Goal: Task Accomplishment & Management: Manage account settings

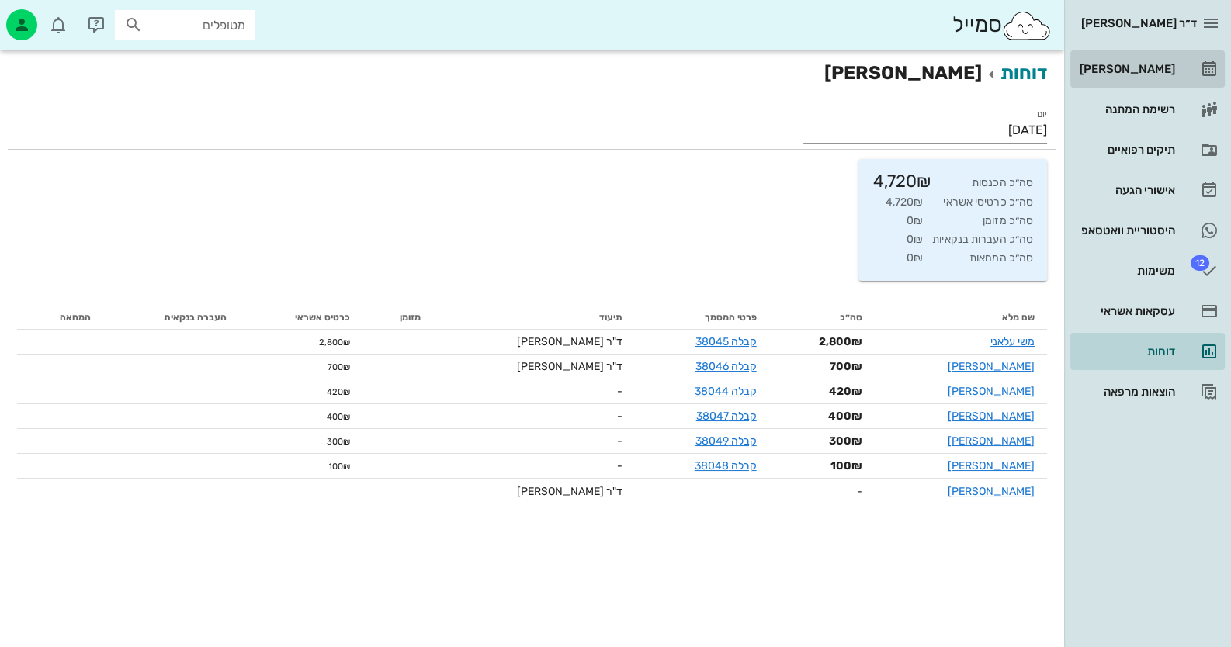
click at [1197, 56] on link "[PERSON_NAME]" at bounding box center [1147, 68] width 154 height 37
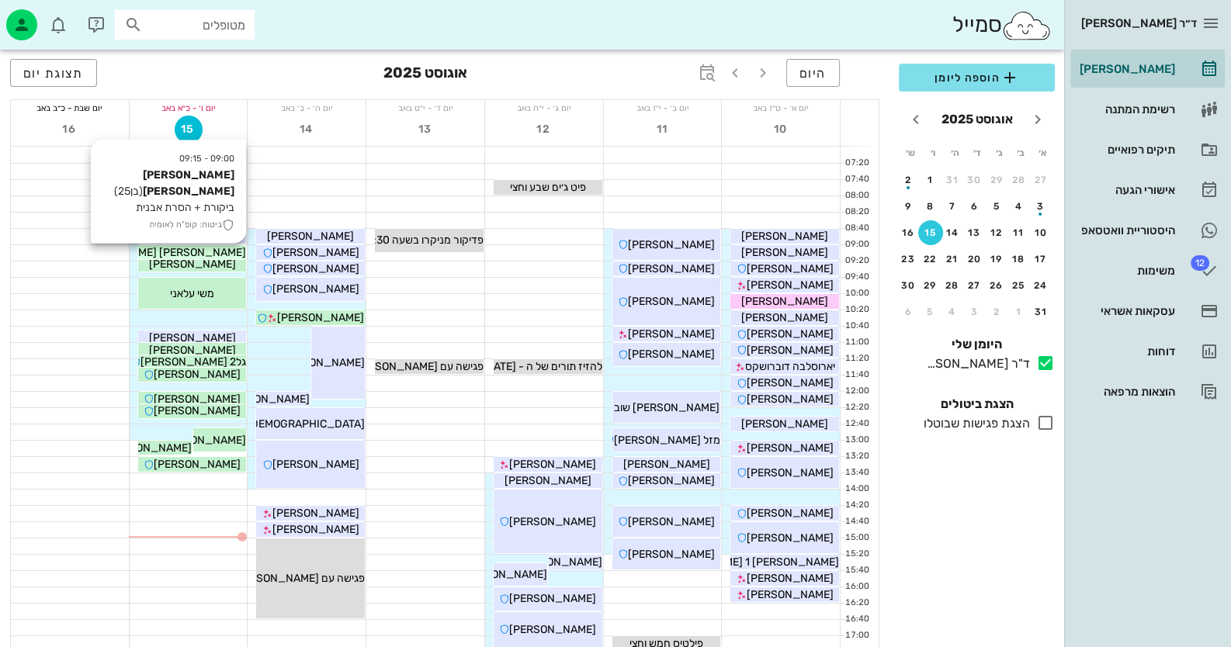
click at [205, 248] on span "[PERSON_NAME] [PERSON_NAME]" at bounding box center [158, 252] width 176 height 13
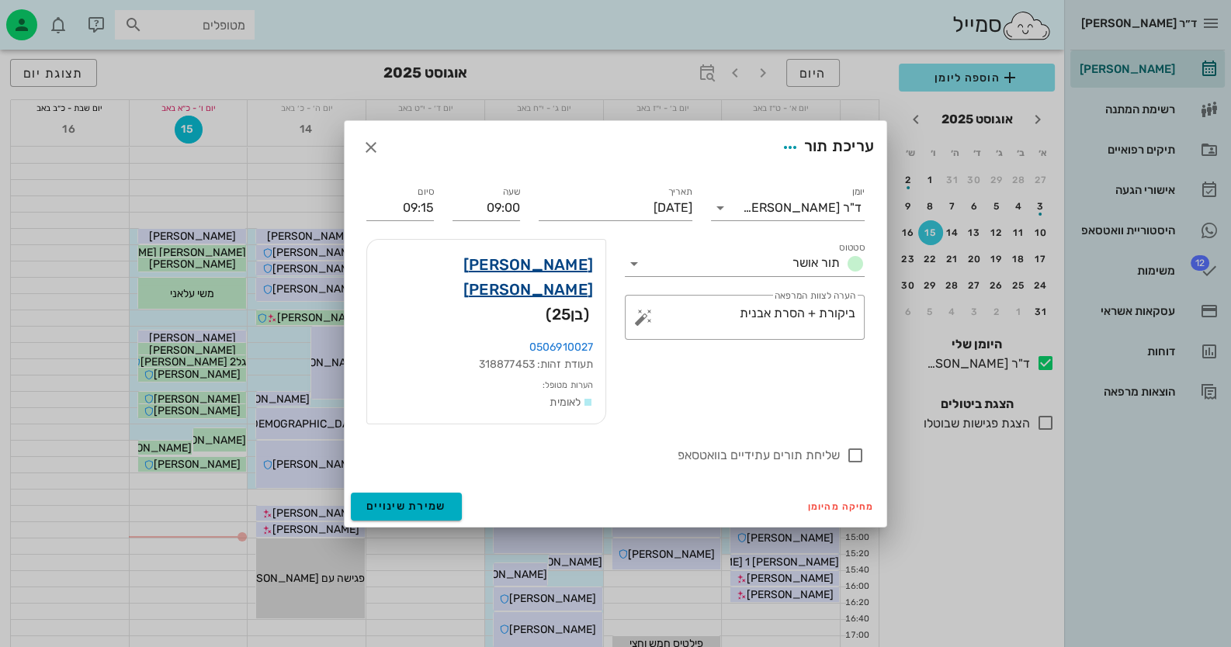
click at [543, 293] on link "[PERSON_NAME] [PERSON_NAME]" at bounding box center [485, 277] width 213 height 50
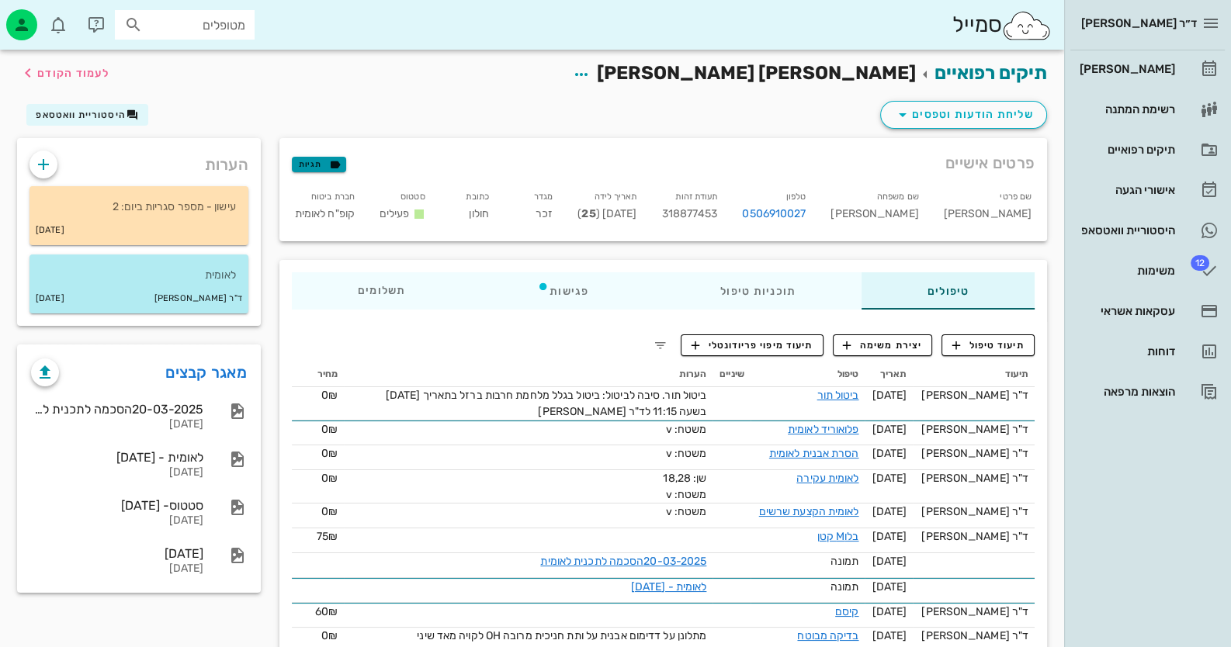
click at [328, 167] on icon "button" at bounding box center [335, 165] width 14 height 14
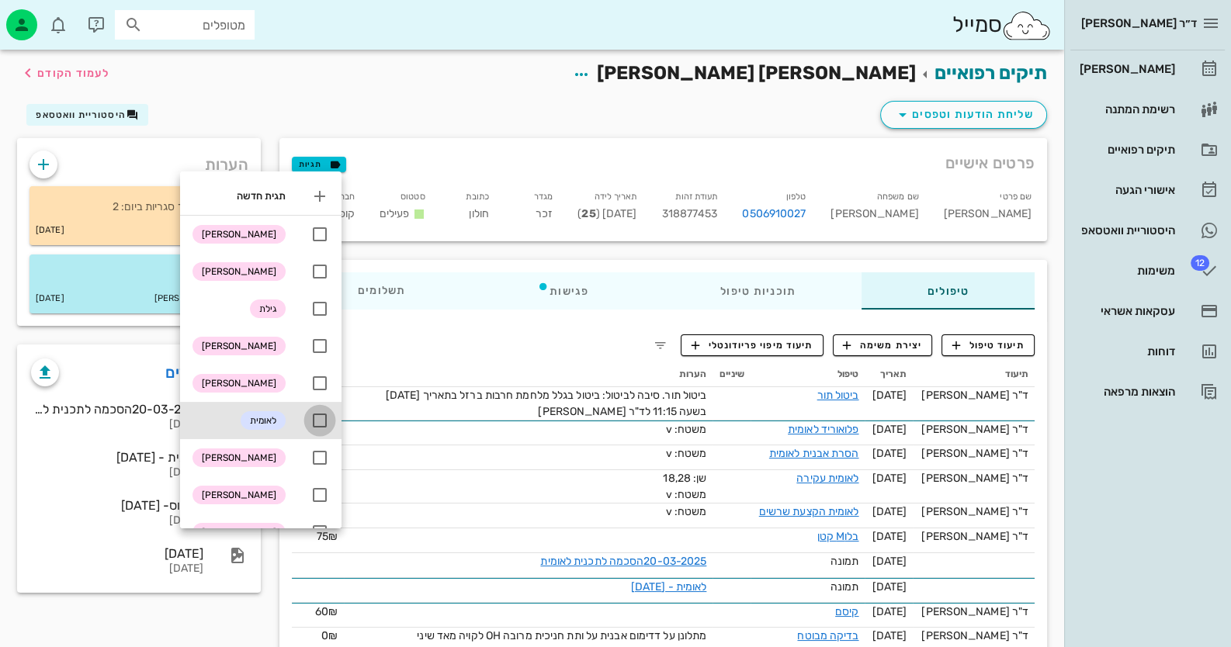
click at [320, 411] on div at bounding box center [320, 420] width 26 height 26
checkbox input "true"
click at [997, 352] on button "תיעוד טיפול" at bounding box center [987, 345] width 93 height 22
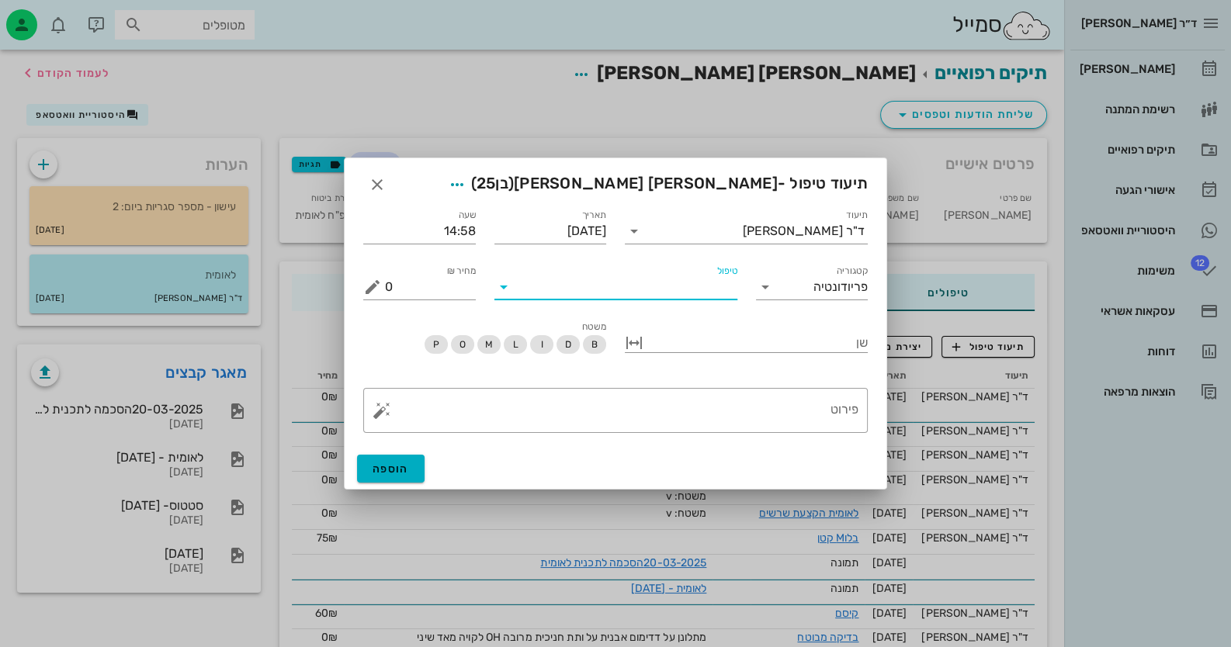
click at [636, 296] on input "טיפול" at bounding box center [626, 287] width 221 height 25
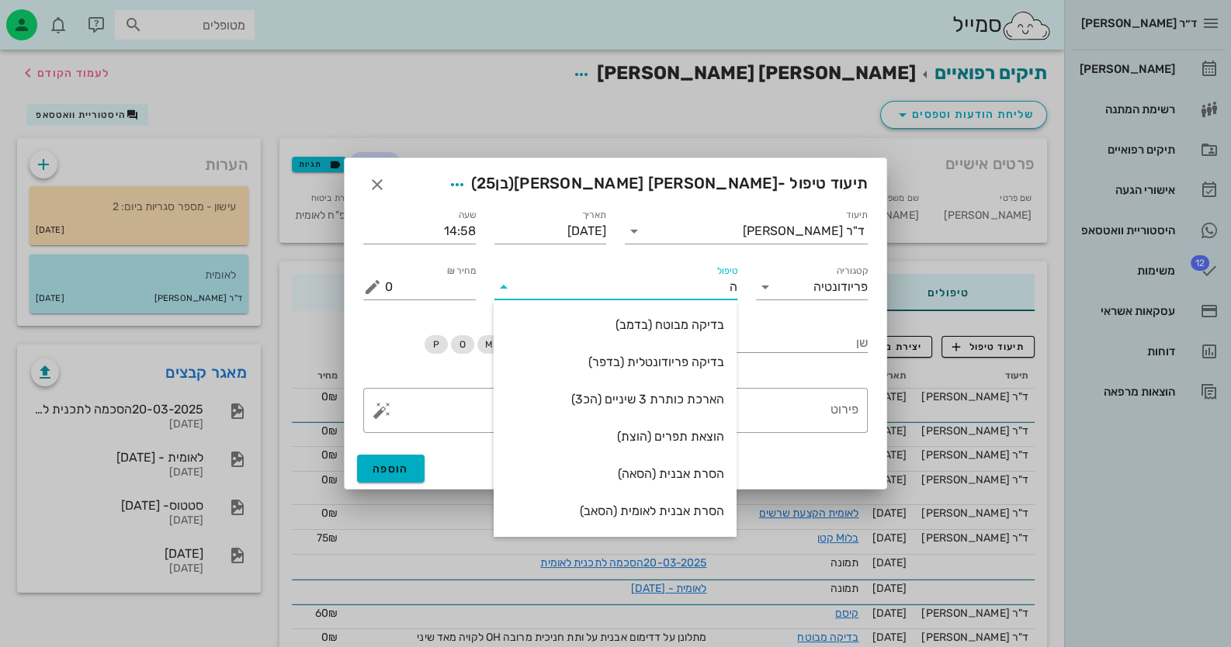
type input "[PERSON_NAME]"
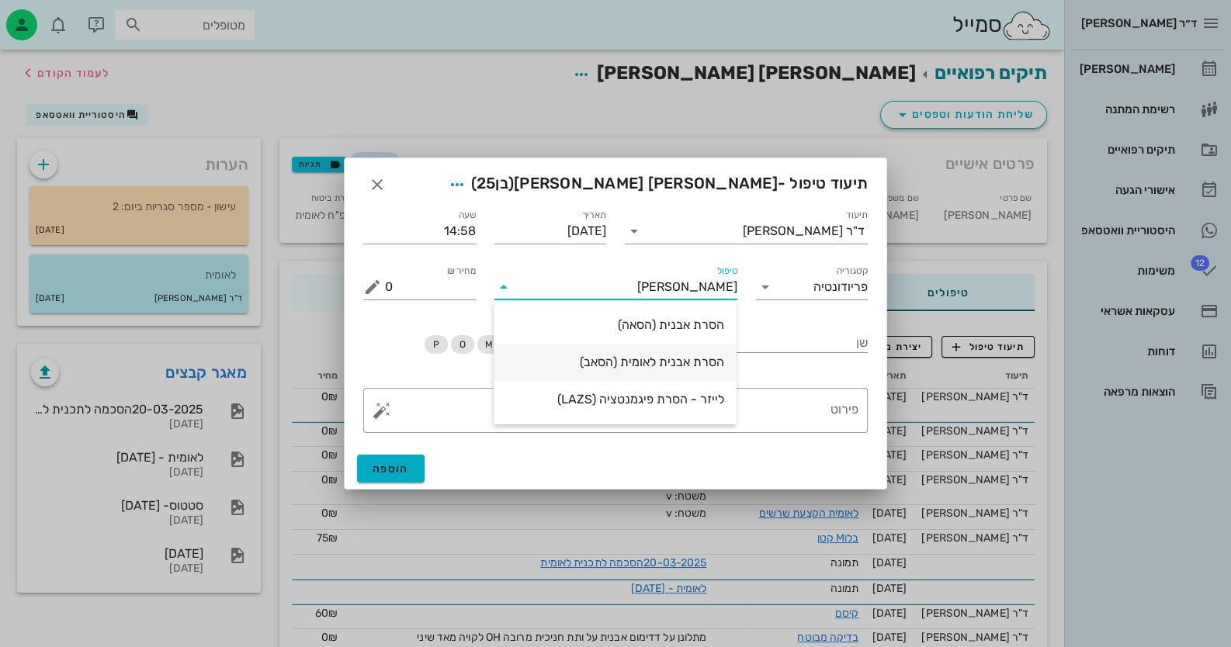
click at [655, 368] on div "הסרת אבנית לאומית (הסאב)" at bounding box center [615, 362] width 218 height 15
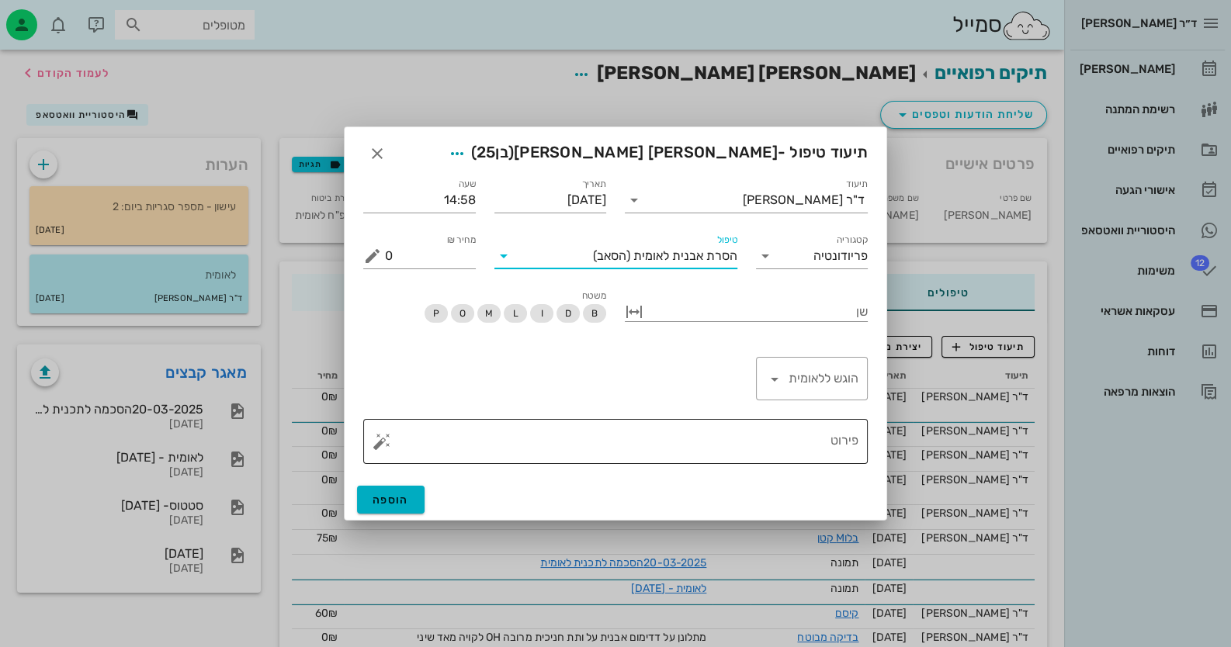
click at [388, 438] on button "button" at bounding box center [381, 441] width 19 height 19
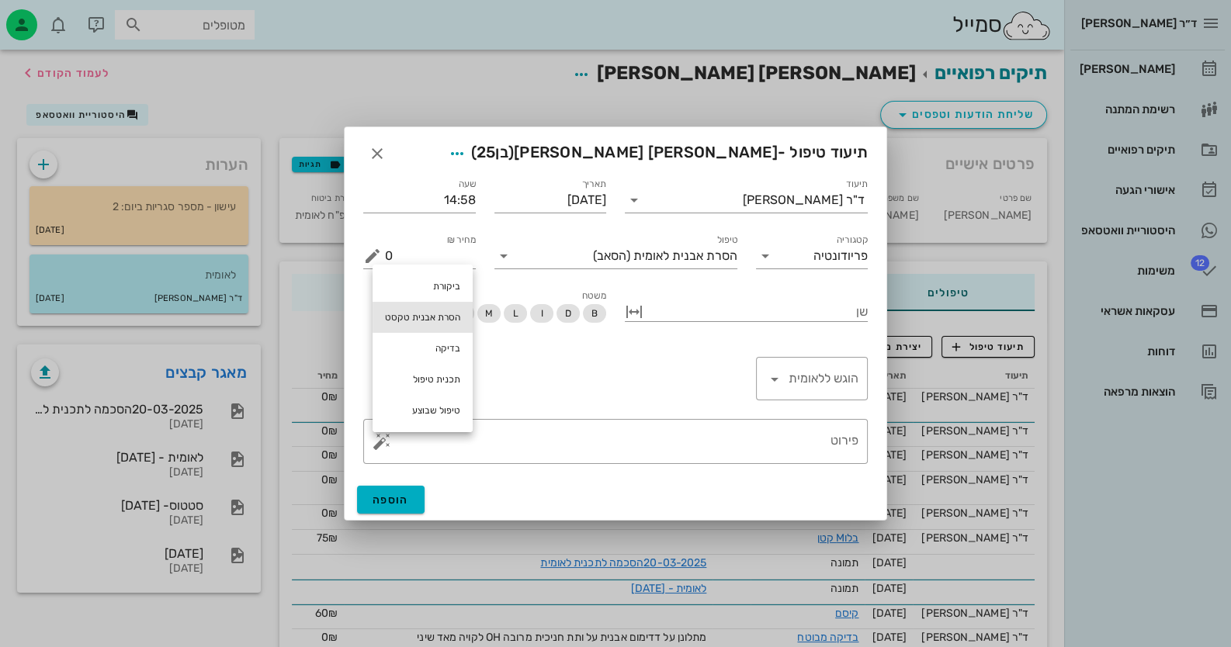
click at [435, 321] on div "הסרת אבנית טקסט" at bounding box center [422, 317] width 100 height 31
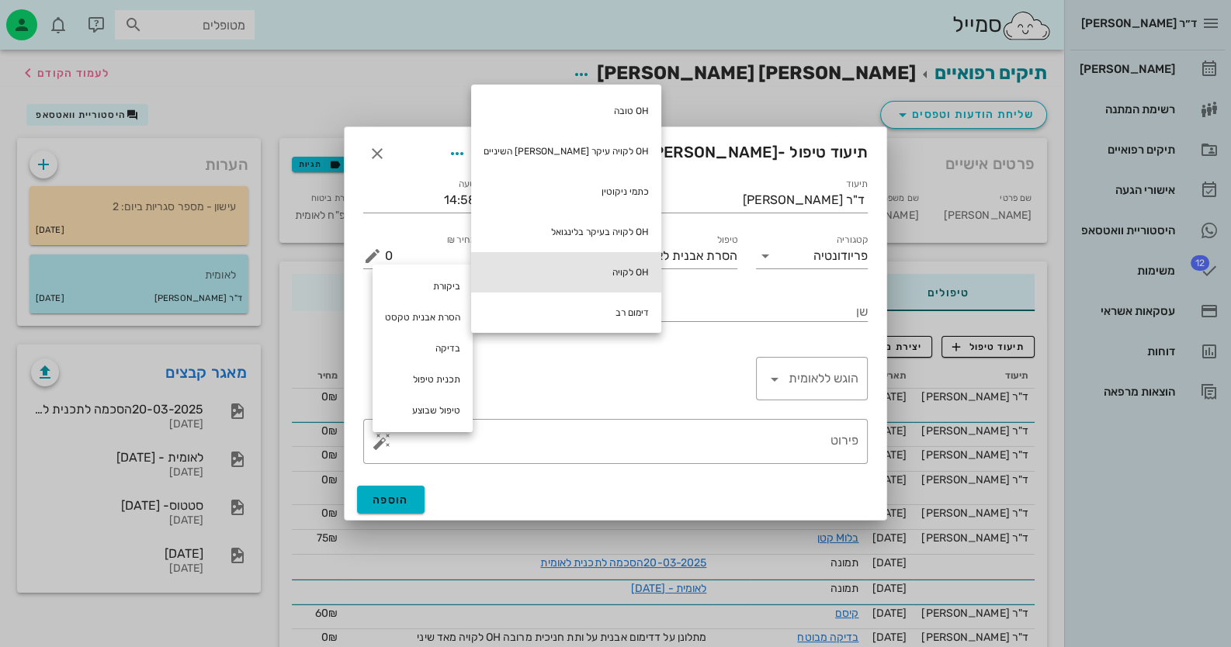
click at [560, 273] on div "OH לקויה" at bounding box center [566, 272] width 190 height 40
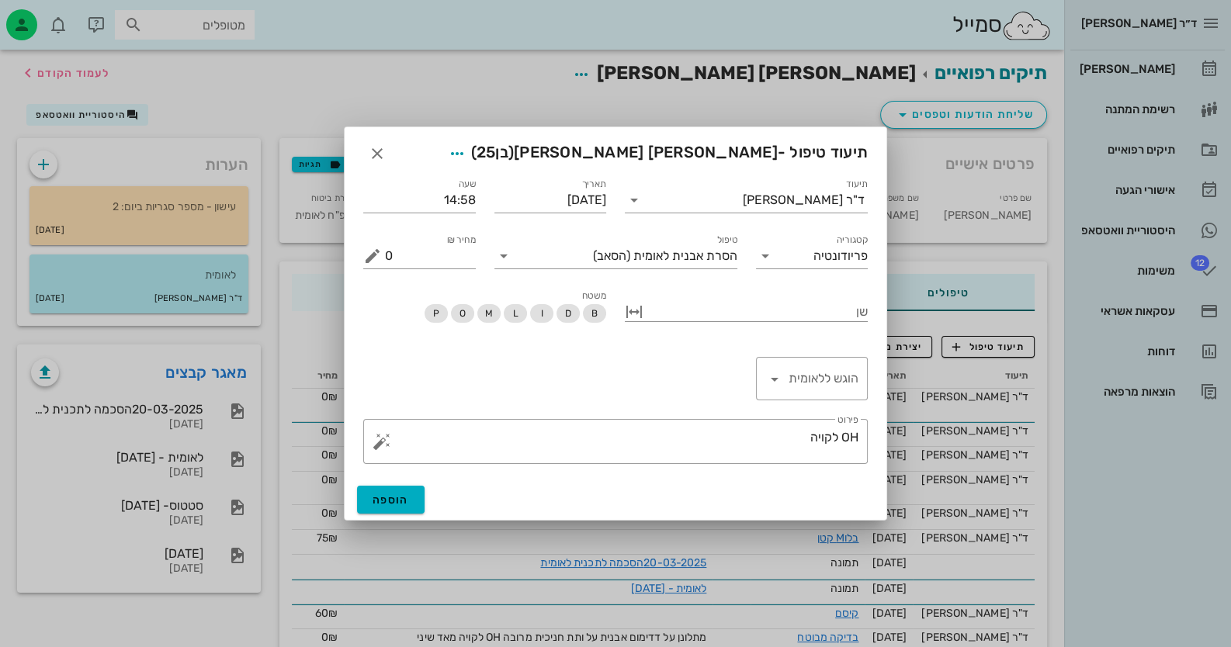
click at [23, 30] on div at bounding box center [615, 323] width 1231 height 647
click at [753, 453] on textarea "OH לקויה" at bounding box center [621, 445] width 473 height 37
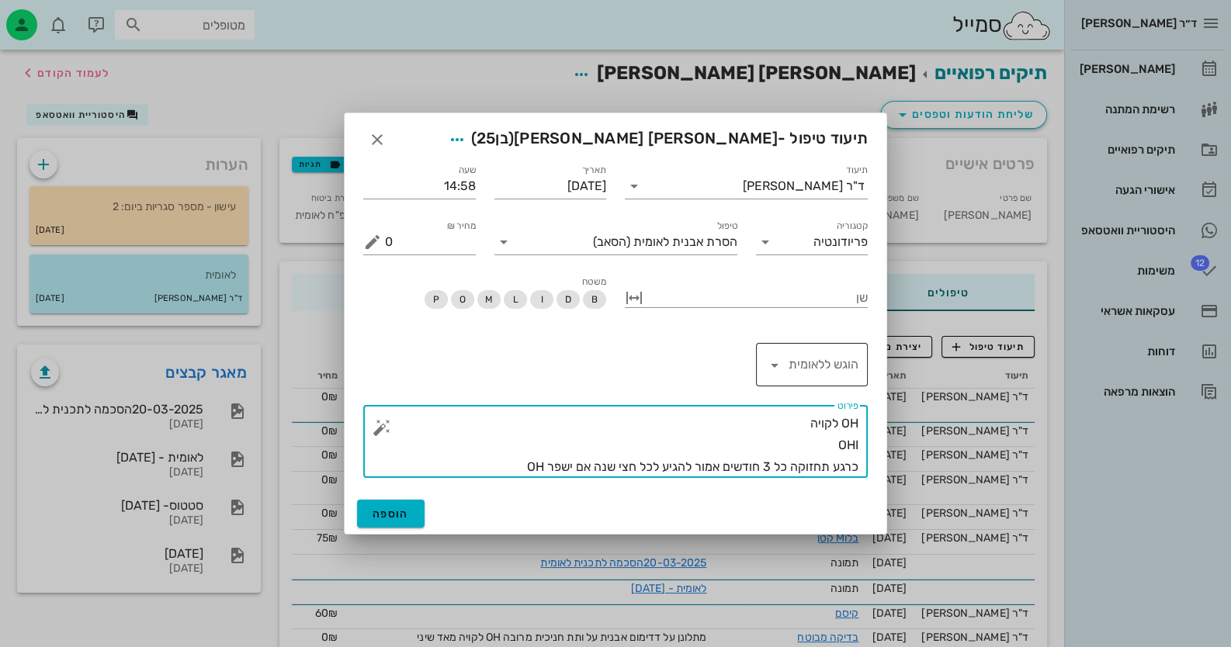
type textarea "OH לקויה OHI כרגע תחזוקה כל 3 חודשים אמור להגיע לכל חצי שנה אם ישפר OH"
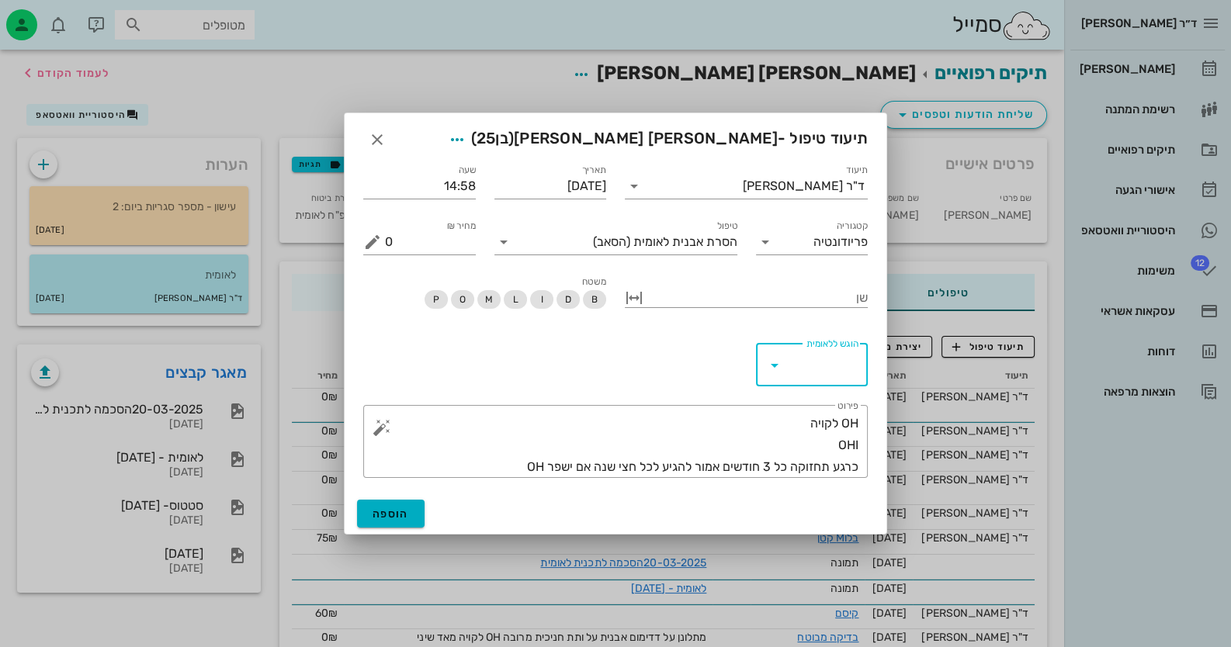
click at [802, 376] on input "הוגש ללאומית" at bounding box center [823, 364] width 72 height 25
click at [802, 376] on div "כן" at bounding box center [811, 367] width 88 height 33
drag, startPoint x: 392, startPoint y: 514, endPoint x: 423, endPoint y: 492, distance: 37.9
click at [393, 514] on span "הוספה" at bounding box center [390, 514] width 36 height 13
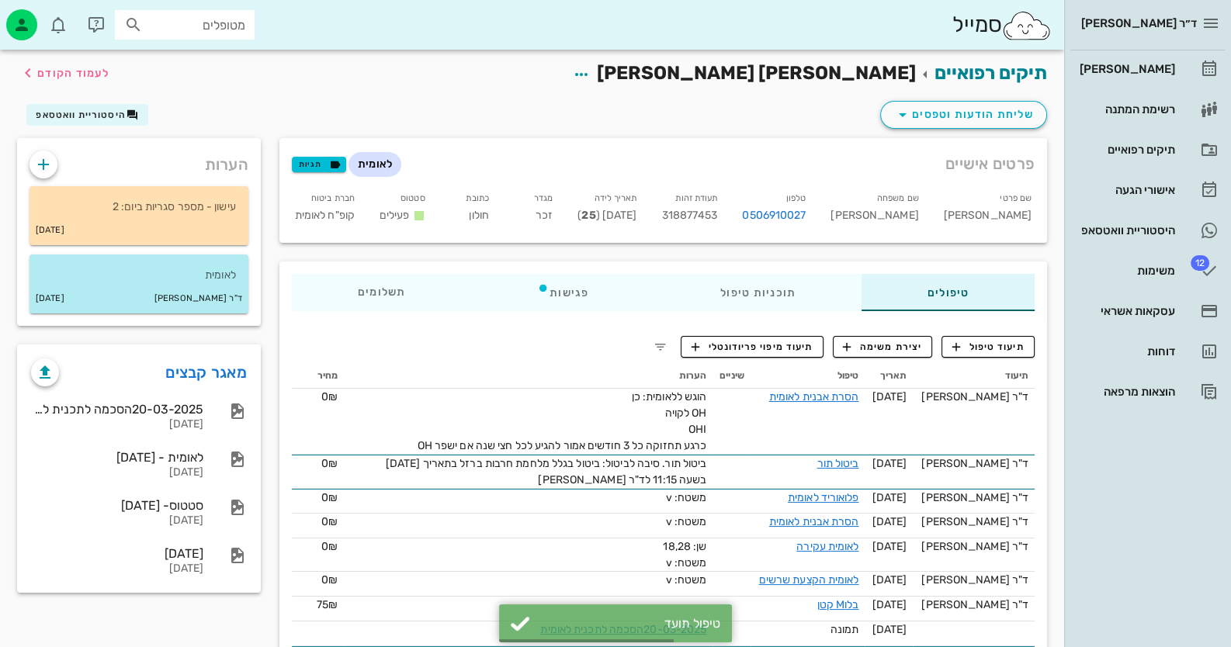
click at [729, 221] on div "תעודת זהות 318877453" at bounding box center [689, 209] width 81 height 47
copy span "318877453"
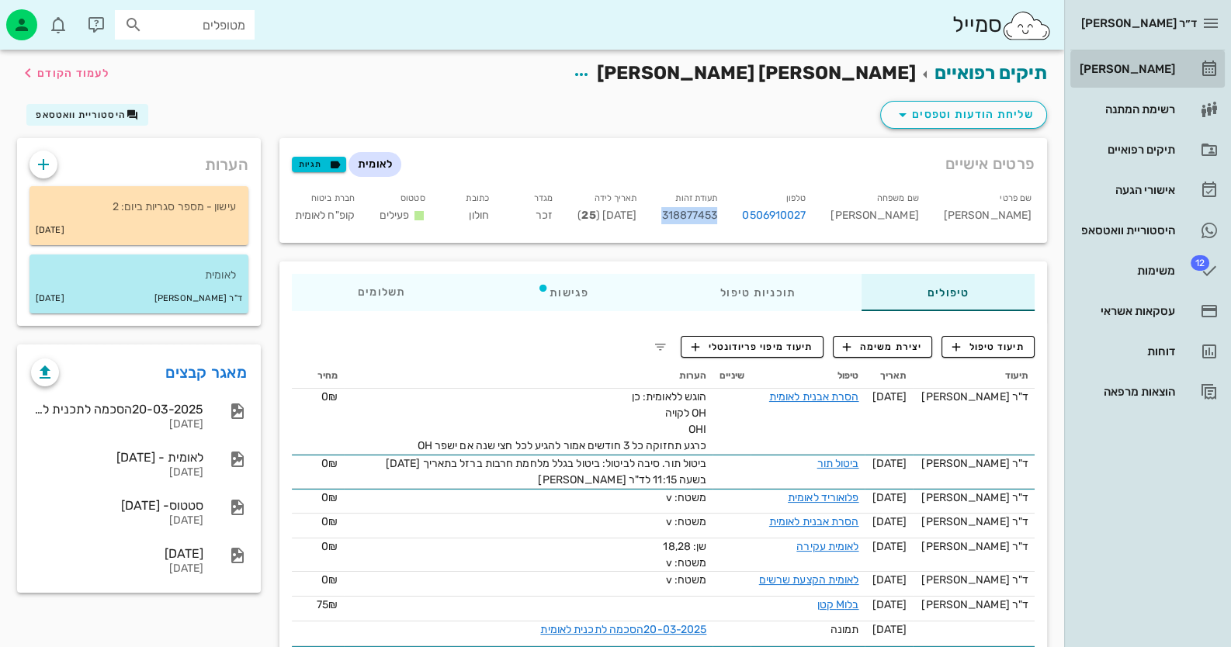
click at [1152, 64] on div "[PERSON_NAME]" at bounding box center [1125, 69] width 99 height 12
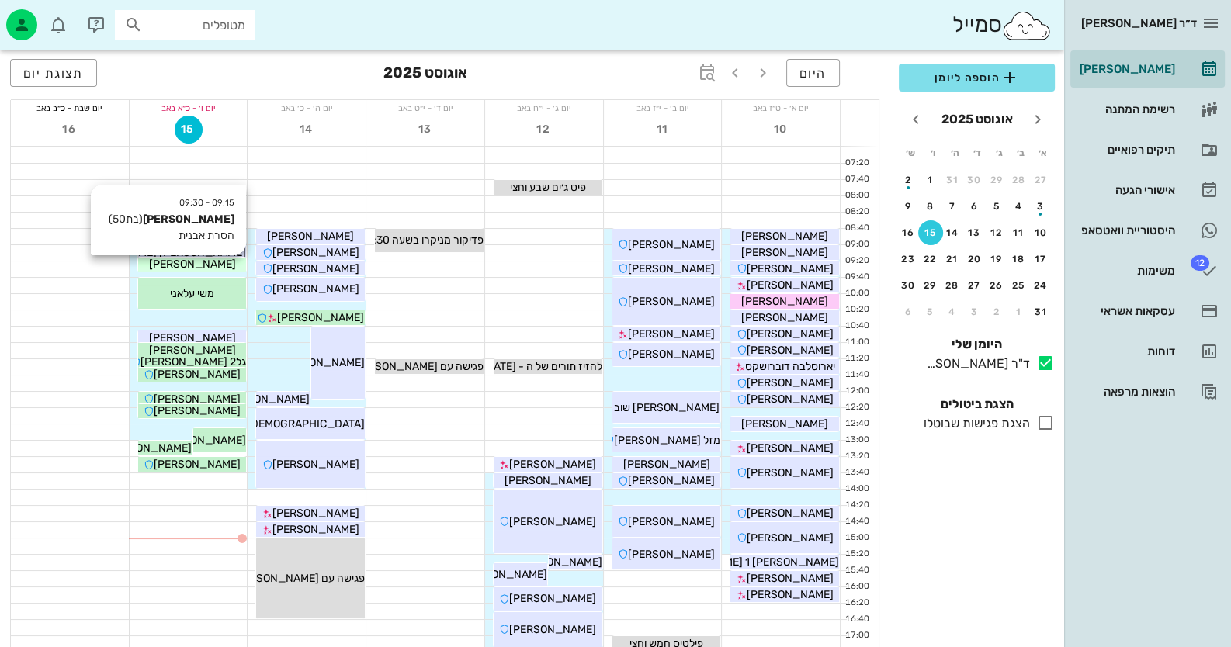
click at [220, 269] on div "[PERSON_NAME]" at bounding box center [192, 264] width 109 height 16
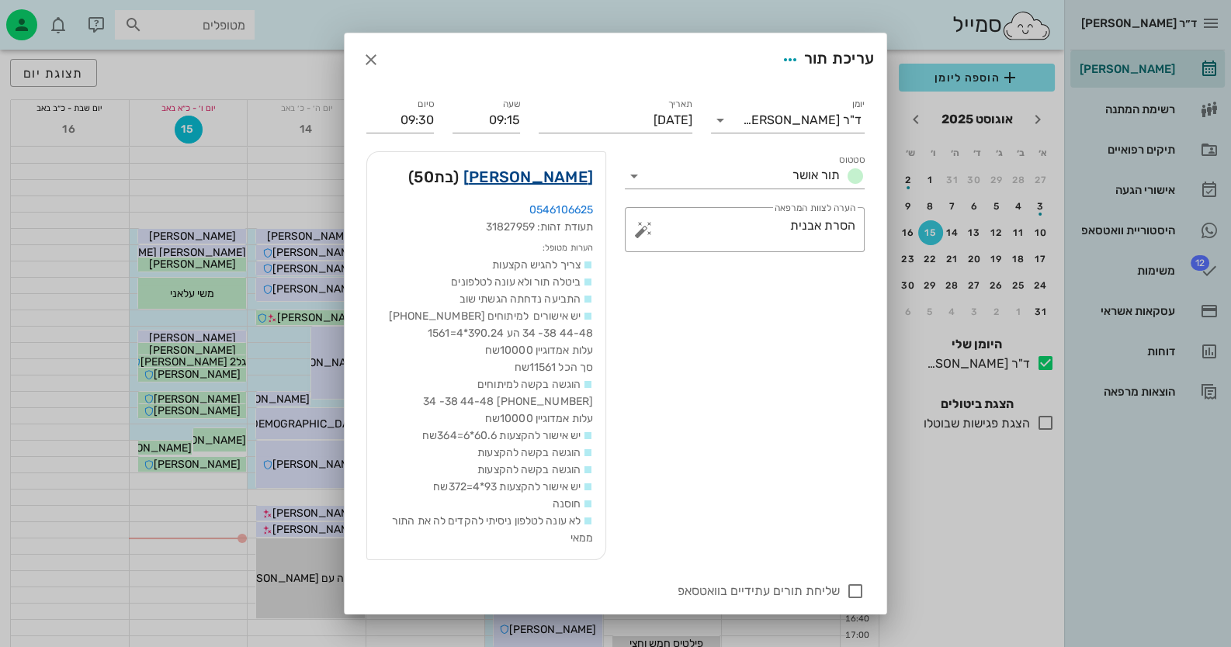
click at [570, 174] on link "[PERSON_NAME]" at bounding box center [528, 177] width 130 height 25
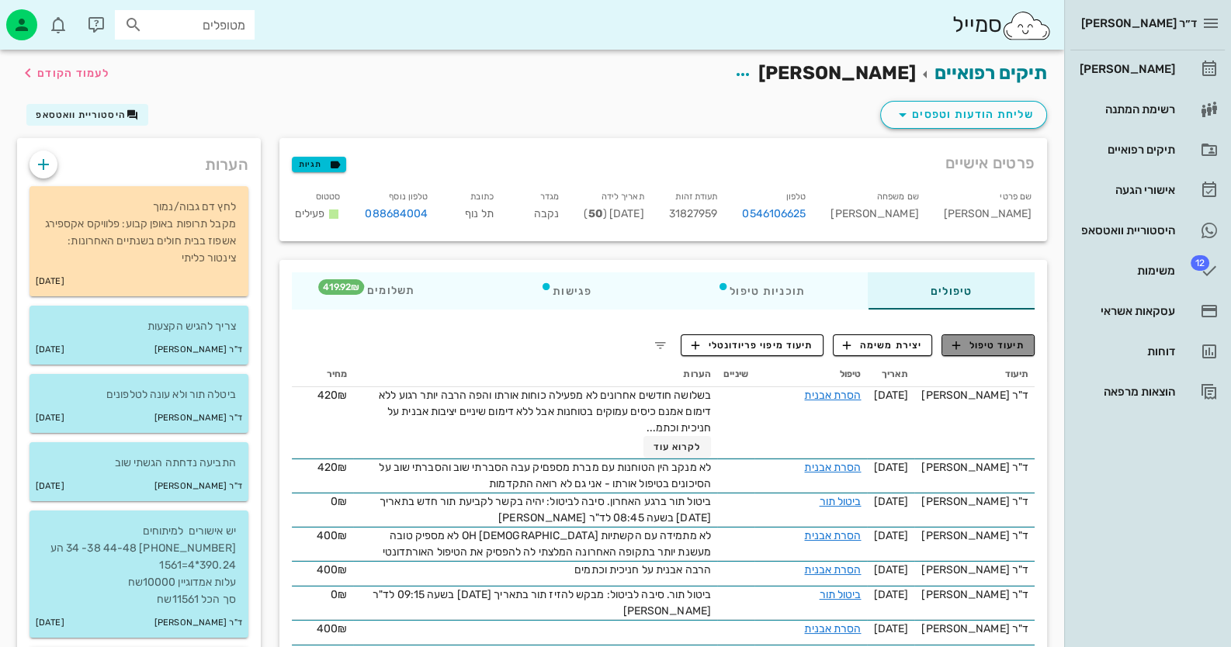
click at [993, 349] on span "תיעוד טיפול" at bounding box center [988, 345] width 72 height 14
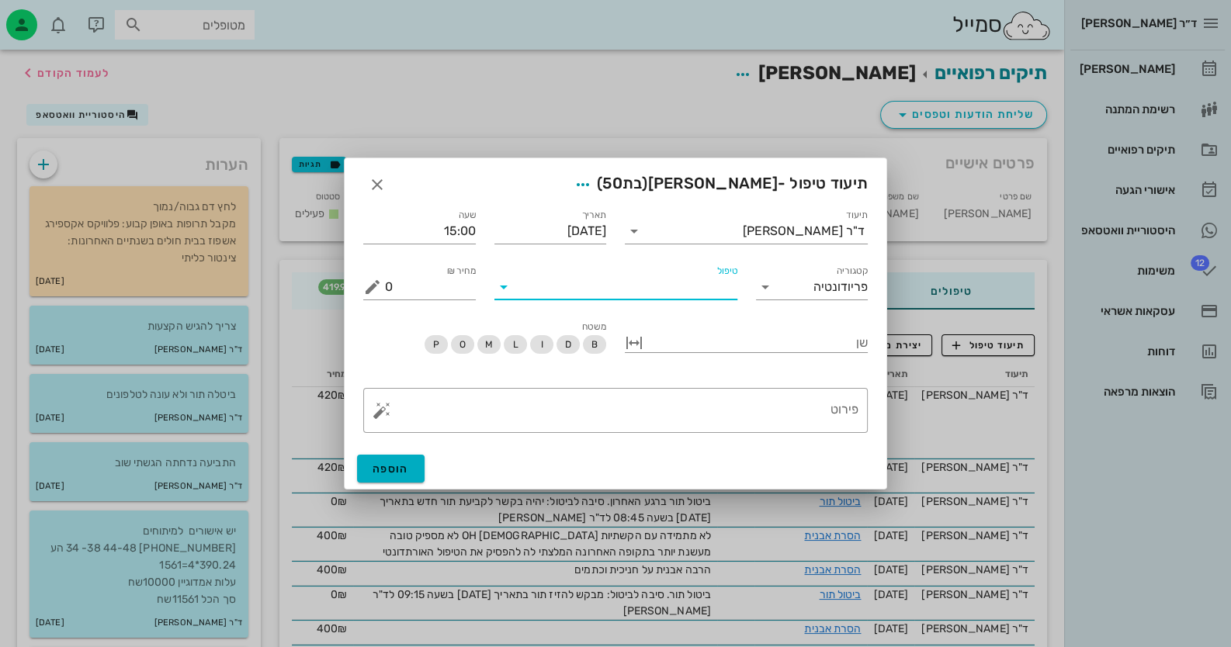
click at [721, 291] on input "טיפול" at bounding box center [626, 287] width 221 height 25
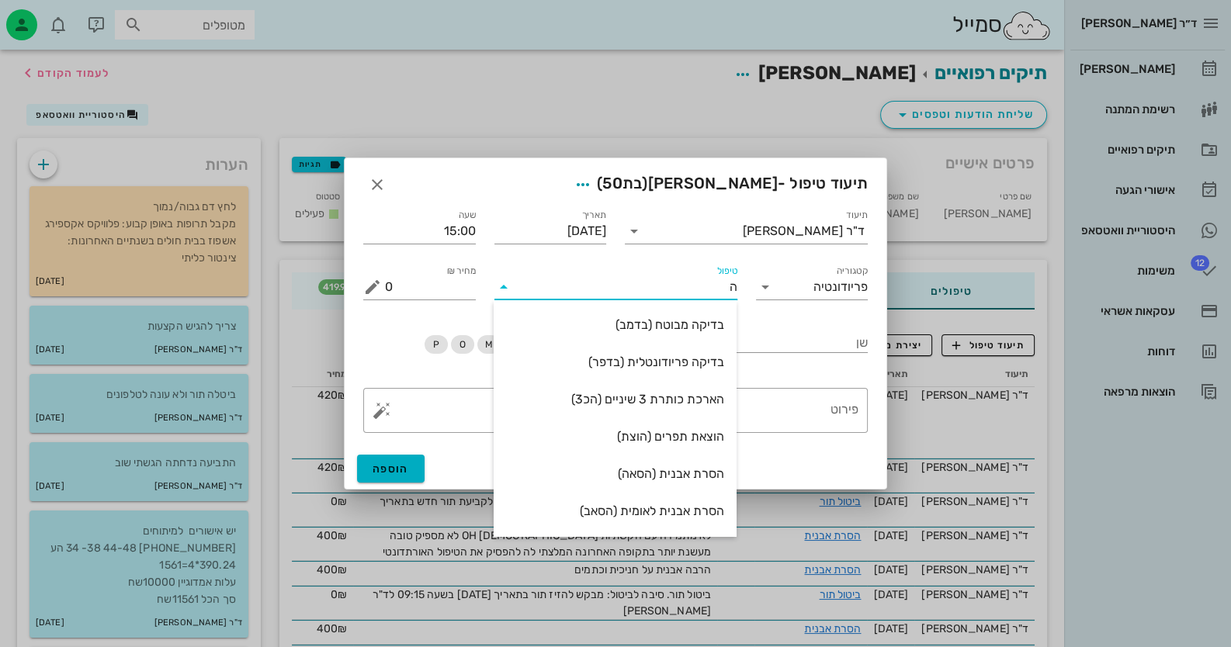
type input "[PERSON_NAME]"
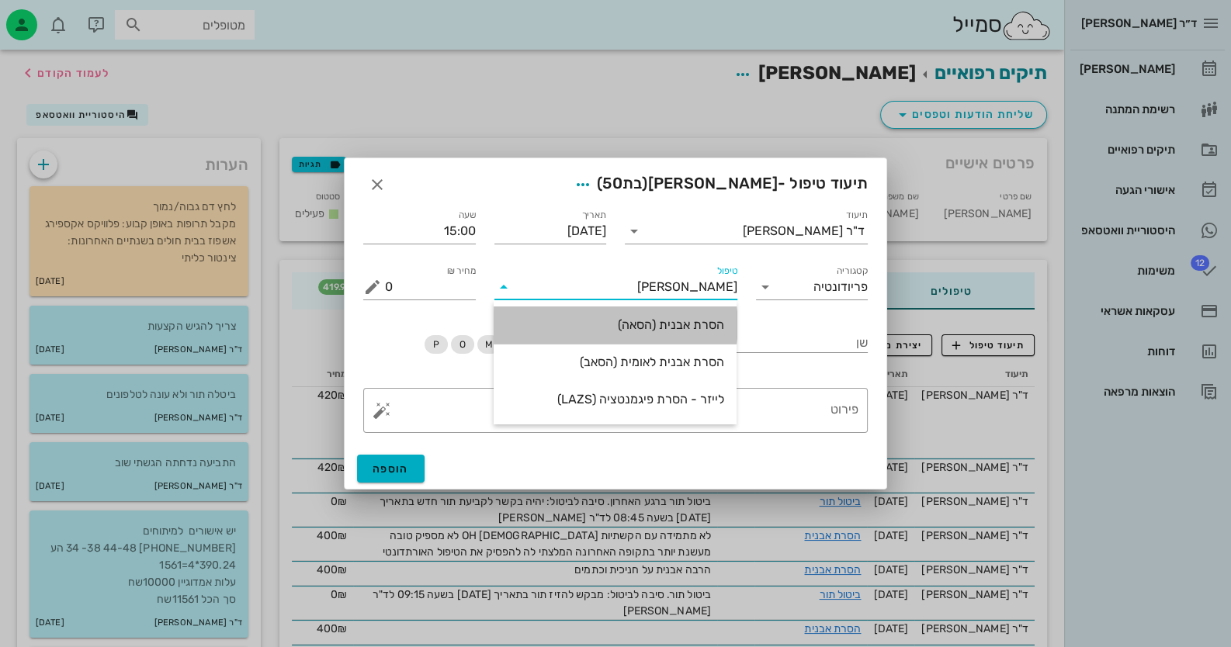
click at [706, 327] on div "הסרת אבנית (הסאה)" at bounding box center [615, 324] width 218 height 15
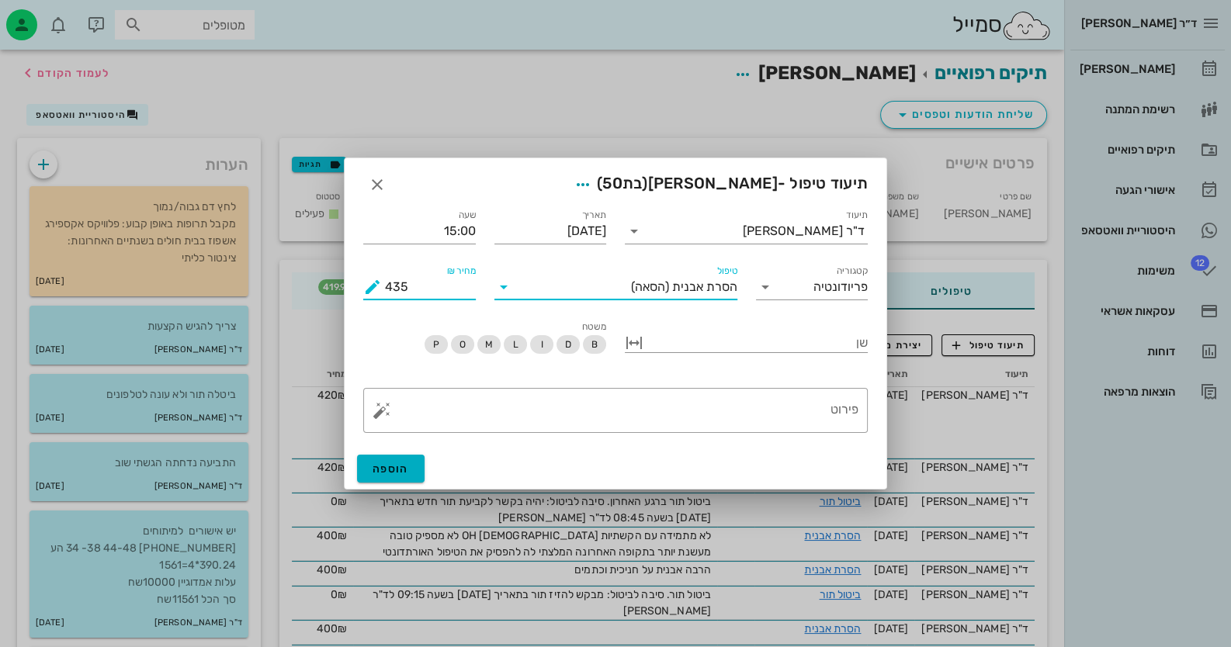
drag, startPoint x: 450, startPoint y: 287, endPoint x: 324, endPoint y: 293, distance: 126.6
type input "420"
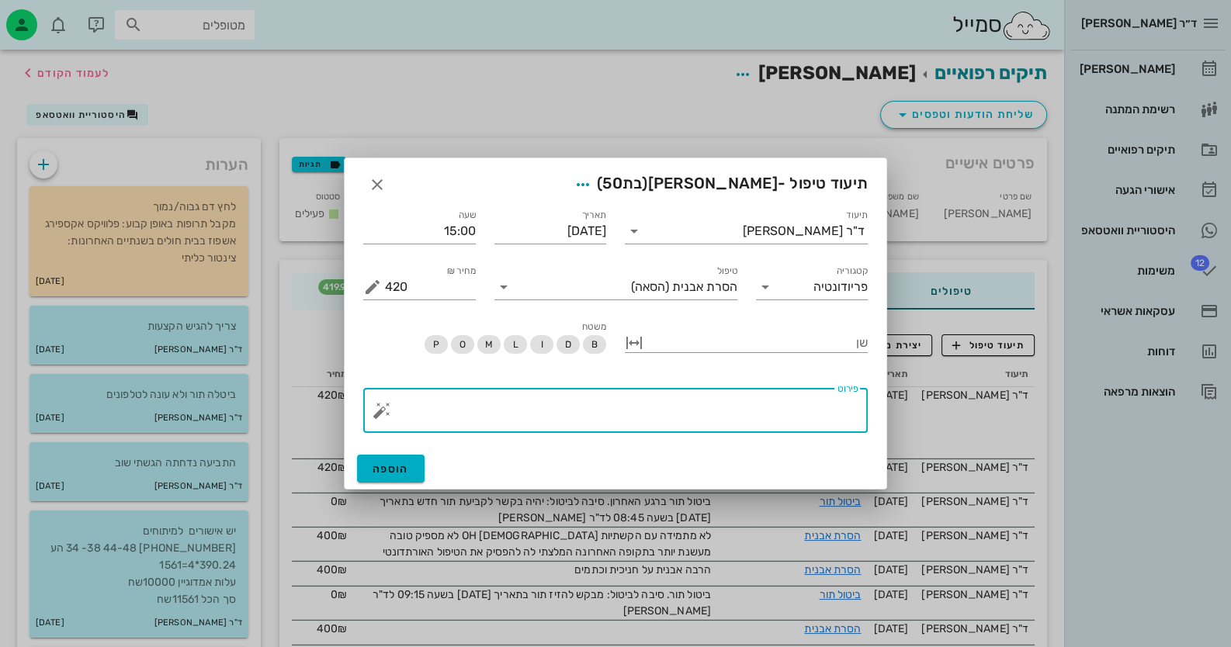
click at [797, 418] on textarea "פירוט" at bounding box center [621, 414] width 473 height 37
click at [741, 413] on textarea "לא באורתו אבנית על חנכית עדיין לא הסירה את המיכשור האורתו הפה הרבה יותר רגוע" at bounding box center [621, 414] width 473 height 37
type textarea "לא באורתו אבנית על חניכית עדיין לא הסירה את המיכשור האורתו הפה הרבה יותר רגוע"
click at [395, 473] on span "הוספה" at bounding box center [390, 469] width 36 height 13
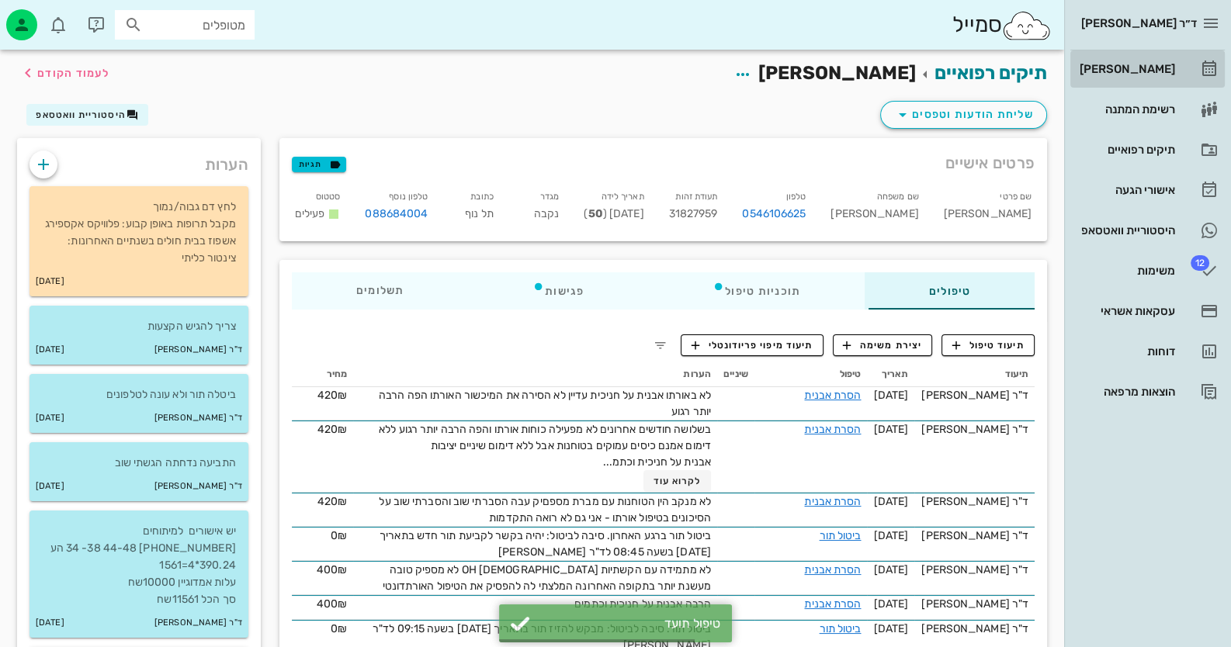
click at [1151, 73] on div "[PERSON_NAME]" at bounding box center [1125, 69] width 99 height 12
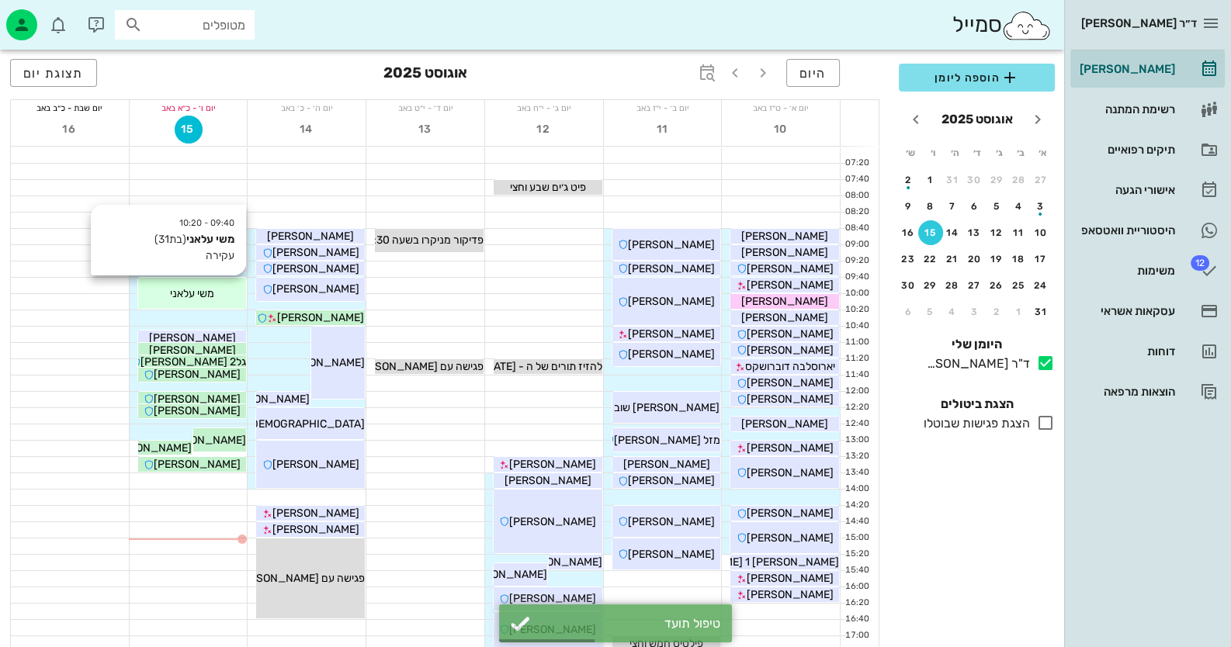
click at [220, 306] on div "09:40 - 10:20 משי עלאני (בת 31 ) עקירה משי עלאני" at bounding box center [192, 293] width 109 height 31
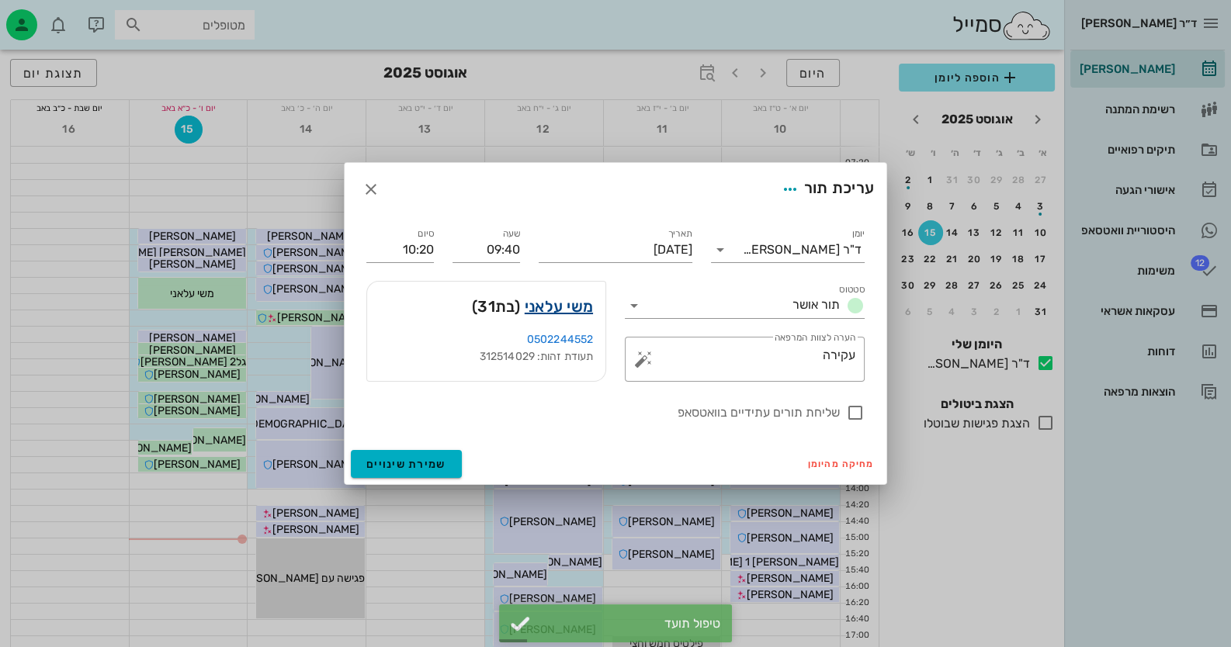
click at [579, 308] on link "משי עלאני" at bounding box center [559, 306] width 68 height 25
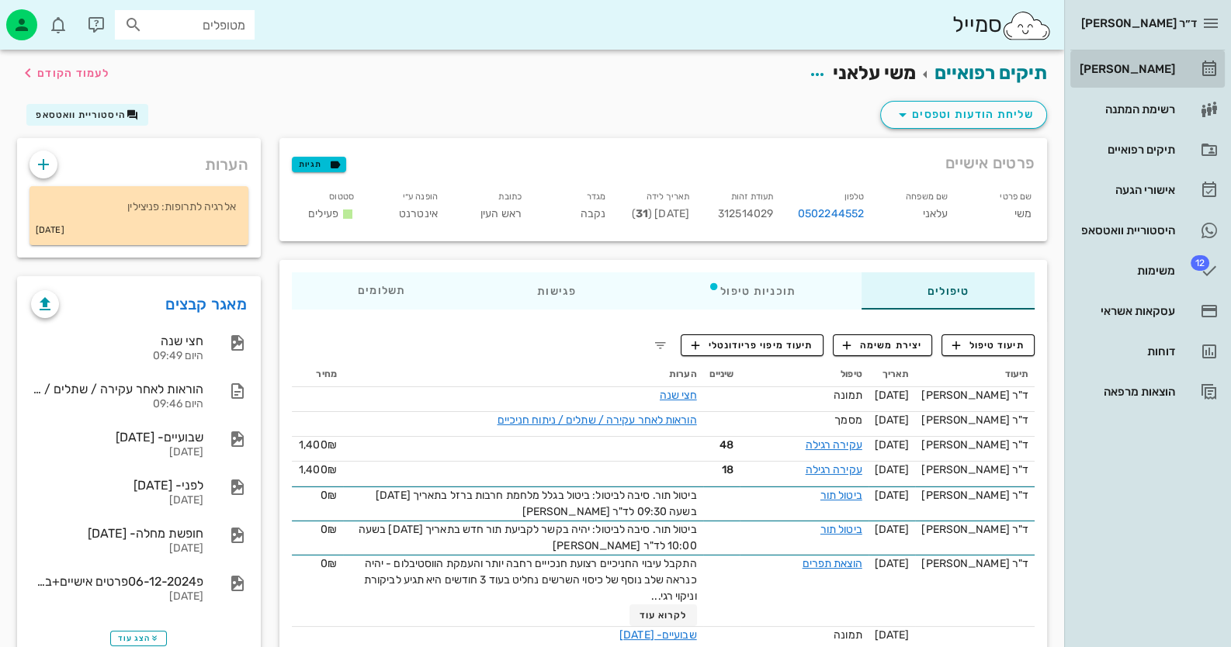
click at [1121, 65] on div "[PERSON_NAME]" at bounding box center [1125, 69] width 99 height 12
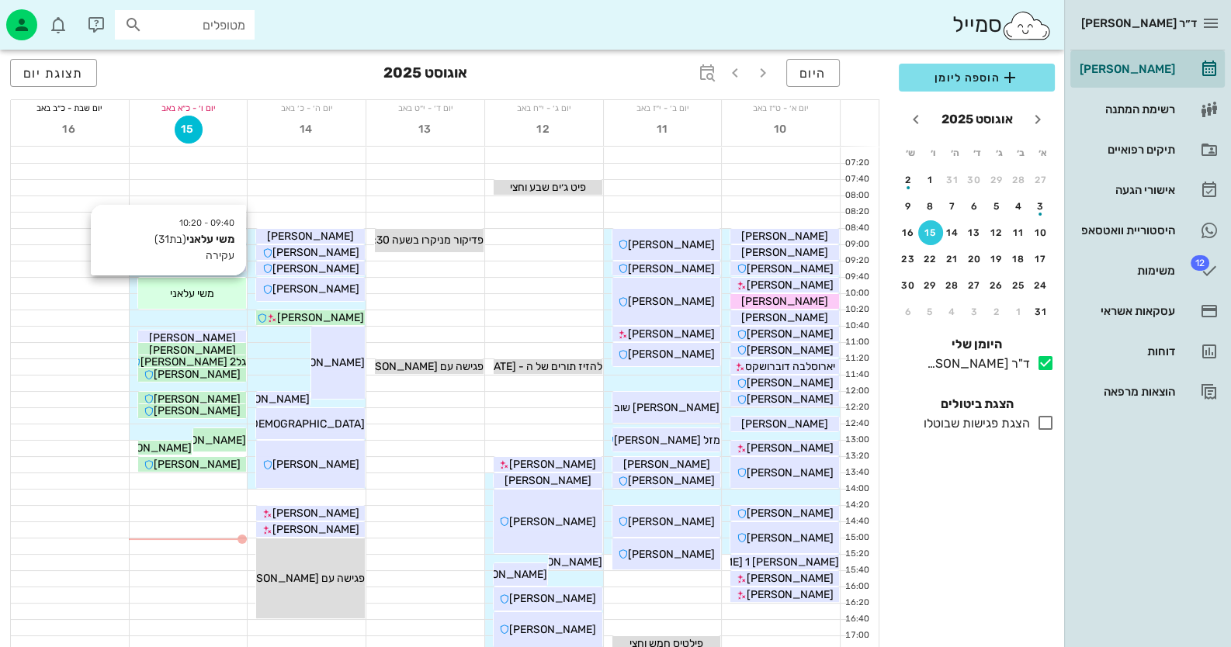
click at [217, 287] on div "משי עלאני" at bounding box center [192, 294] width 109 height 16
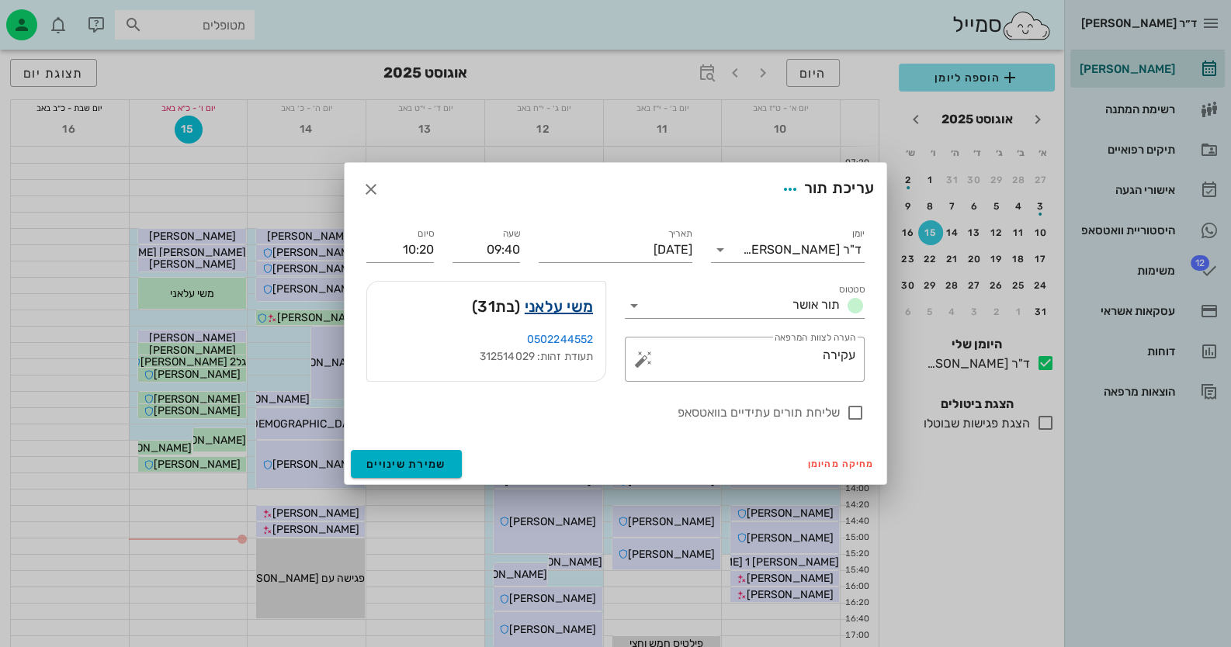
click at [573, 308] on link "משי עלאני" at bounding box center [559, 306] width 68 height 25
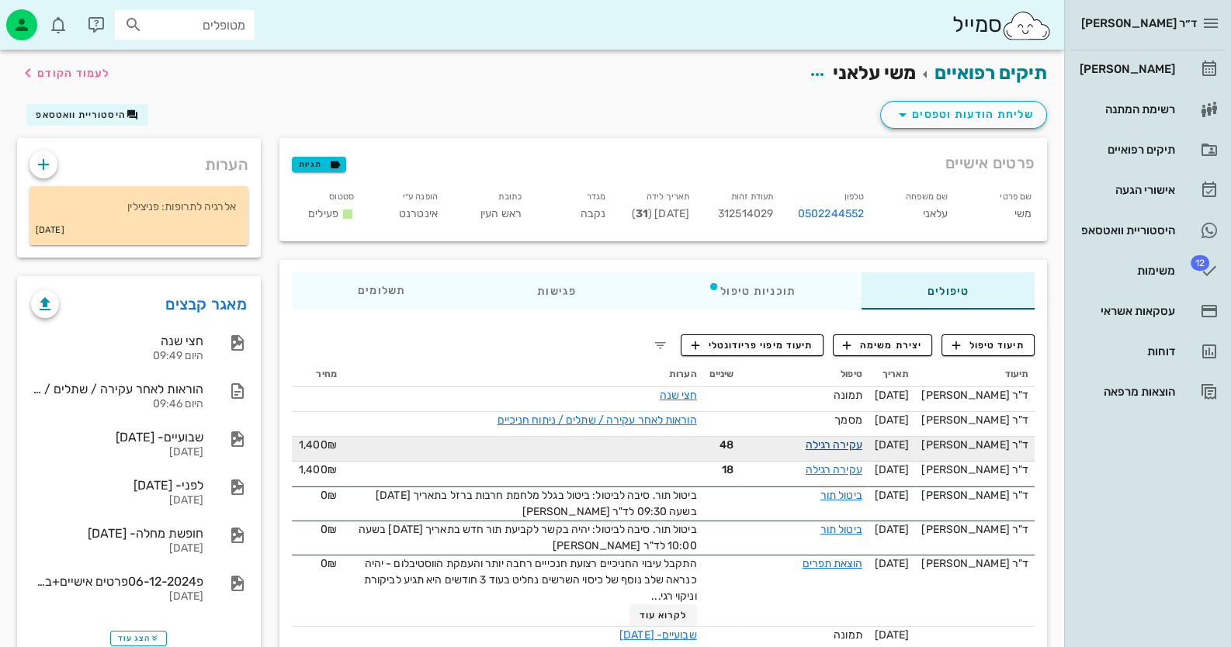
click at [862, 449] on link "עקירה רגילה" at bounding box center [834, 444] width 57 height 13
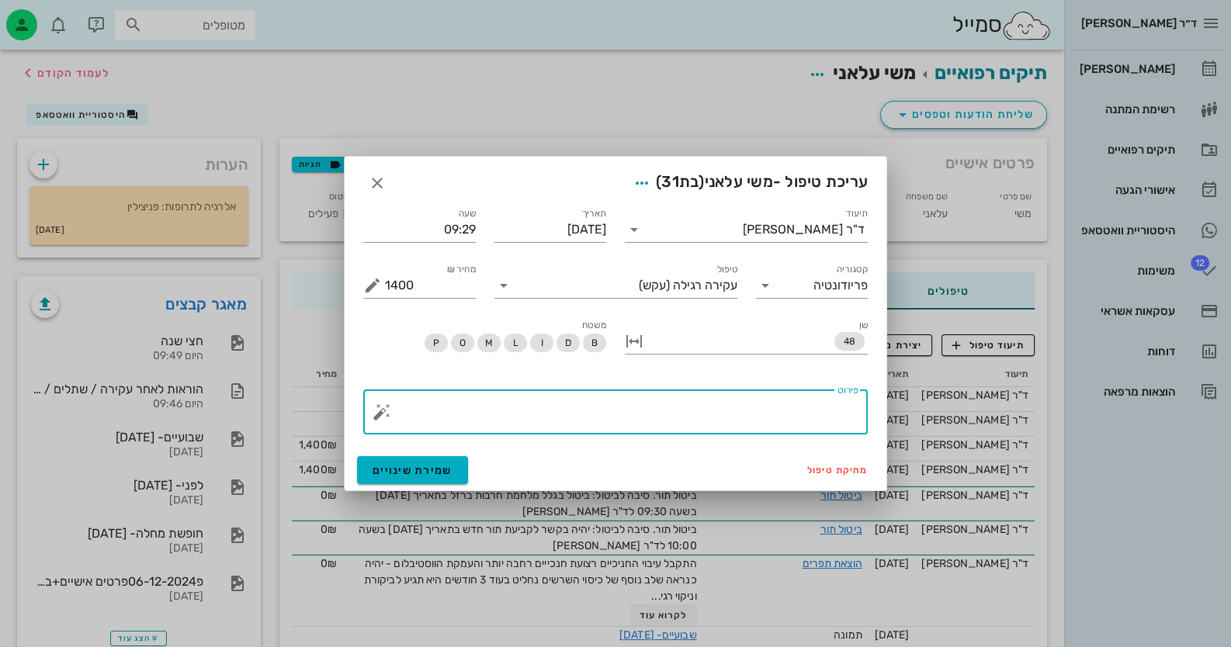
click at [813, 407] on textarea "פירוט" at bounding box center [621, 415] width 473 height 37
click at [381, 414] on button "button" at bounding box center [381, 412] width 19 height 19
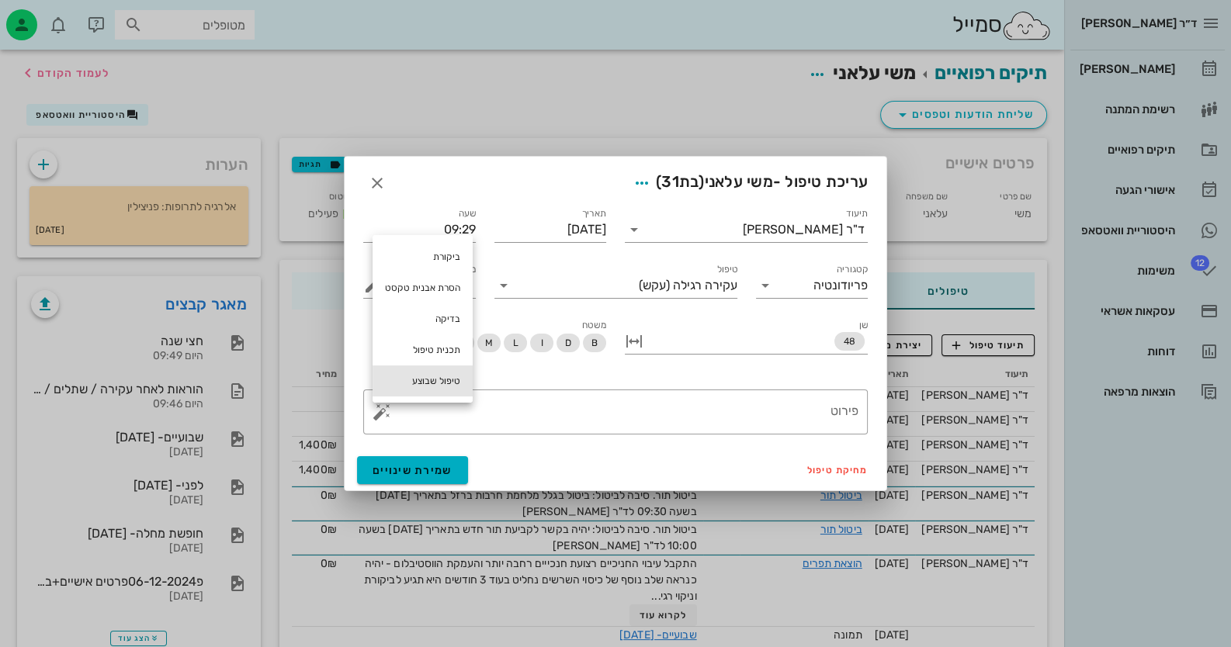
click at [430, 391] on div "טיפול שבוצע" at bounding box center [422, 381] width 100 height 31
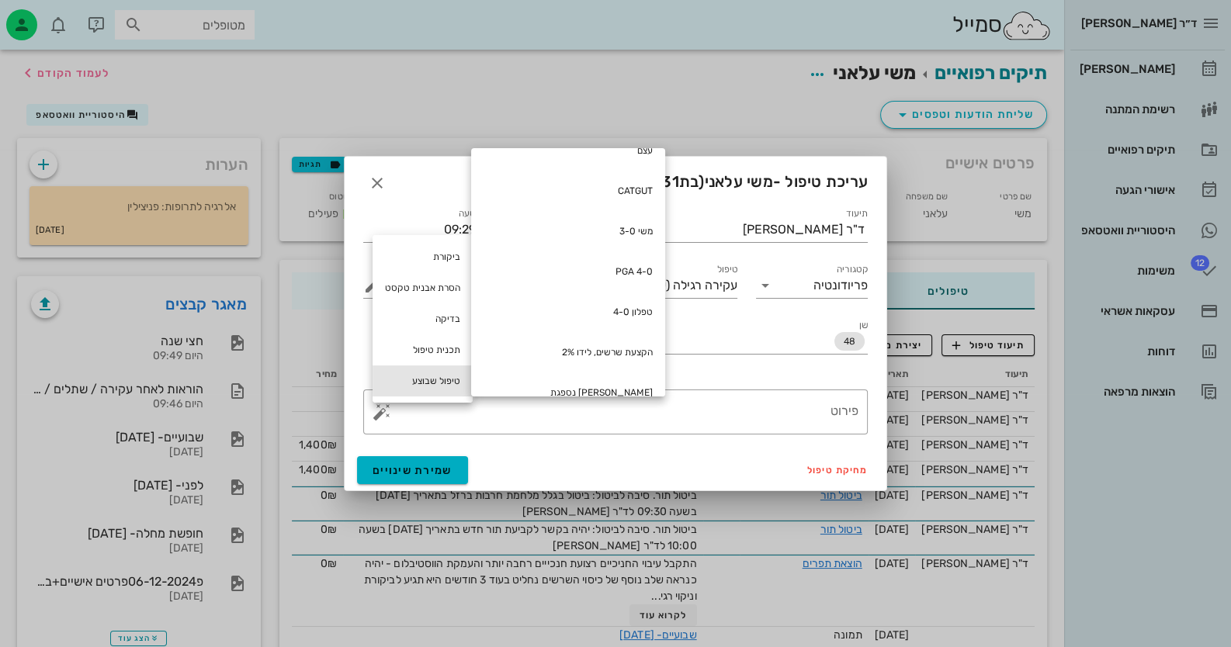
scroll to position [570, 0]
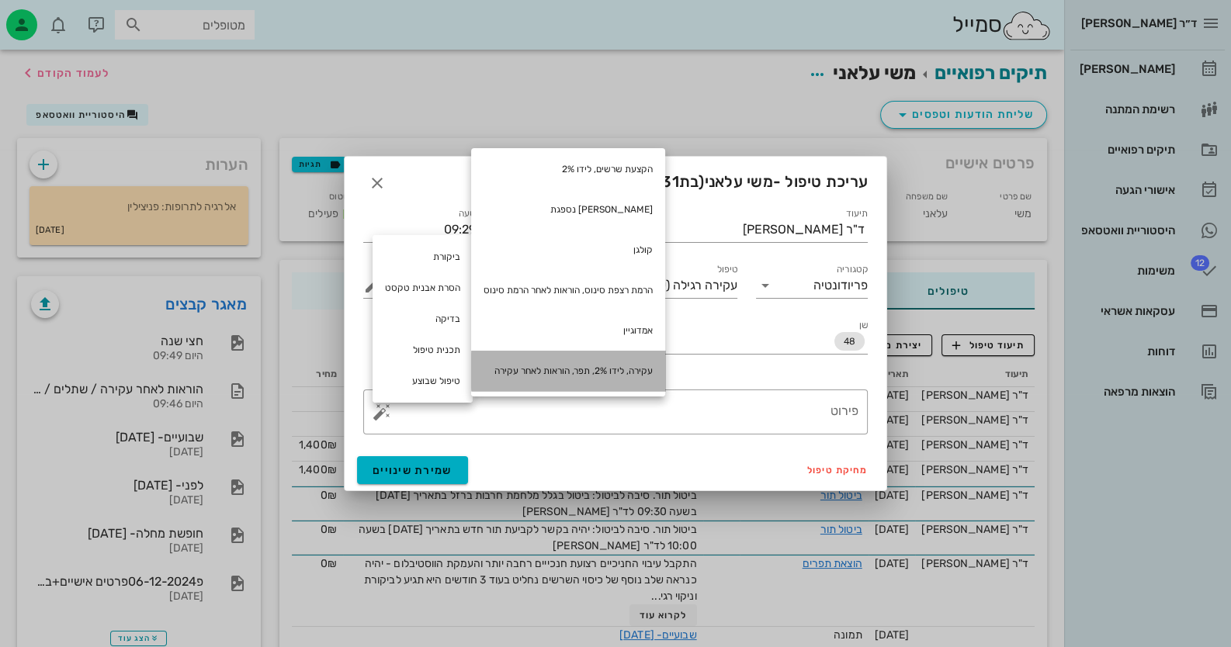
click at [653, 375] on div "עקירה, לידו 2%, תפר, הוראות לאחר עקירה" at bounding box center [568, 371] width 194 height 40
type textarea "עקירה, לידו 2%, תפר, הוראות לאחר עקירה"
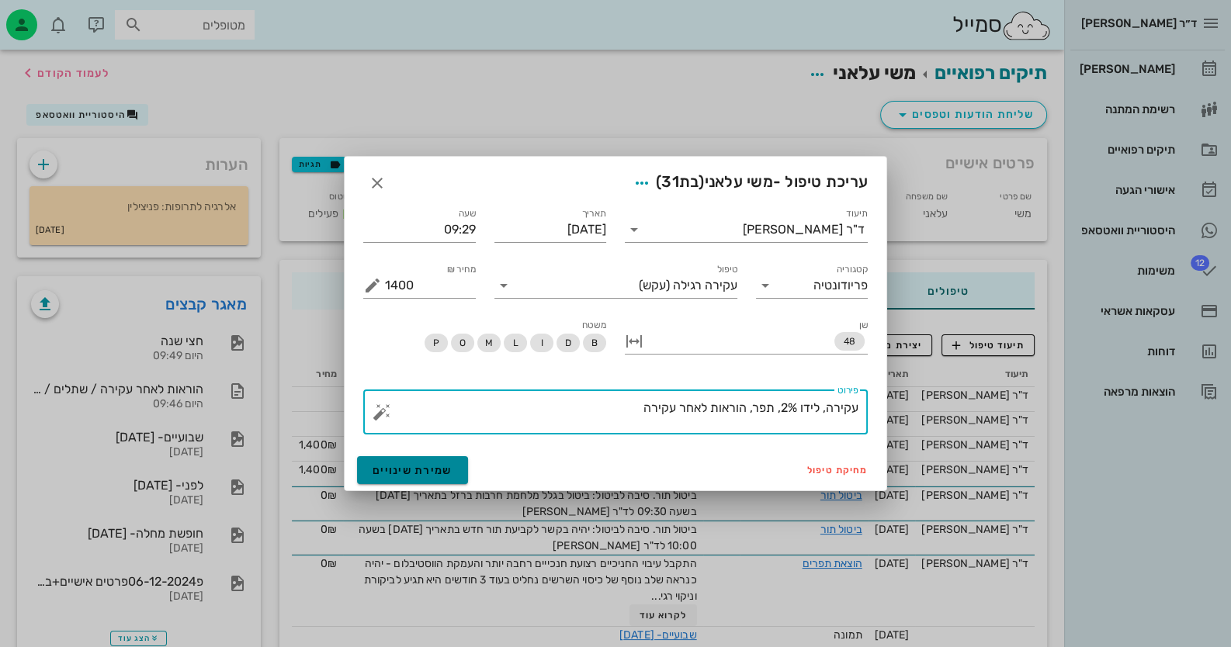
click at [385, 459] on button "שמירת שינויים" at bounding box center [412, 470] width 111 height 28
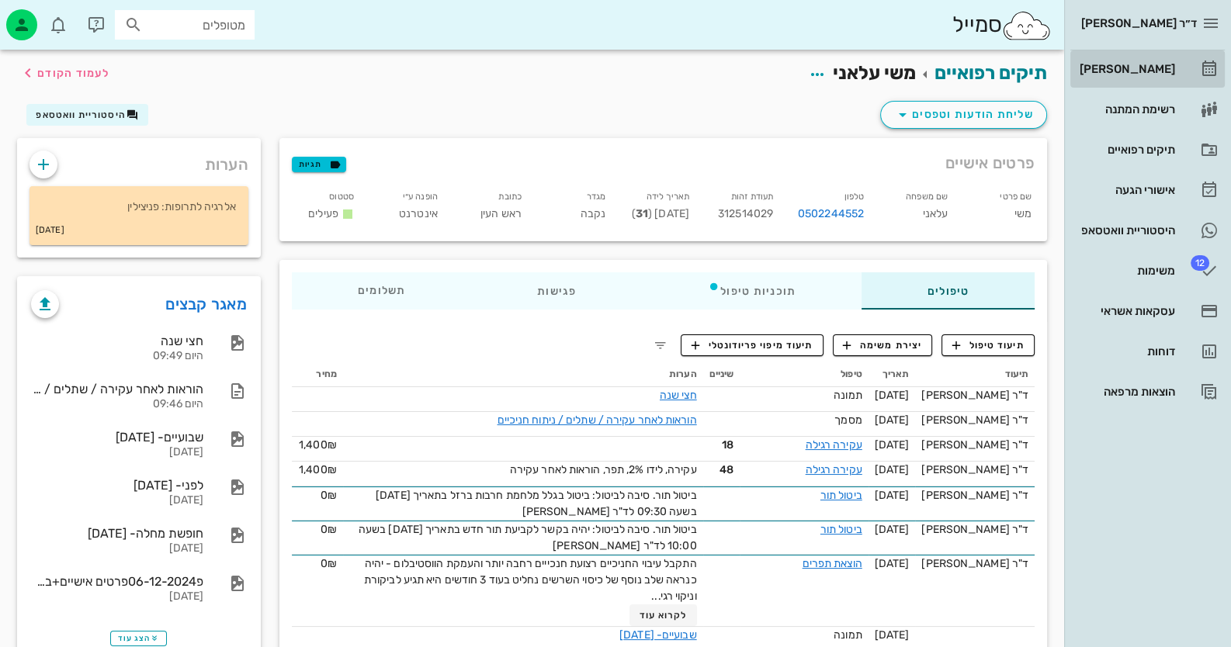
click at [1214, 70] on icon at bounding box center [1209, 69] width 19 height 19
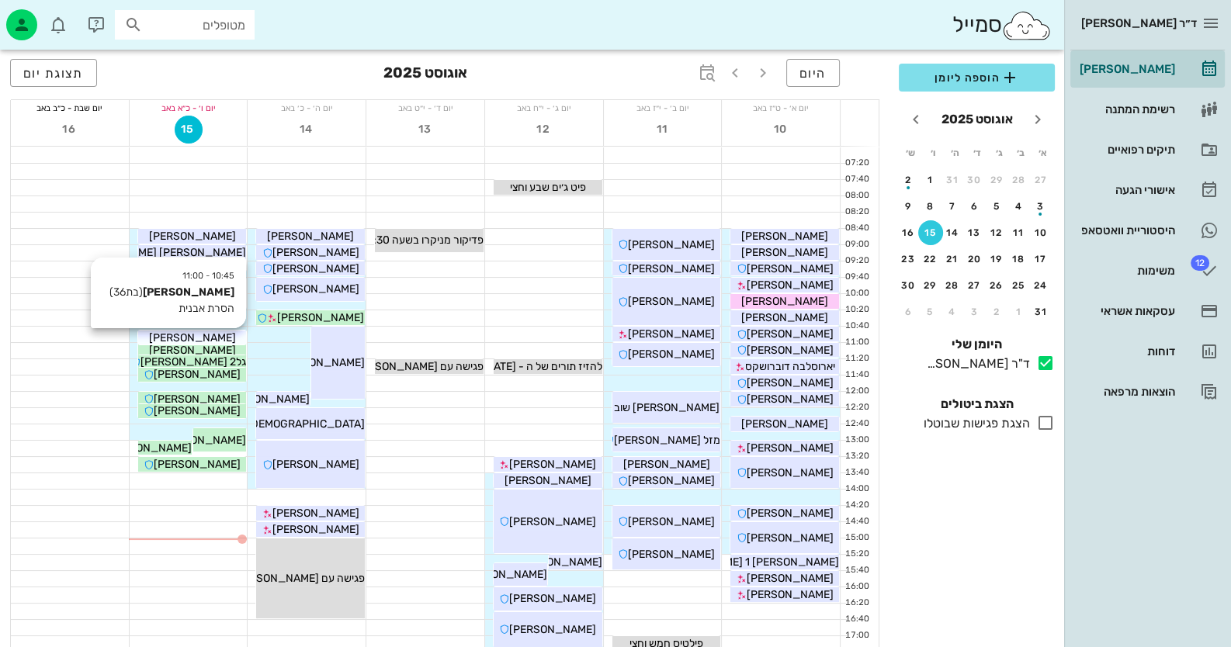
click at [222, 341] on div "[PERSON_NAME]" at bounding box center [192, 338] width 109 height 16
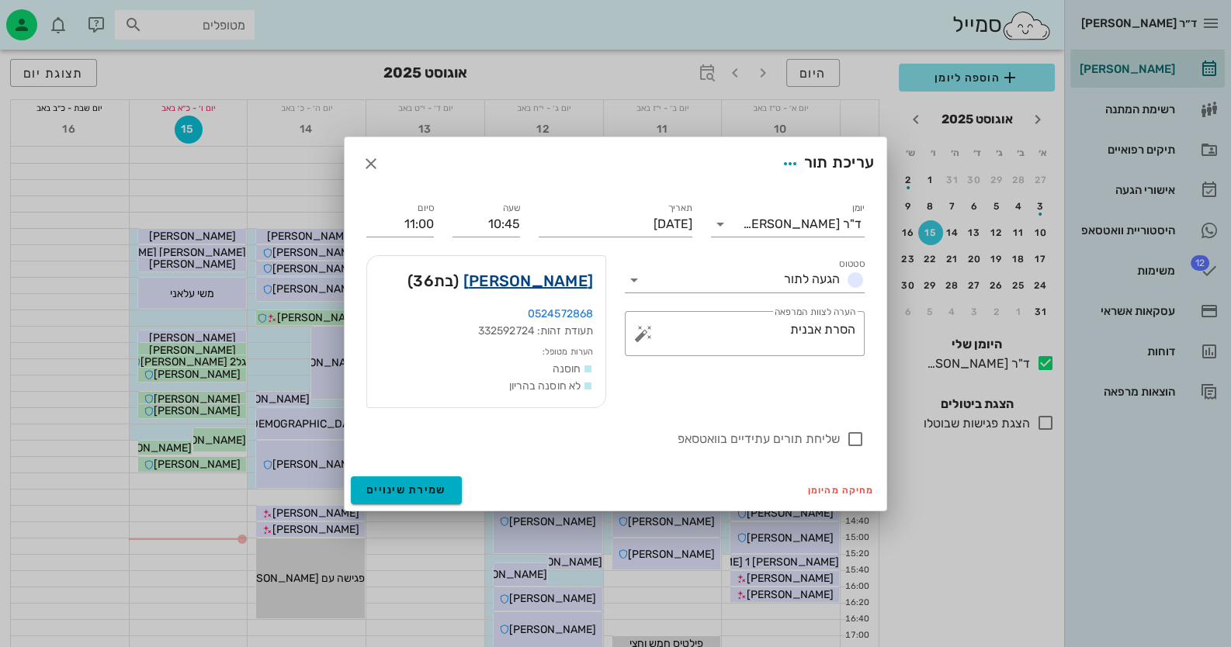
click at [590, 281] on link "[PERSON_NAME]" at bounding box center [528, 281] width 130 height 25
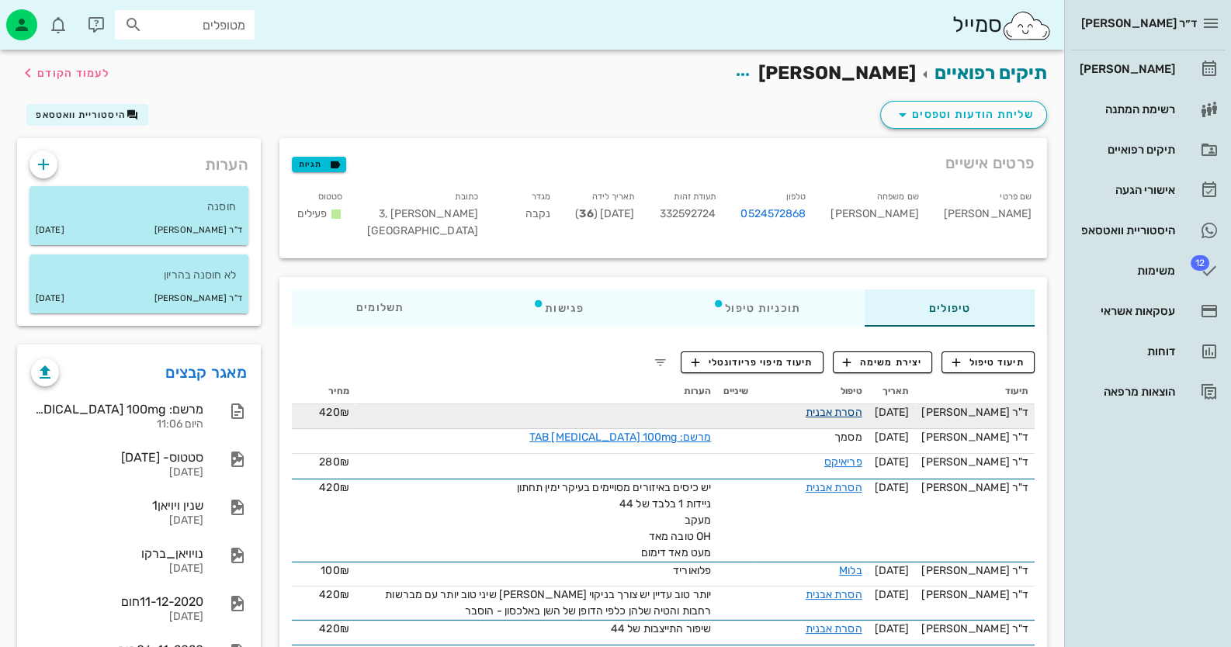
click at [840, 406] on link "הסרת אבנית" at bounding box center [834, 412] width 57 height 13
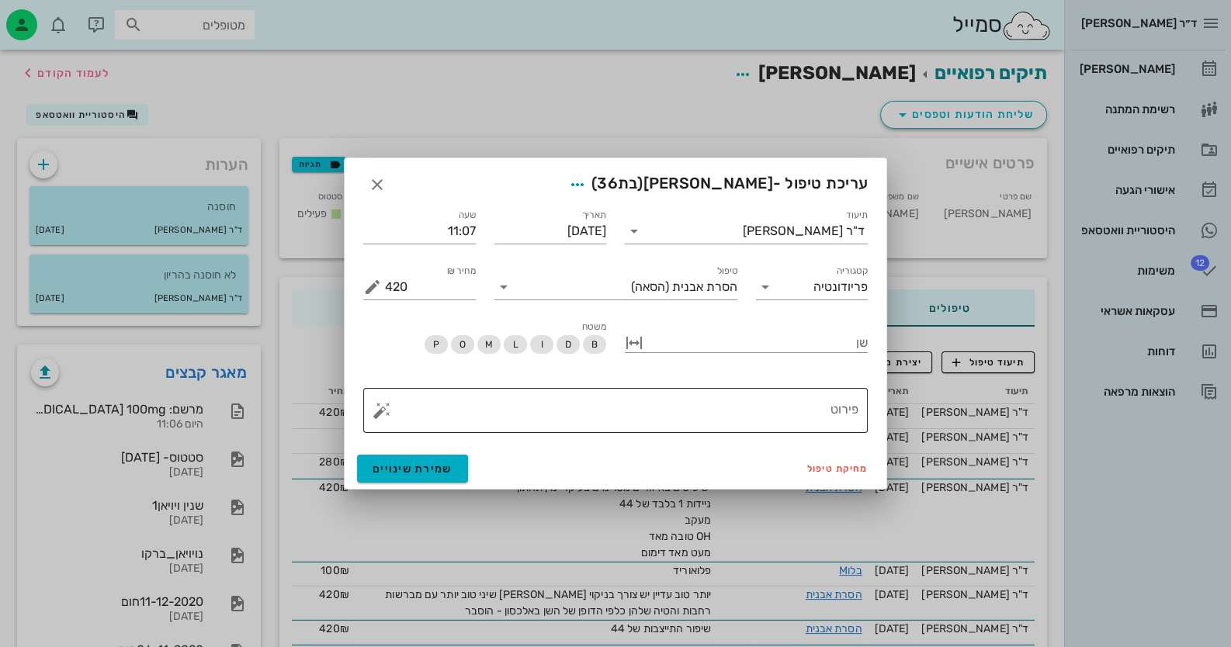
click at [758, 416] on textarea "פירוט" at bounding box center [621, 414] width 473 height 37
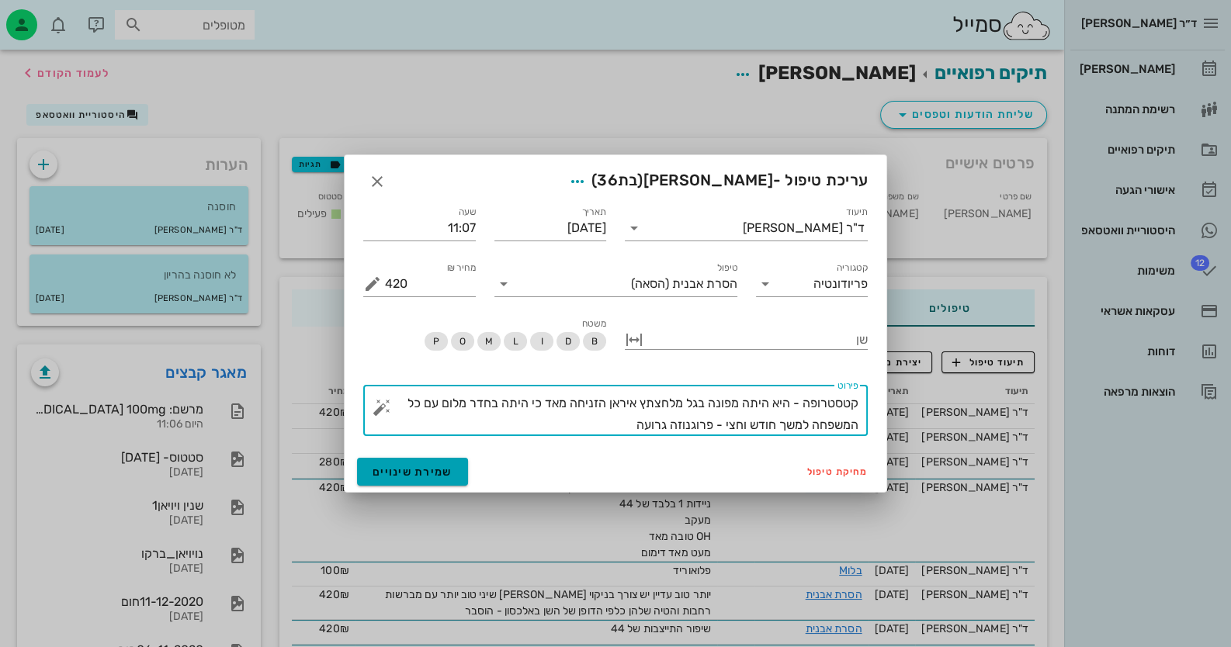
type textarea "קטסטרופה - היא היתה מפונה בגל מלחצתץ איראן הזניחה מאד כי היתה בחדר מלום עם כל ה…"
click at [464, 469] on button "שמירת שינויים" at bounding box center [412, 472] width 111 height 28
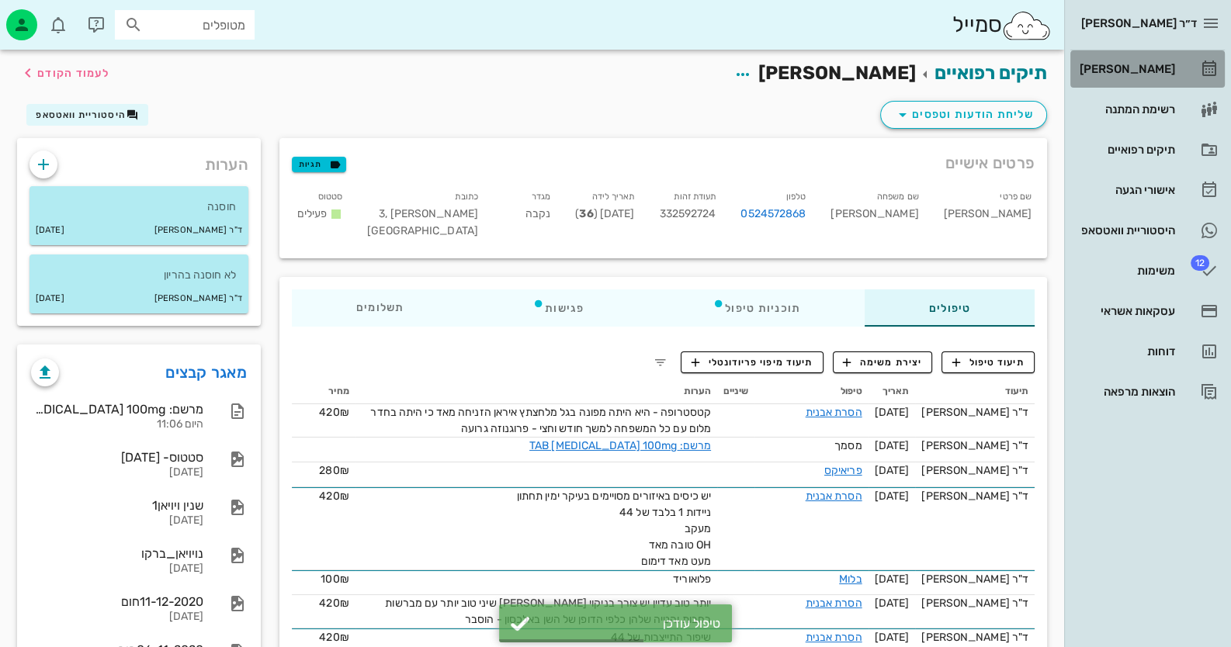
click at [1142, 78] on div "[PERSON_NAME]" at bounding box center [1125, 69] width 99 height 25
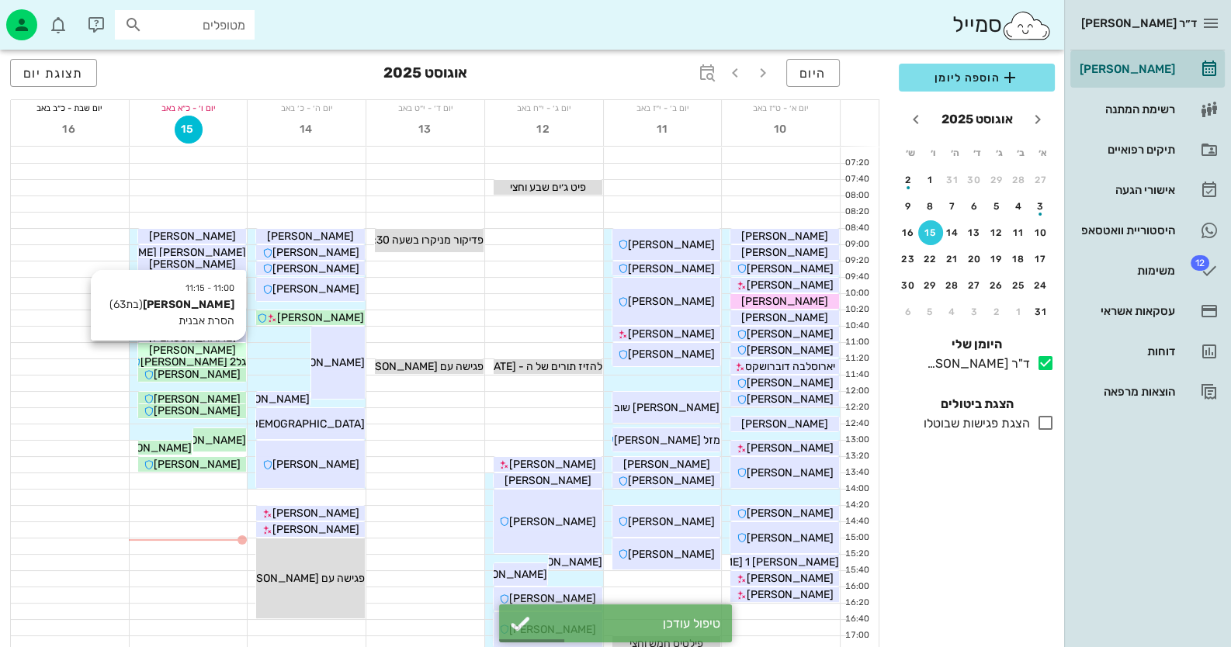
click at [197, 348] on span "[PERSON_NAME]" at bounding box center [192, 350] width 87 height 13
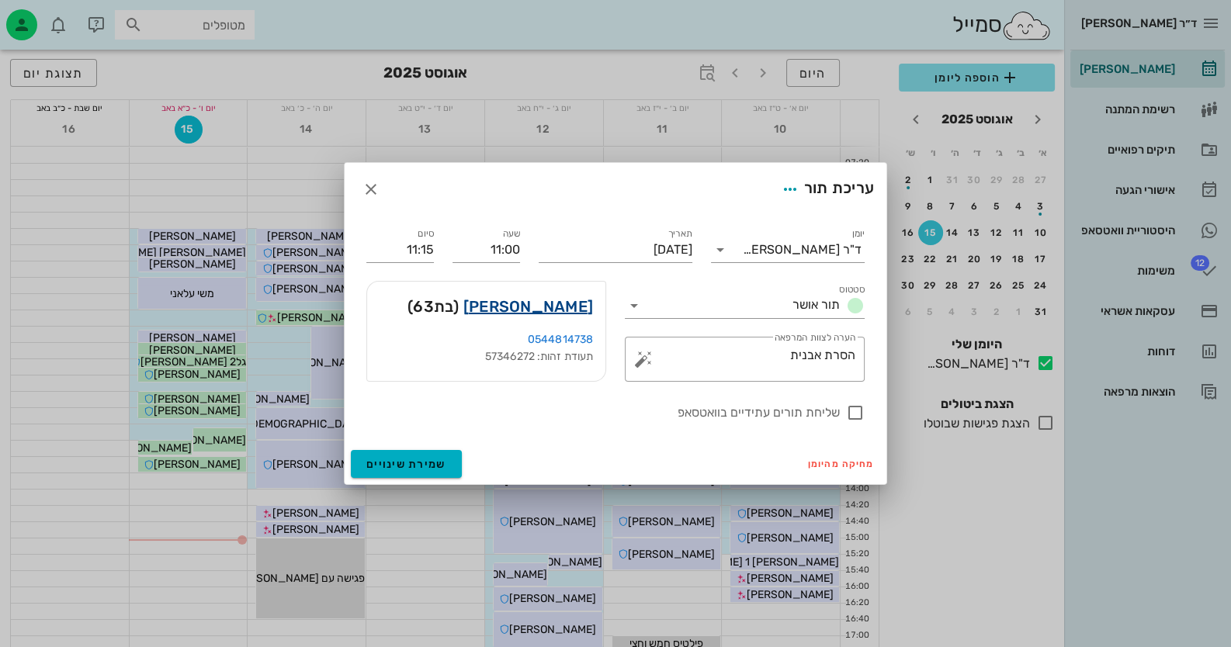
click at [556, 303] on link "[PERSON_NAME]" at bounding box center [528, 306] width 130 height 25
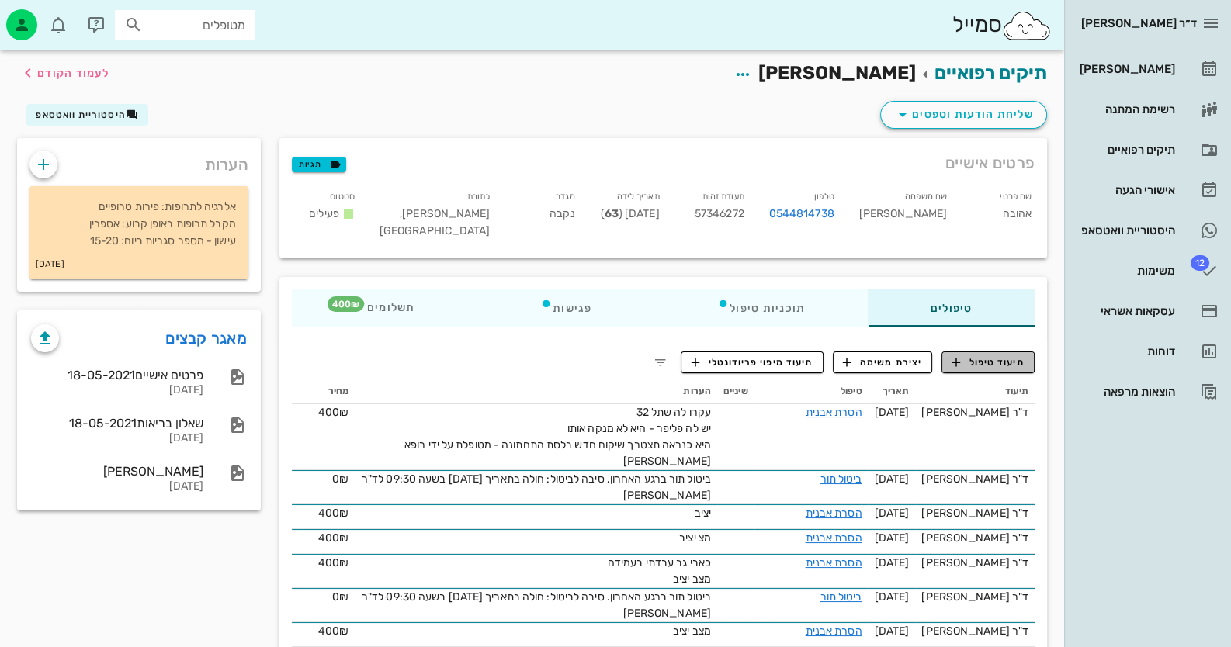
click at [986, 362] on span "תיעוד טיפול" at bounding box center [988, 362] width 72 height 14
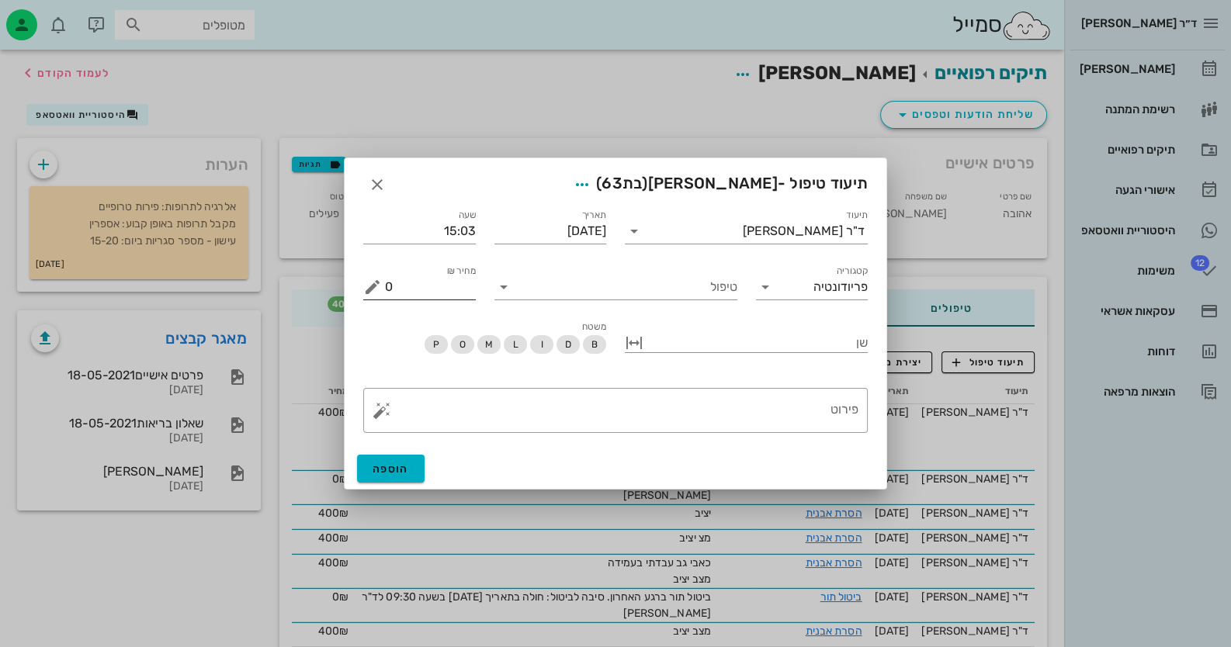
click at [459, 298] on input "0" at bounding box center [430, 287] width 91 height 25
click at [709, 289] on input "טיפול" at bounding box center [626, 287] width 221 height 25
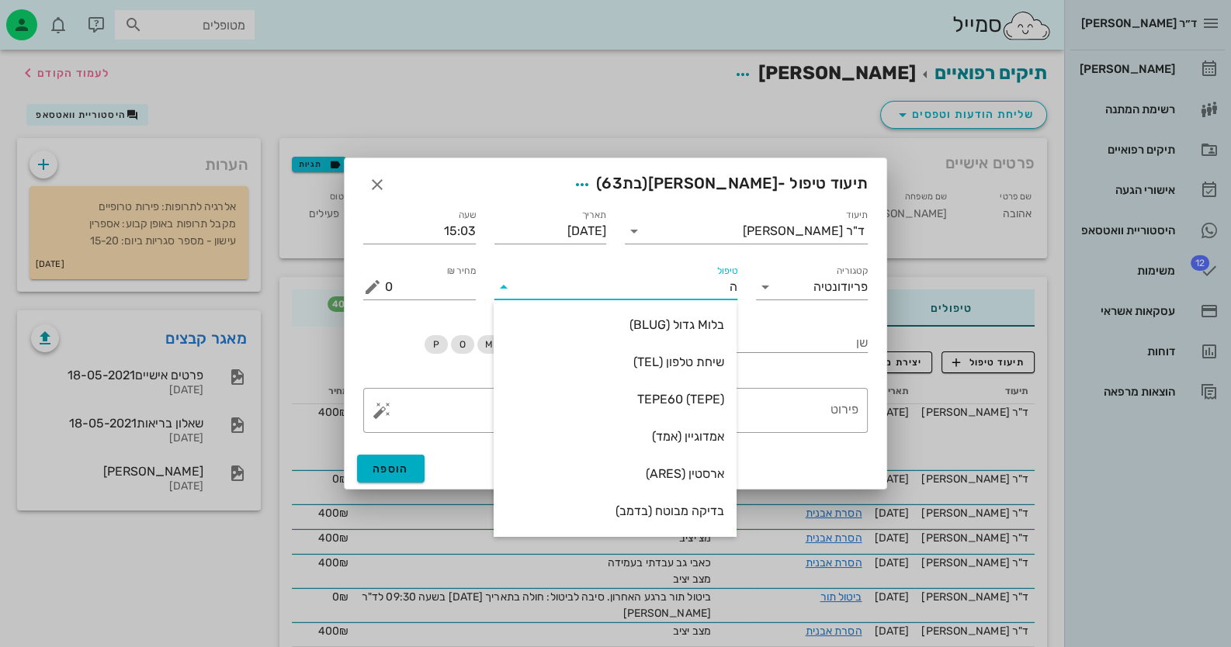
type input "[PERSON_NAME]"
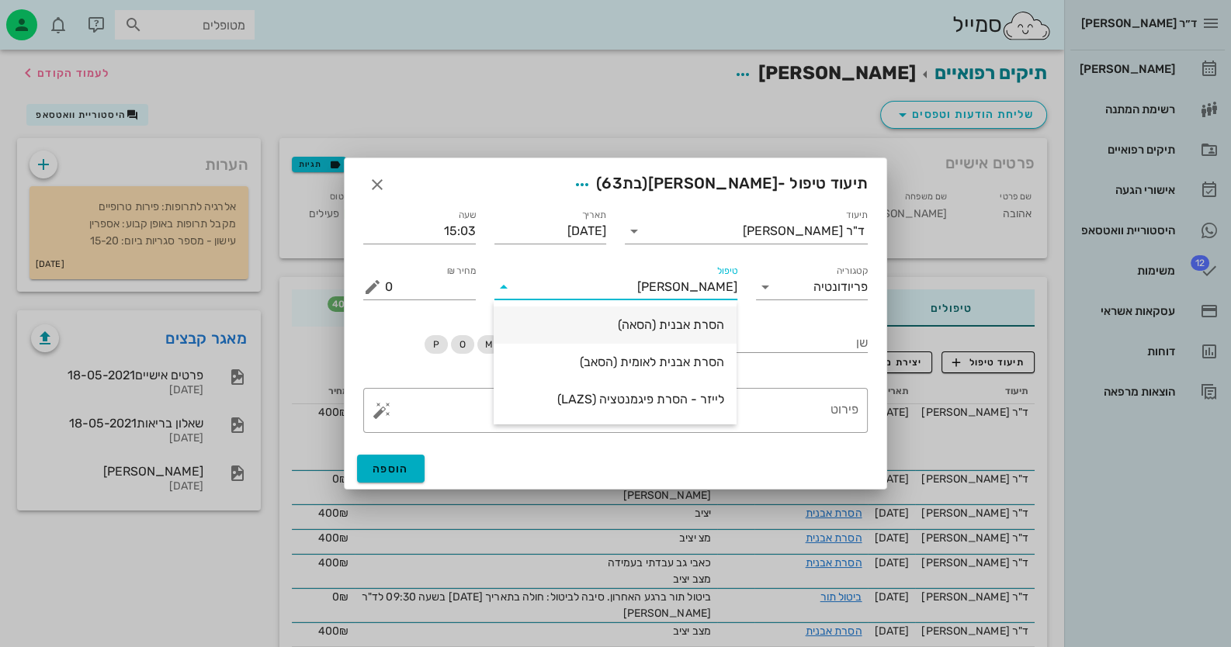
click at [695, 325] on div "הסרת אבנית (הסאה)" at bounding box center [615, 324] width 218 height 15
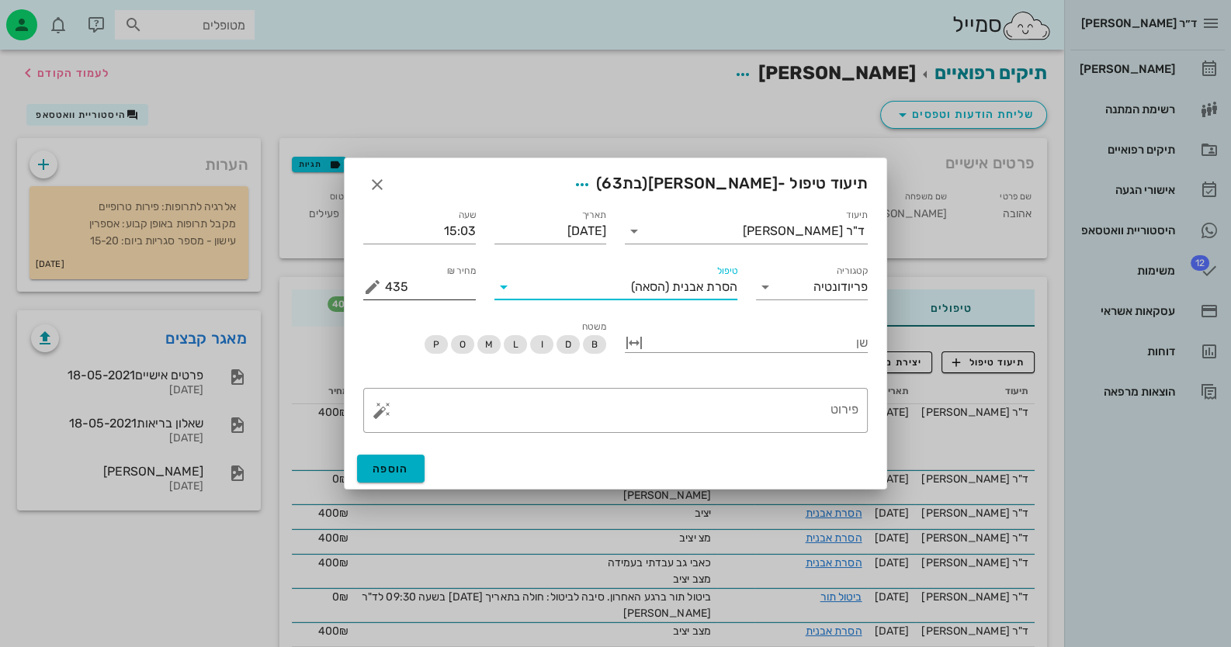
drag, startPoint x: 452, startPoint y: 296, endPoint x: 369, endPoint y: 289, distance: 84.1
click at [445, 296] on input "435" at bounding box center [430, 287] width 91 height 25
drag, startPoint x: 414, startPoint y: 286, endPoint x: 369, endPoint y: 286, distance: 45.8
click at [369, 286] on div "מחיר ₪ 435" at bounding box center [419, 287] width 113 height 25
type input "400"
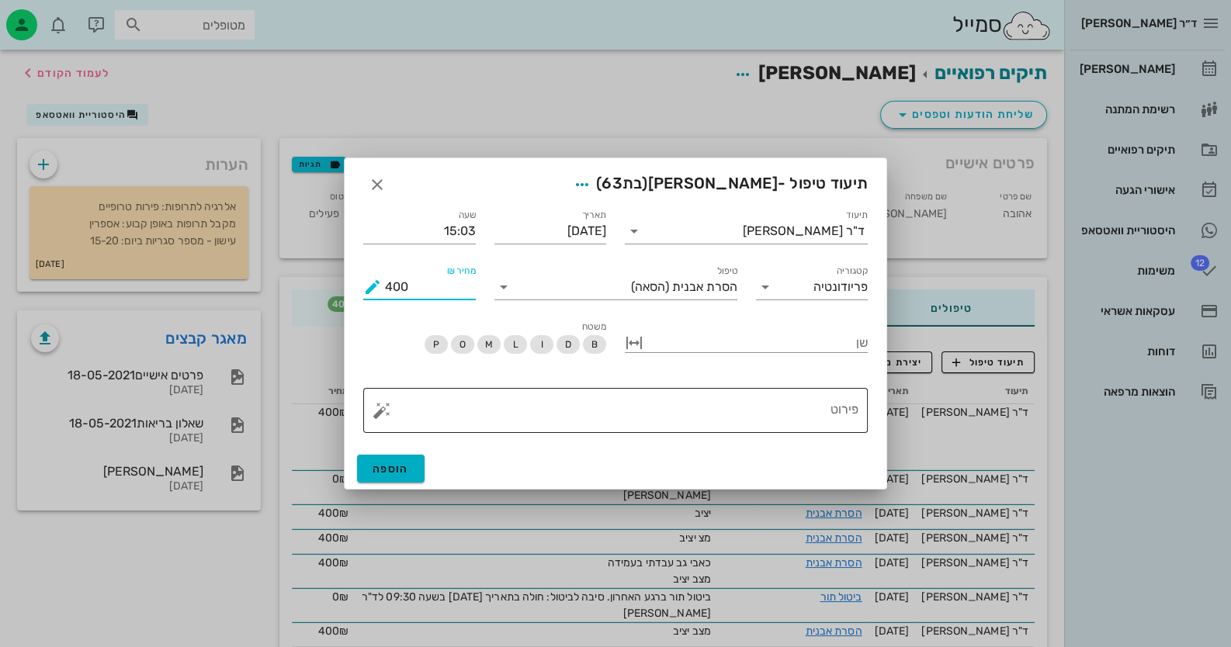
drag, startPoint x: 788, startPoint y: 433, endPoint x: 792, endPoint y: 426, distance: 8.4
click at [790, 429] on div "​ פירוט" at bounding box center [615, 411] width 523 height 64
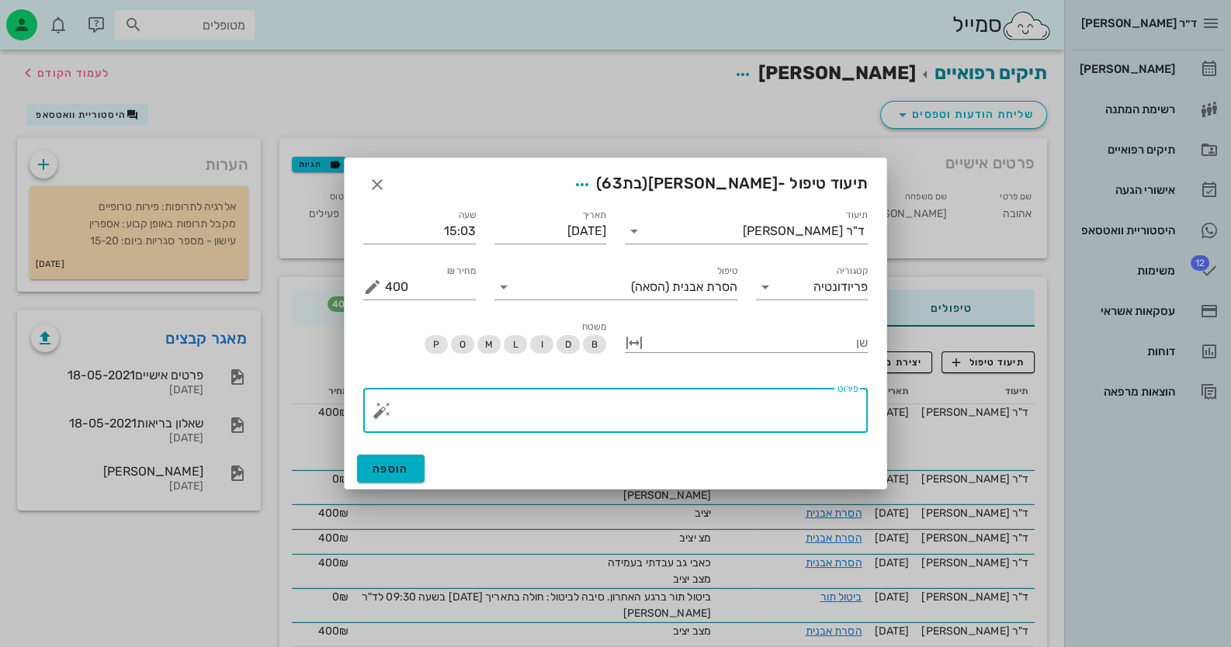
click at [792, 426] on textarea "פירוט" at bounding box center [621, 414] width 473 height 37
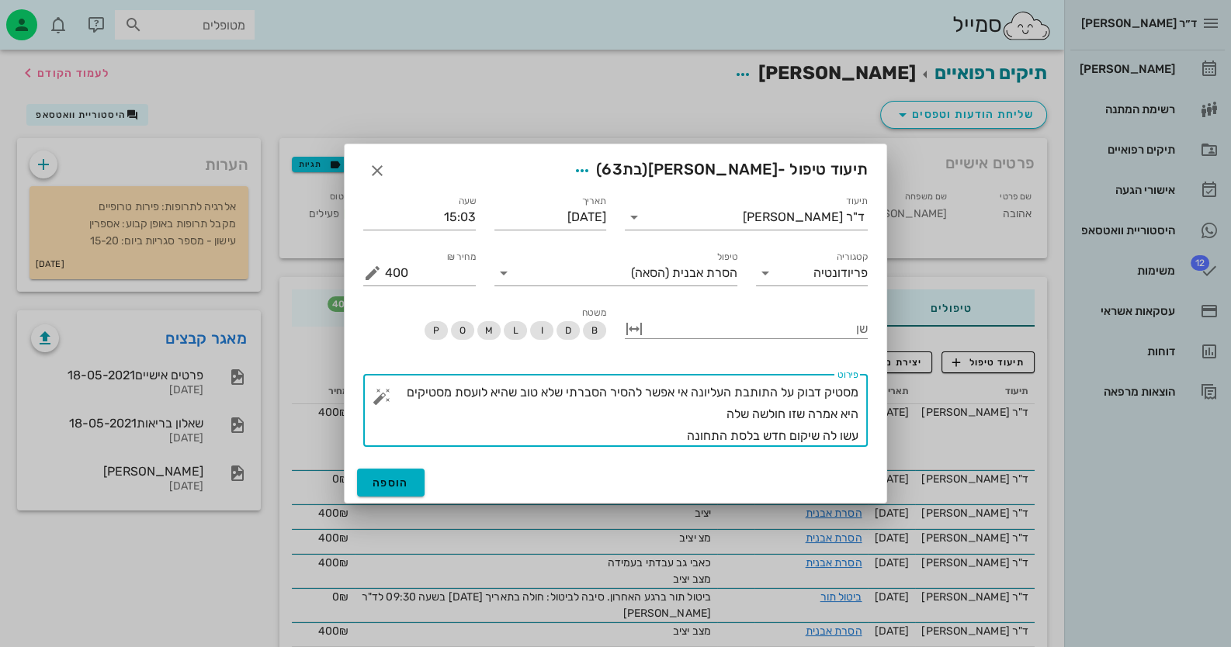
click at [704, 438] on textarea "מסטיק דבוק על התותבת העליונה אי אפשר להסיר הסברתי שלא טוב שהיא לועסת מסטיקים הי…" at bounding box center [621, 414] width 473 height 65
type textarea "מסטיק דבוק על התותבת העליונה אי אפשר להסיר הסברתי שלא טוב שהיא לועסת מסטיקים הי…"
click at [398, 478] on span "הוספה" at bounding box center [390, 482] width 36 height 13
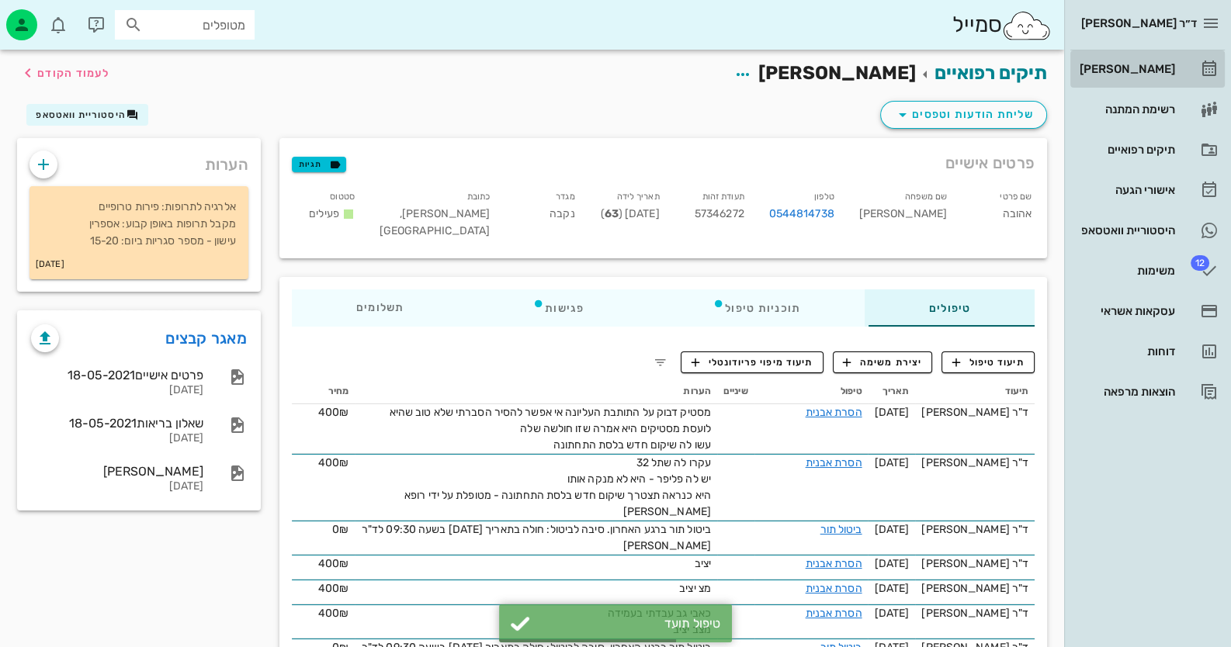
click at [1154, 79] on div "[PERSON_NAME]" at bounding box center [1125, 69] width 99 height 25
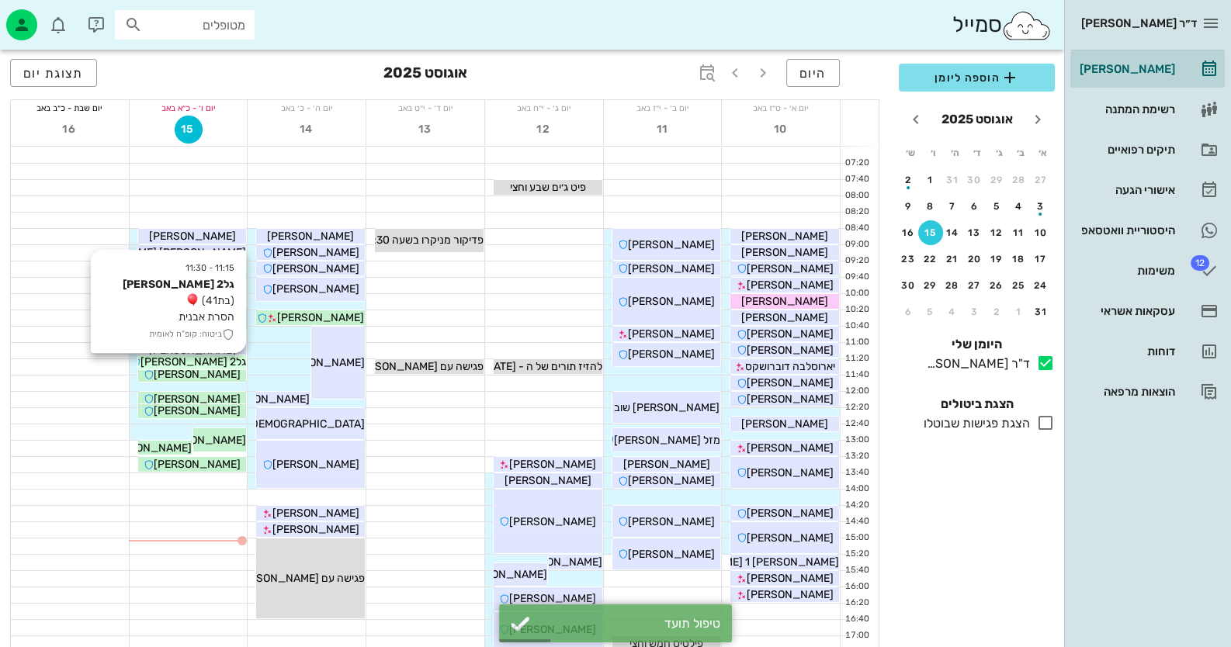
click at [233, 361] on div "גל2 [PERSON_NAME]" at bounding box center [192, 362] width 109 height 16
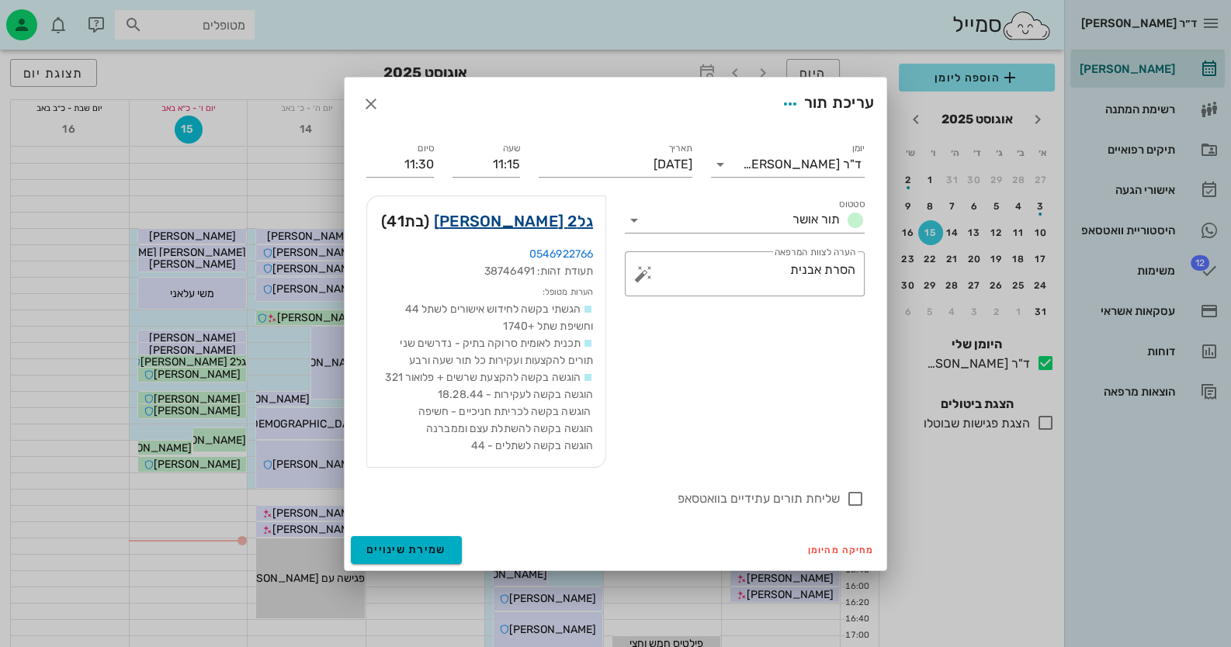
click at [585, 220] on link "גל2 [PERSON_NAME]" at bounding box center [513, 221] width 159 height 25
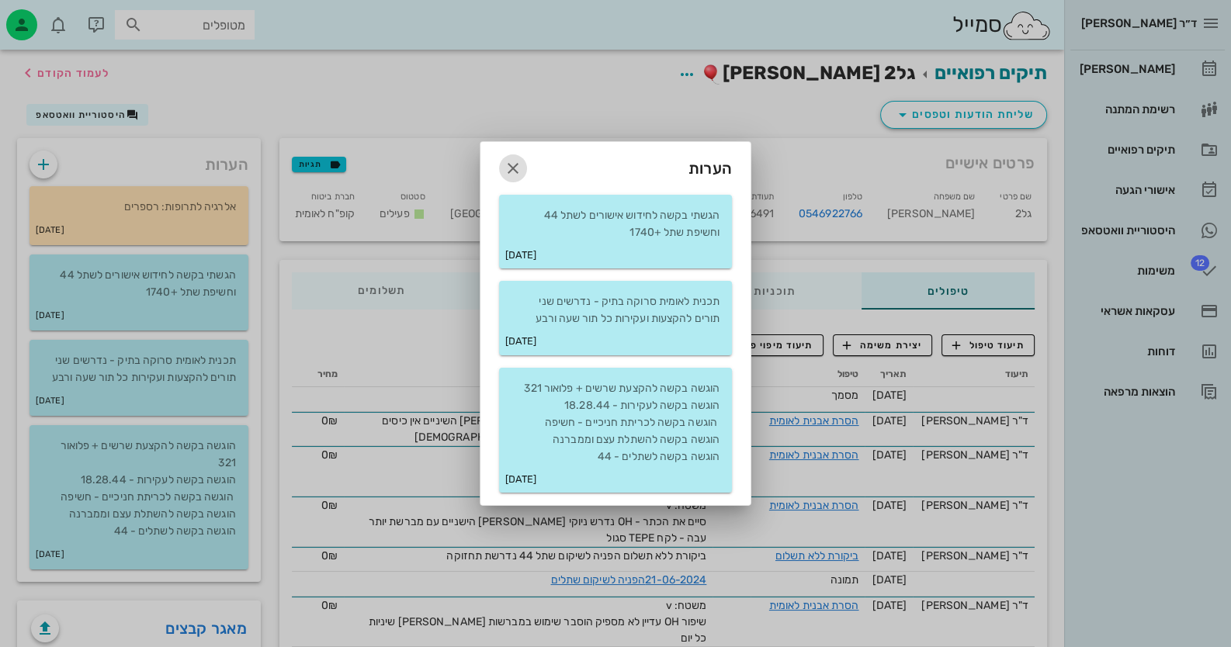
click at [511, 177] on icon "button" at bounding box center [513, 168] width 19 height 19
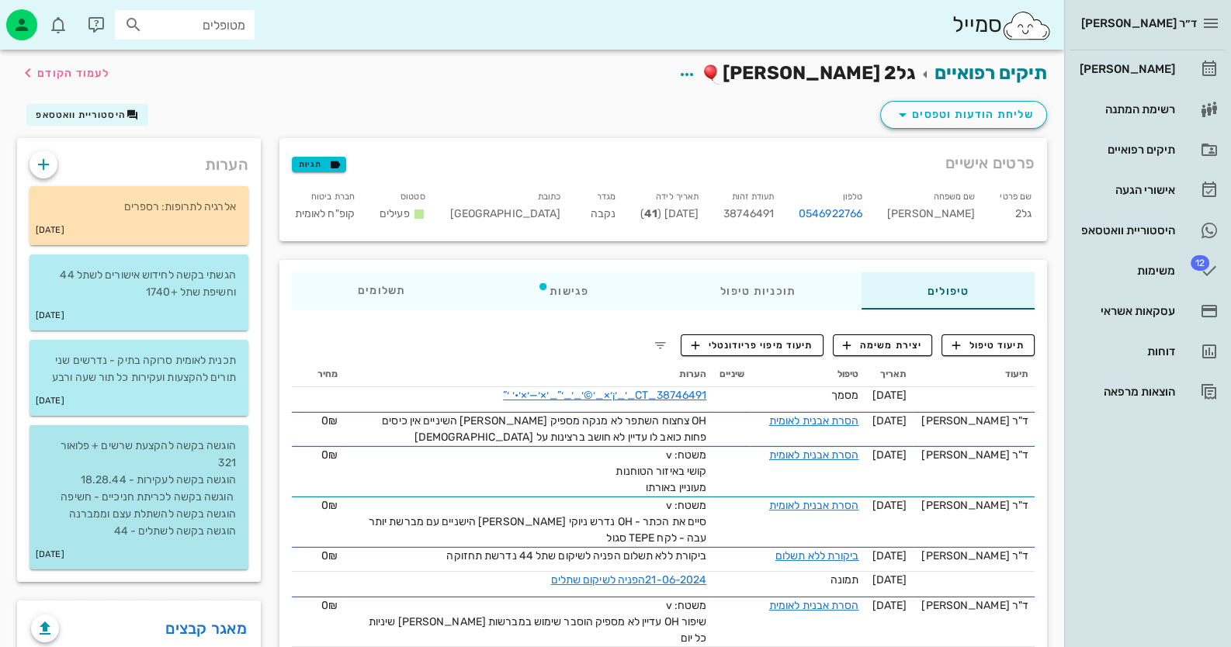
click at [217, 484] on p "הוגשה בקשה להקצעת שרשים + פלואור 321 הוגשה בקשה לעקירות - 18.28.44 הוגשה בקשה ל…" at bounding box center [139, 489] width 194 height 102
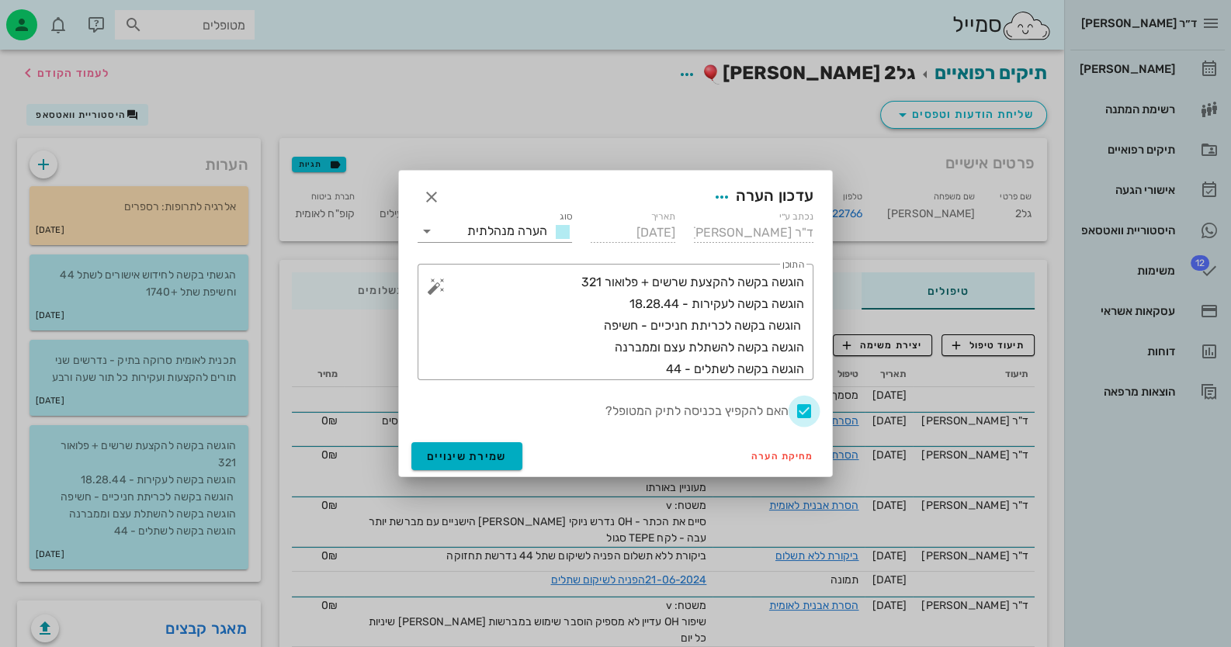
click at [803, 416] on div at bounding box center [804, 411] width 26 height 26
checkbox input "false"
click at [502, 460] on span "שמירת שינויים" at bounding box center [467, 456] width 80 height 13
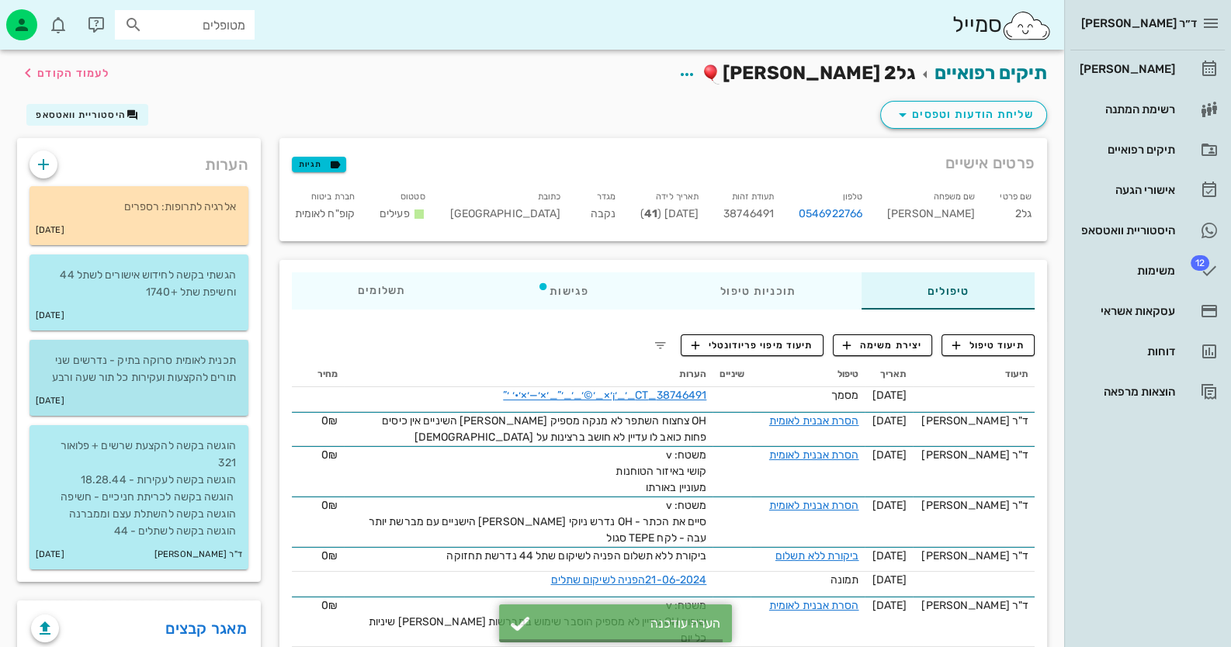
click at [173, 372] on p "תכנית לאומית סרוקה בתיק - נדרשים שני תורים להקצעות ועקירות כל תור שעה ורבע" at bounding box center [139, 369] width 194 height 34
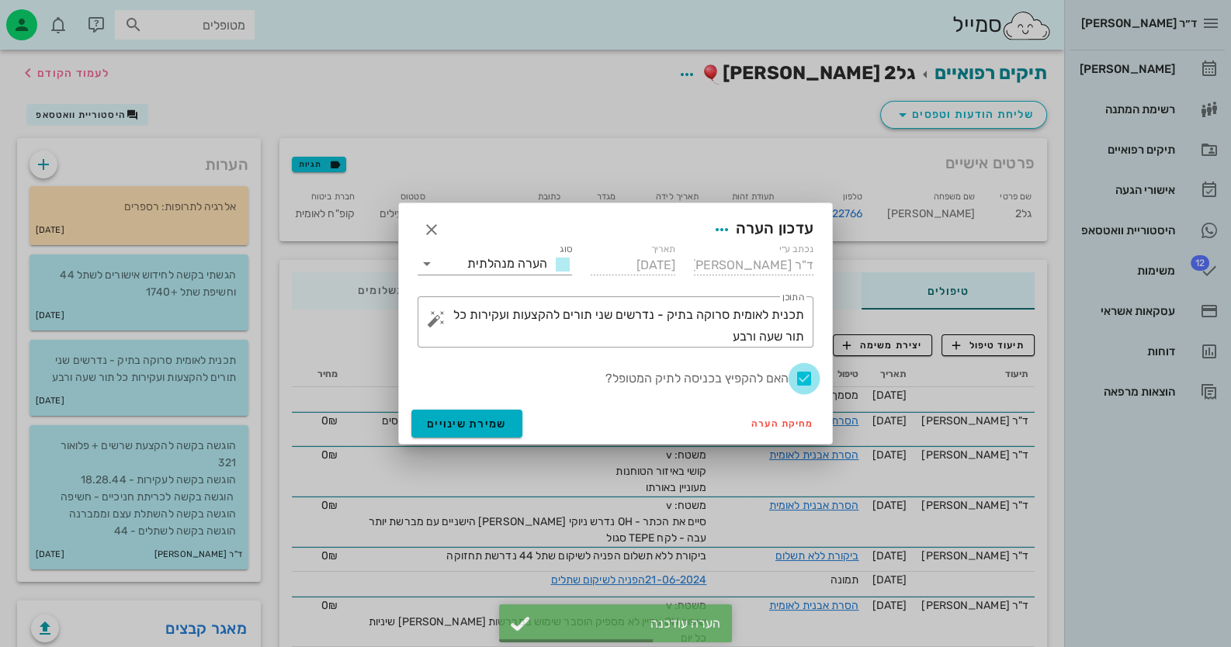
click at [802, 376] on div at bounding box center [804, 379] width 26 height 26
checkbox input "false"
click at [482, 426] on span "שמירת שינויים" at bounding box center [467, 423] width 80 height 13
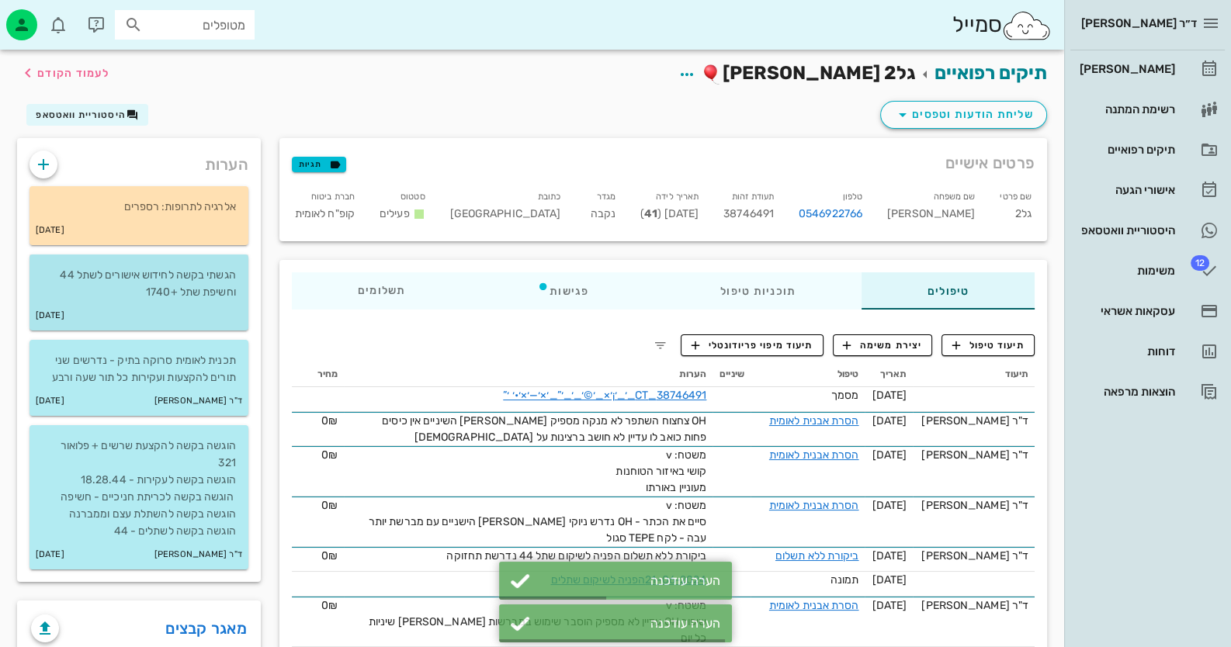
click at [217, 299] on p "הגשתי בקשה לחידוש אישורים לשתל 44 וחשיפת שתל +1740" at bounding box center [139, 284] width 194 height 34
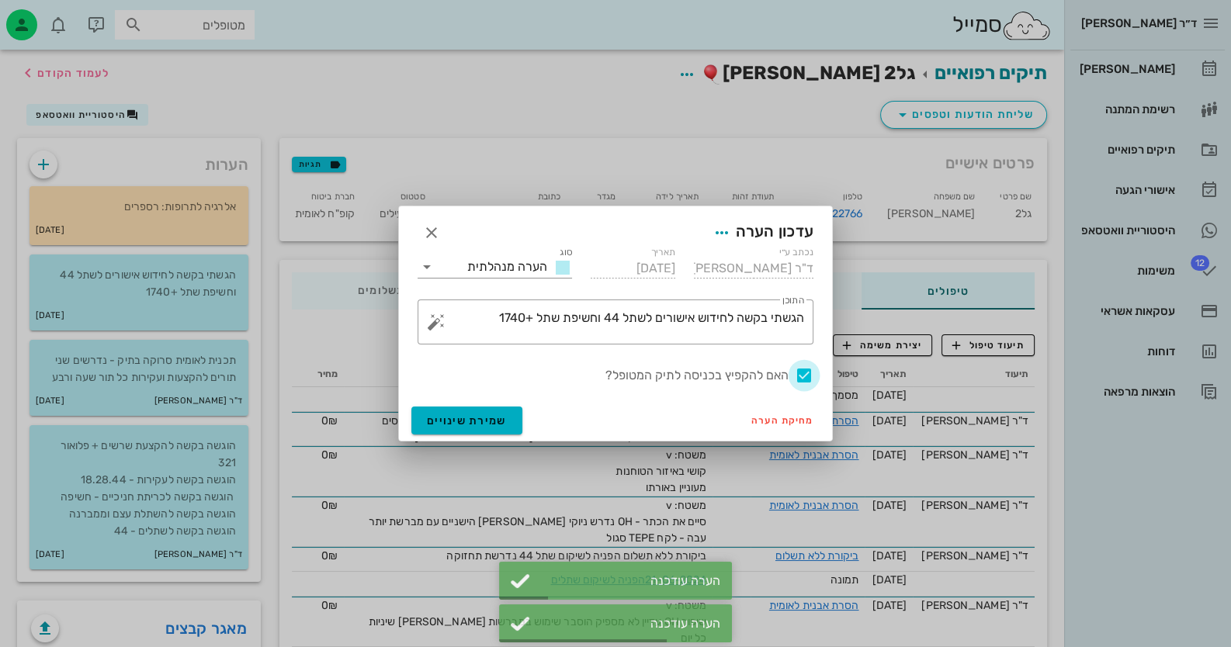
click at [794, 372] on div at bounding box center [804, 375] width 26 height 26
checkbox input "false"
click at [419, 437] on div "מחיקת הערה שמירת שינויים" at bounding box center [615, 420] width 433 height 40
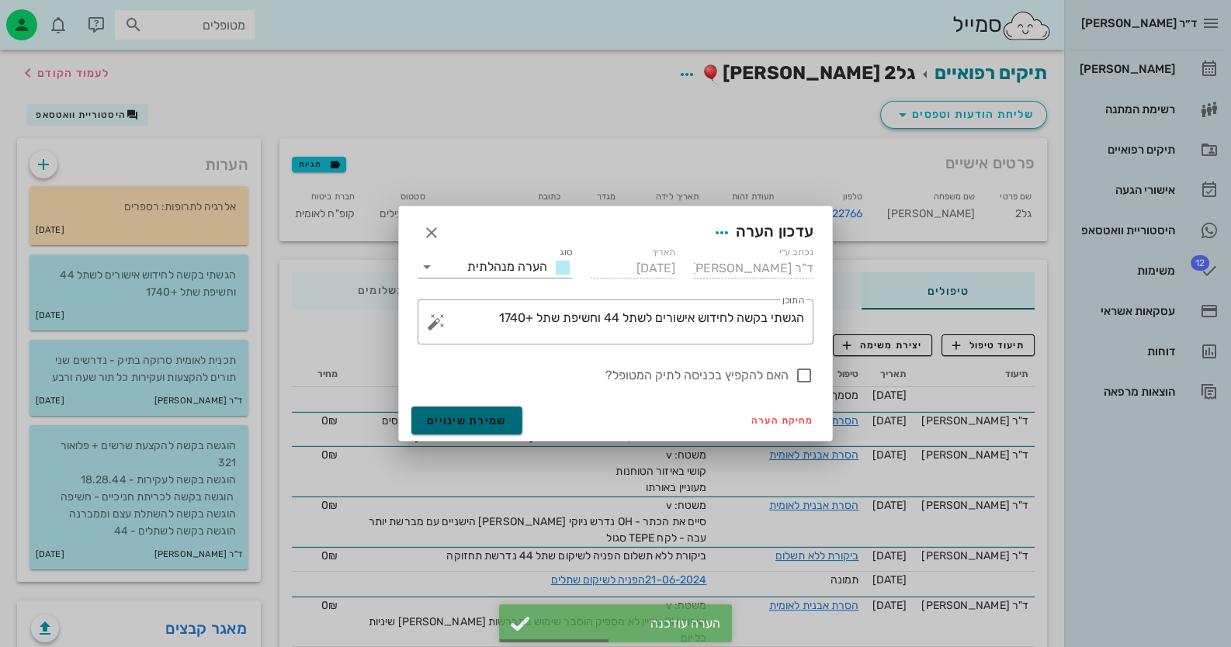
click at [445, 428] on button "שמירת שינויים" at bounding box center [466, 421] width 111 height 28
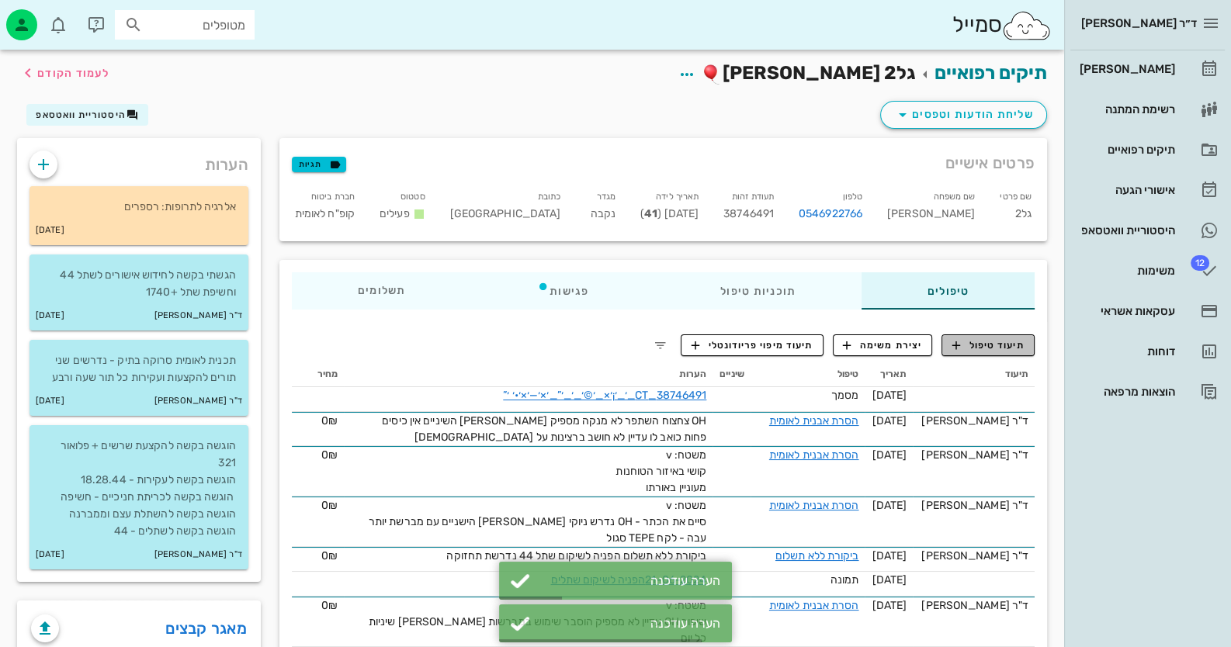
click at [1002, 352] on span "תיעוד טיפול" at bounding box center [988, 345] width 72 height 14
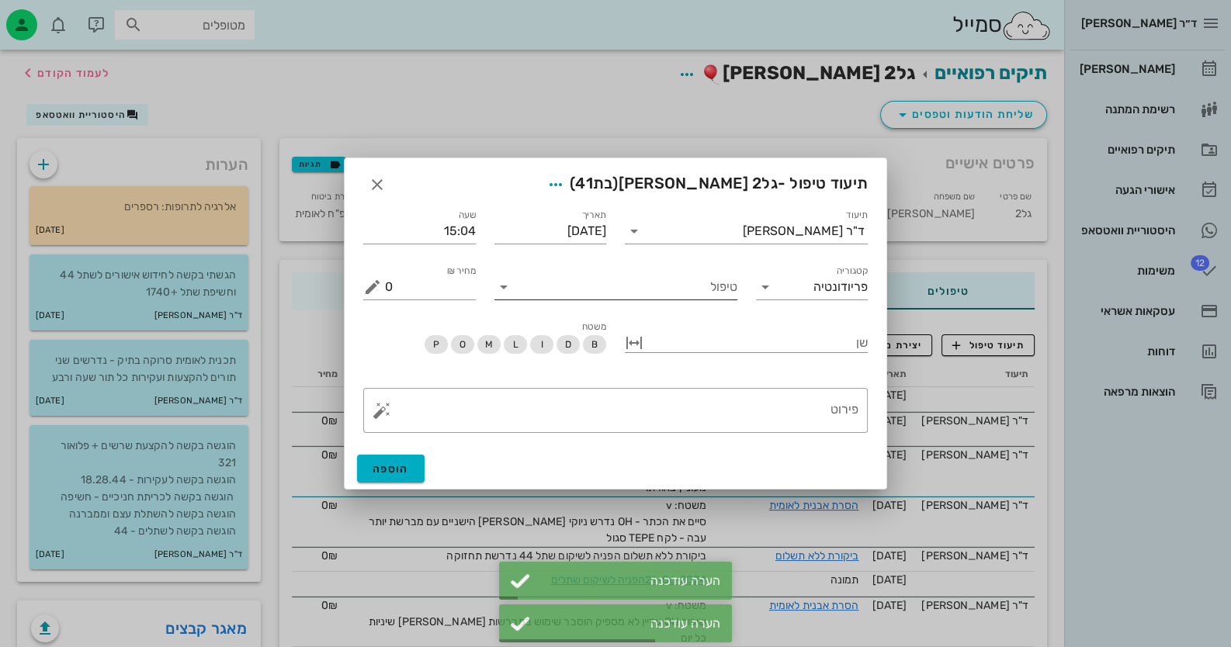
click at [702, 287] on input "טיפול" at bounding box center [626, 287] width 221 height 25
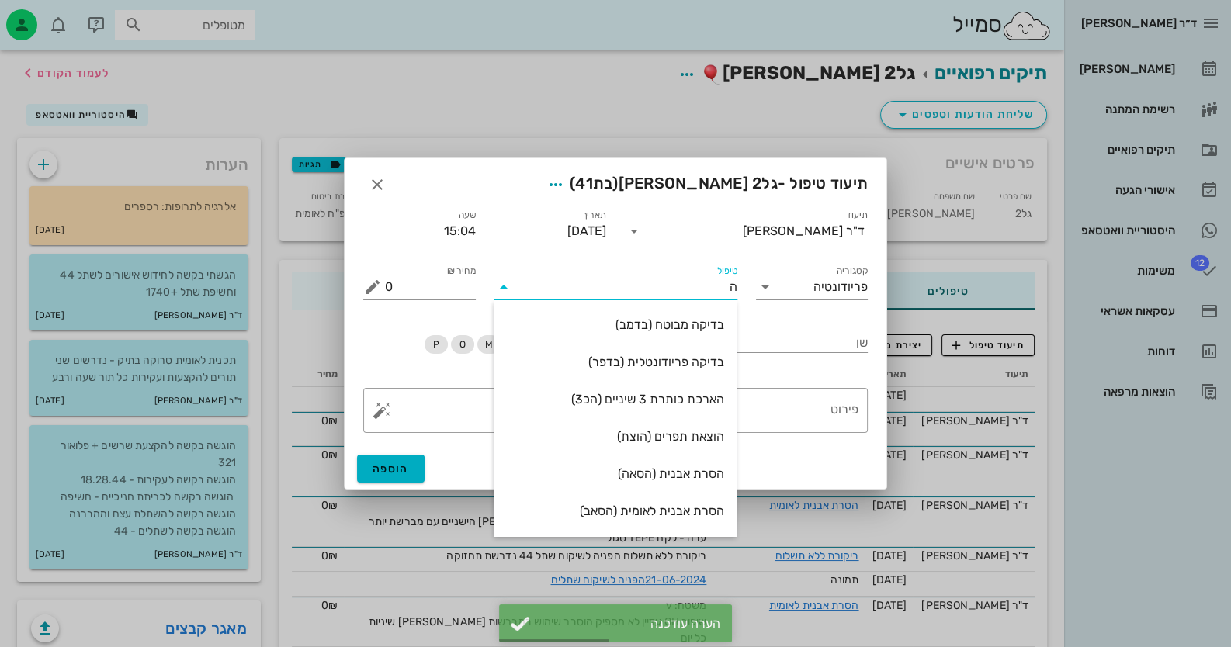
type input "[PERSON_NAME]"
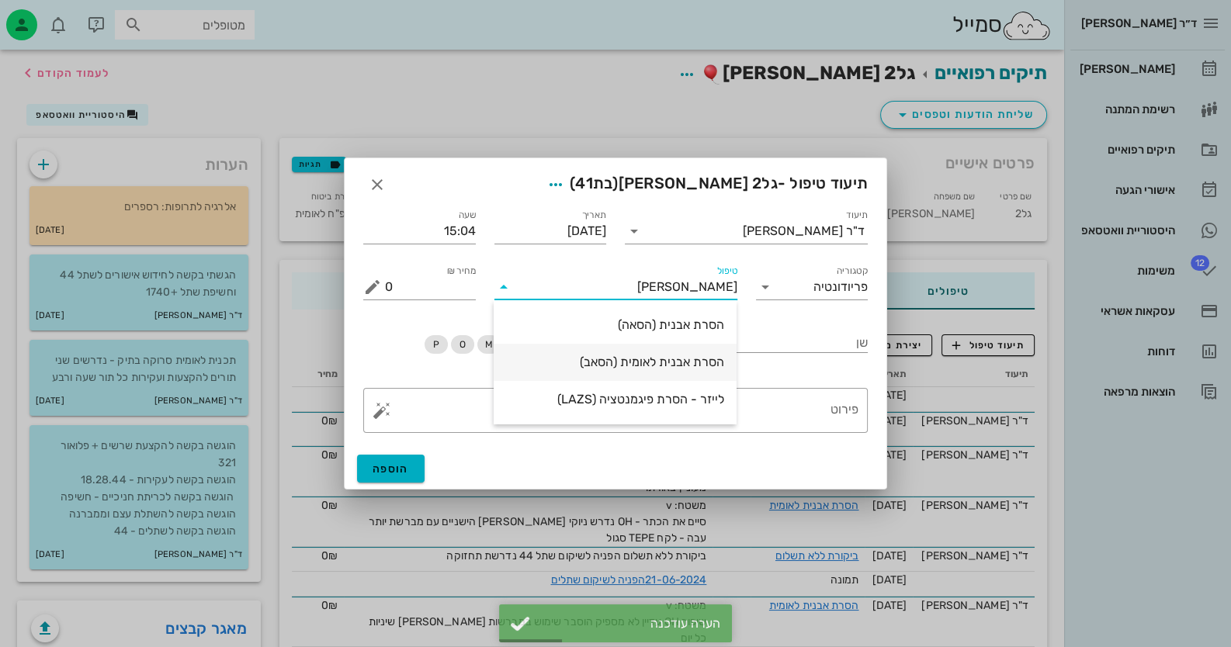
click at [699, 364] on div "הסרת אבנית לאומית (הסאב)" at bounding box center [615, 362] width 218 height 15
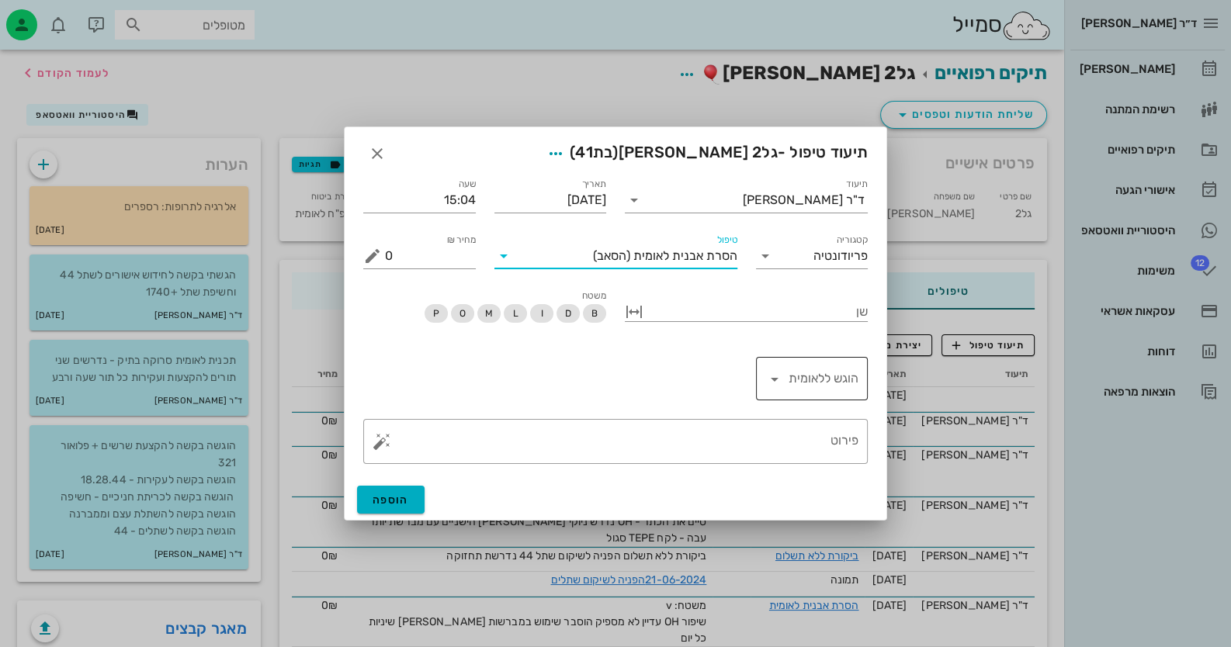
click at [806, 392] on div at bounding box center [823, 378] width 72 height 37
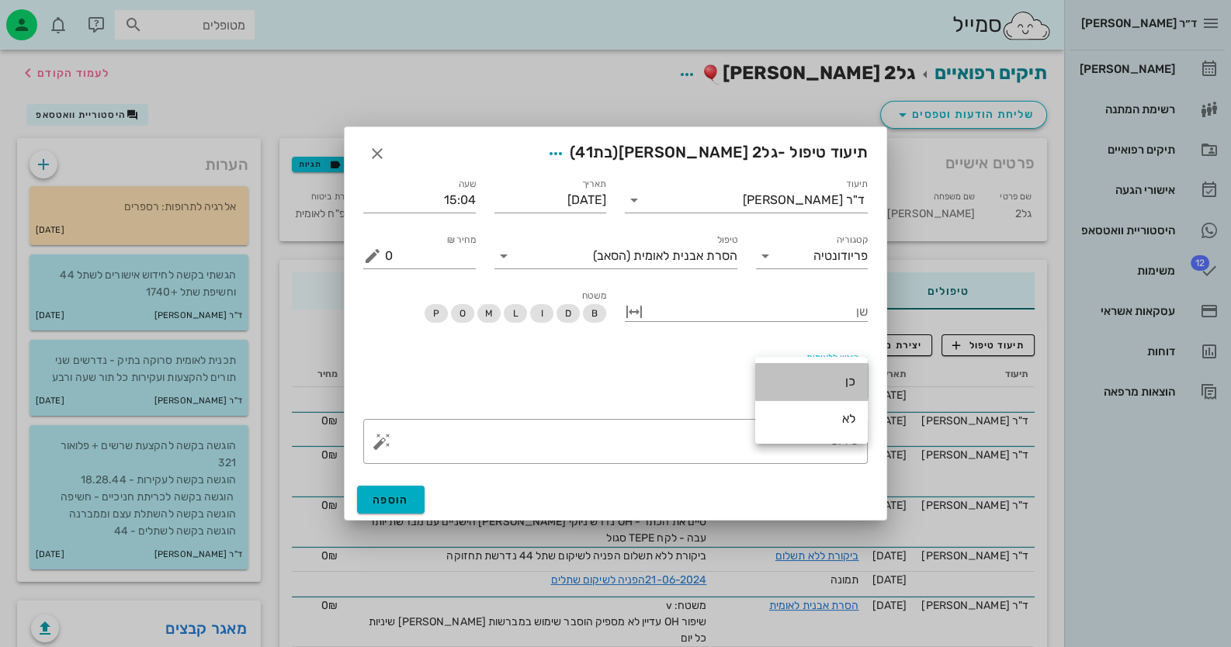
click at [825, 389] on div "כן" at bounding box center [811, 381] width 88 height 15
click at [834, 438] on div "פירוט" at bounding box center [621, 441] width 473 height 45
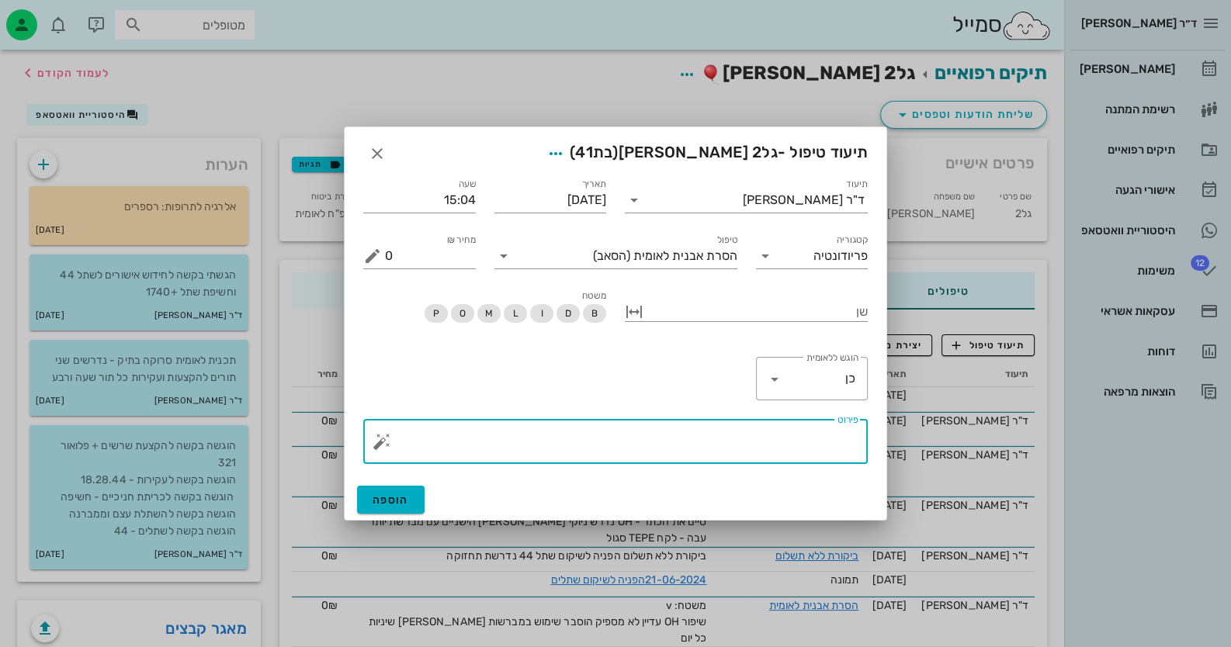
click at [380, 443] on button "button" at bounding box center [381, 441] width 19 height 19
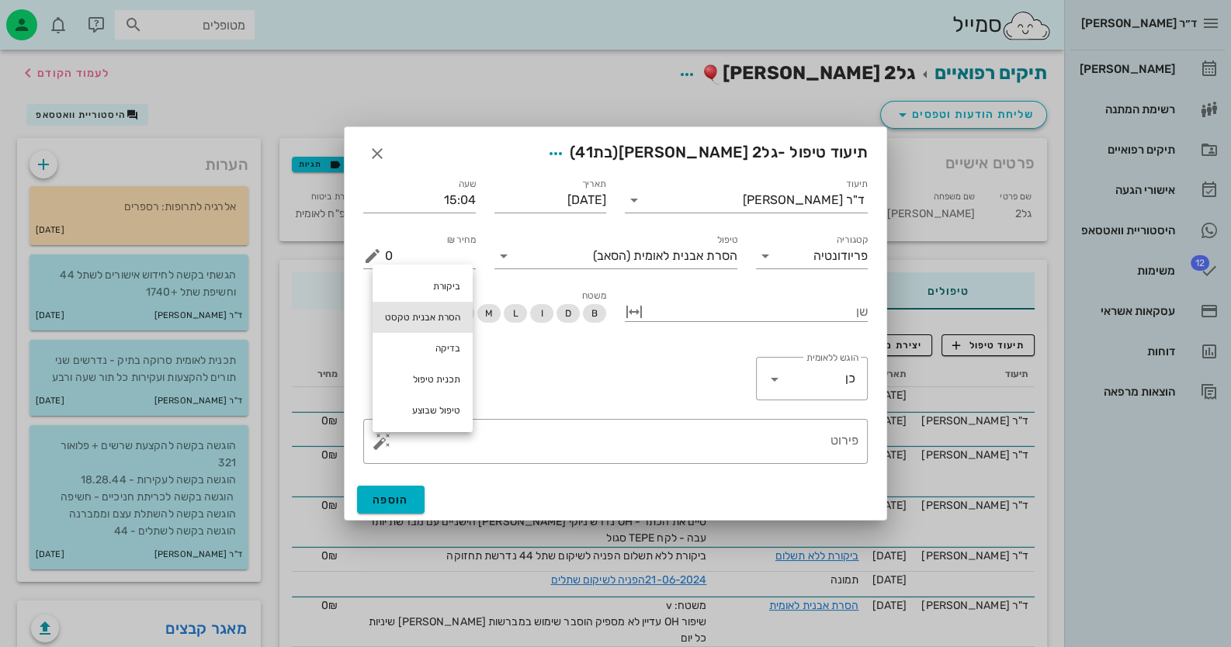
click at [446, 310] on div "הסרת אבנית טקסט" at bounding box center [422, 317] width 100 height 31
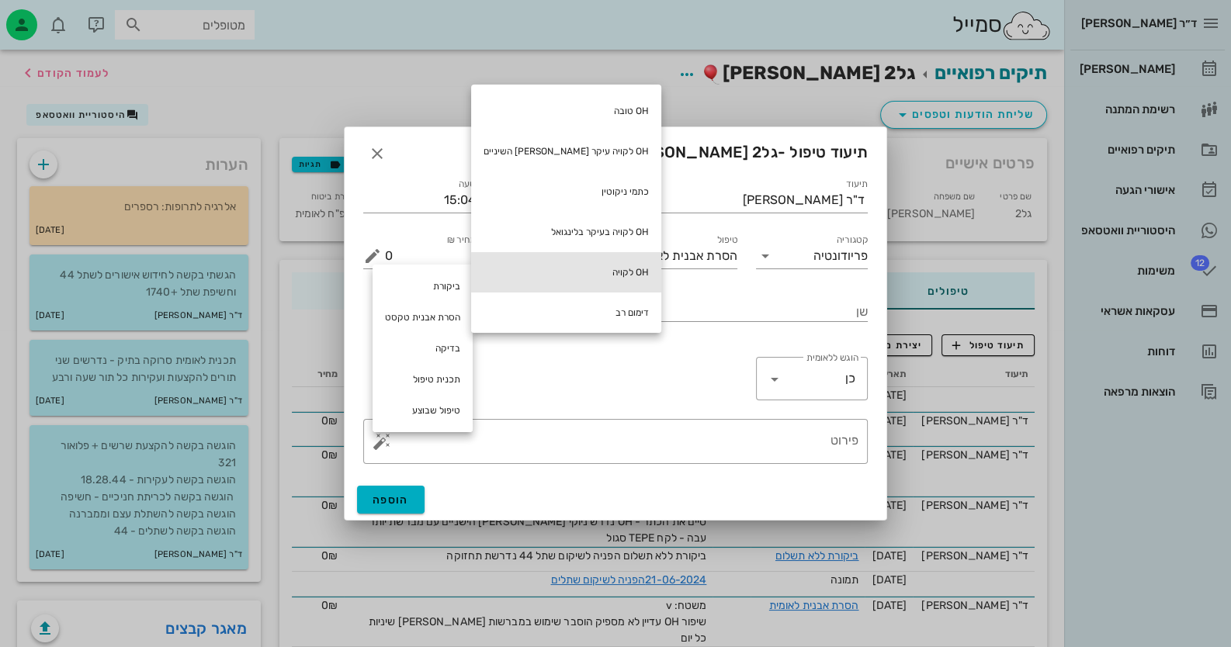
click at [580, 284] on div "OH לקויה" at bounding box center [566, 272] width 190 height 40
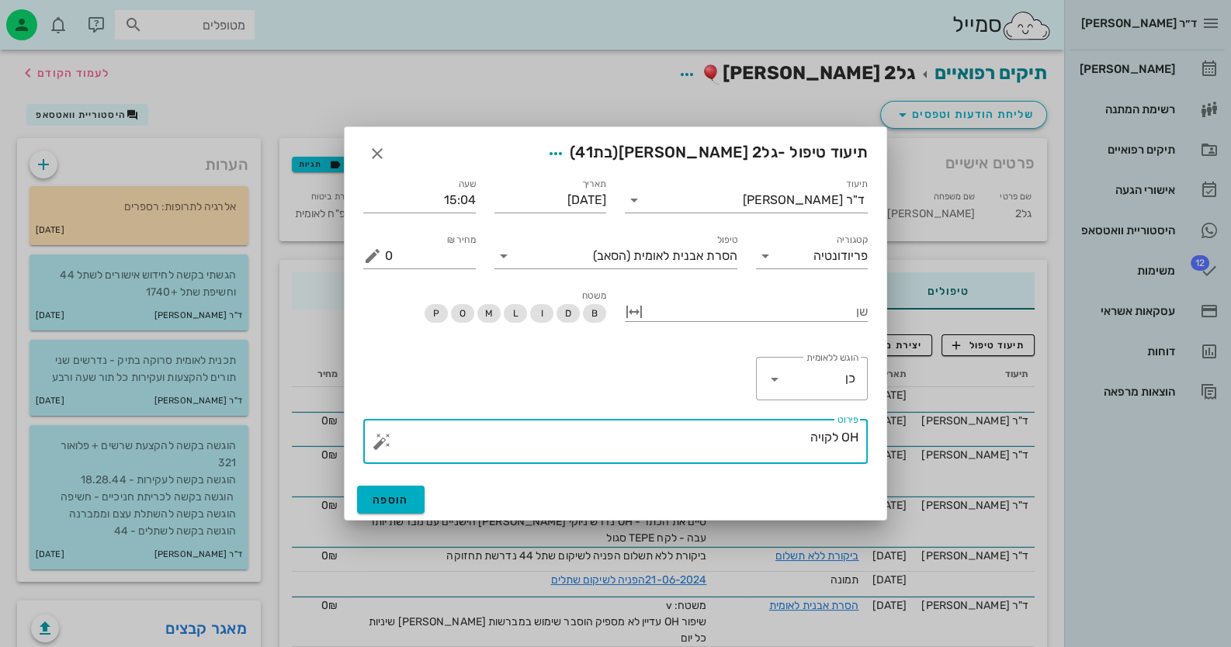
click at [379, 442] on button "button" at bounding box center [381, 441] width 19 height 19
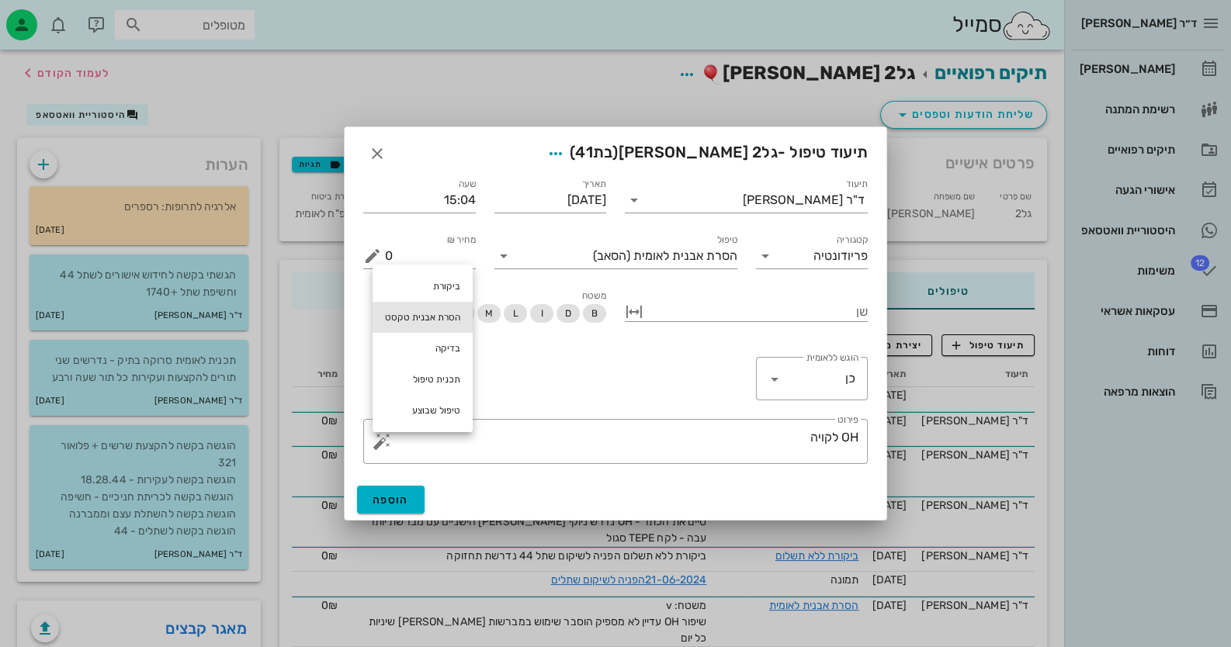
click at [445, 314] on div "הסרת אבנית טקסט" at bounding box center [422, 317] width 100 height 31
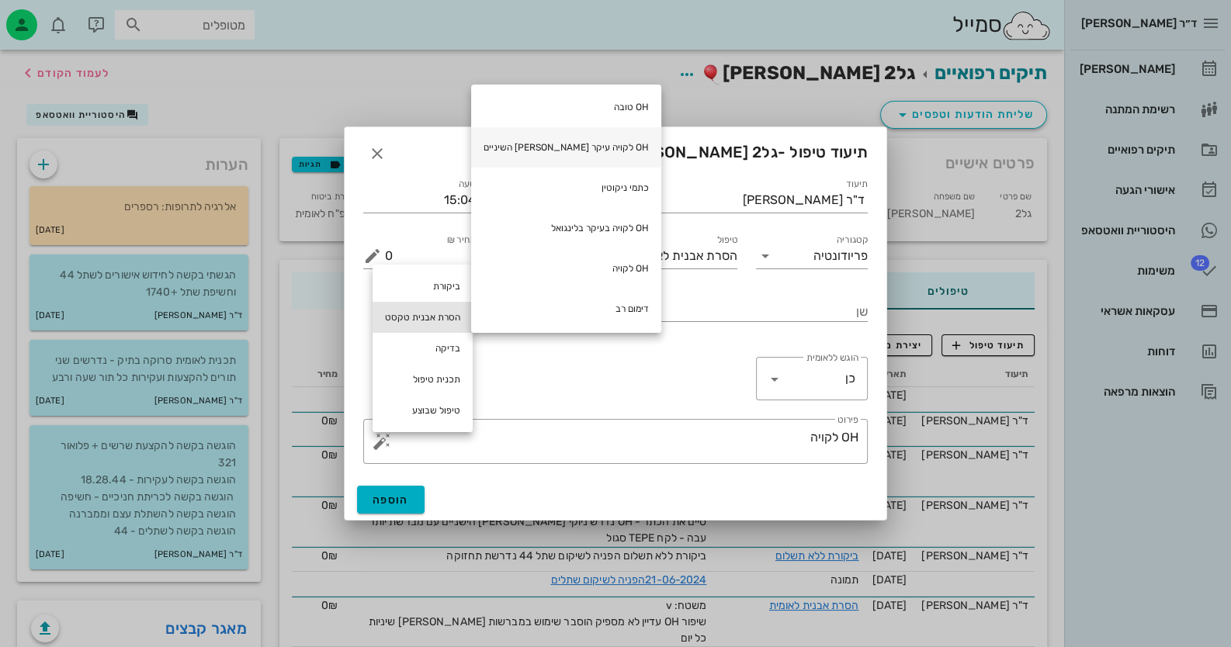
scroll to position [5, 0]
click at [786, 438] on textarea "OH לקויה" at bounding box center [621, 445] width 473 height 37
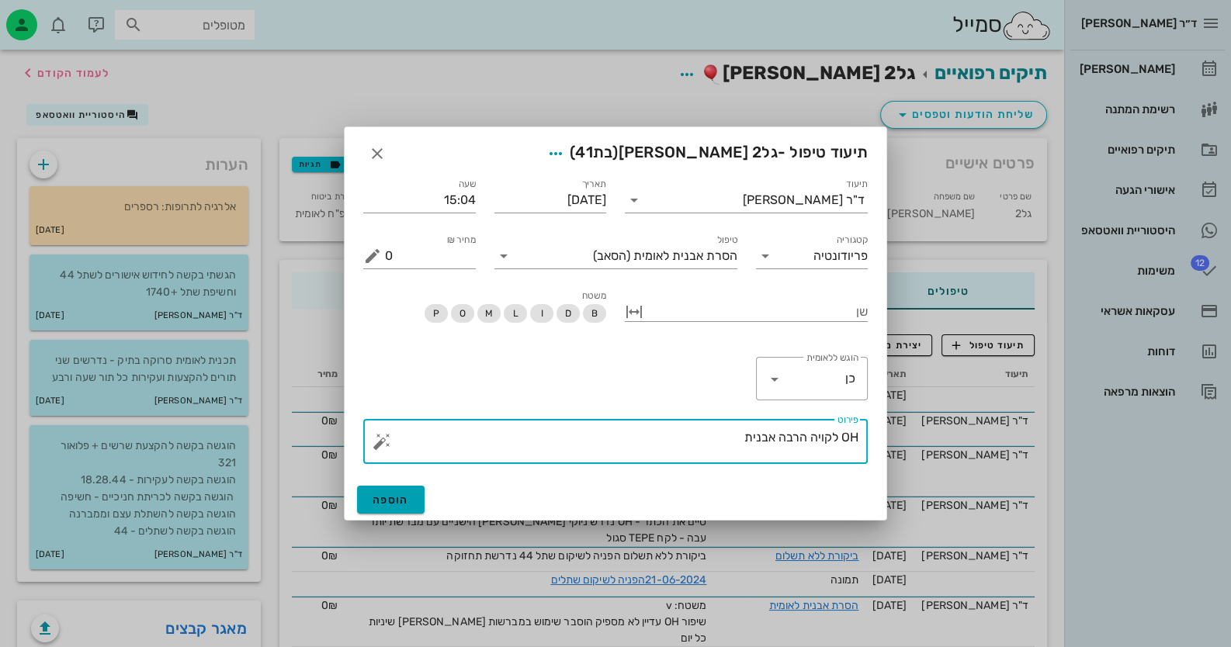
type textarea "OH לקויה הרבה אבנית"
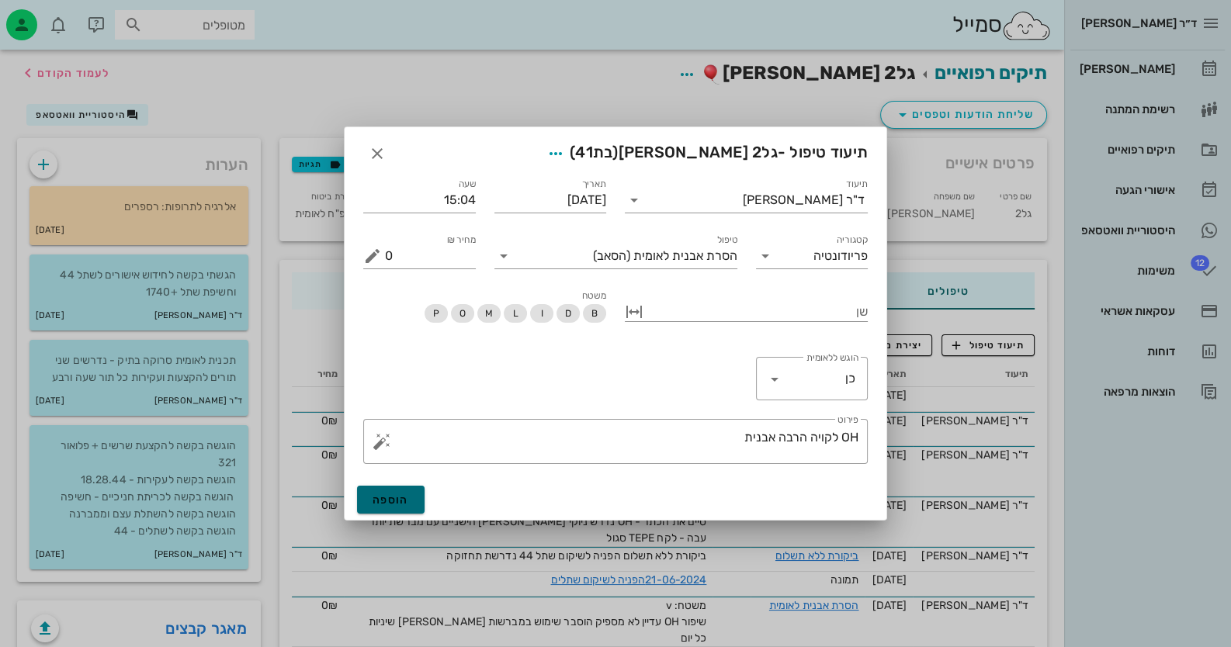
click at [392, 513] on button "הוספה" at bounding box center [391, 500] width 68 height 28
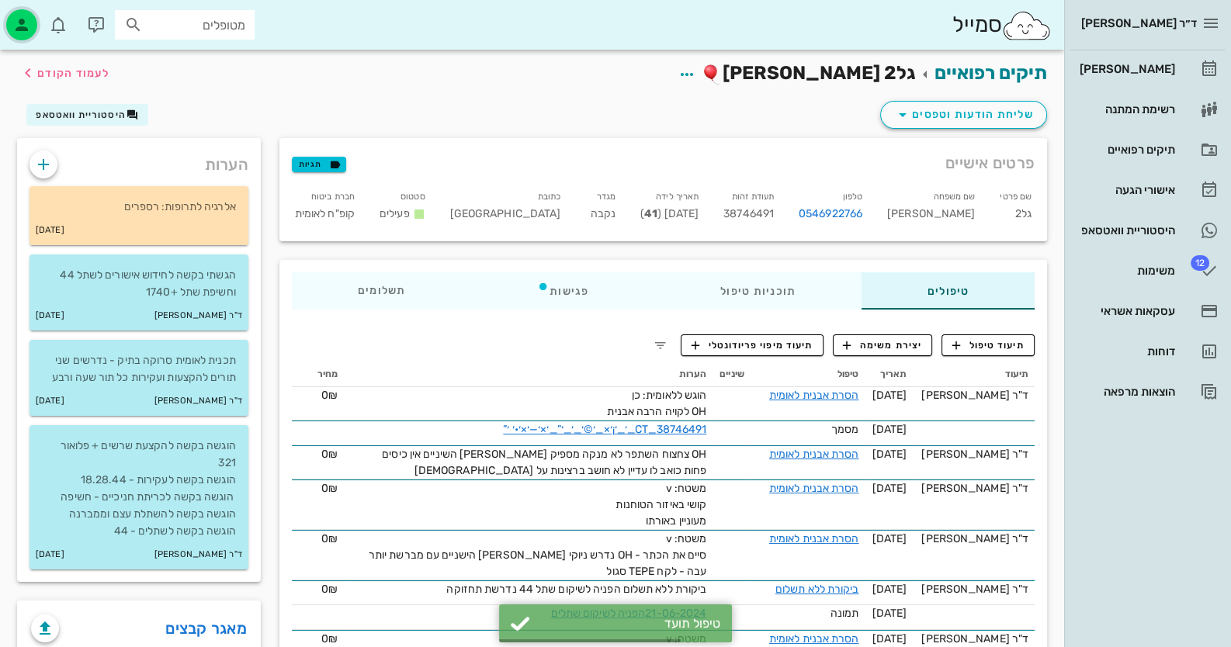
click at [16, 18] on icon "button" at bounding box center [21, 25] width 19 height 19
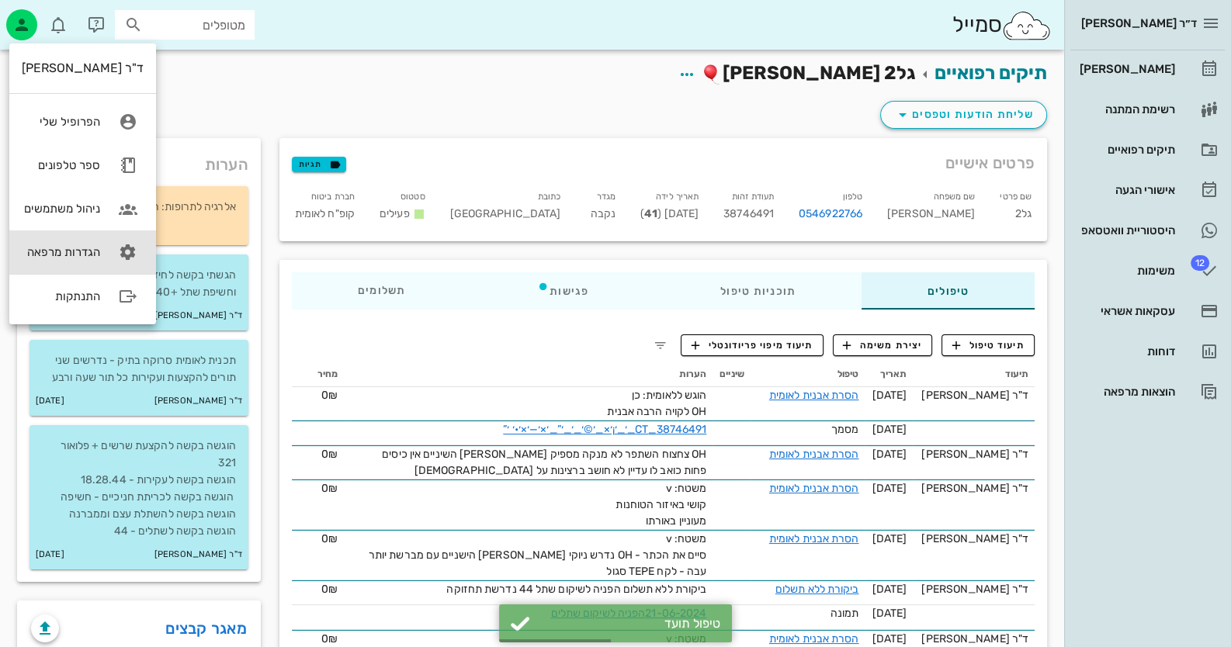
click at [78, 245] on div "הגדרות מרפאה" at bounding box center [61, 252] width 78 height 14
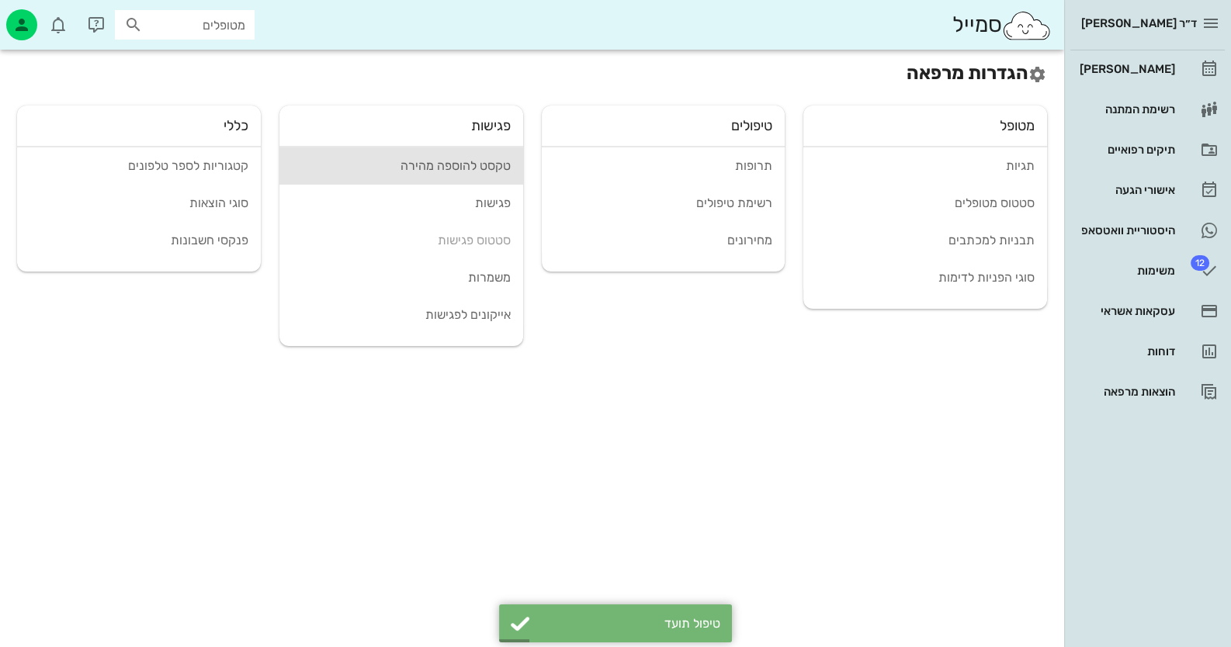
click at [481, 170] on div "טקסט להוספה מהירה" at bounding box center [401, 165] width 219 height 15
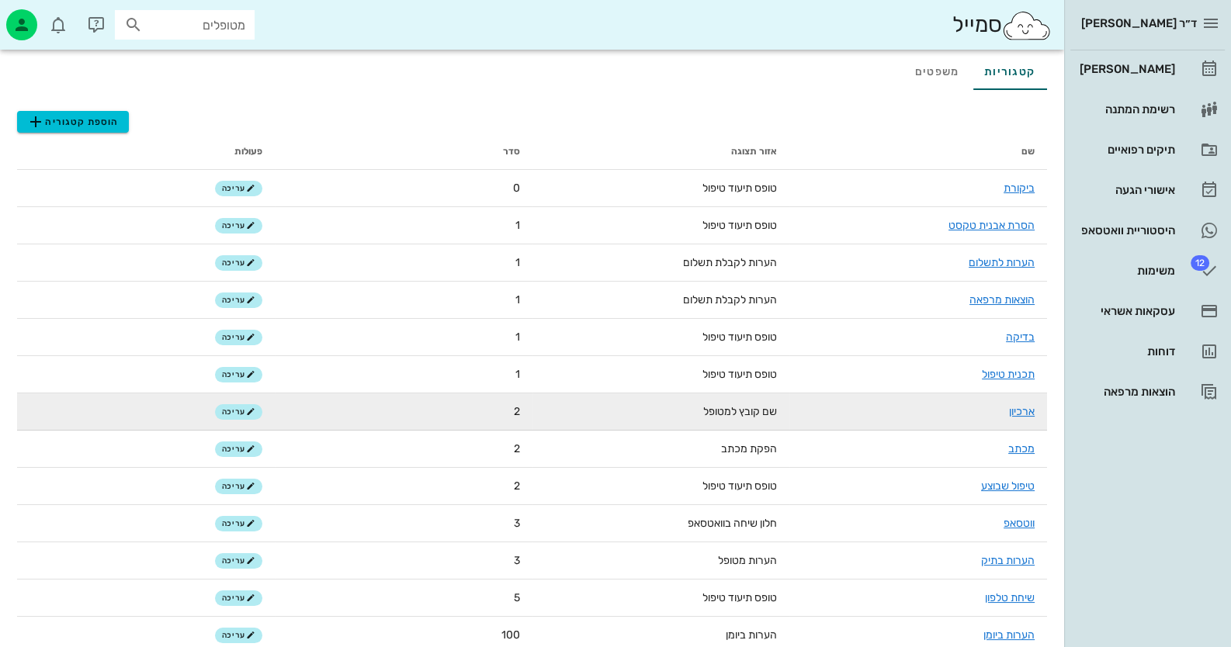
scroll to position [99, 0]
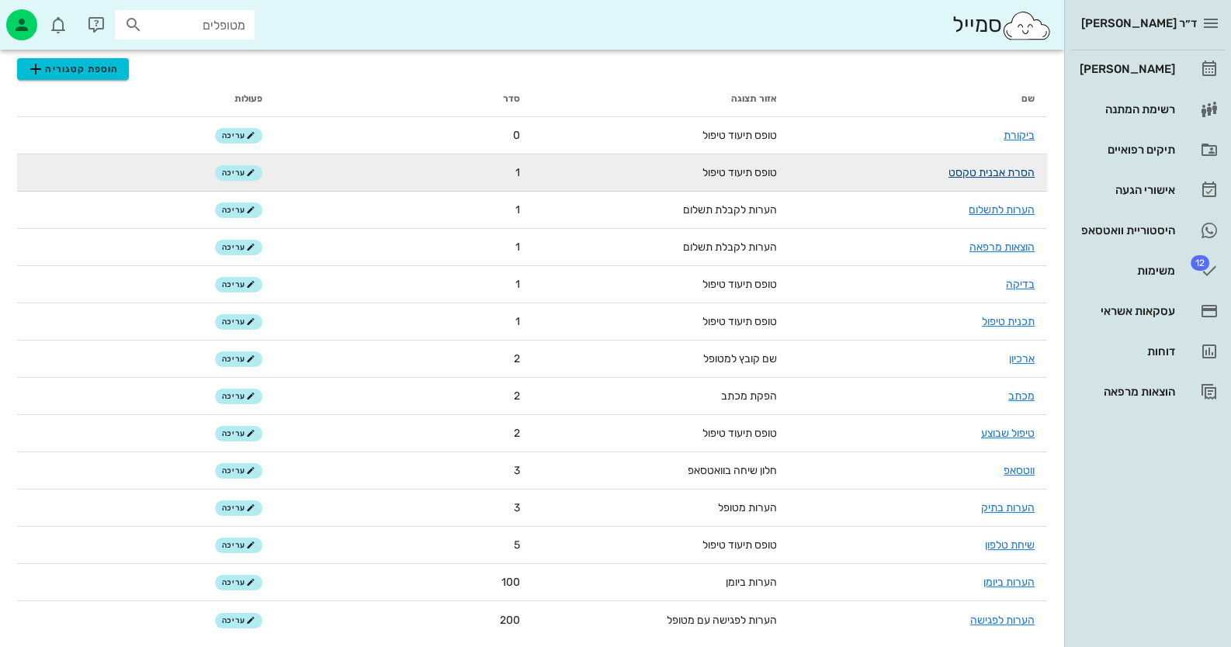
click at [1008, 170] on link "הסרת אבנית טקסט" at bounding box center [991, 172] width 86 height 13
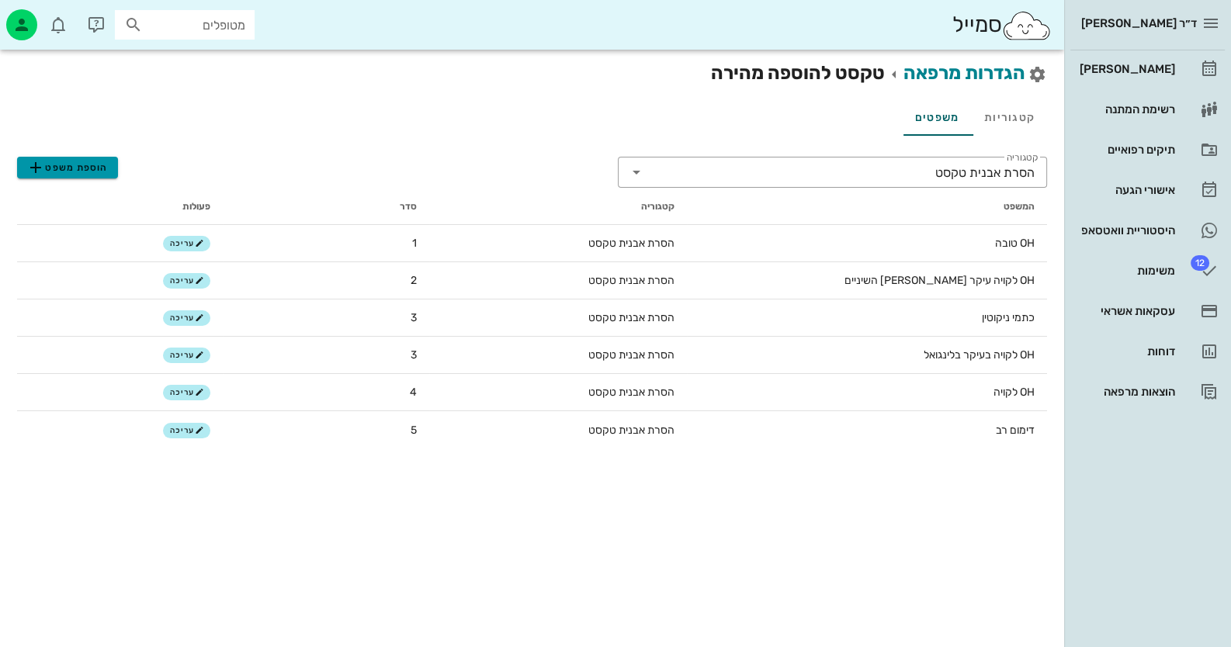
click at [54, 165] on span "הוספת משפט" at bounding box center [66, 167] width 81 height 19
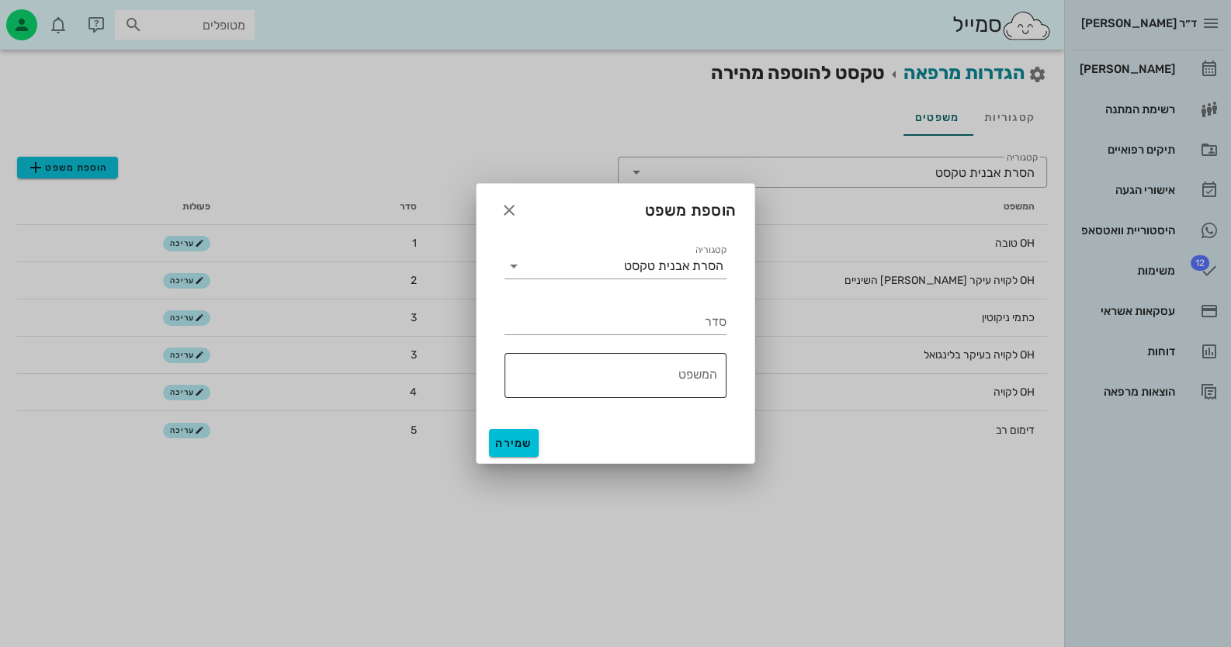
click at [677, 379] on textarea "המשפט" at bounding box center [610, 379] width 213 height 37
type textarea "הרבה אבנית"
click at [695, 326] on input "סדר" at bounding box center [615, 322] width 222 height 25
type input "2"
click at [512, 442] on span "שמירה" at bounding box center [513, 443] width 37 height 13
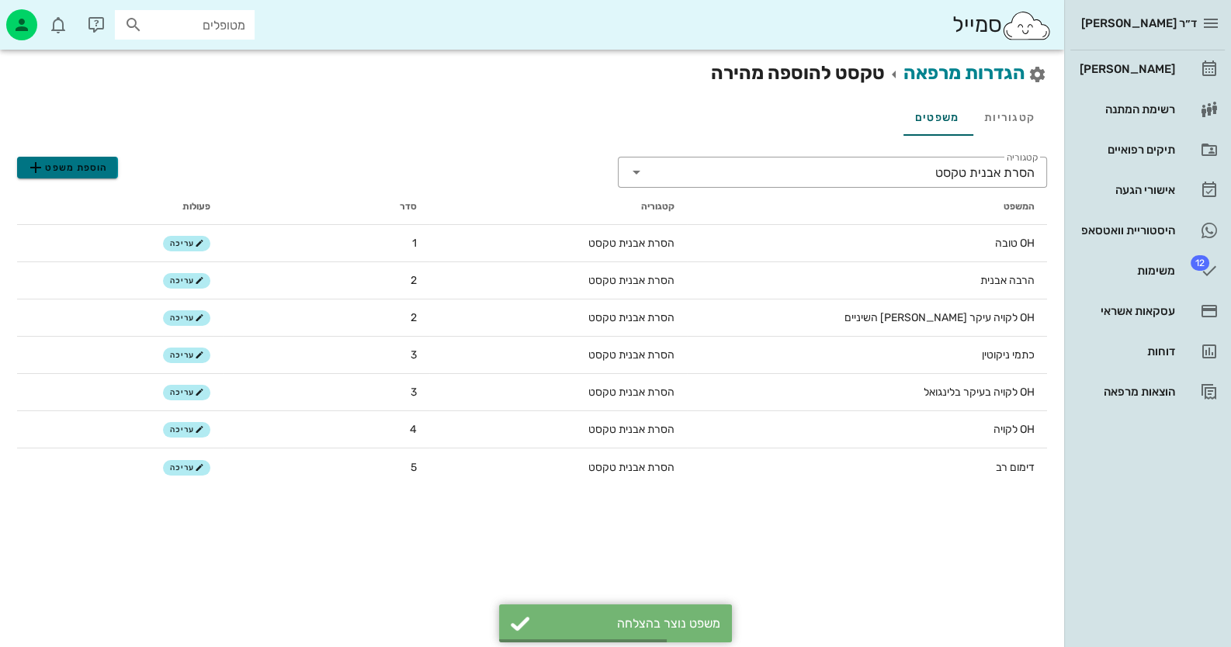
click at [47, 170] on span "הוספת משפט" at bounding box center [66, 167] width 81 height 19
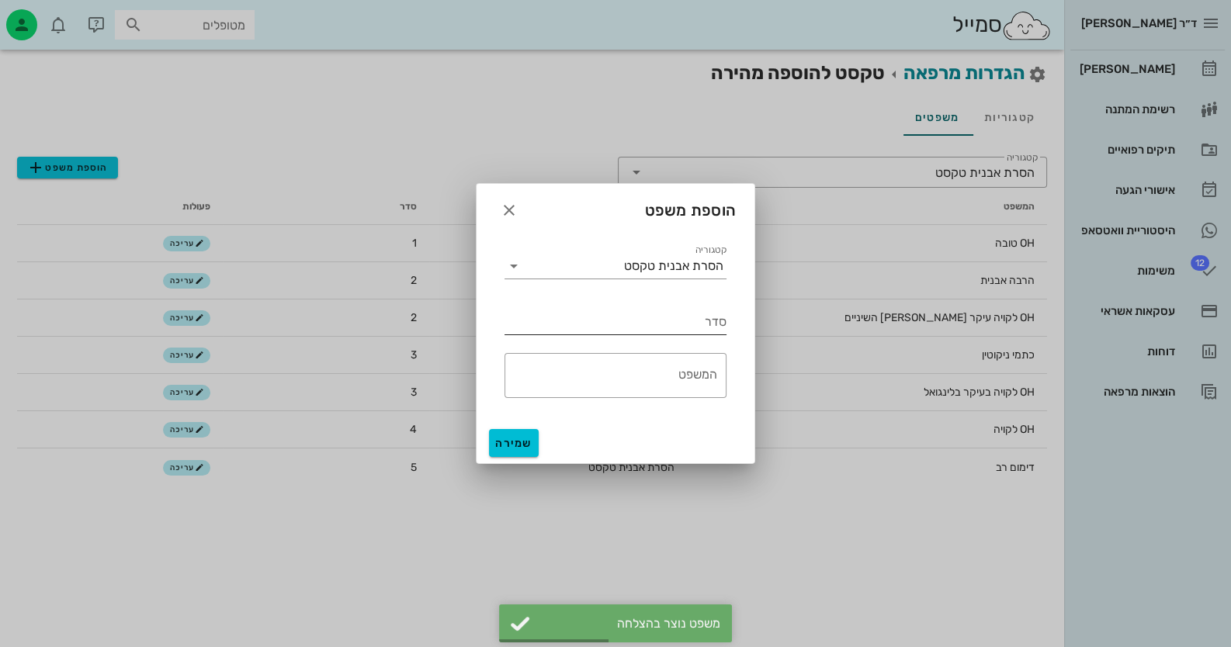
click at [681, 317] on input "סדר" at bounding box center [615, 322] width 222 height 25
type input "2"
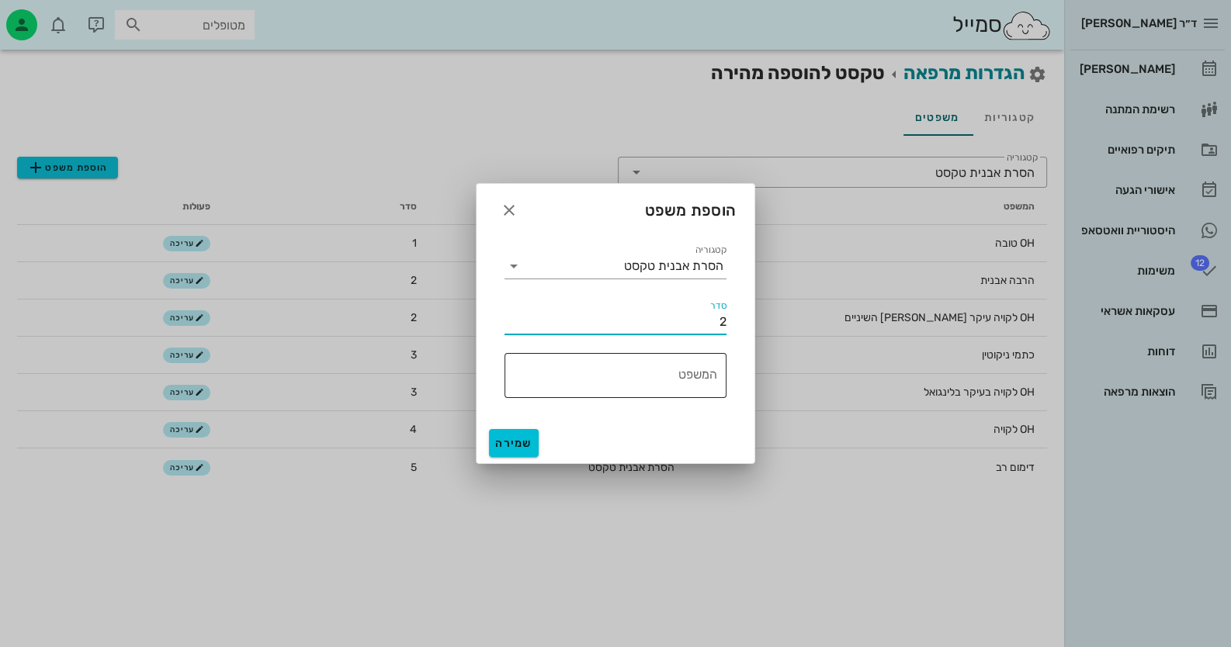
click at [660, 390] on textarea "המשפט" at bounding box center [610, 379] width 213 height 37
type textarea "OHI"
click at [523, 435] on button "שמירה" at bounding box center [514, 443] width 50 height 28
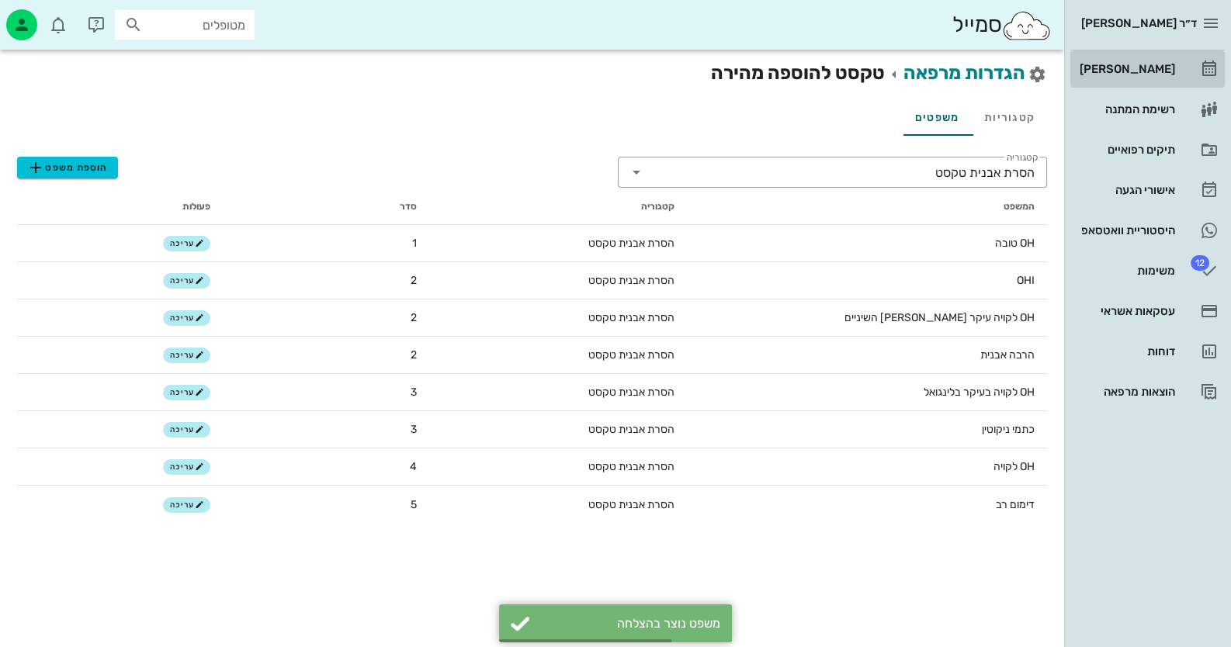
click at [1159, 63] on div "[PERSON_NAME]" at bounding box center [1125, 69] width 99 height 12
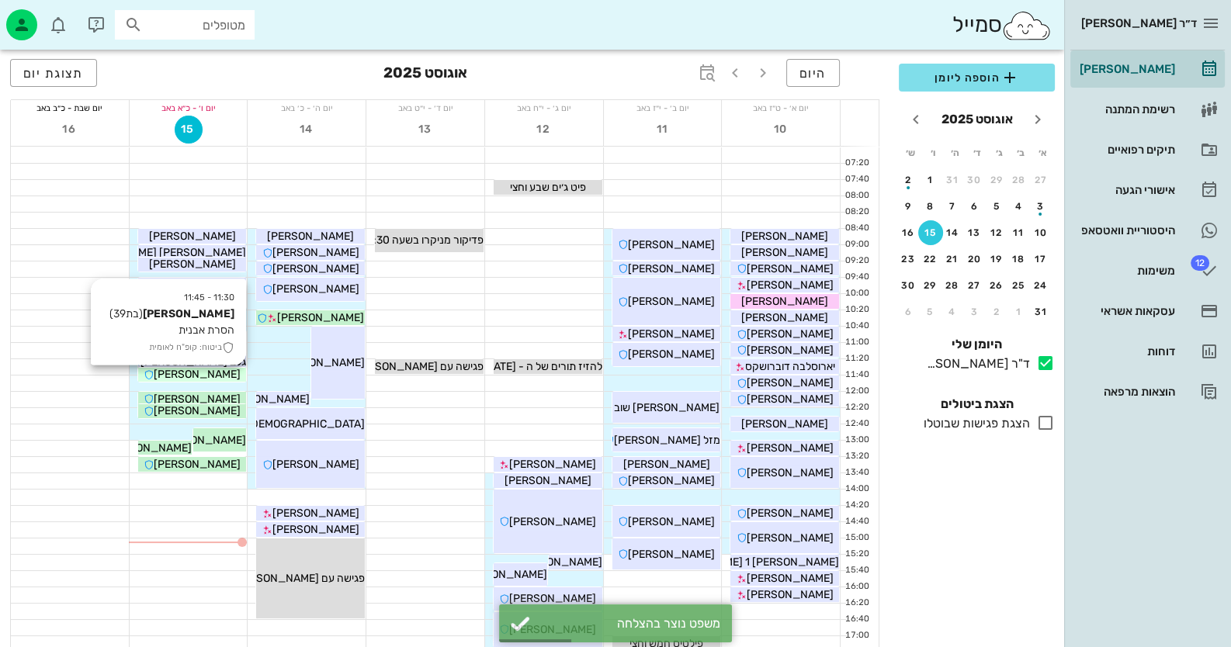
click at [223, 373] on div "[PERSON_NAME]" at bounding box center [192, 374] width 109 height 16
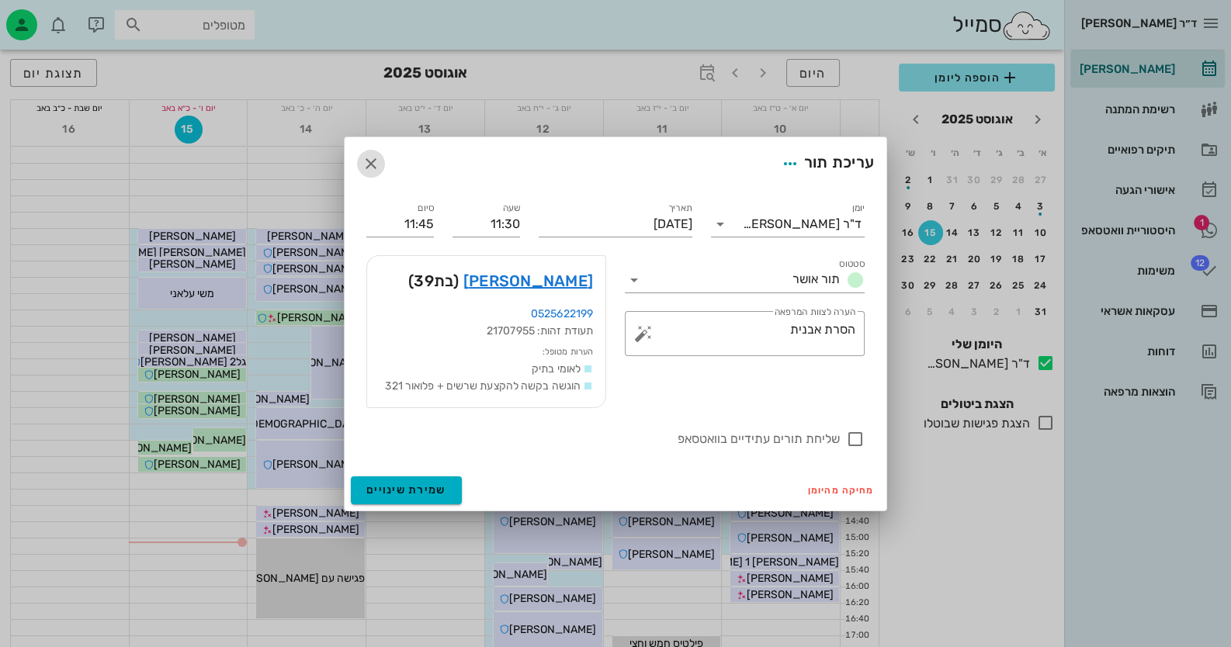
click at [376, 161] on icon "button" at bounding box center [371, 163] width 19 height 19
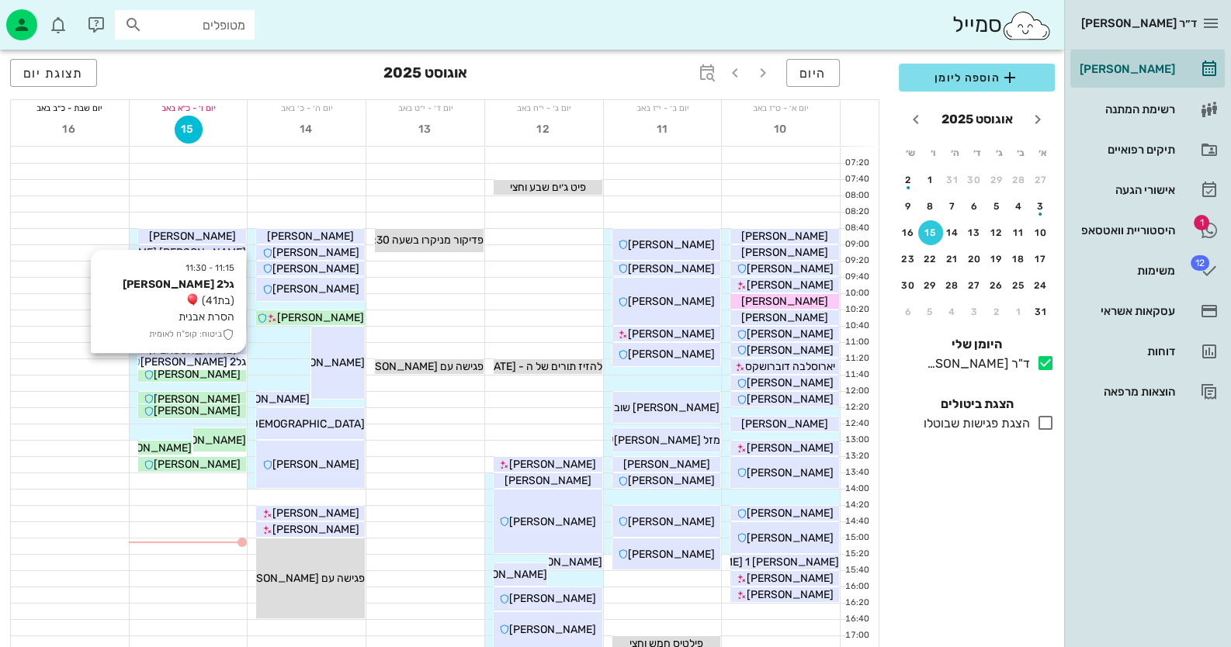
click at [210, 361] on span "גל2 [PERSON_NAME]" at bounding box center [193, 361] width 106 height 13
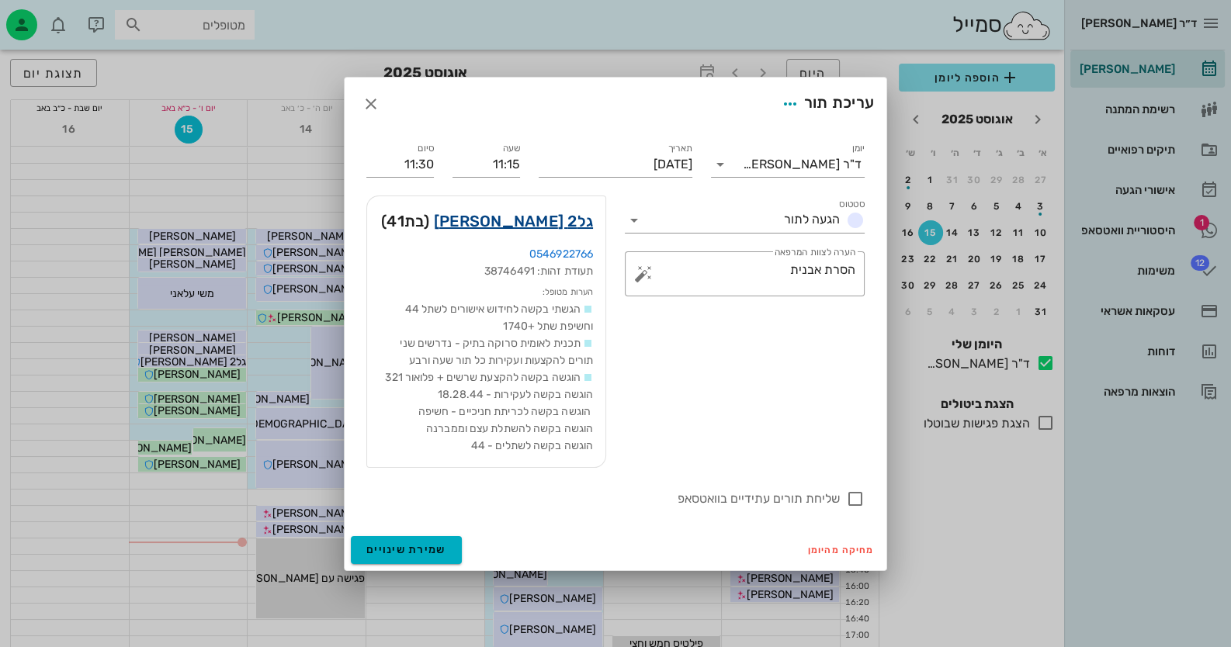
click at [582, 226] on link "גל2 [PERSON_NAME]" at bounding box center [513, 221] width 159 height 25
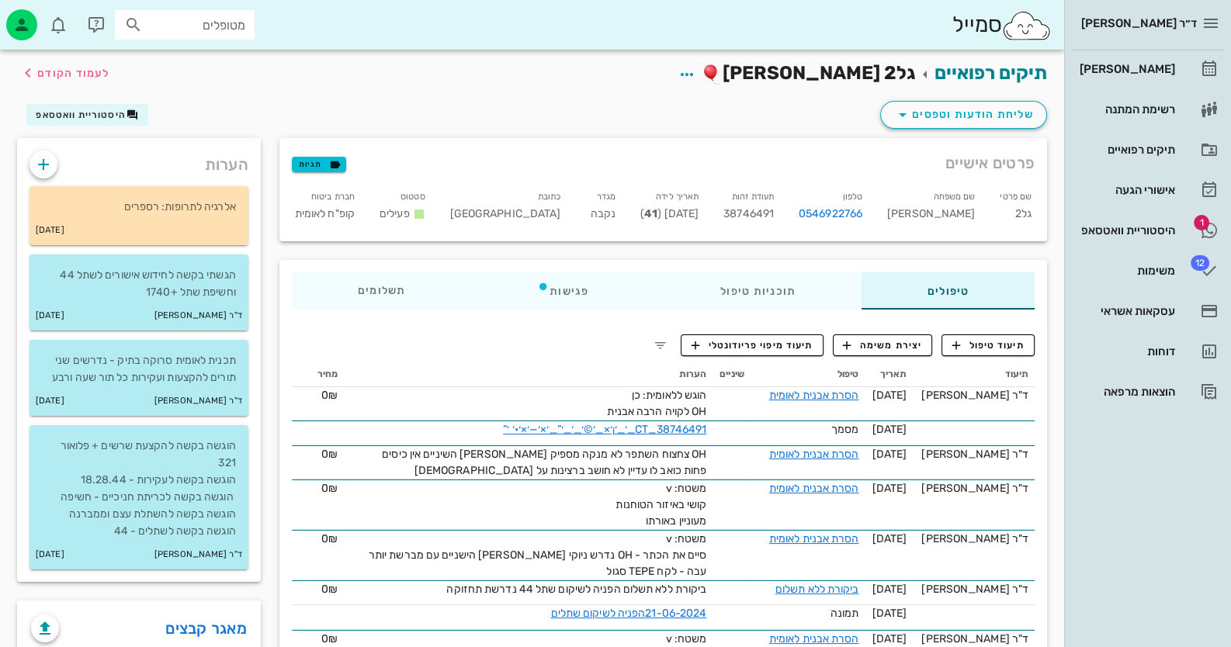
click at [762, 212] on span "38746491" at bounding box center [748, 213] width 50 height 13
copy span "38746491"
click at [1110, 234] on div "היסטוריית וואטסאפ" at bounding box center [1125, 230] width 99 height 12
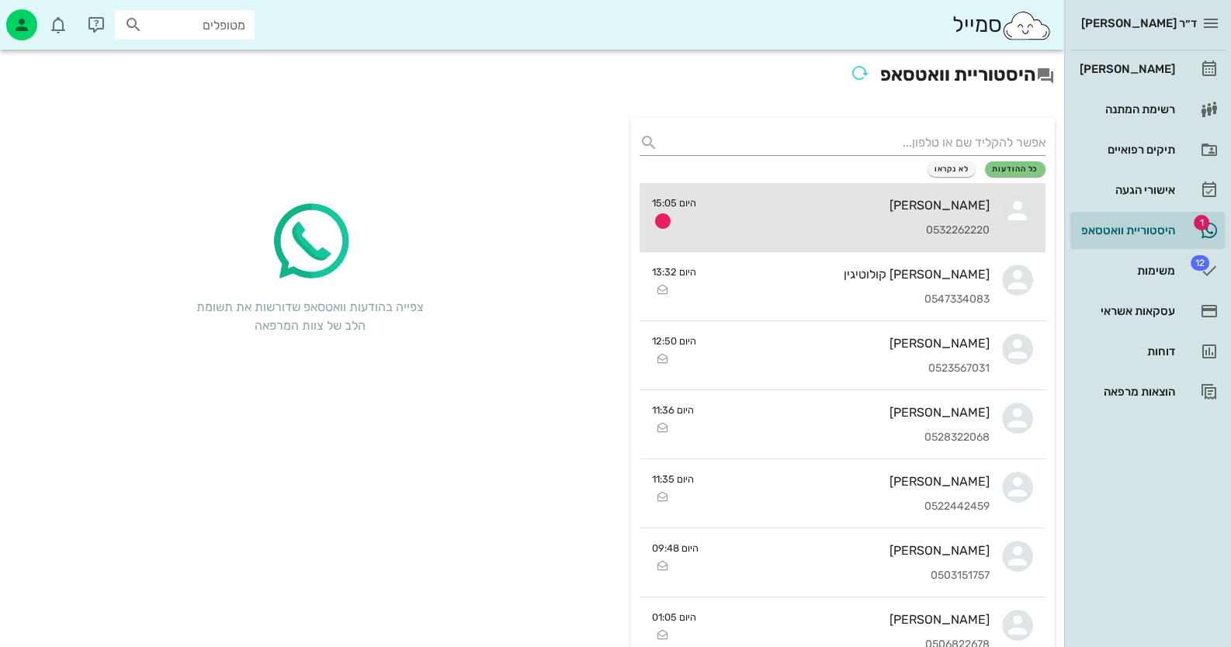
click at [942, 209] on div "[PERSON_NAME]" at bounding box center [849, 205] width 281 height 15
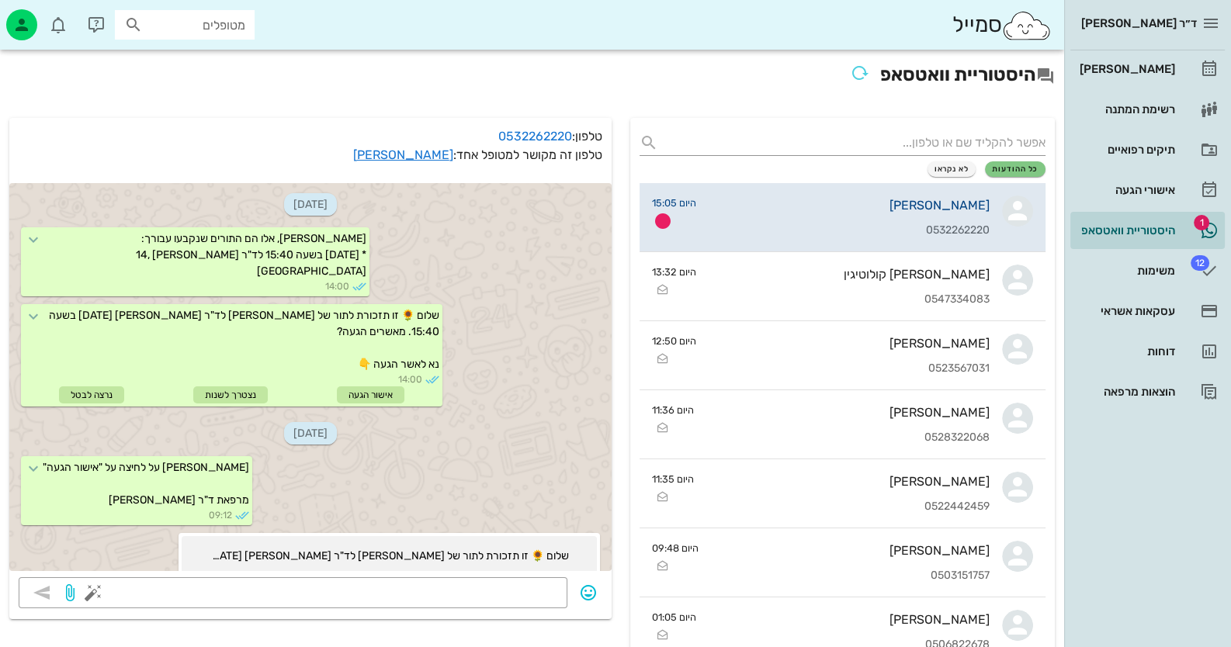
scroll to position [234, 0]
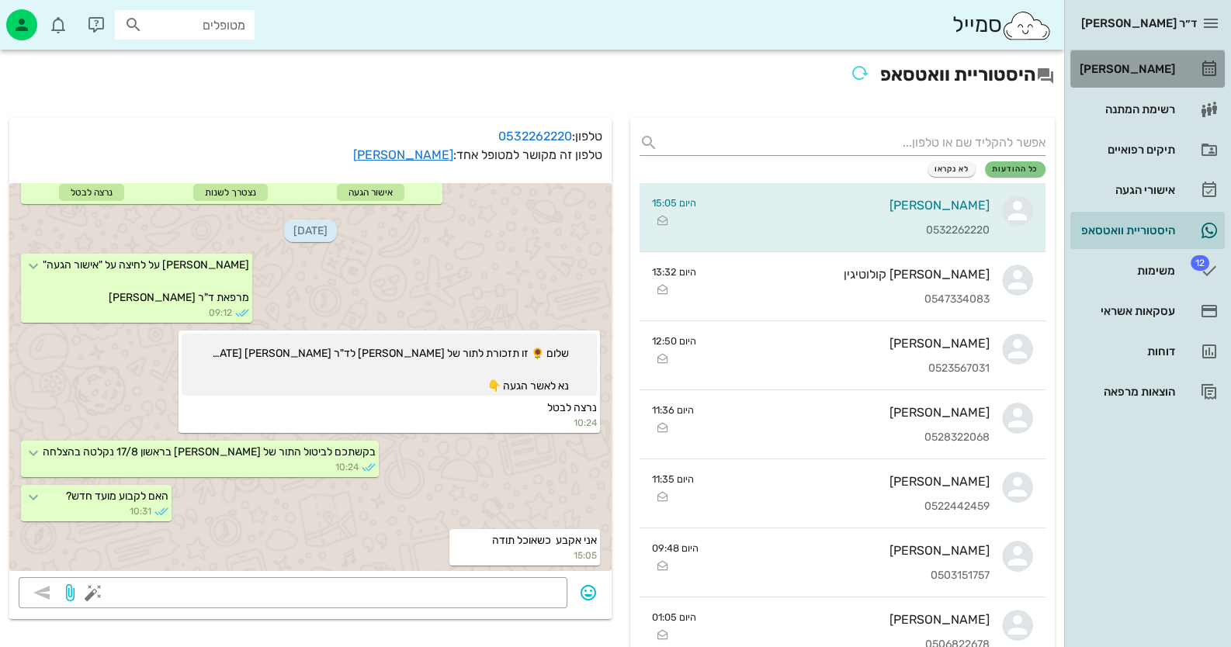
click at [1167, 69] on div "[PERSON_NAME]" at bounding box center [1125, 69] width 99 height 12
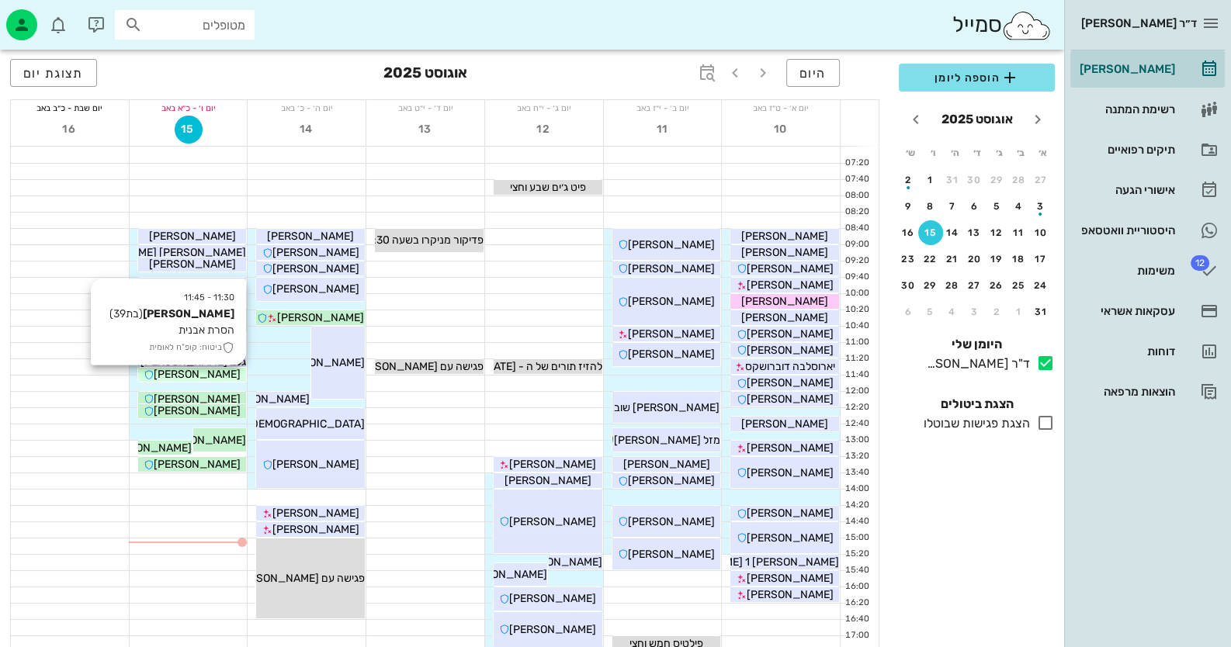
click at [221, 379] on div "[PERSON_NAME]" at bounding box center [192, 374] width 109 height 16
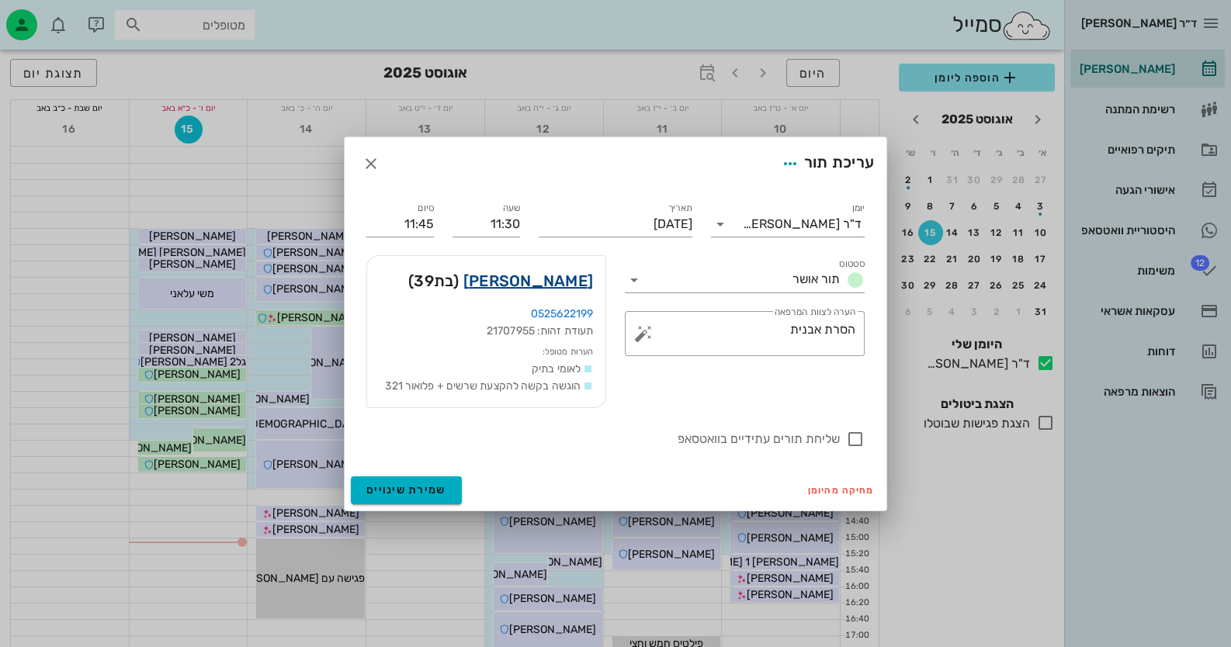
click at [561, 280] on link "[PERSON_NAME]" at bounding box center [528, 281] width 130 height 25
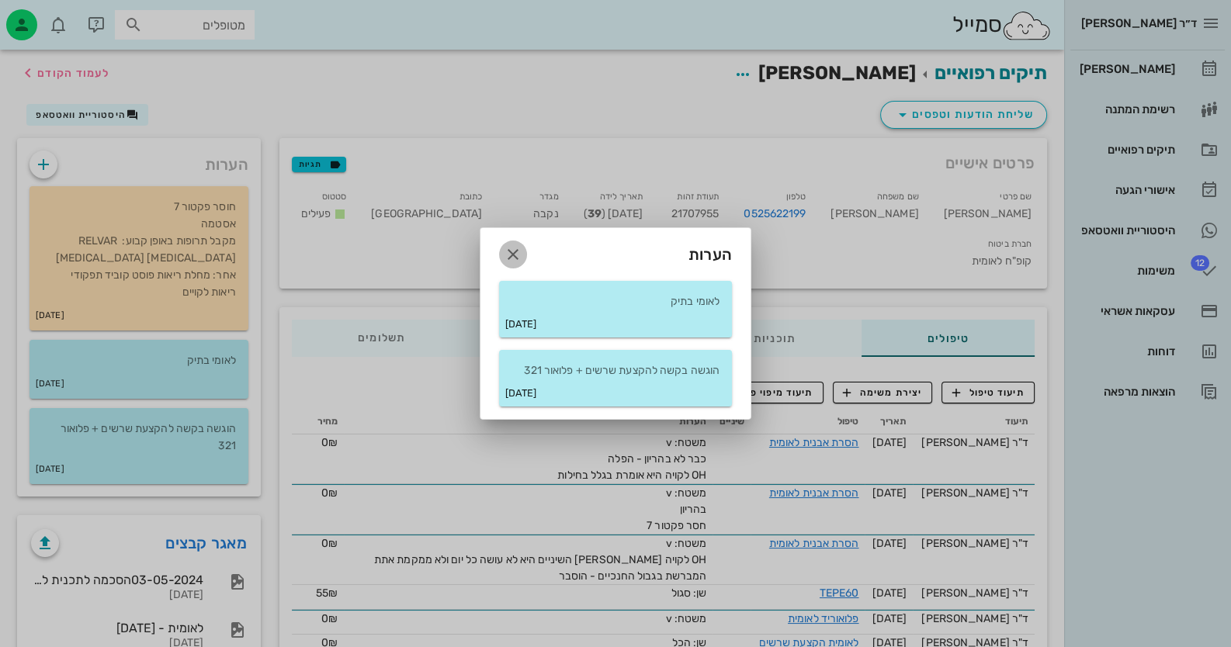
click at [525, 259] on span "button" at bounding box center [513, 254] width 28 height 19
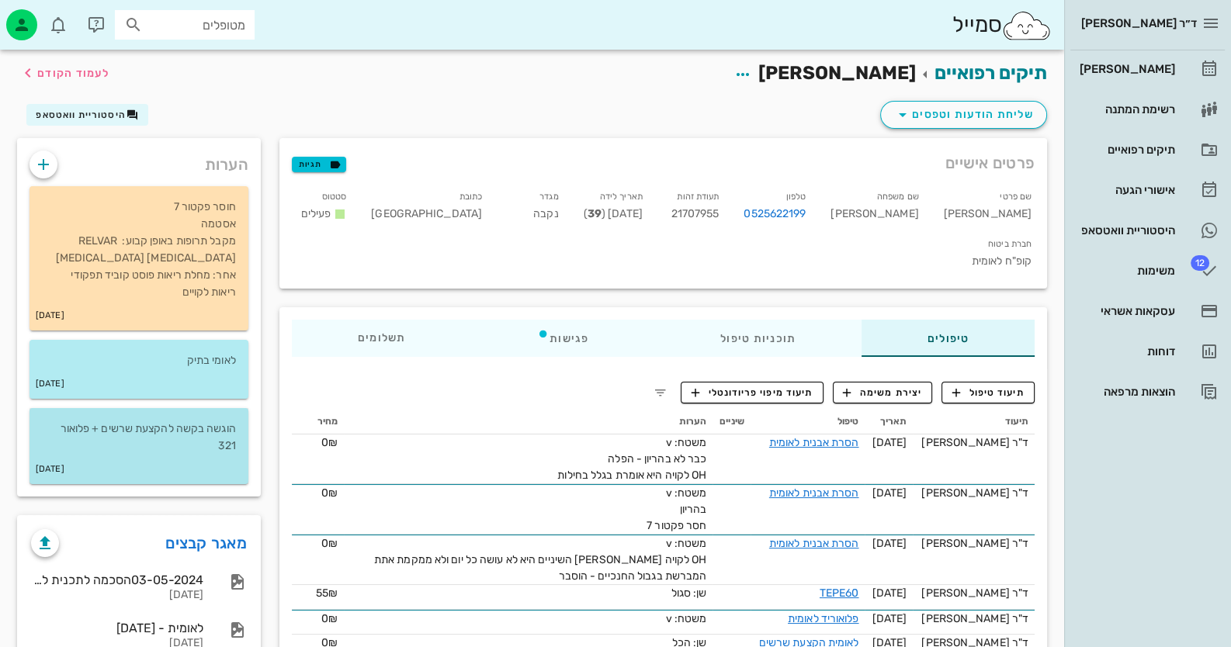
drag, startPoint x: 167, startPoint y: 438, endPoint x: 190, endPoint y: 430, distance: 24.5
click at [169, 438] on p "הוגשה בקשה להקצעת שרשים + פלואור 321" at bounding box center [139, 438] width 194 height 34
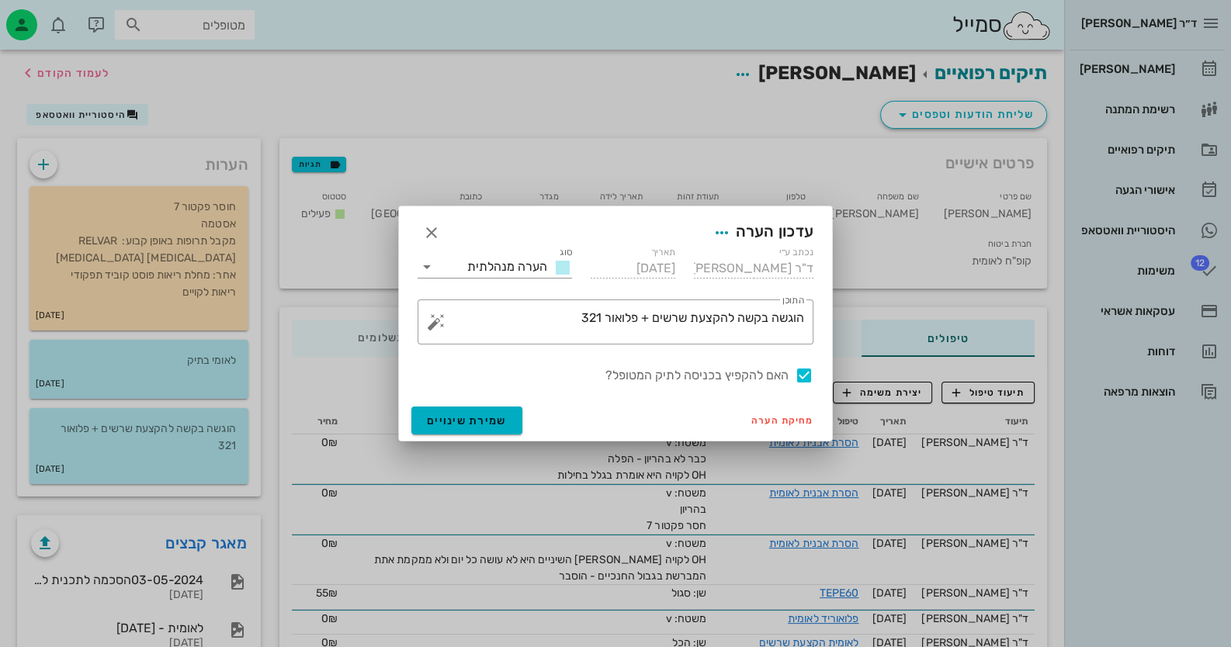
drag, startPoint x: 796, startPoint y: 369, endPoint x: 757, endPoint y: 381, distance: 40.5
click at [799, 370] on div at bounding box center [804, 375] width 26 height 26
checkbox input "false"
click at [497, 422] on span "שמירת שינויים" at bounding box center [467, 420] width 80 height 13
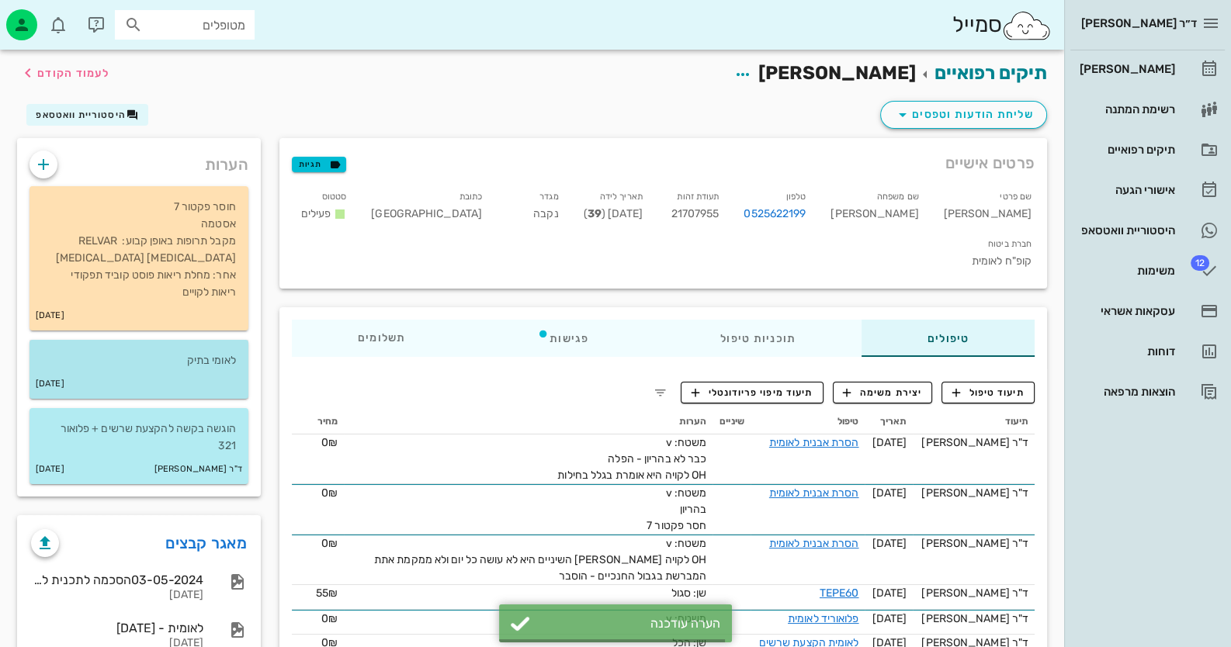
click at [181, 364] on p "לאומי בתיק" at bounding box center [139, 360] width 194 height 17
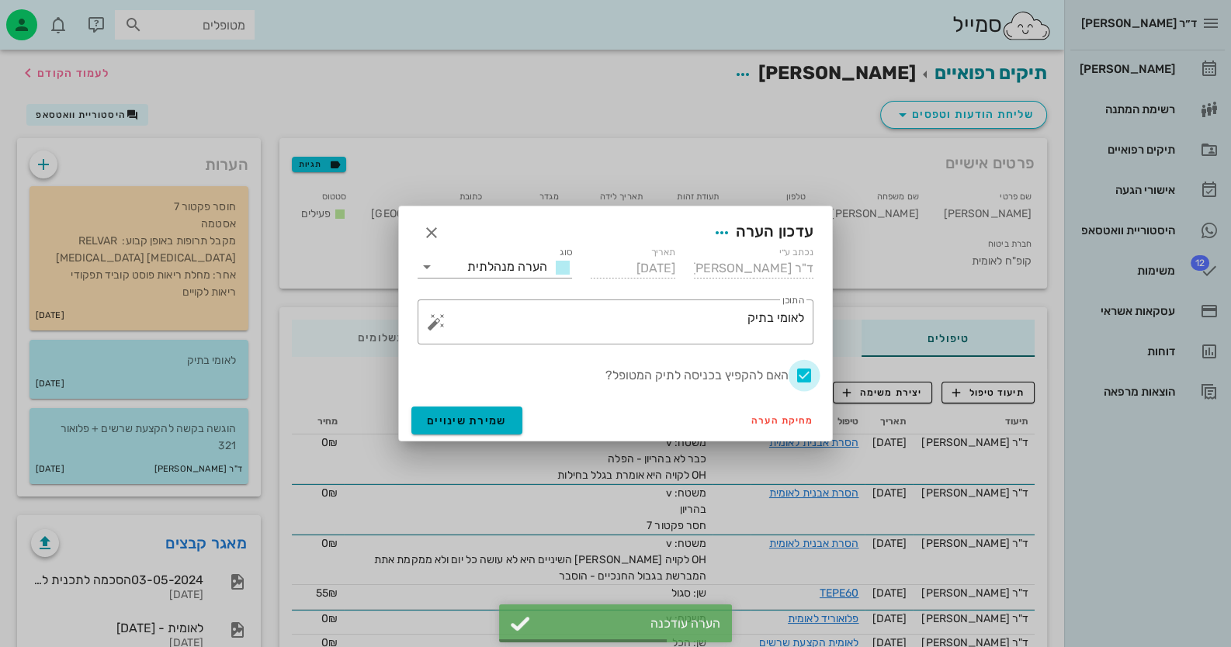
click at [805, 372] on div at bounding box center [804, 375] width 26 height 26
checkbox input "false"
click at [473, 424] on span "שמירת שינויים" at bounding box center [467, 420] width 80 height 13
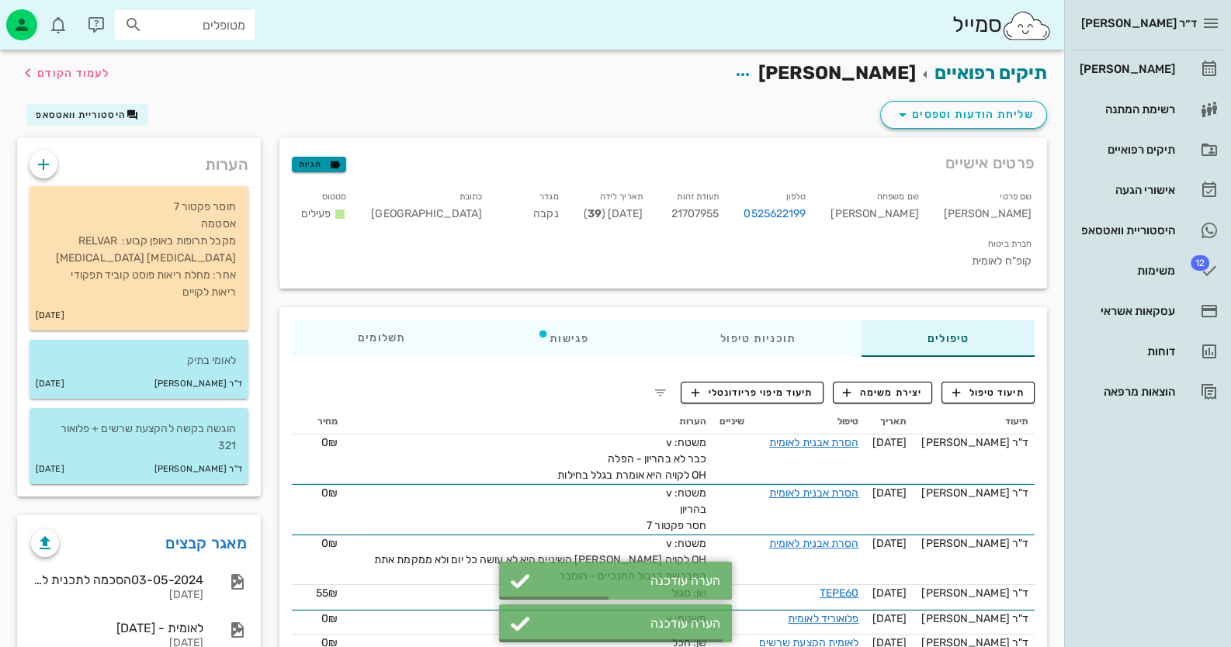
click at [334, 163] on icon "button" at bounding box center [335, 165] width 14 height 14
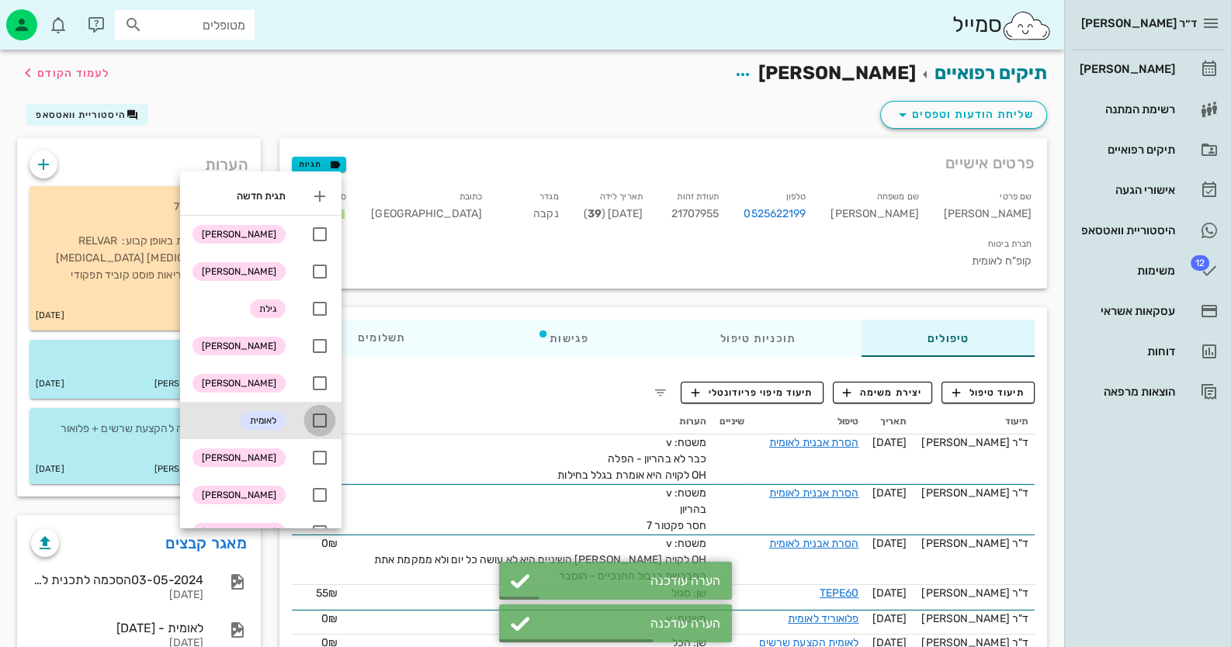
click at [326, 424] on div at bounding box center [320, 420] width 26 height 26
checkbox input "true"
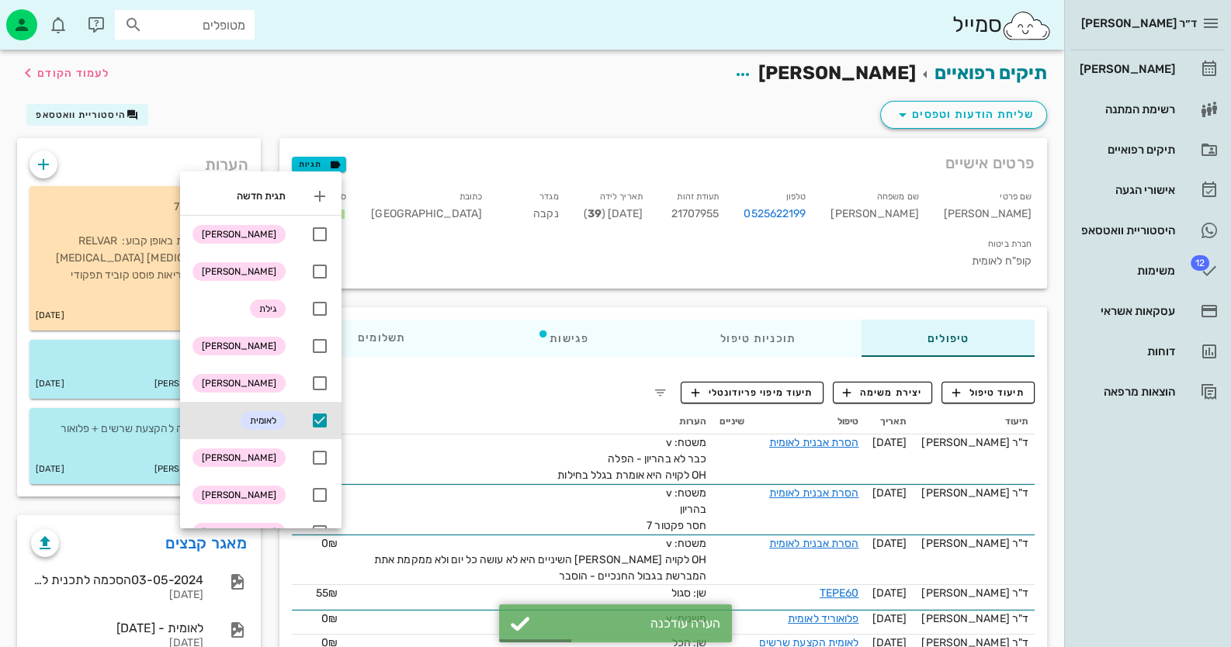
click at [501, 112] on div "שליחת הודעות וטפסים היסטוריית וואטסאפ" at bounding box center [532, 118] width 1048 height 40
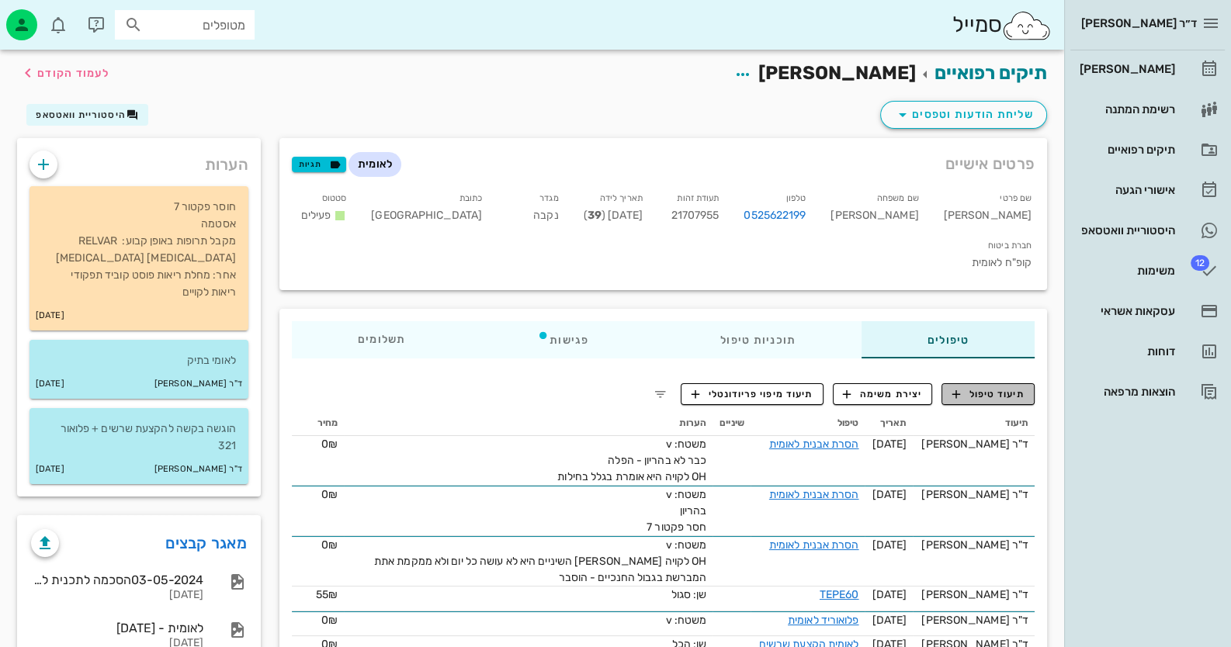
click at [966, 387] on span "תיעוד טיפול" at bounding box center [988, 394] width 72 height 14
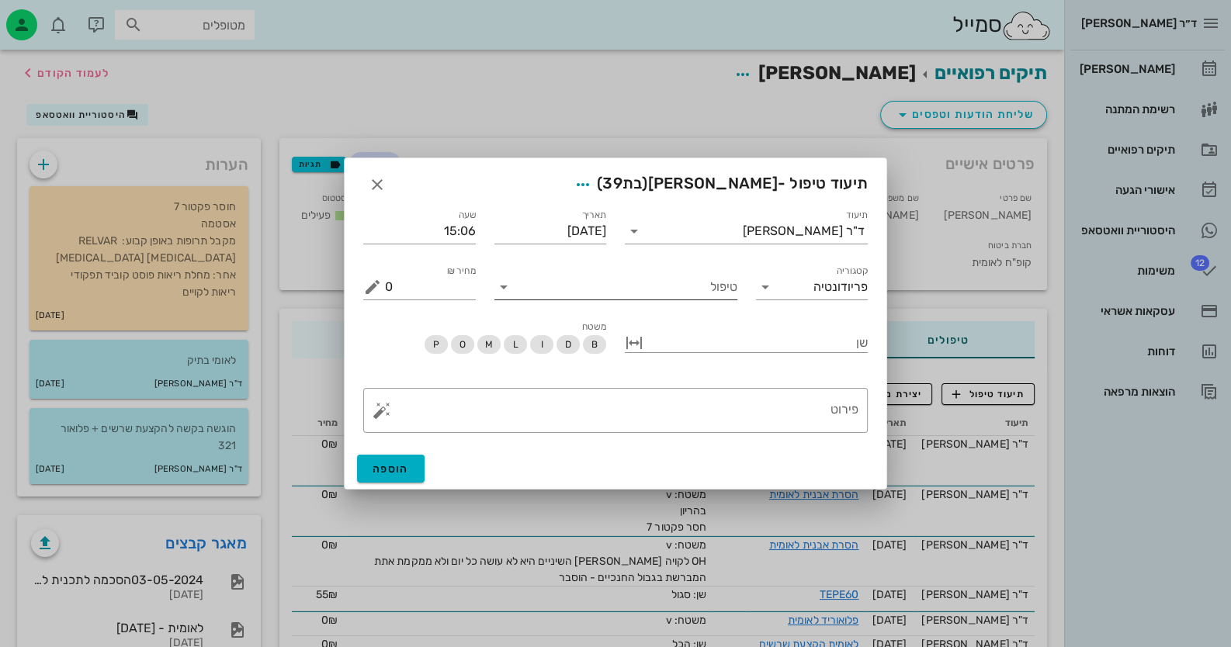
click at [679, 289] on input "טיפול" at bounding box center [626, 287] width 221 height 25
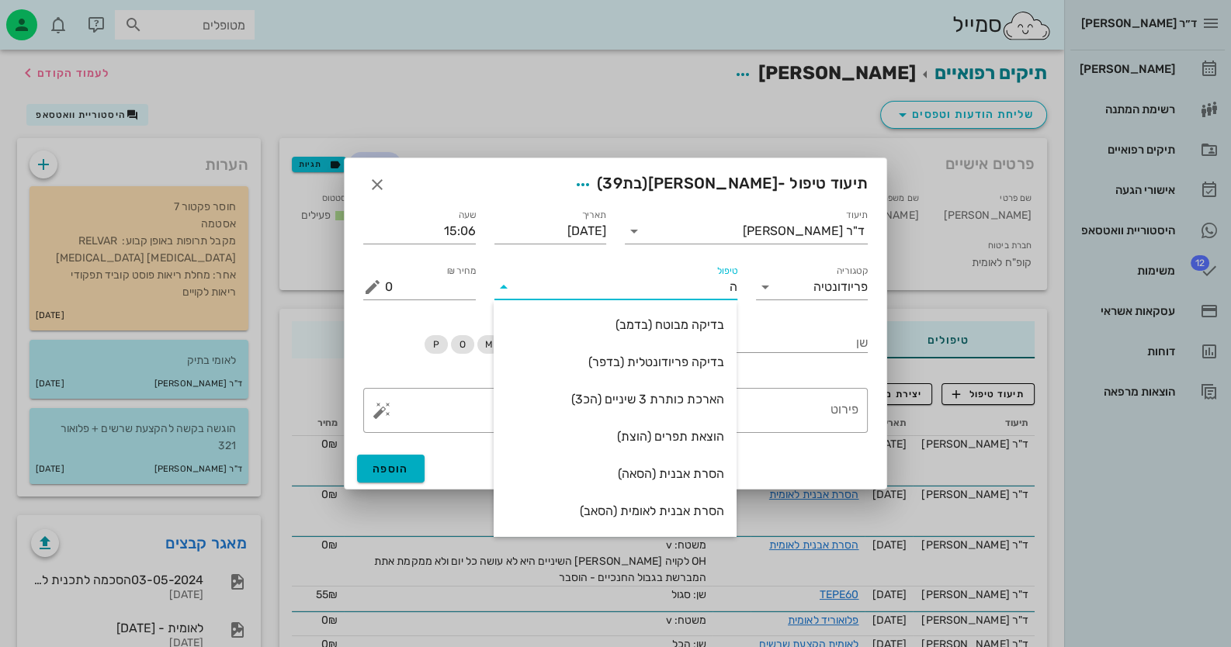
type input "[PERSON_NAME]"
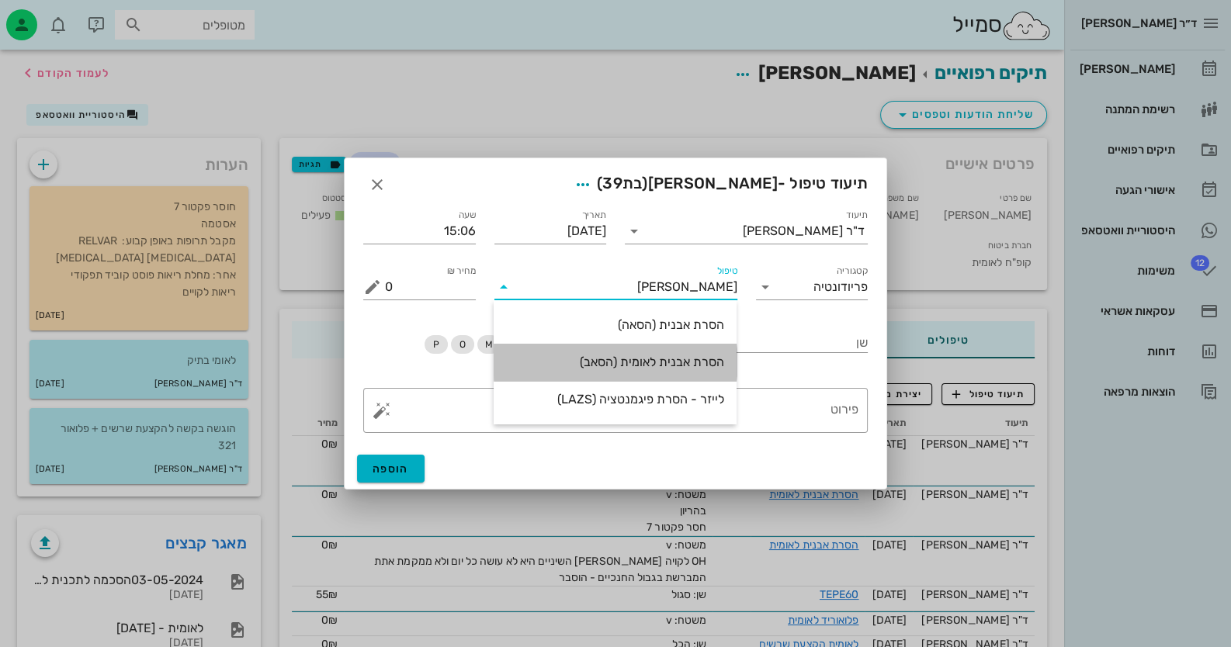
click at [700, 365] on div "הסרת אבנית לאומית (הסאב)" at bounding box center [615, 362] width 218 height 15
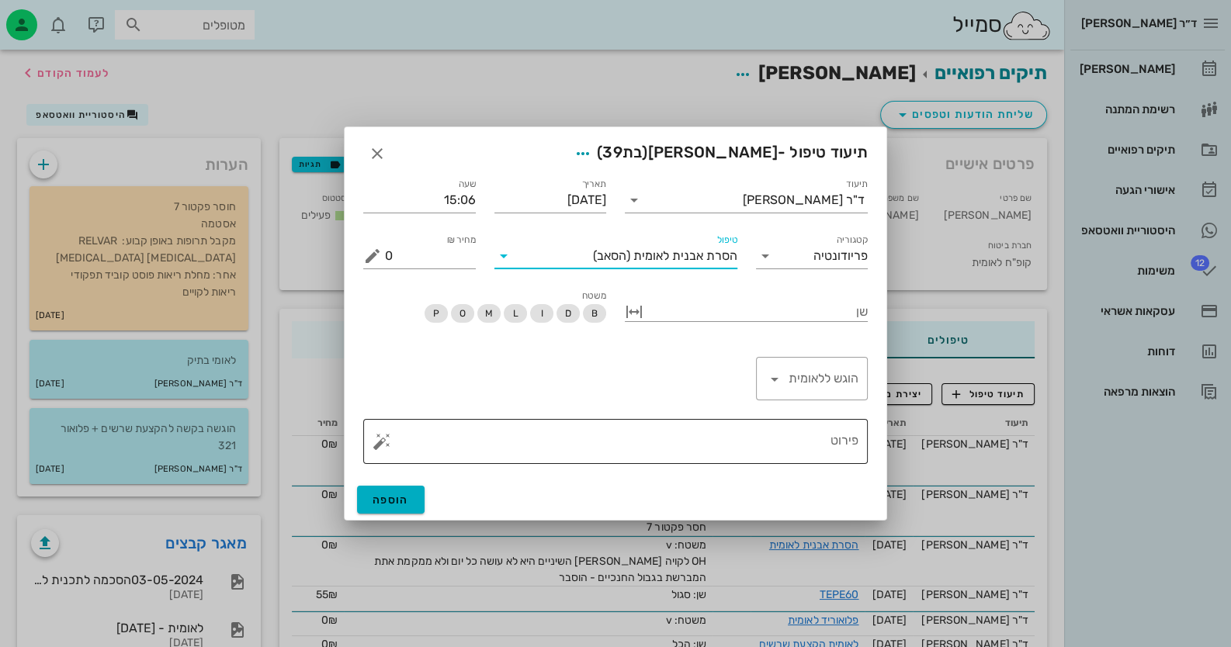
click at [754, 438] on textarea "פירוט" at bounding box center [621, 445] width 473 height 37
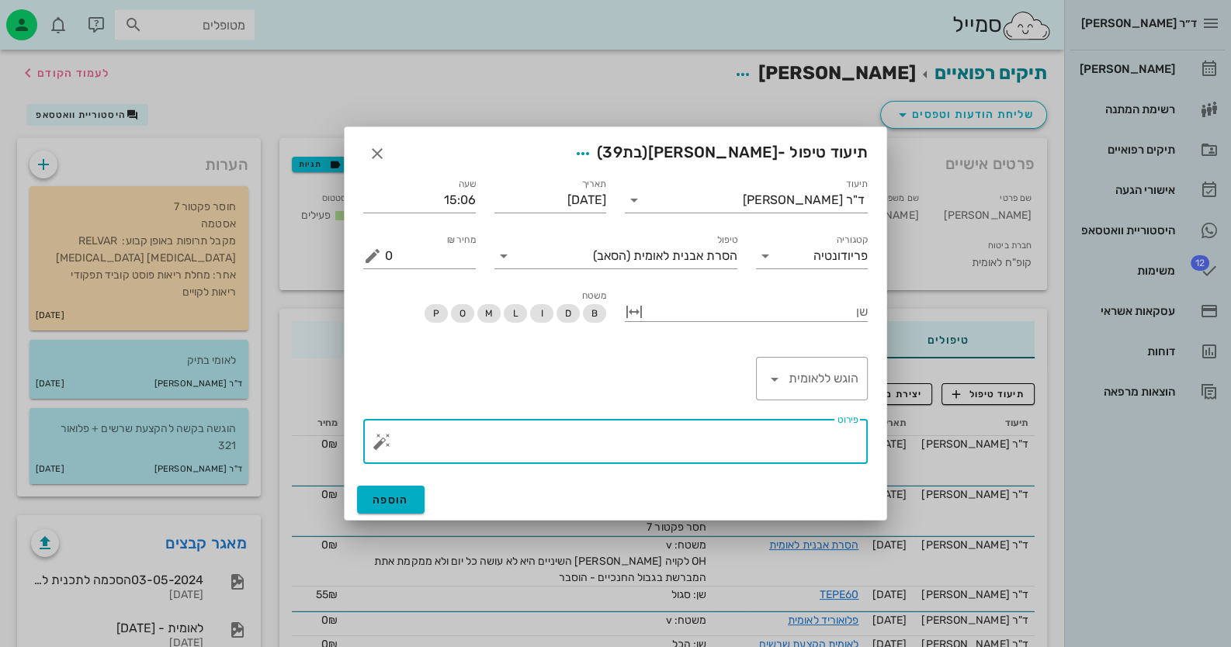
click at [384, 443] on button "button" at bounding box center [381, 441] width 19 height 19
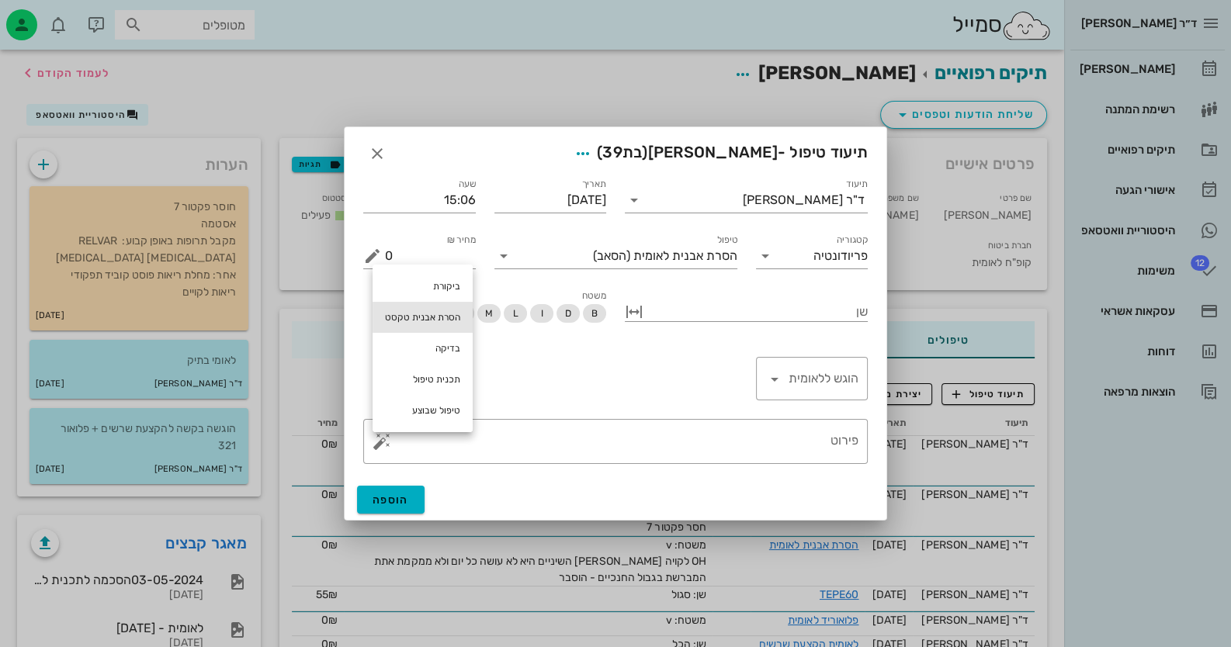
click at [454, 321] on div "הסרת אבנית טקסט" at bounding box center [422, 317] width 100 height 31
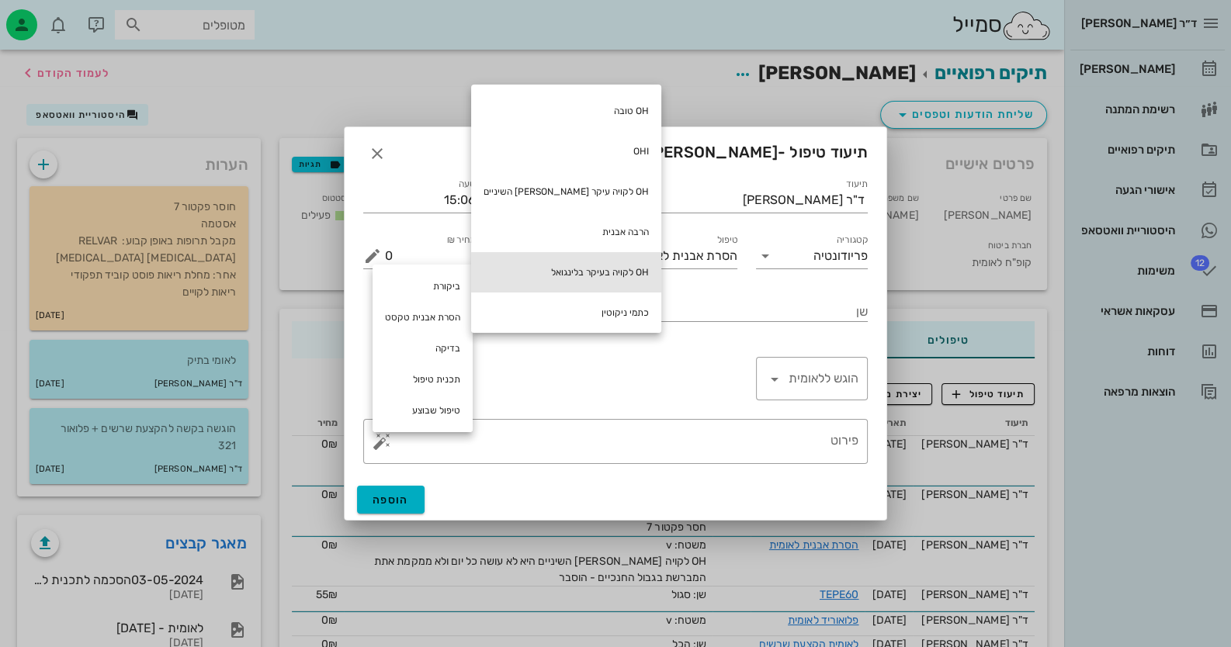
click at [580, 275] on div "OH לקויה בעיקר בלינגואל" at bounding box center [566, 272] width 190 height 40
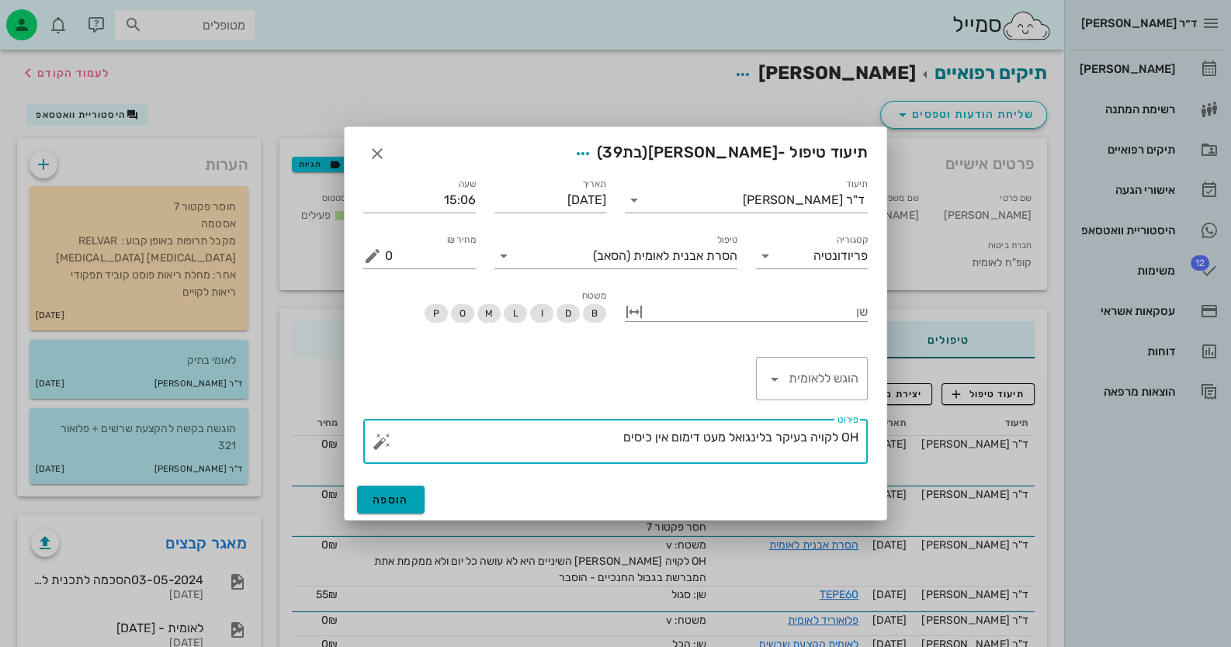
type textarea "OH לקויה בעיקר בלינגואל מעט דימום אין כיסים"
click at [390, 500] on span "הוספה" at bounding box center [390, 500] width 36 height 13
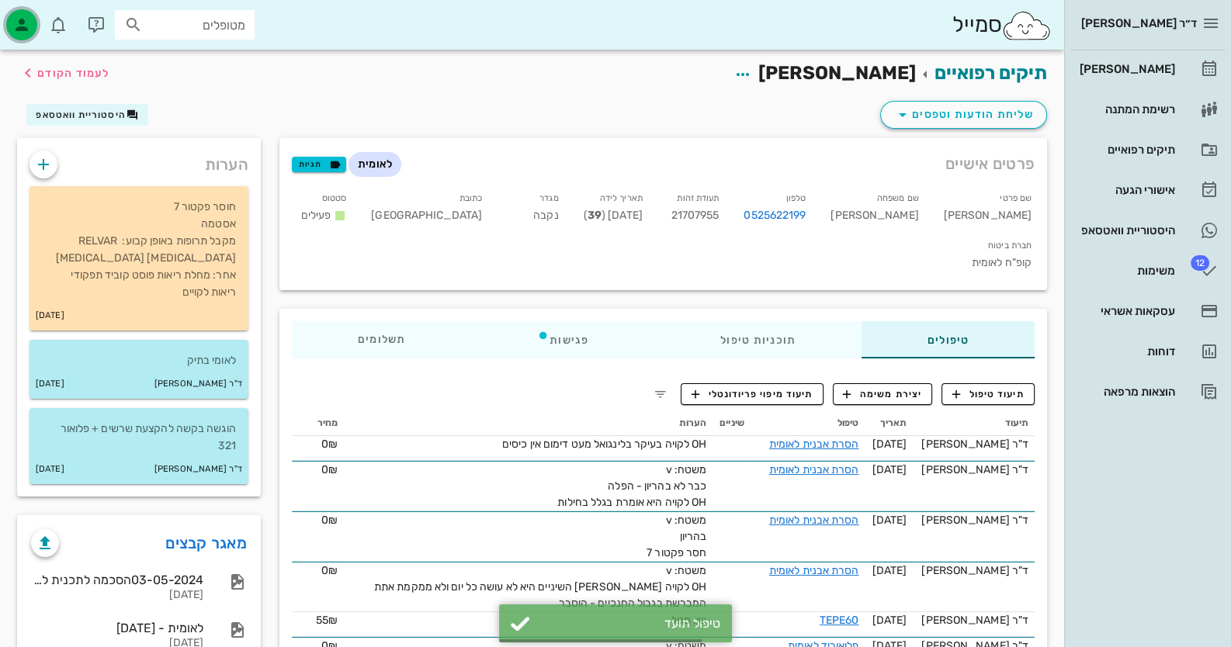
click at [19, 19] on icon "button" at bounding box center [21, 25] width 19 height 19
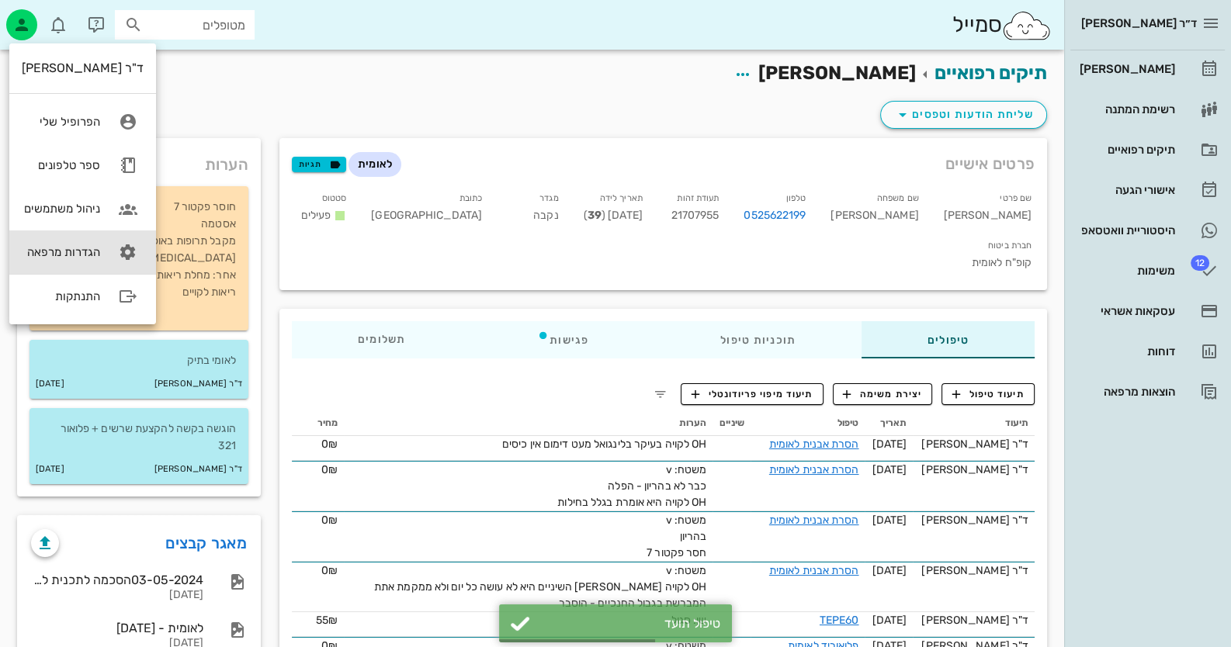
click at [99, 259] on link "הגדרות מרפאה" at bounding box center [82, 251] width 147 height 43
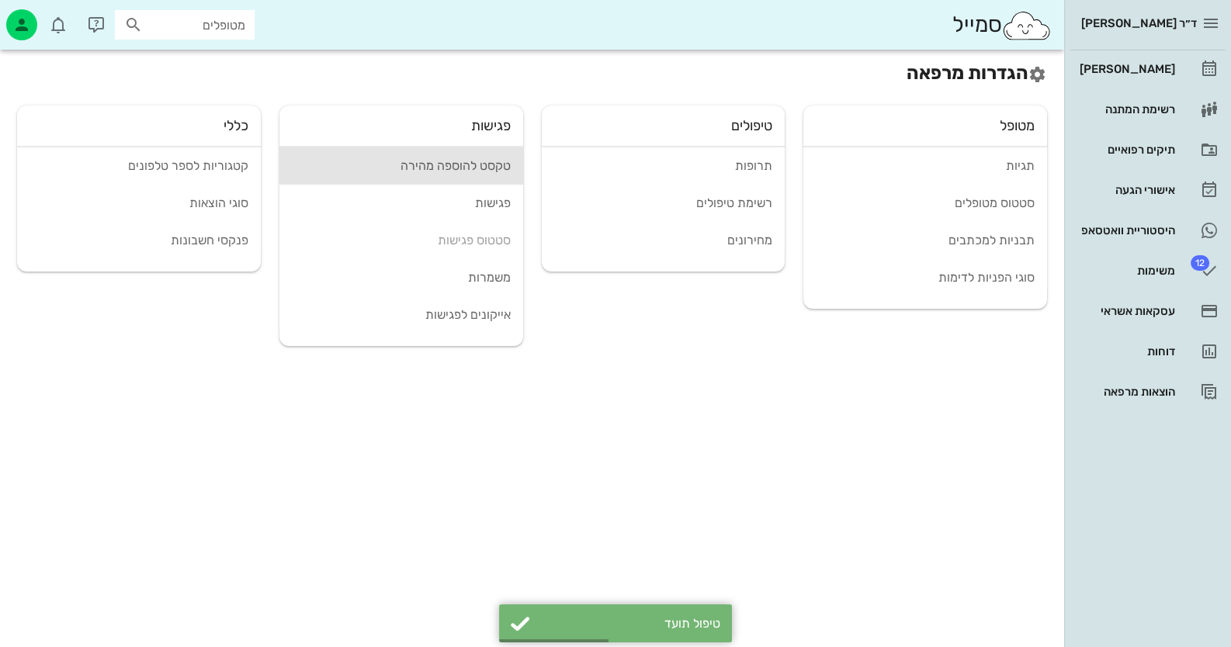
click at [473, 170] on div "טקסט להוספה מהירה" at bounding box center [401, 165] width 219 height 15
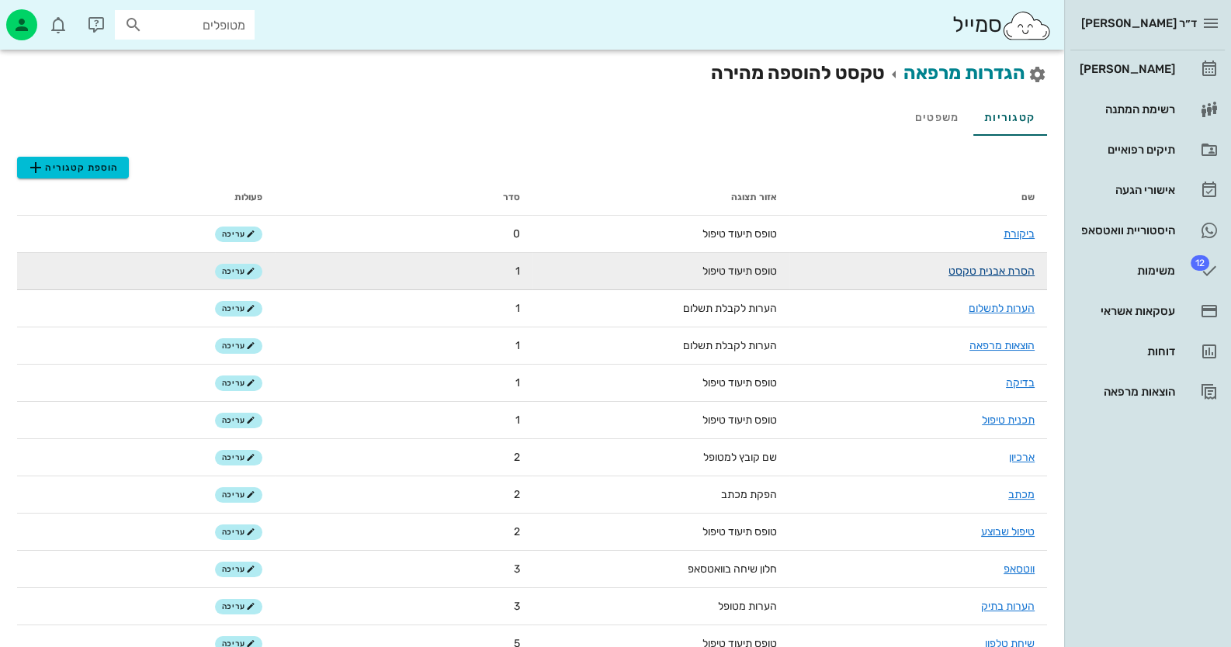
click at [979, 270] on link "הסרת אבנית טקסט" at bounding box center [991, 271] width 86 height 13
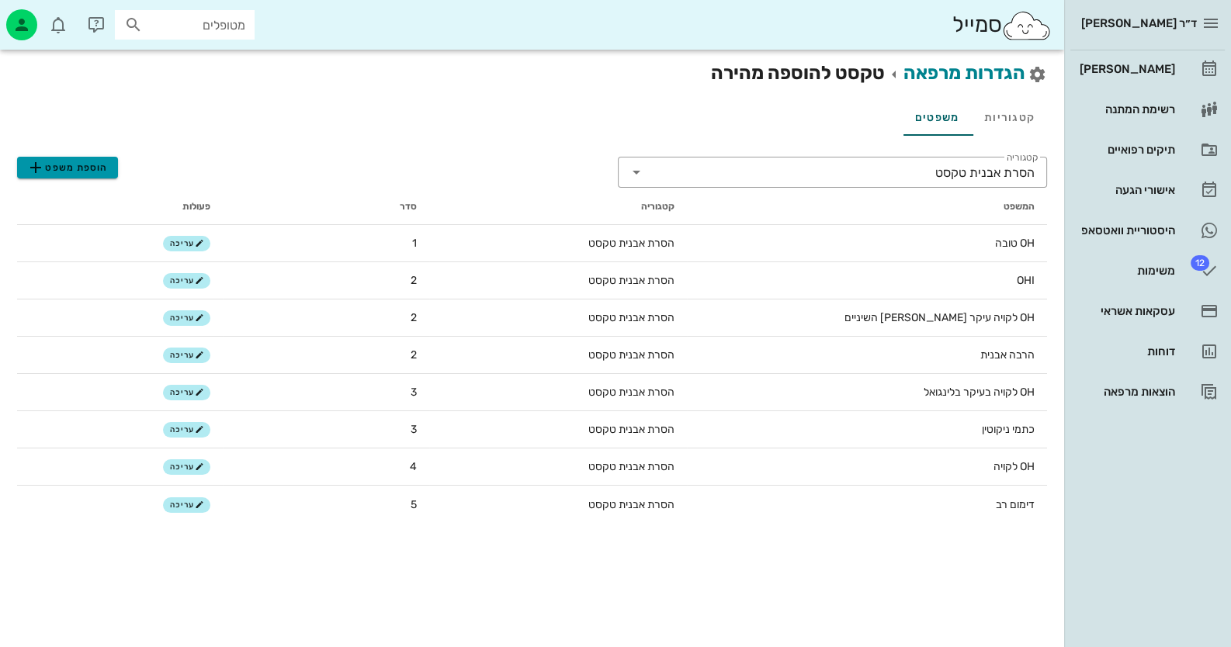
click at [41, 163] on icon "button" at bounding box center [35, 167] width 19 height 19
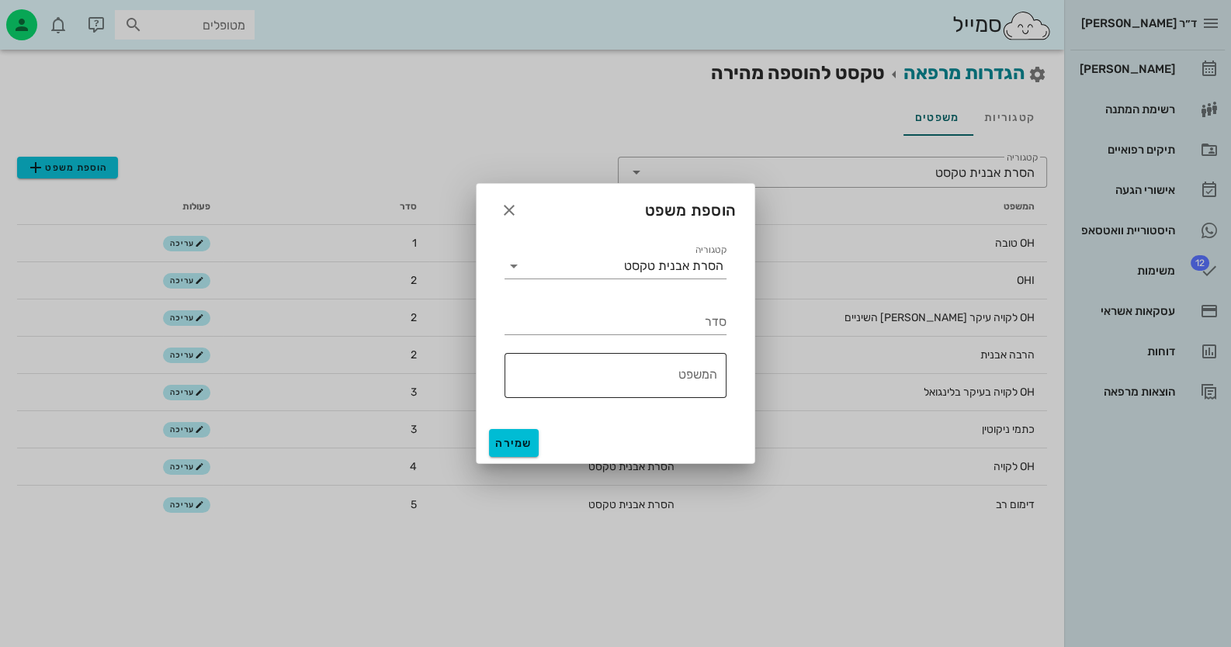
click at [704, 381] on textarea "המשפט" at bounding box center [610, 379] width 213 height 37
type textarea "מעט דימום ללא כיסים"
click at [644, 333] on div "סדר" at bounding box center [615, 322] width 222 height 25
type input "4"
click at [524, 450] on button "שמירה" at bounding box center [514, 443] width 50 height 28
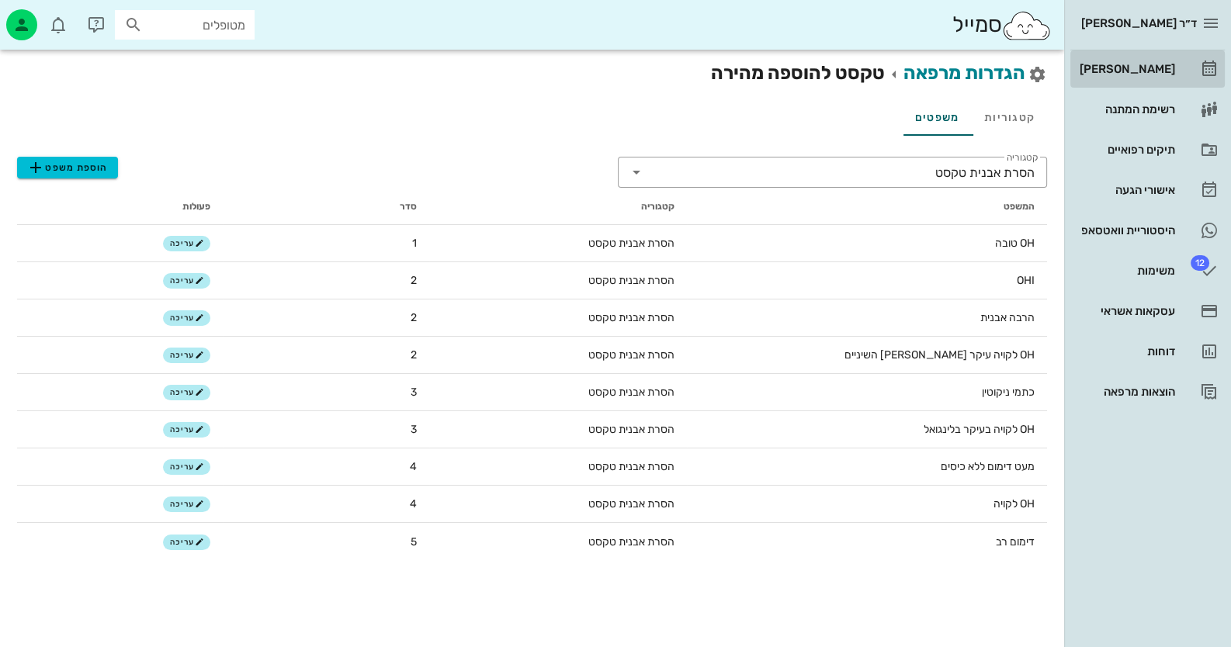
click at [1146, 86] on link "[PERSON_NAME]" at bounding box center [1147, 68] width 154 height 37
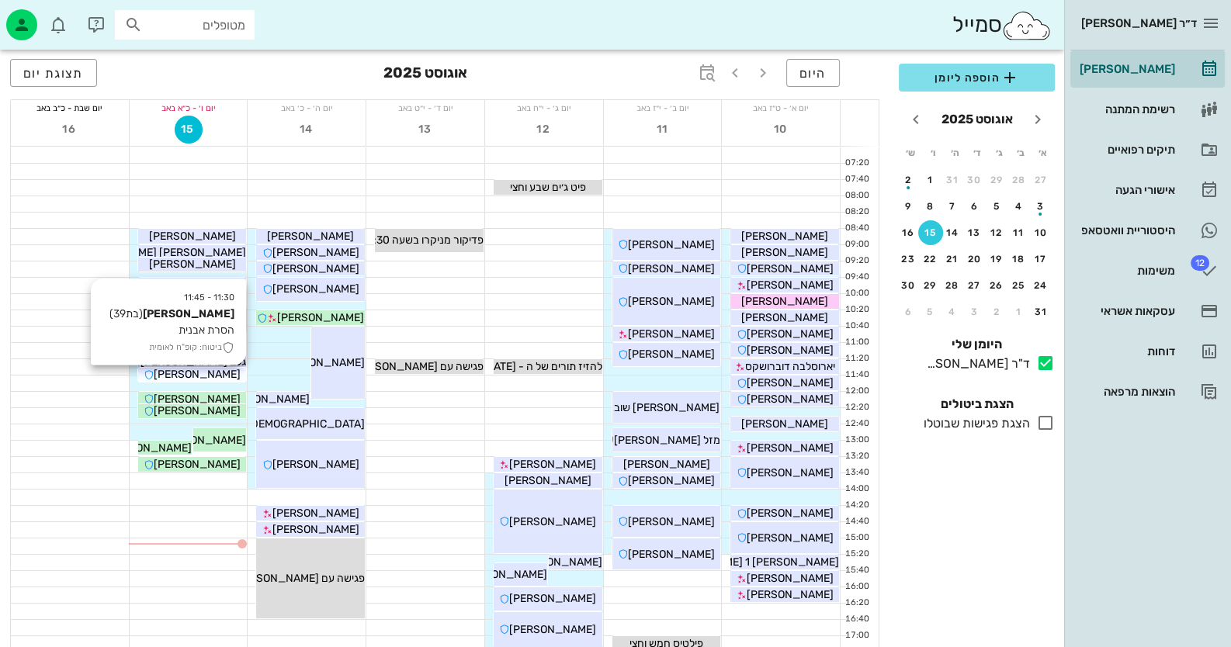
click at [216, 373] on span "[PERSON_NAME]" at bounding box center [197, 374] width 87 height 13
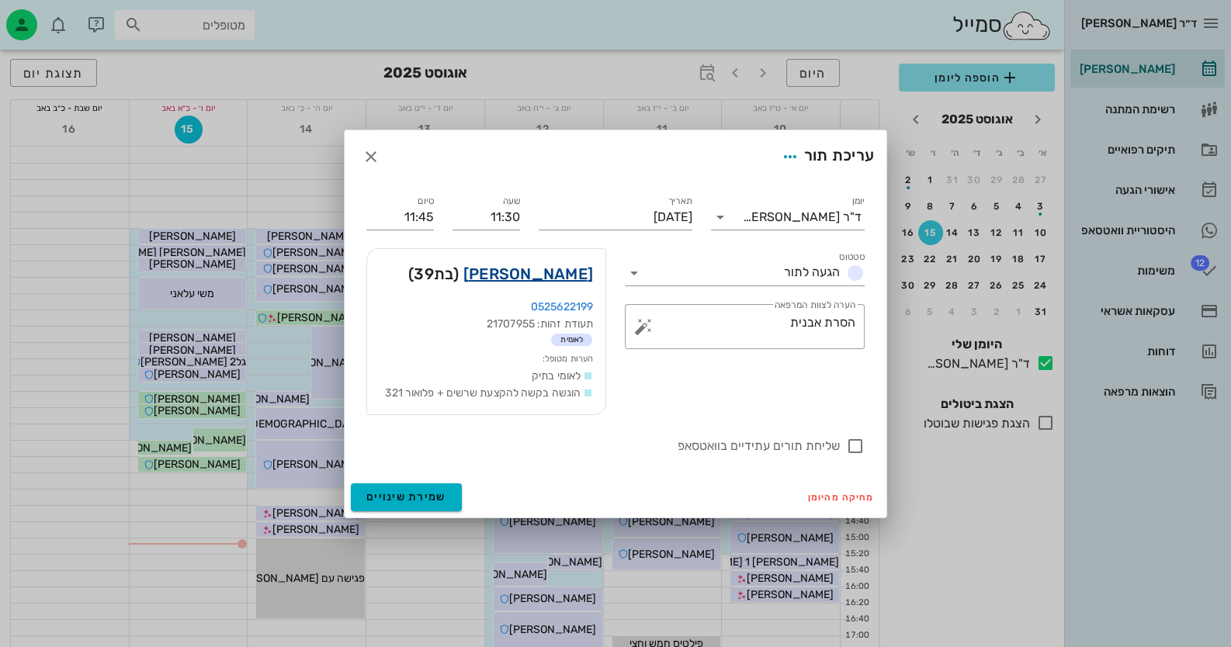
click at [575, 275] on link "[PERSON_NAME]" at bounding box center [528, 274] width 130 height 25
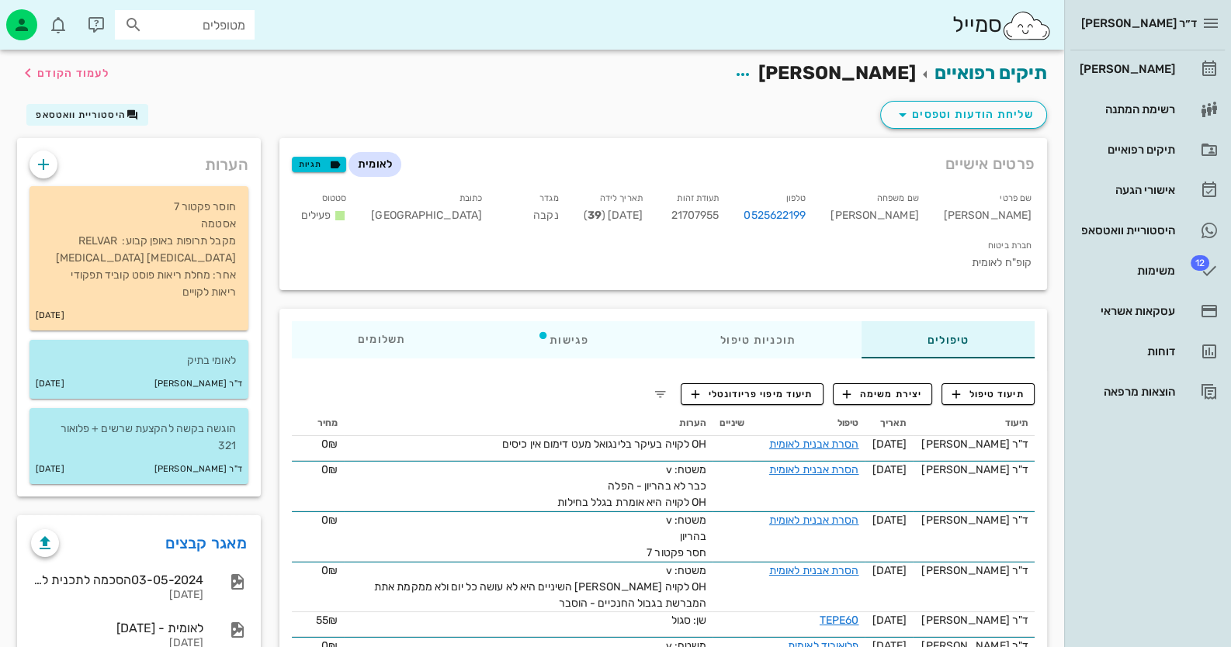
click at [719, 218] on span "21707955" at bounding box center [695, 215] width 48 height 13
copy span "21707955"
click at [1144, 70] on div "[PERSON_NAME]" at bounding box center [1125, 69] width 99 height 12
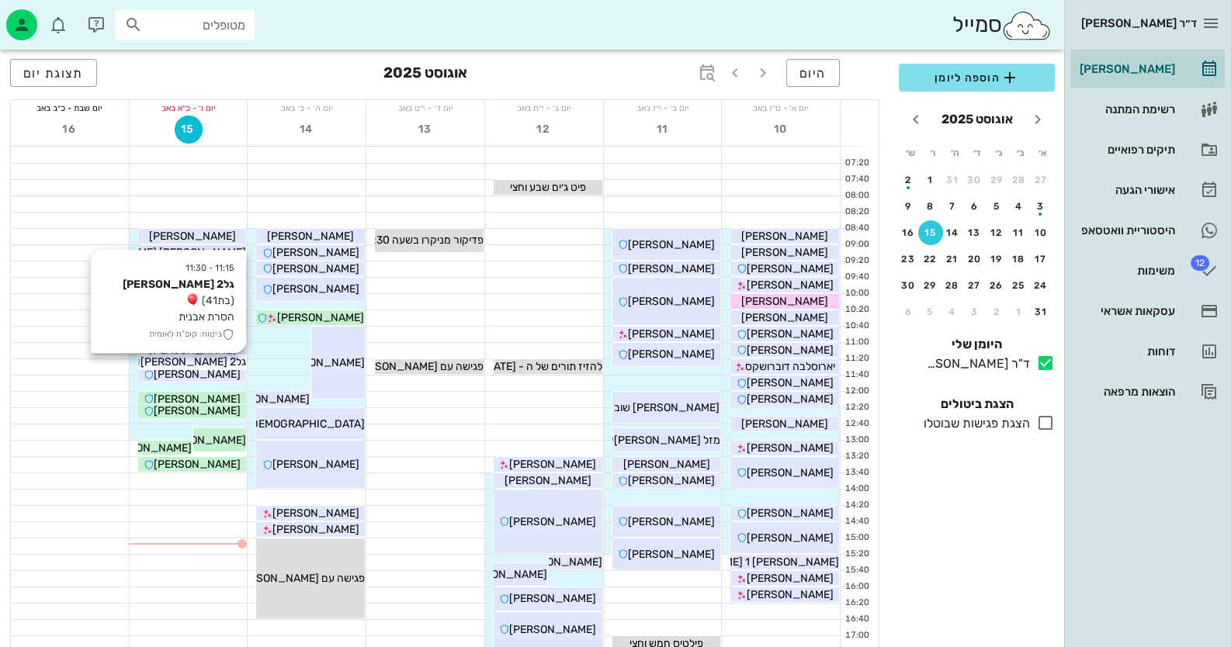
click at [212, 362] on span "גל2 [PERSON_NAME]" at bounding box center [193, 361] width 106 height 13
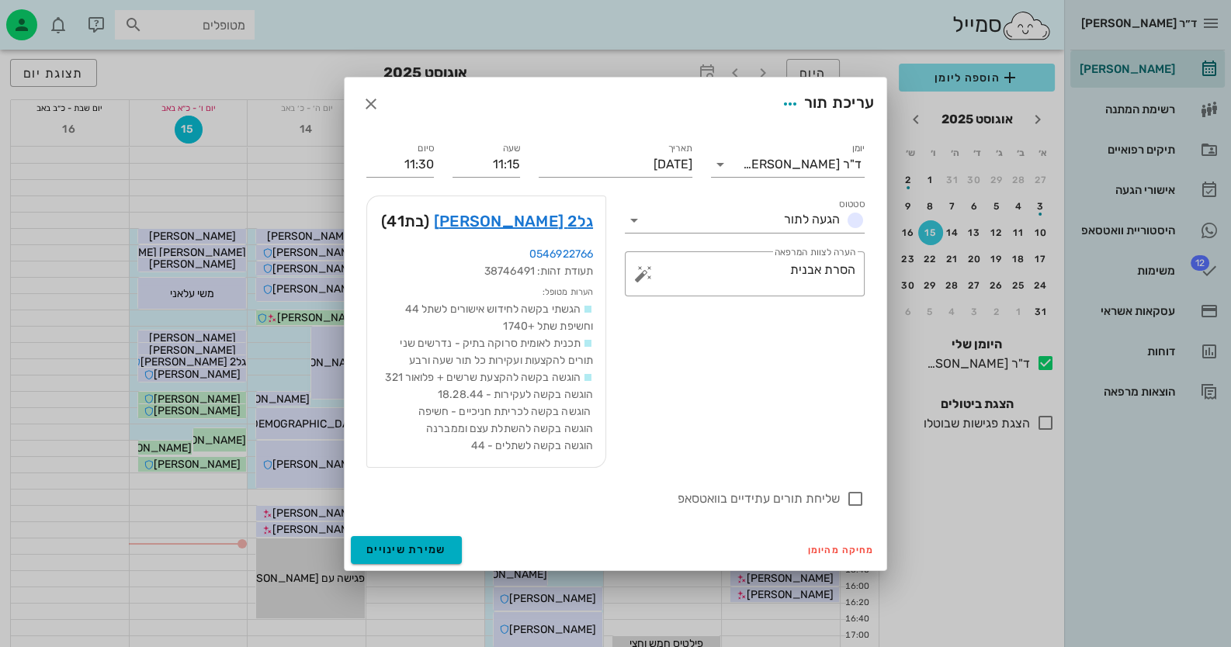
click at [601, 228] on div "גל2 [PERSON_NAME] (בת 41 )" at bounding box center [486, 221] width 238 height 50
click at [592, 228] on link "גל2 [PERSON_NAME]" at bounding box center [513, 221] width 159 height 25
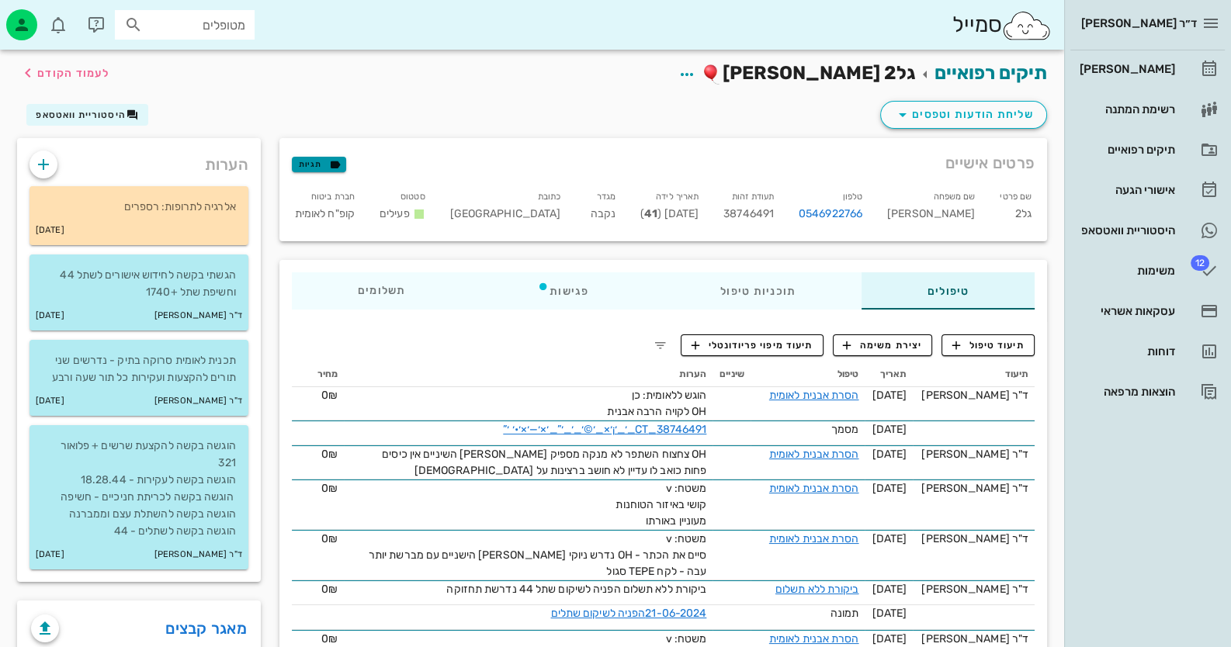
click at [315, 158] on span "תגיות" at bounding box center [319, 165] width 40 height 14
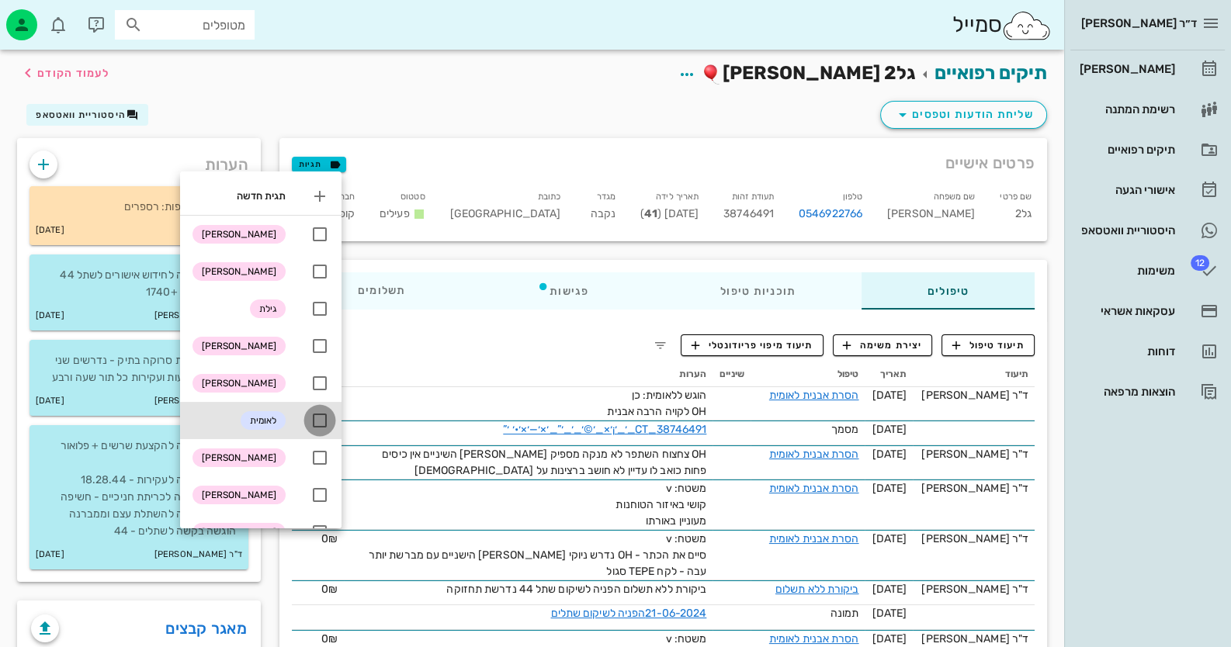
click at [330, 422] on div at bounding box center [320, 420] width 26 height 26
checkbox input "true"
click at [1191, 50] on link "[PERSON_NAME]" at bounding box center [1147, 68] width 154 height 37
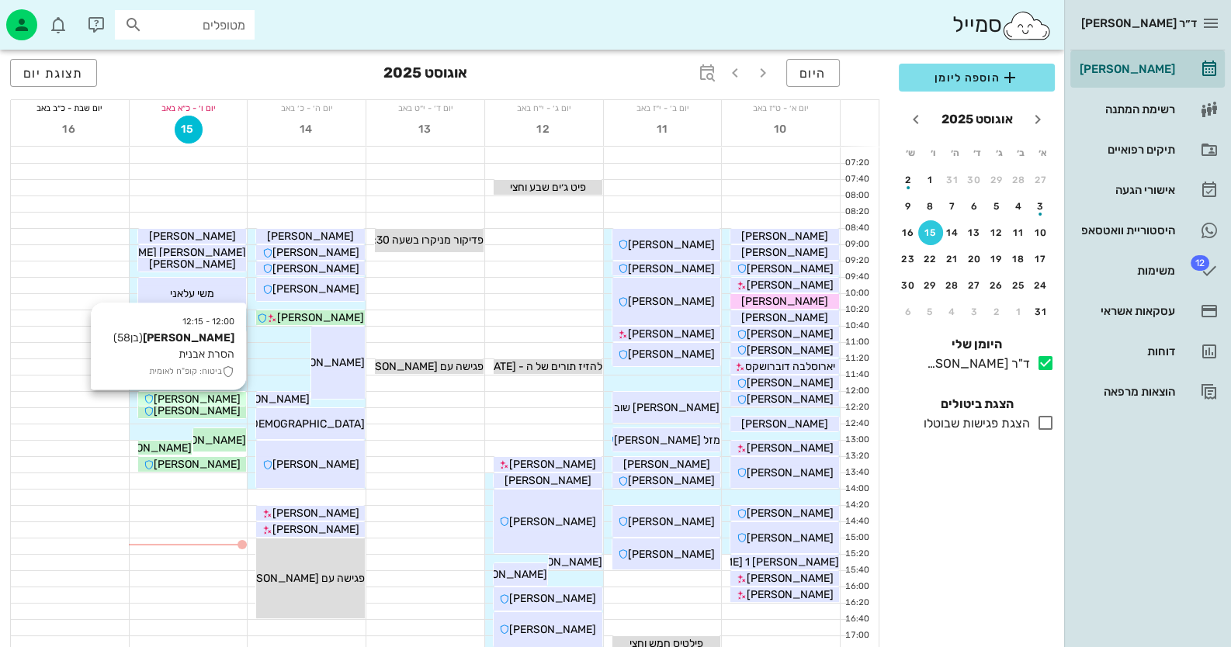
click at [213, 404] on span "[PERSON_NAME]" at bounding box center [197, 399] width 87 height 13
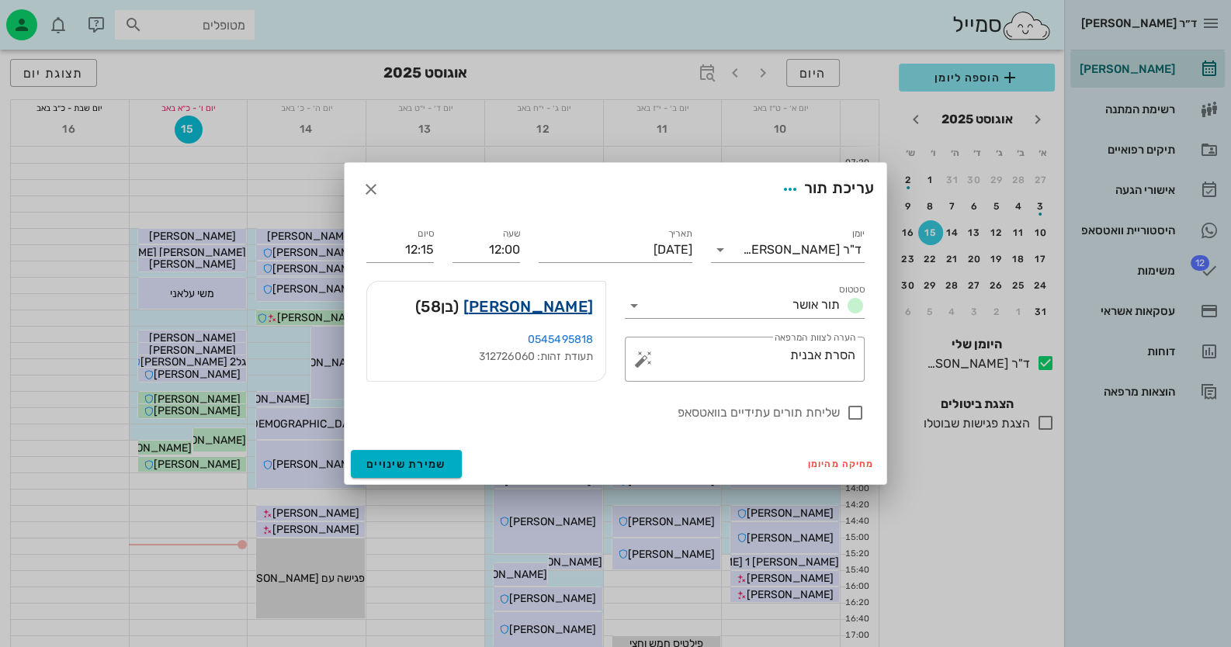
click at [555, 303] on link "[PERSON_NAME]" at bounding box center [528, 306] width 130 height 25
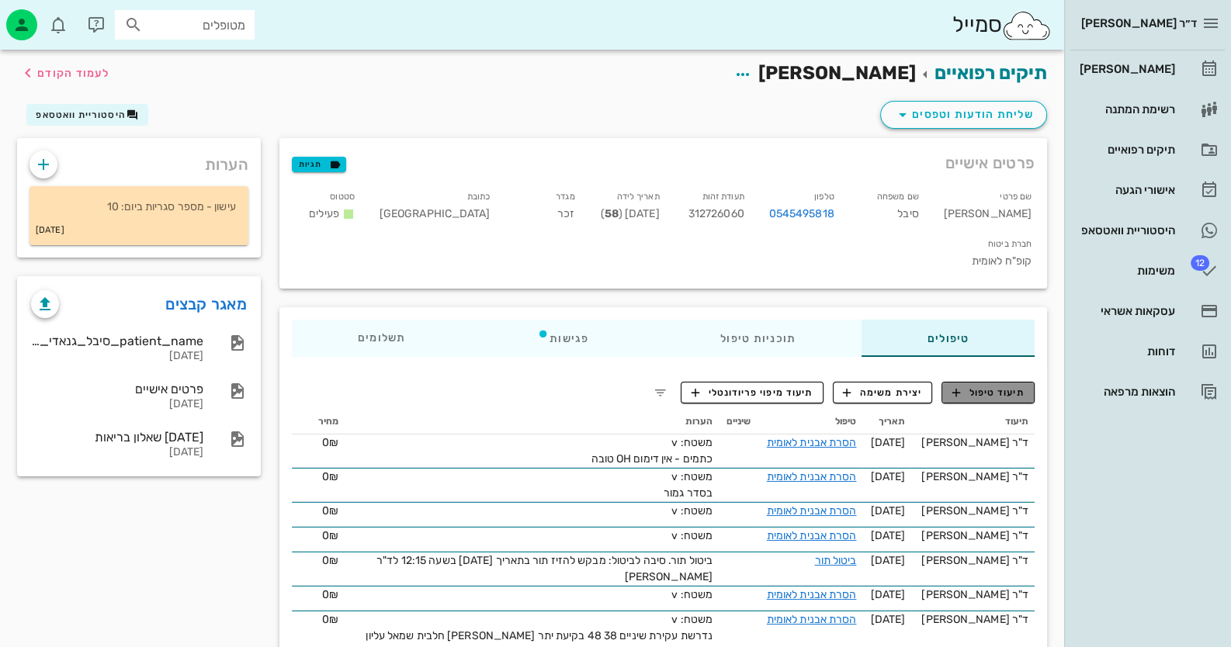
click at [995, 386] on span "תיעוד טיפול" at bounding box center [988, 393] width 72 height 14
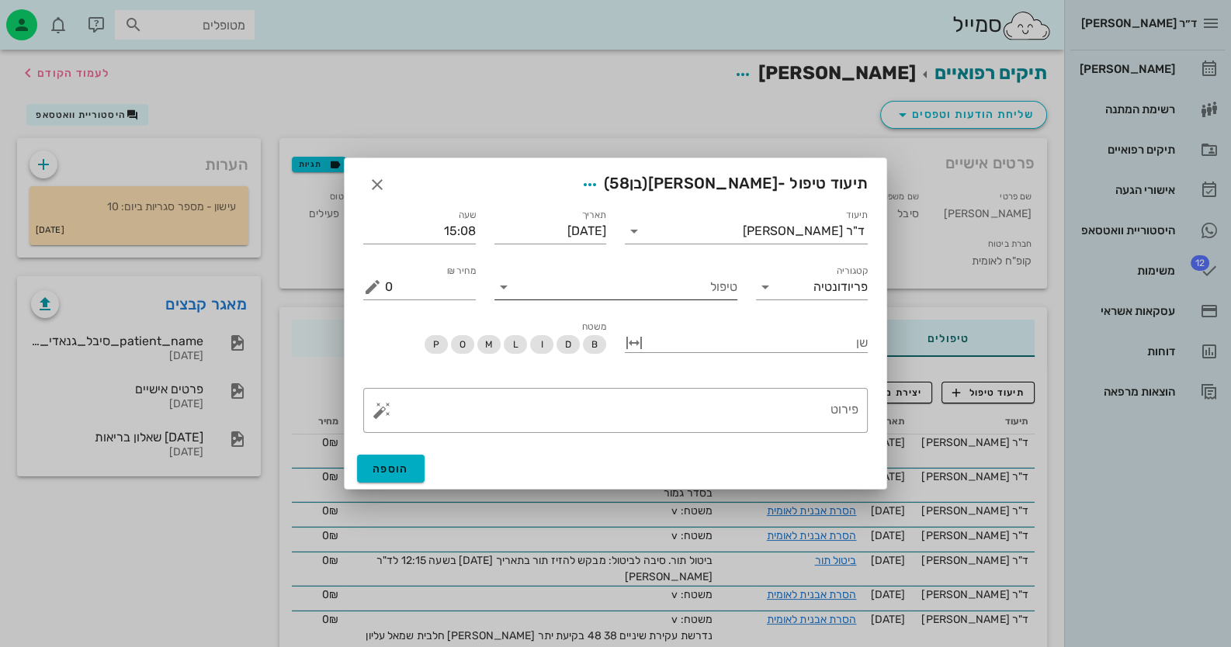
click at [647, 294] on input "טיפול" at bounding box center [626, 287] width 221 height 25
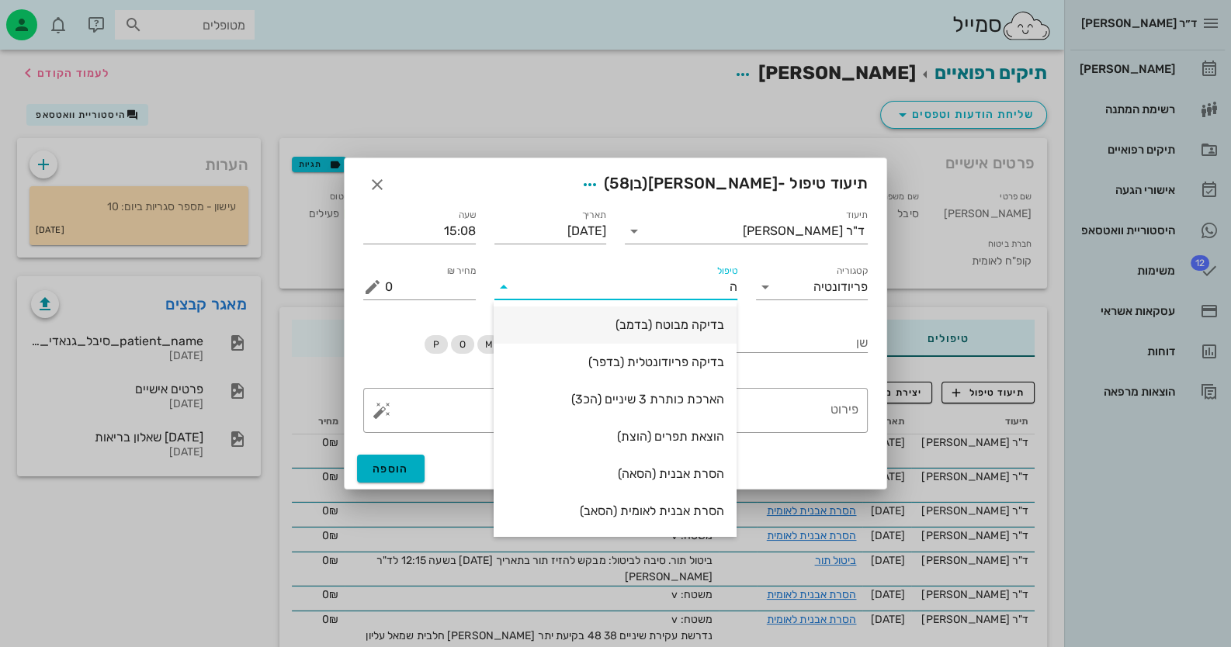
type input "[PERSON_NAME]"
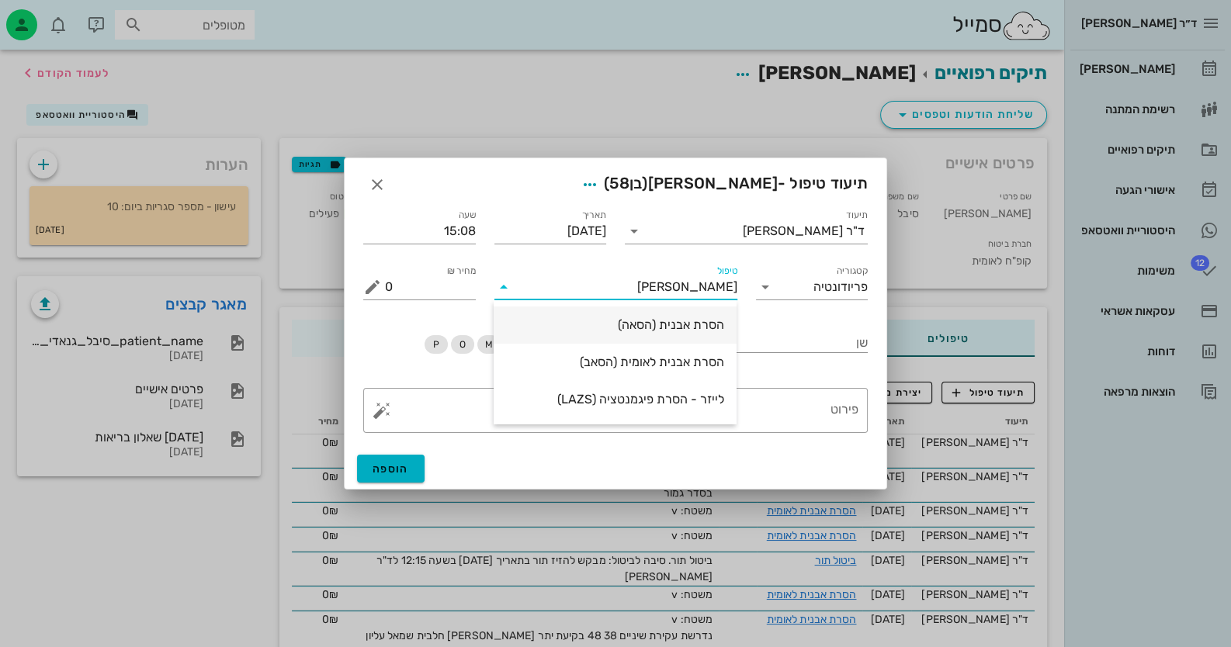
click at [697, 322] on div "הסרת אבנית (הסאה)" at bounding box center [615, 324] width 218 height 15
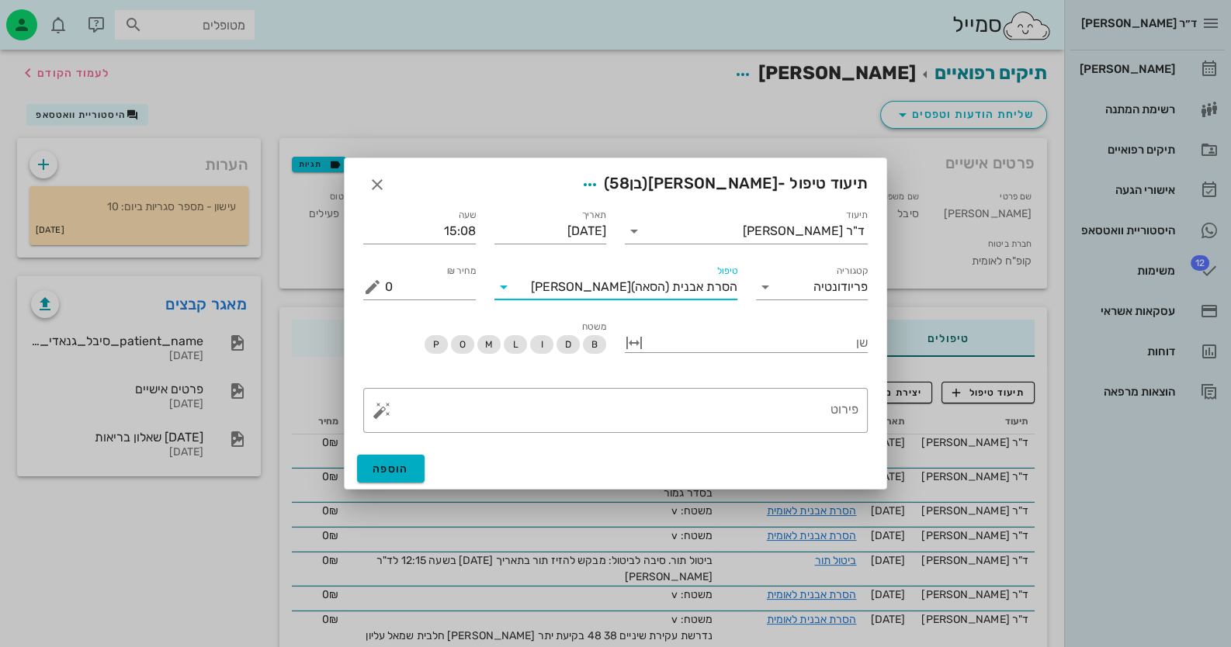
type input "435"
click at [667, 287] on span "(הסאה)" at bounding box center [650, 287] width 38 height 14
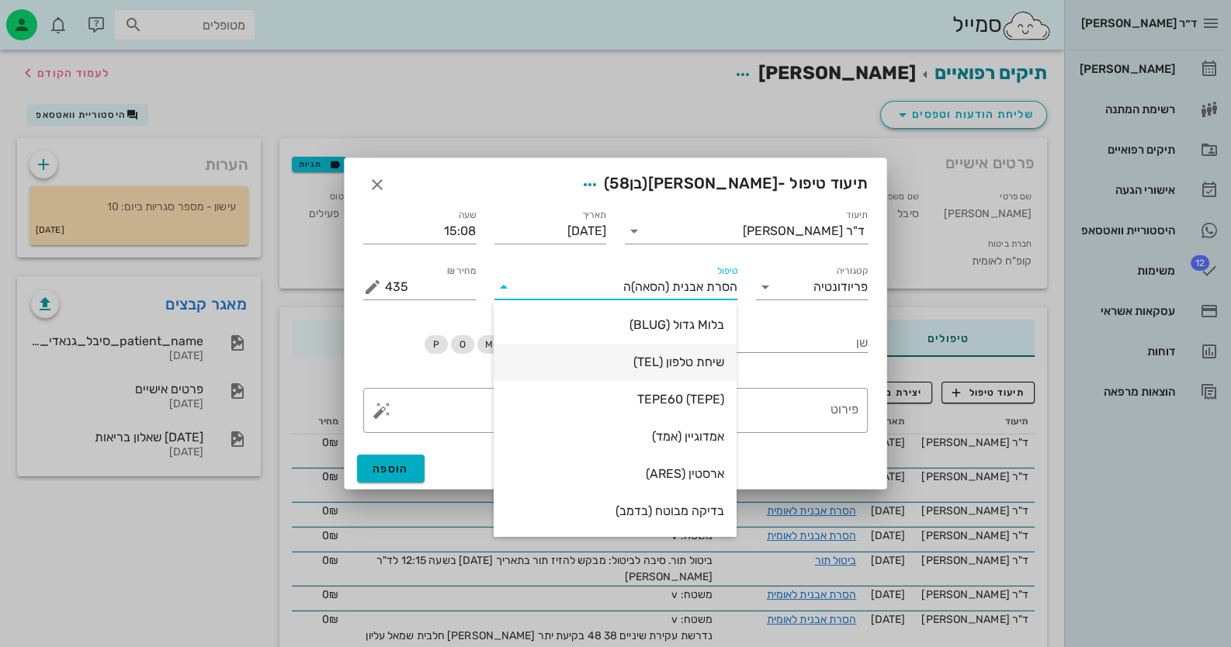
type input "[PERSON_NAME]"
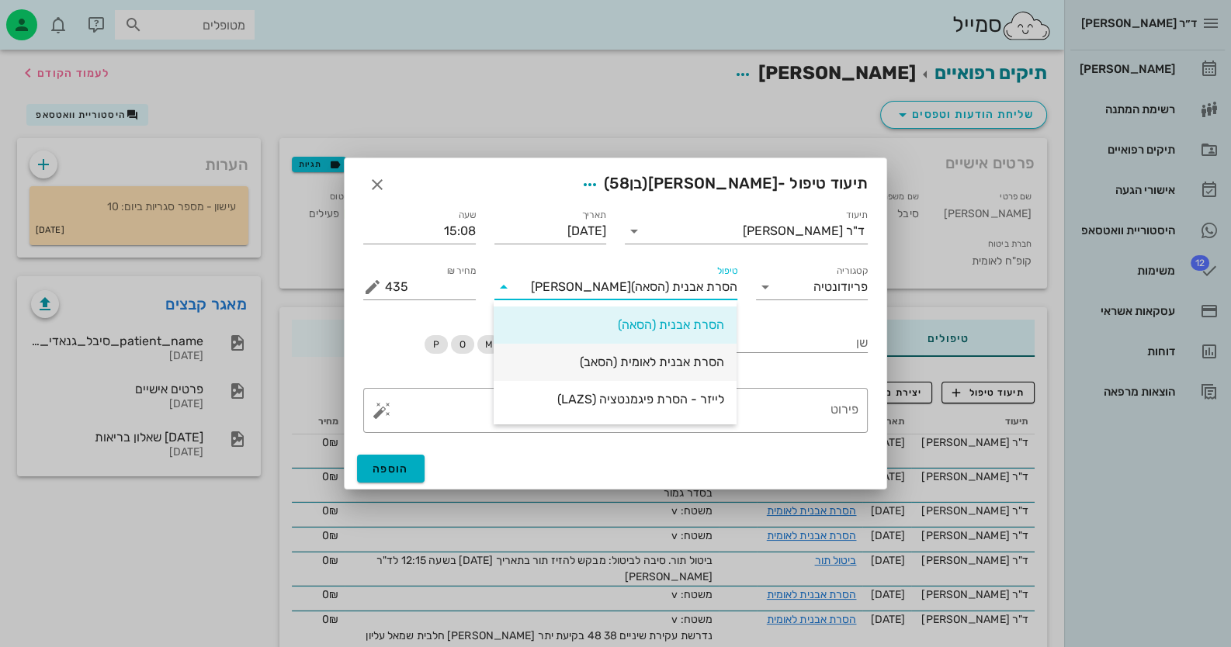
click at [670, 355] on div "הסרת אבנית לאומית (הסאב)" at bounding box center [615, 362] width 218 height 15
type input "0"
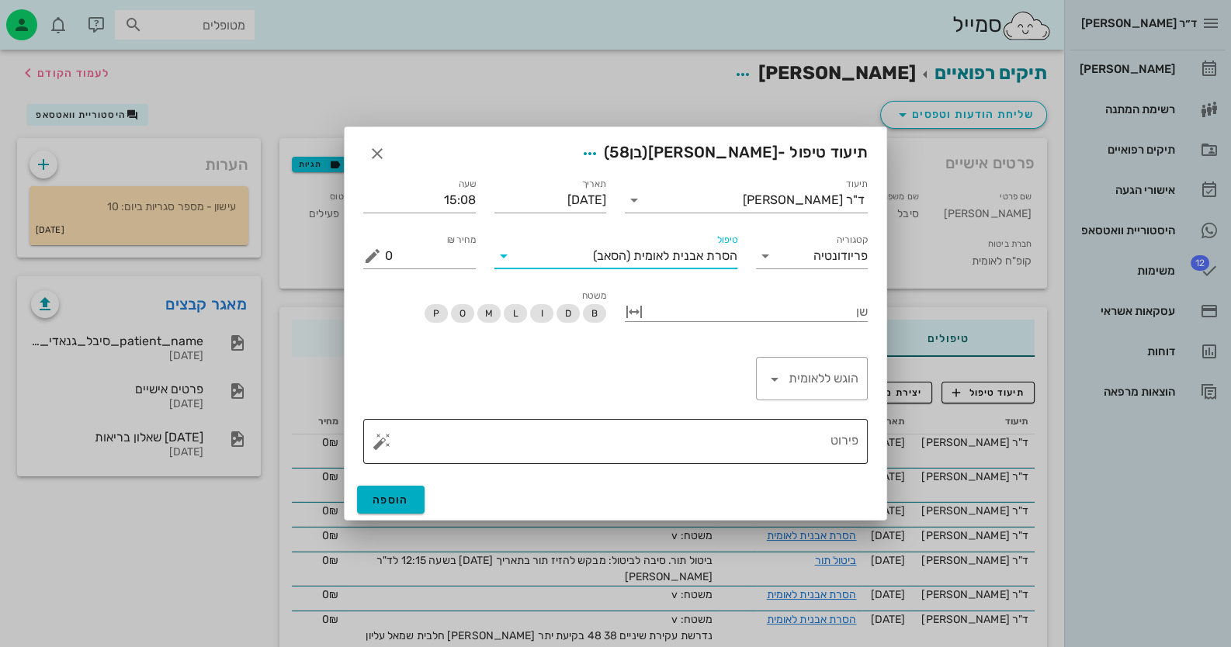
click at [719, 438] on textarea "פירוט" at bounding box center [621, 445] width 473 height 37
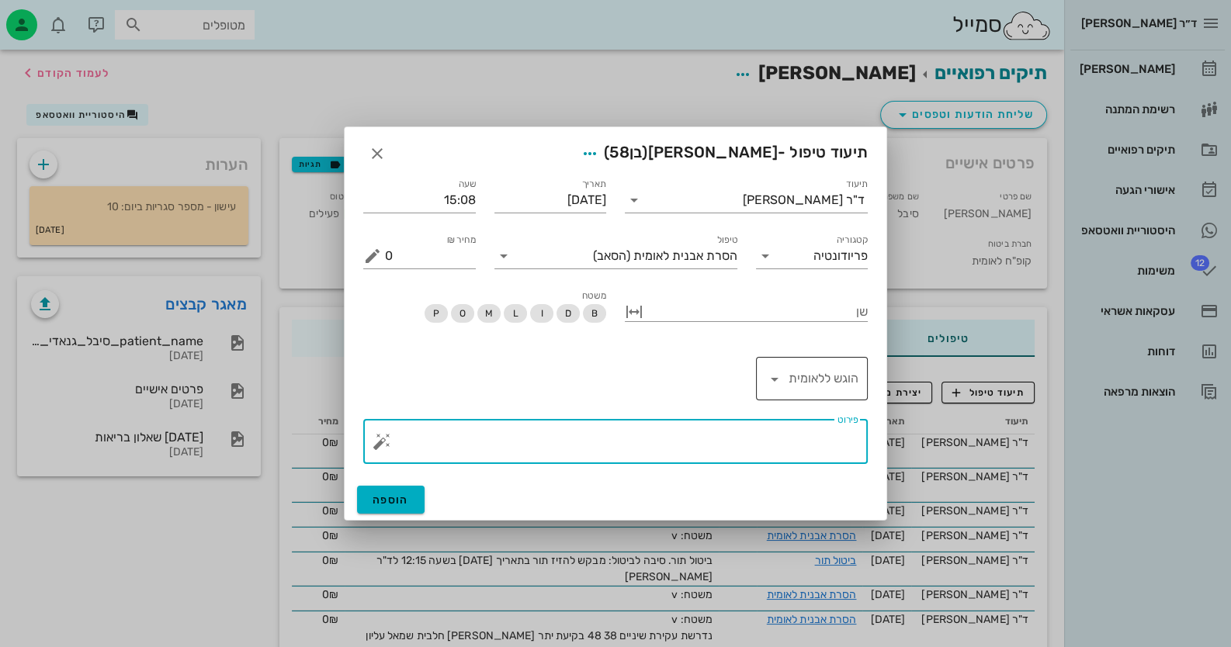
click at [783, 389] on div "הוגש ללאומית" at bounding box center [812, 378] width 94 height 43
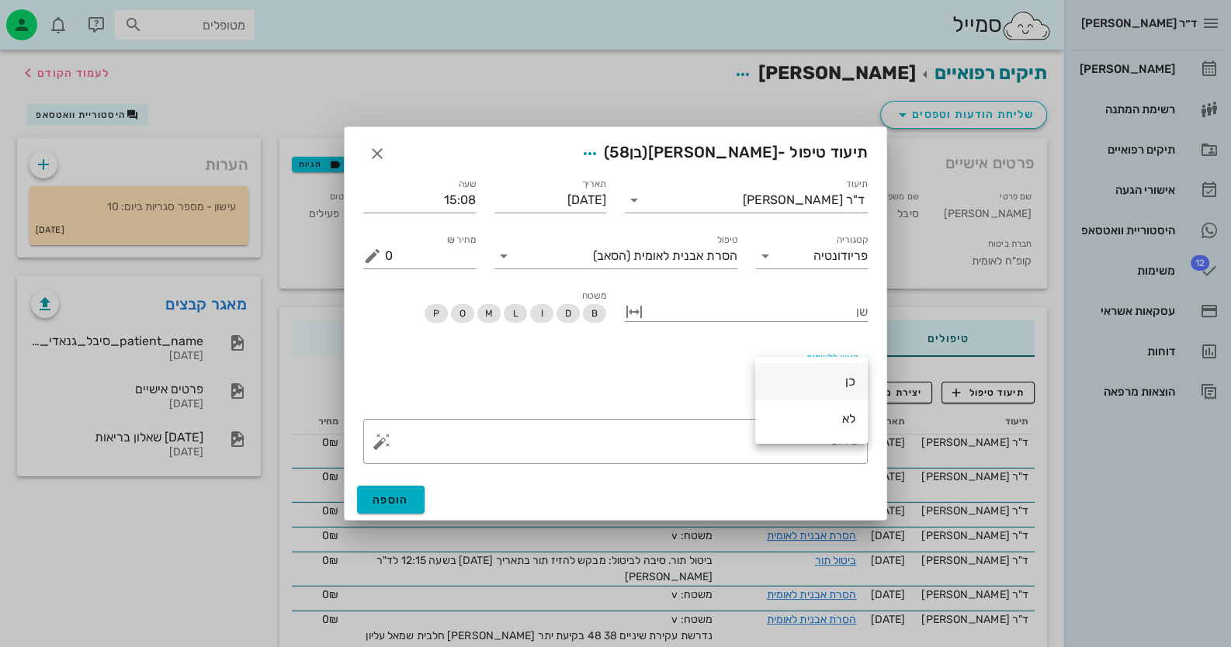
click at [789, 387] on div "כן" at bounding box center [811, 381] width 88 height 15
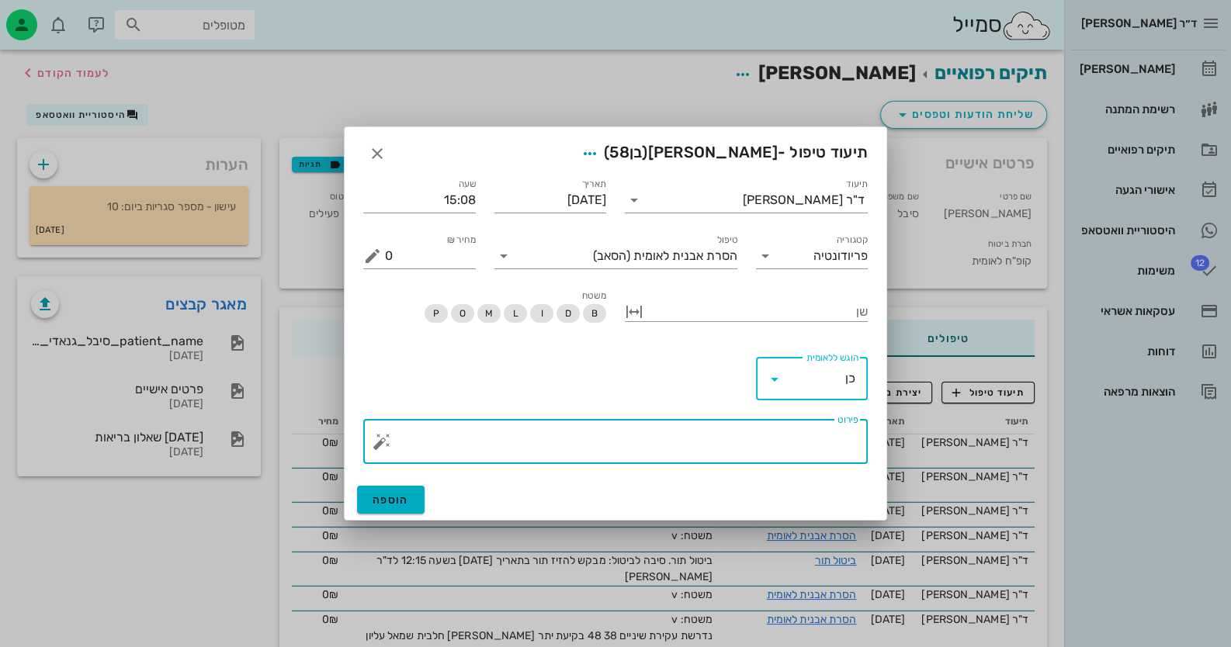
click at [784, 446] on textarea "פירוט" at bounding box center [621, 445] width 473 height 37
click at [384, 443] on button "button" at bounding box center [381, 441] width 19 height 19
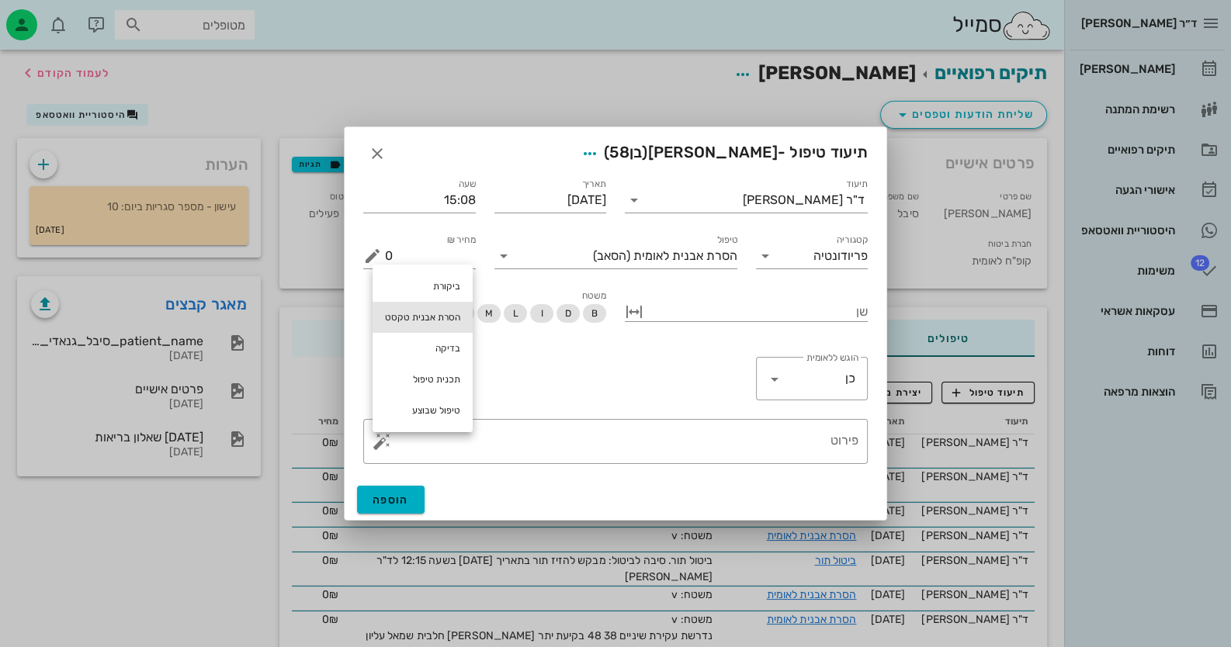
click at [445, 305] on div "הסרת אבנית טקסט" at bounding box center [422, 317] width 100 height 31
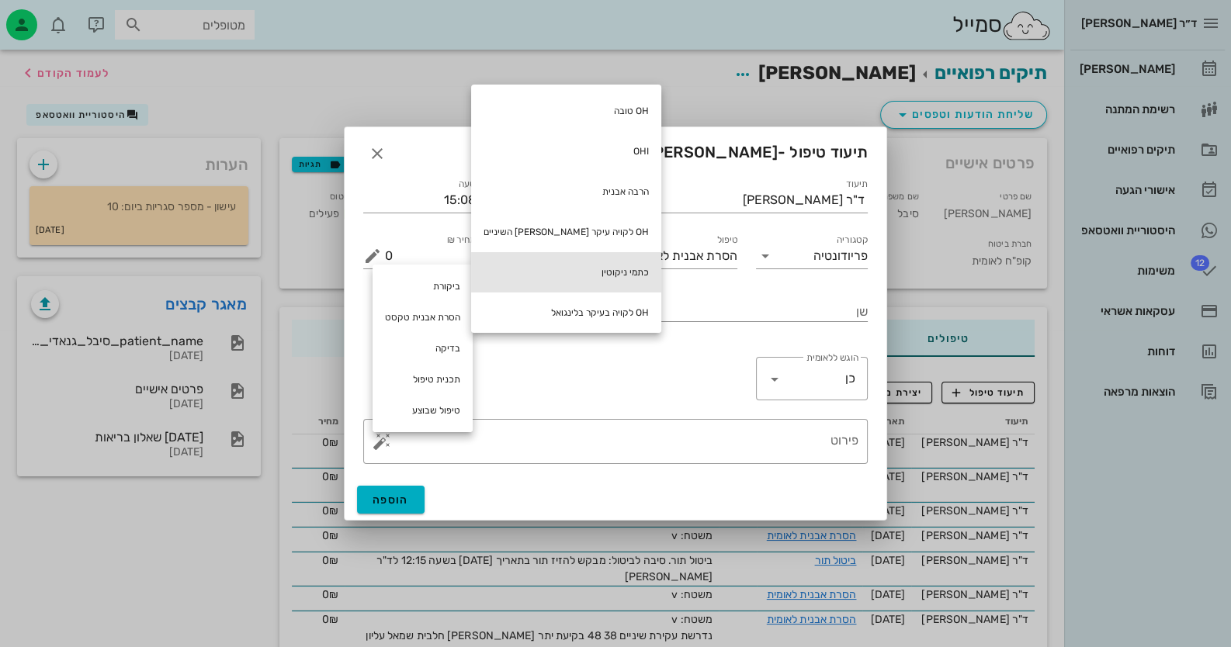
click at [565, 275] on div "כתמי ניקוטין" at bounding box center [566, 272] width 190 height 40
type textarea "כתמי ניקוטין"
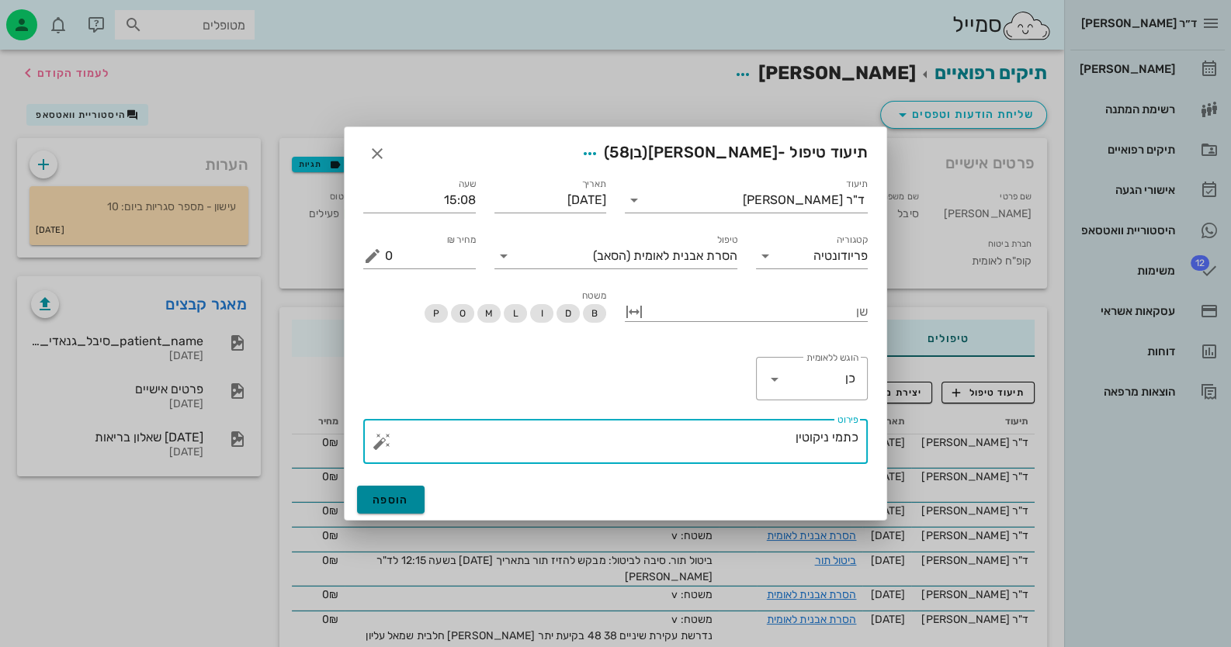
click at [381, 501] on span "הוספה" at bounding box center [390, 500] width 36 height 13
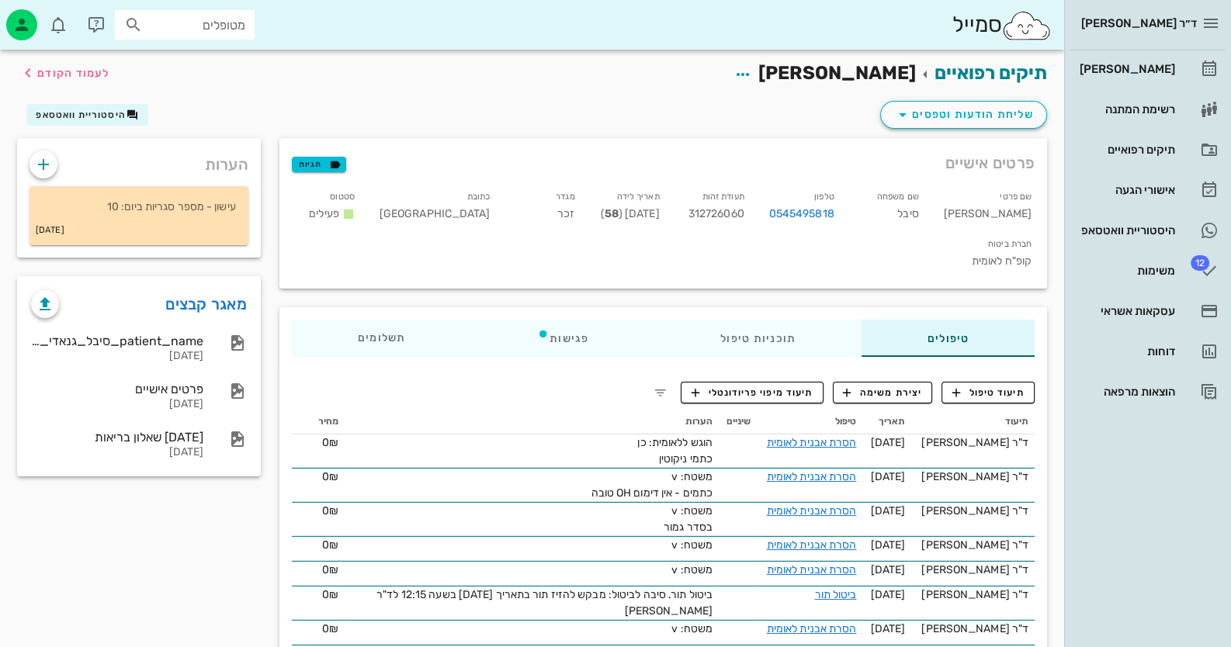
click at [744, 213] on span "312726060" at bounding box center [716, 213] width 56 height 13
copy span "312726060"
click at [1162, 69] on div "[PERSON_NAME]" at bounding box center [1125, 69] width 99 height 12
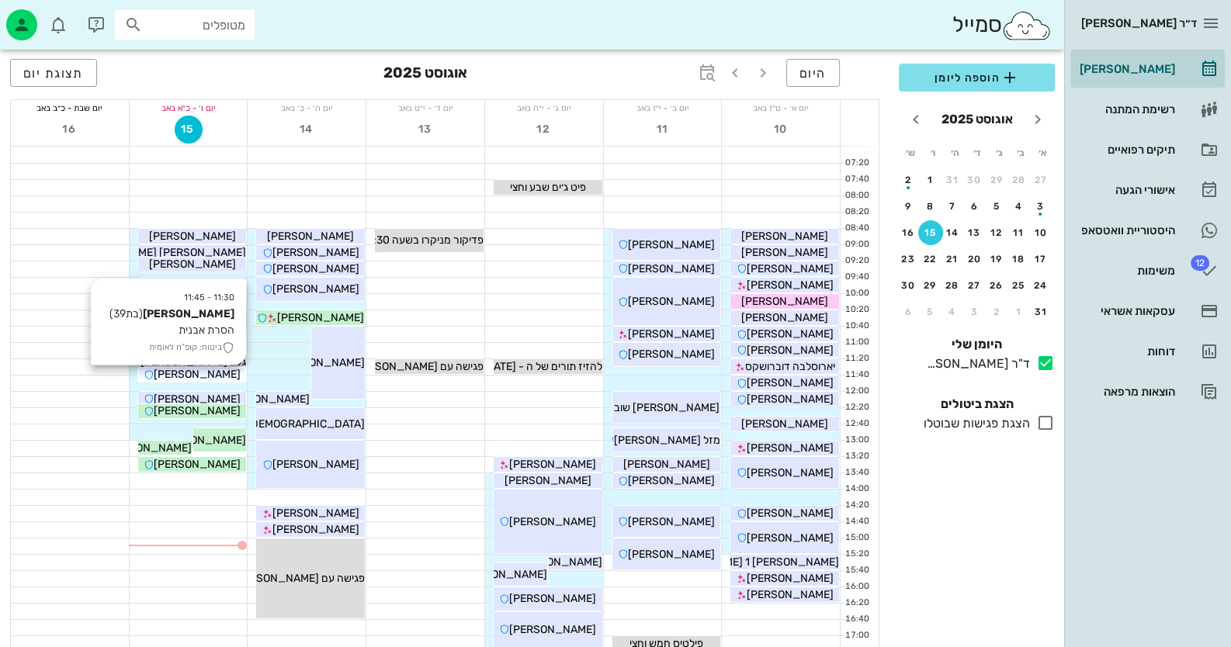
click at [210, 376] on span "[PERSON_NAME]" at bounding box center [197, 374] width 87 height 13
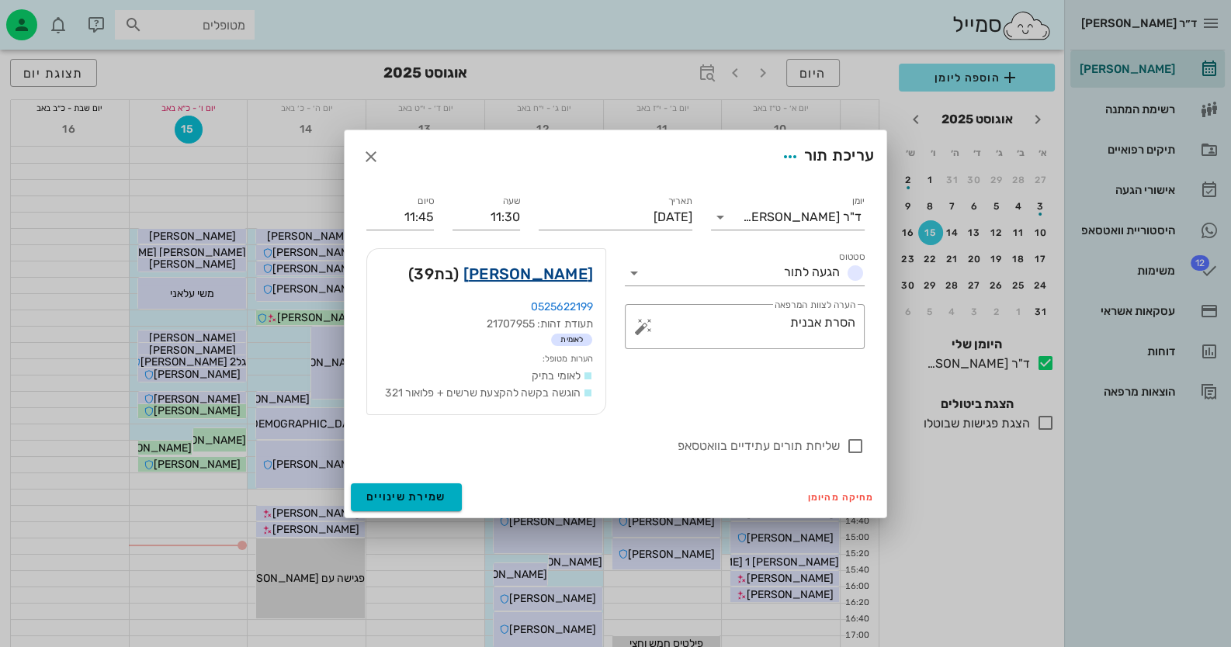
click at [570, 279] on link "[PERSON_NAME]" at bounding box center [528, 274] width 130 height 25
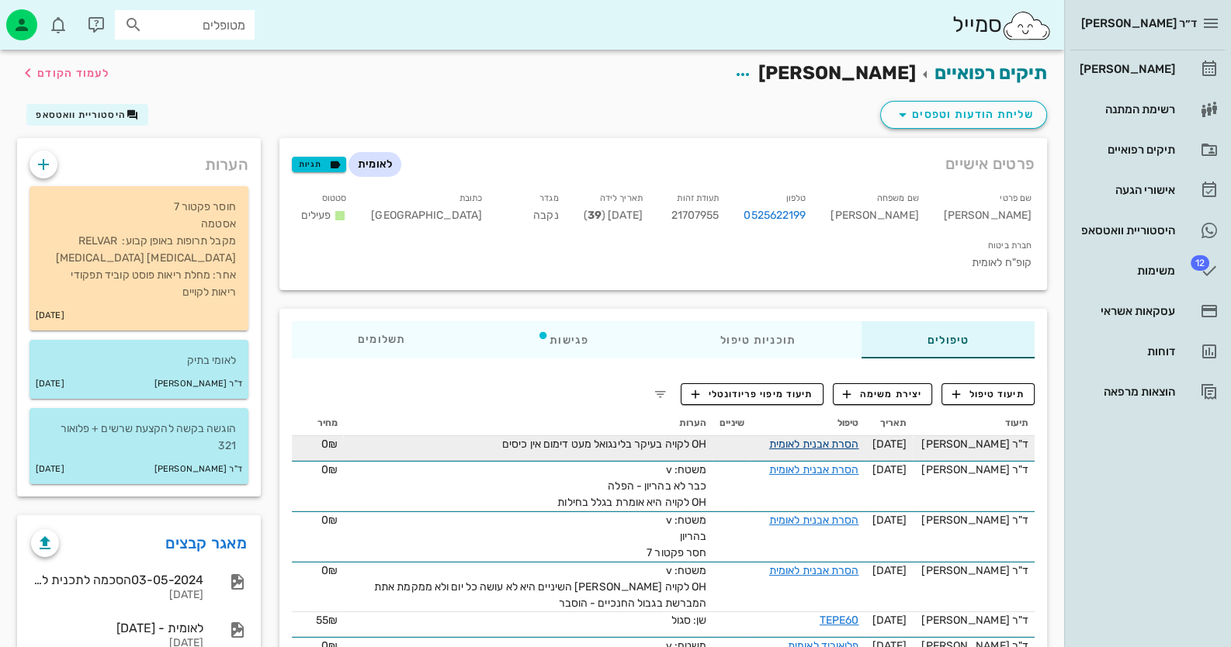
click at [859, 438] on link "הסרת אבנית לאומית" at bounding box center [814, 444] width 90 height 13
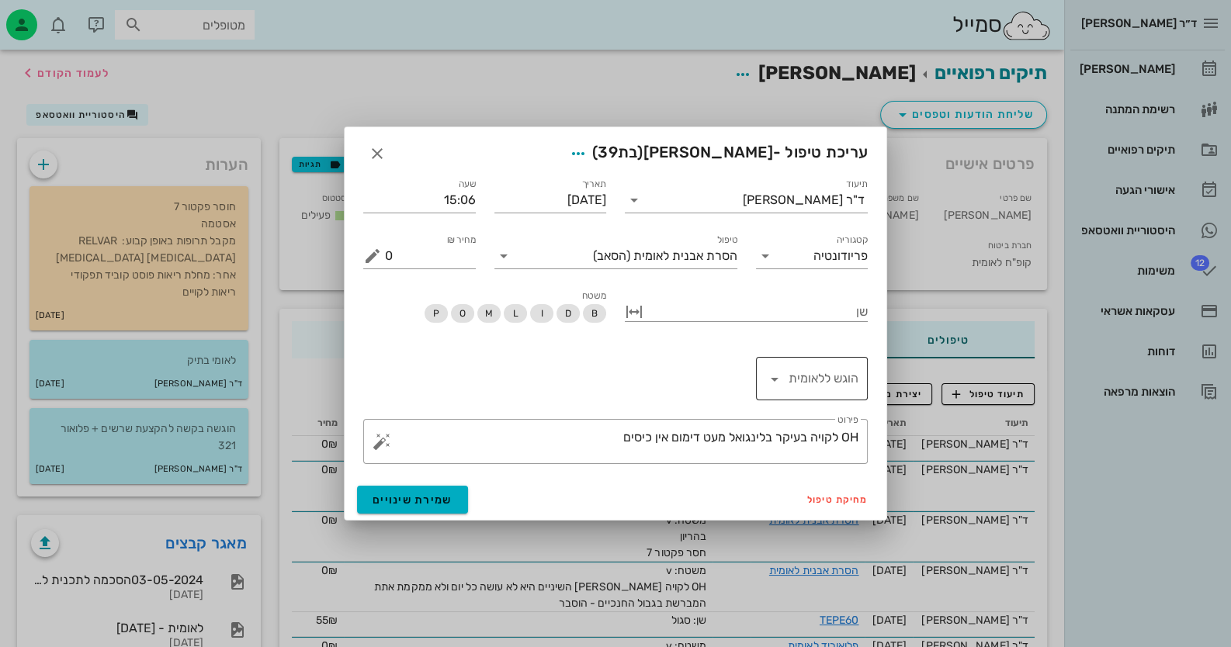
click at [838, 383] on input "הוגש ללאומית" at bounding box center [823, 378] width 72 height 25
click at [847, 391] on div "כן" at bounding box center [811, 381] width 88 height 33
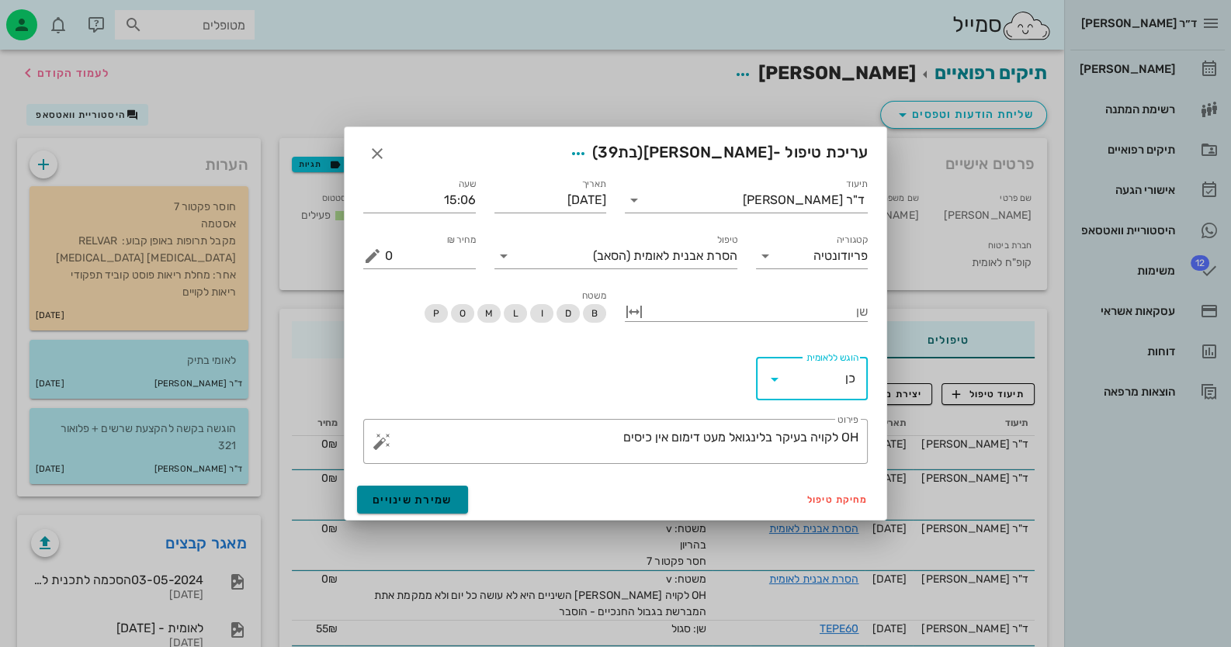
click at [444, 509] on button "שמירת שינויים" at bounding box center [412, 500] width 111 height 28
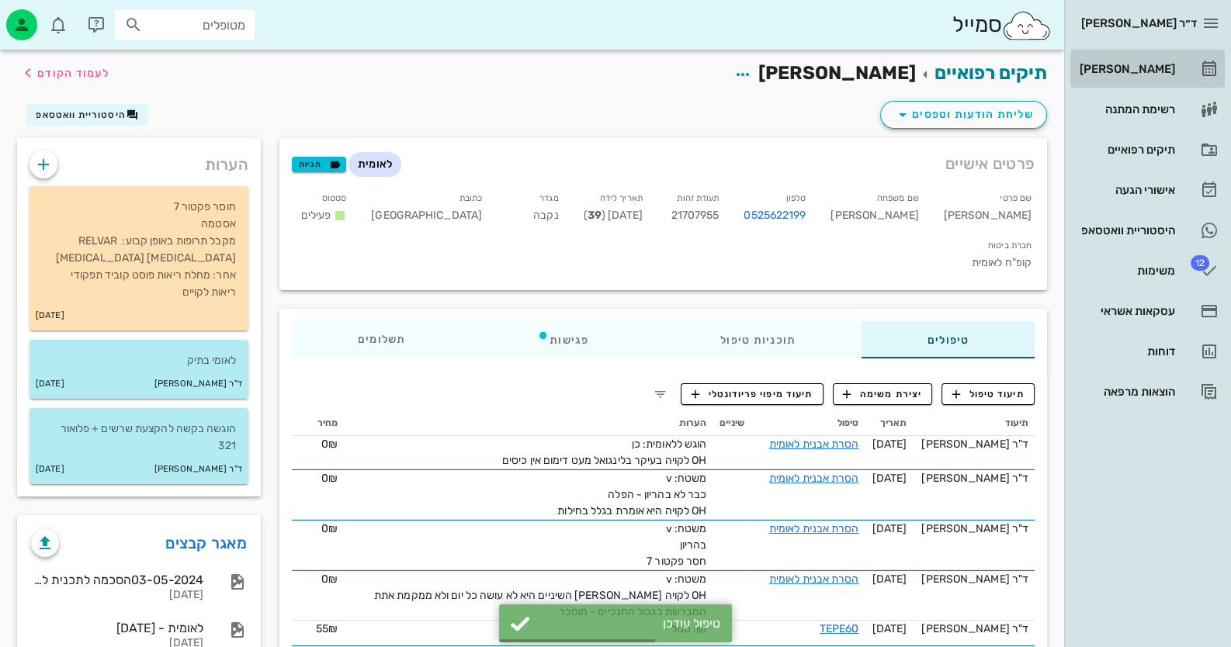
click at [1159, 64] on div "[PERSON_NAME]" at bounding box center [1125, 69] width 99 height 12
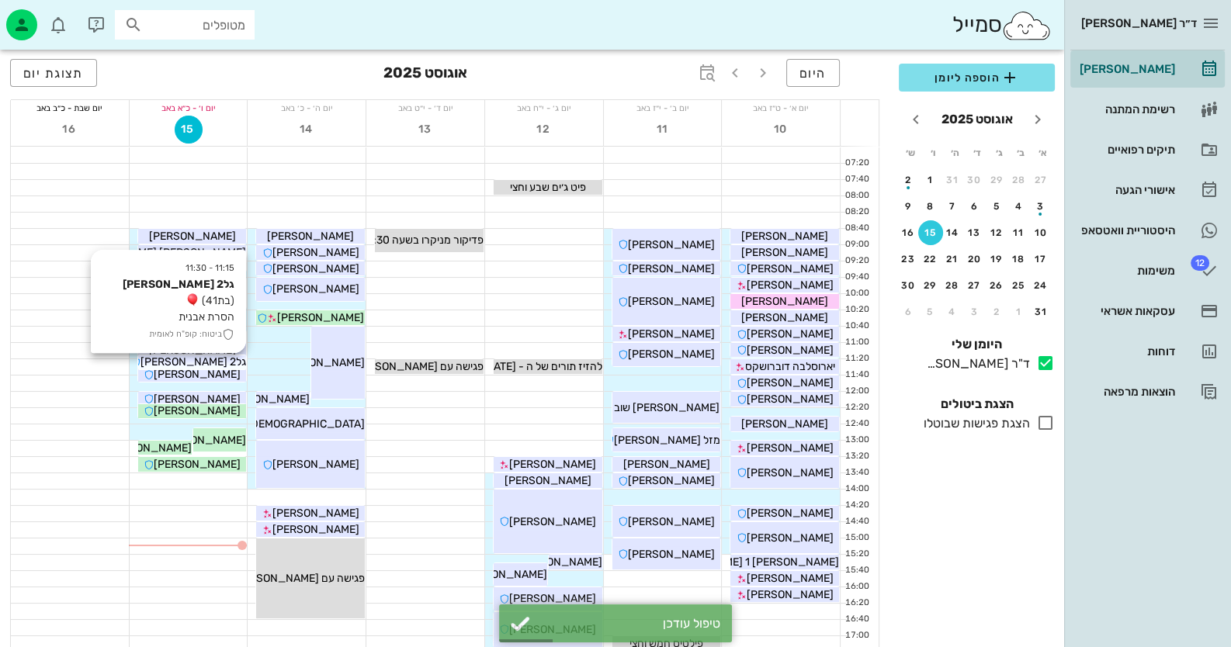
click at [211, 356] on span "גל2 [PERSON_NAME]" at bounding box center [193, 361] width 106 height 13
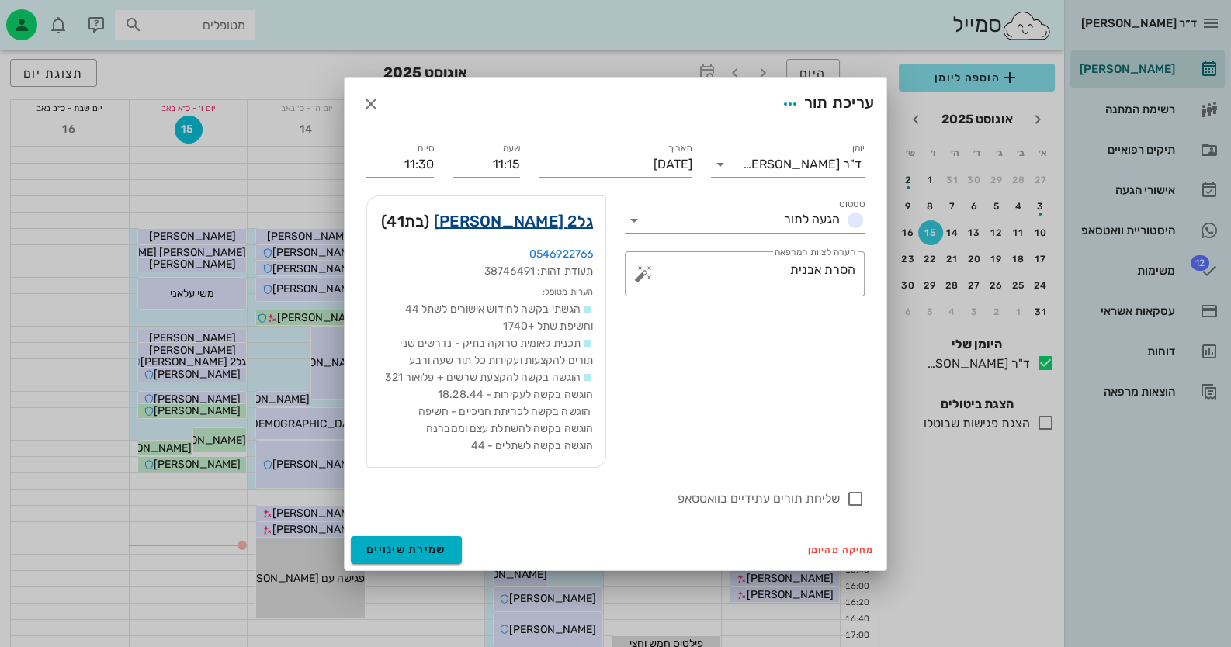
click at [570, 216] on link "גל2 [PERSON_NAME]" at bounding box center [513, 221] width 159 height 25
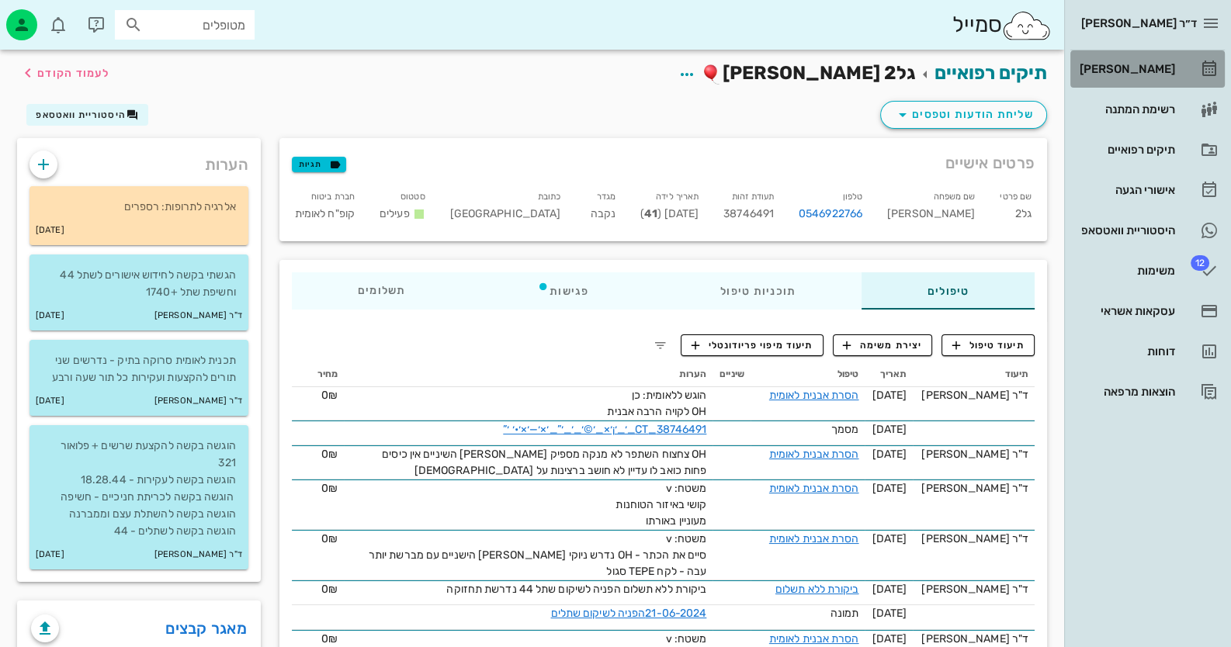
click at [1180, 61] on link "[PERSON_NAME]" at bounding box center [1147, 68] width 154 height 37
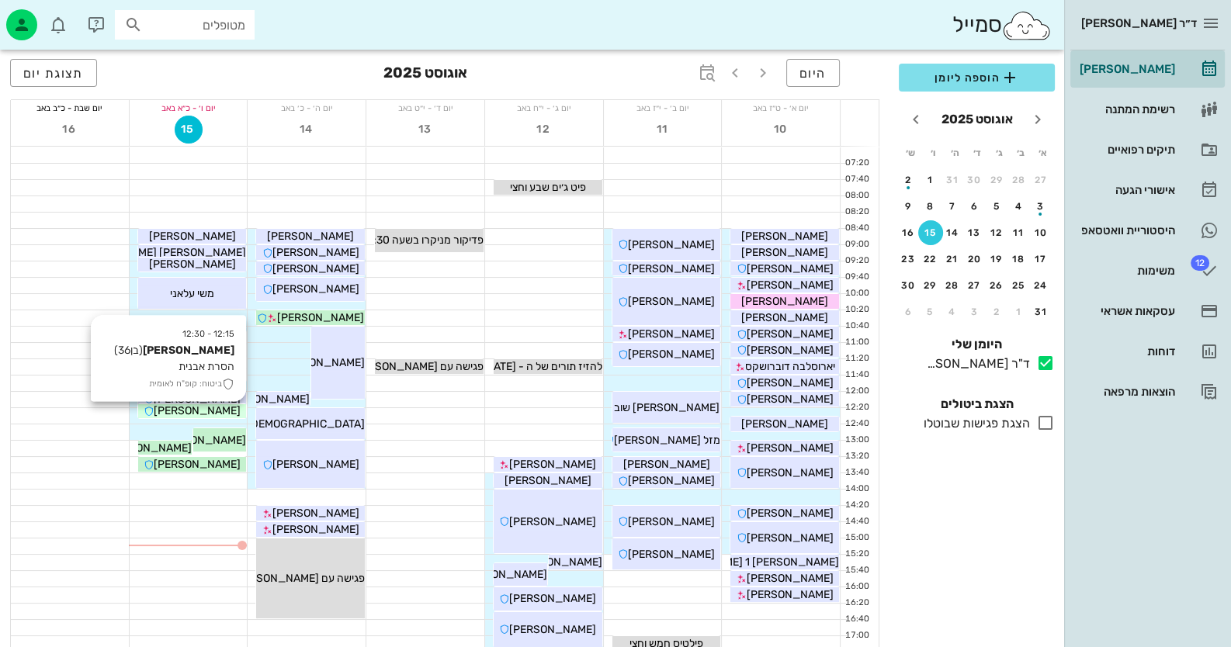
click at [219, 409] on span "[PERSON_NAME]" at bounding box center [197, 410] width 87 height 13
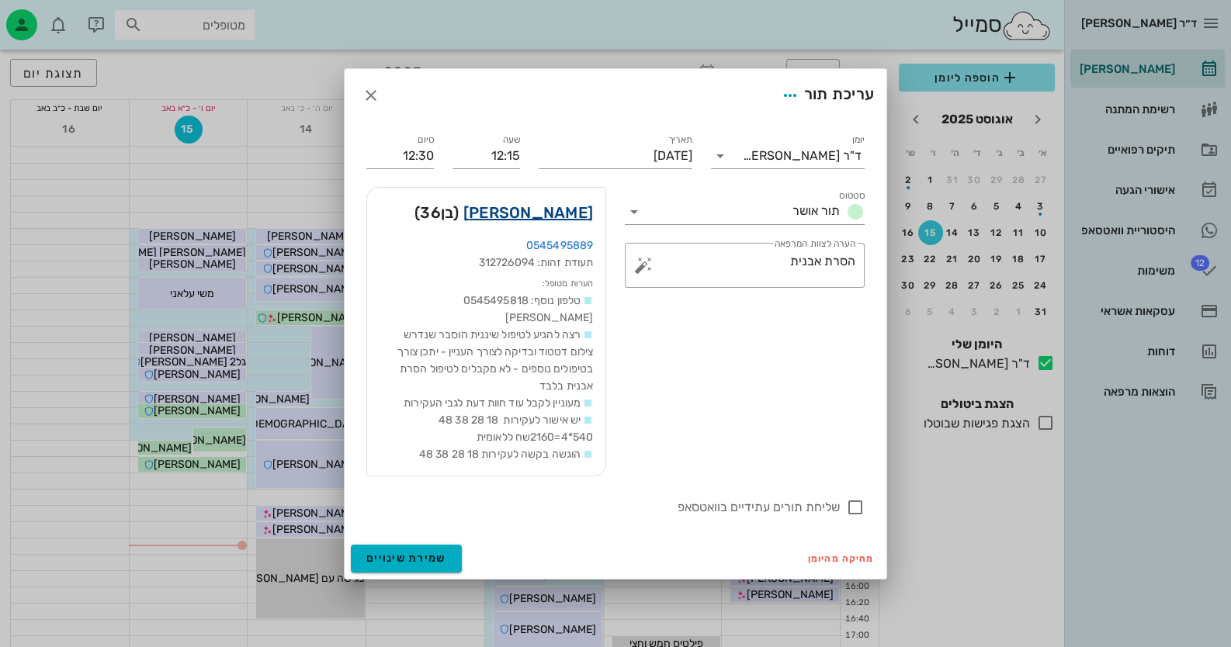
click at [546, 220] on link "[PERSON_NAME]" at bounding box center [528, 212] width 130 height 25
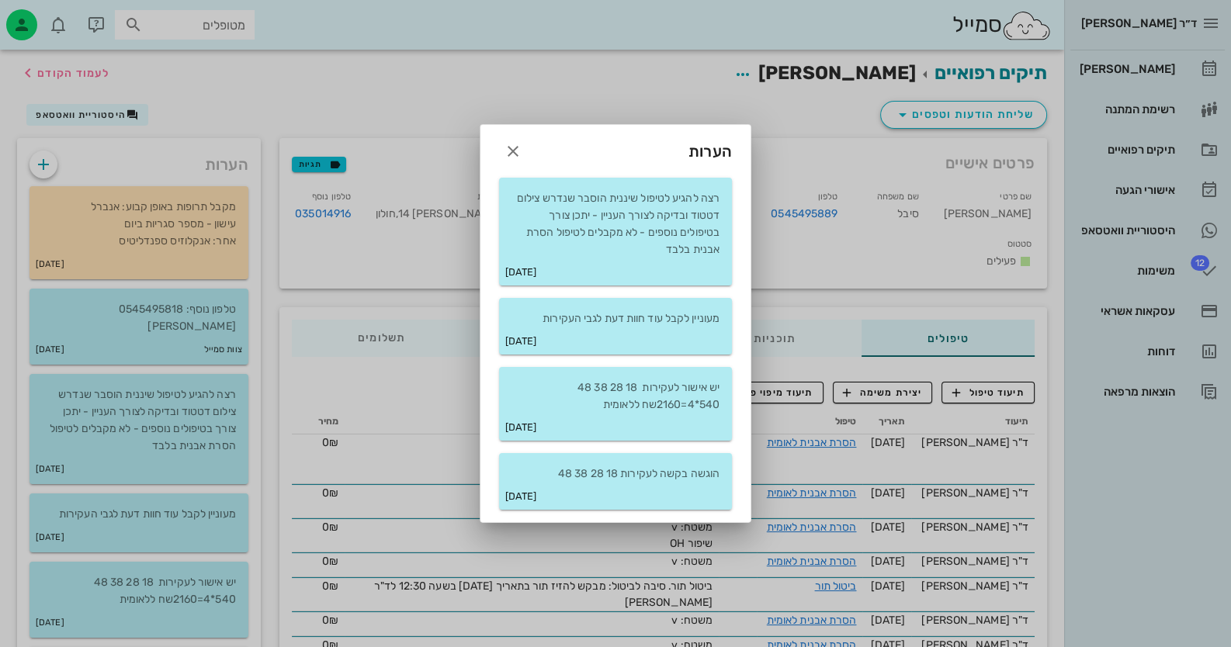
click at [137, 325] on div at bounding box center [615, 323] width 1231 height 647
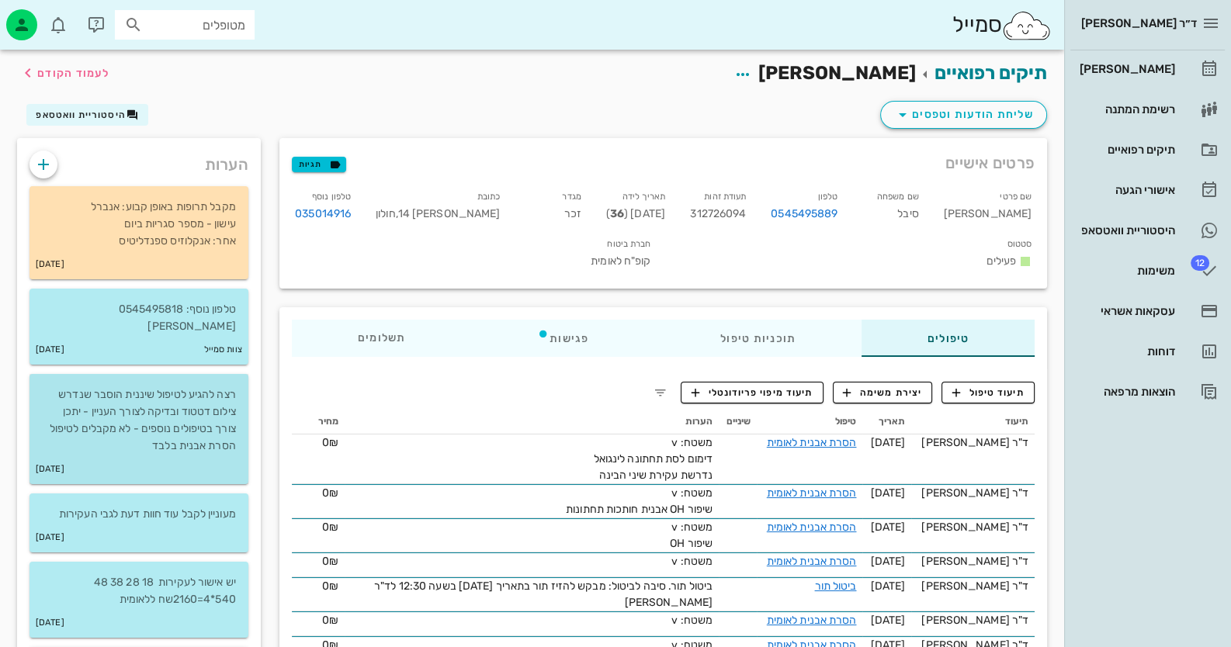
click at [179, 386] on p "רצה להגיע לטיפול שיננית הוסבר שנדרש צילום דטטוד ובדיקה לצורך העניין - יתכן צורך…" at bounding box center [139, 420] width 194 height 68
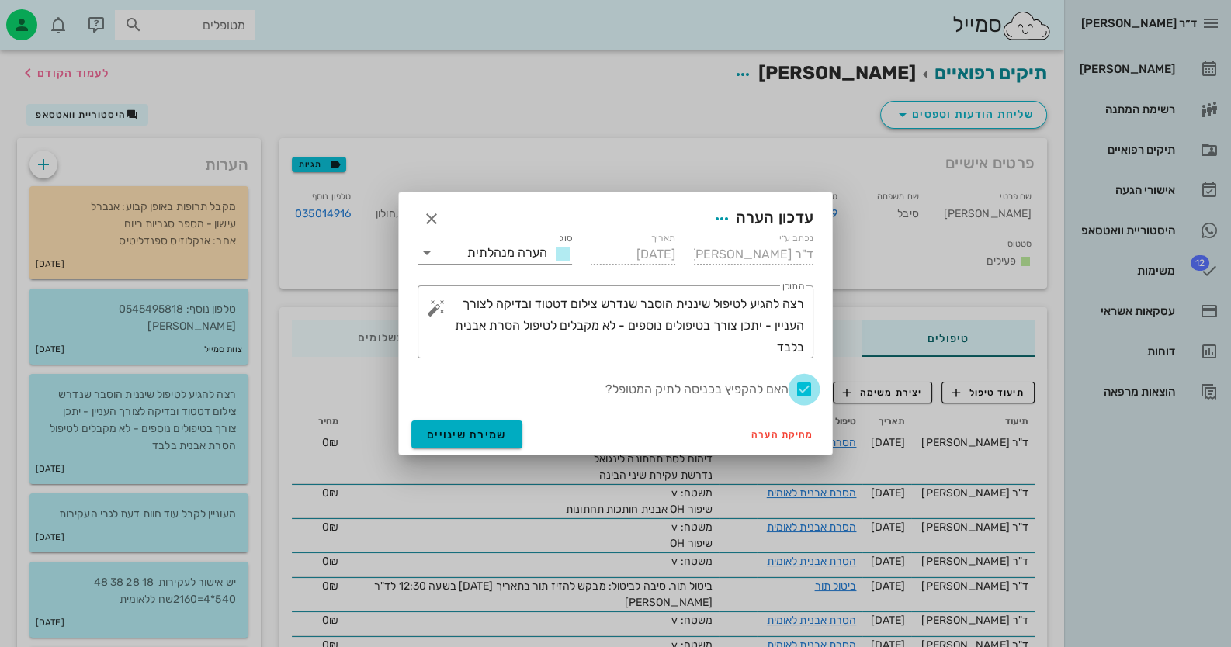
click at [809, 386] on div at bounding box center [804, 389] width 26 height 26
checkbox input "false"
click at [455, 426] on button "שמירת שינויים" at bounding box center [466, 435] width 111 height 28
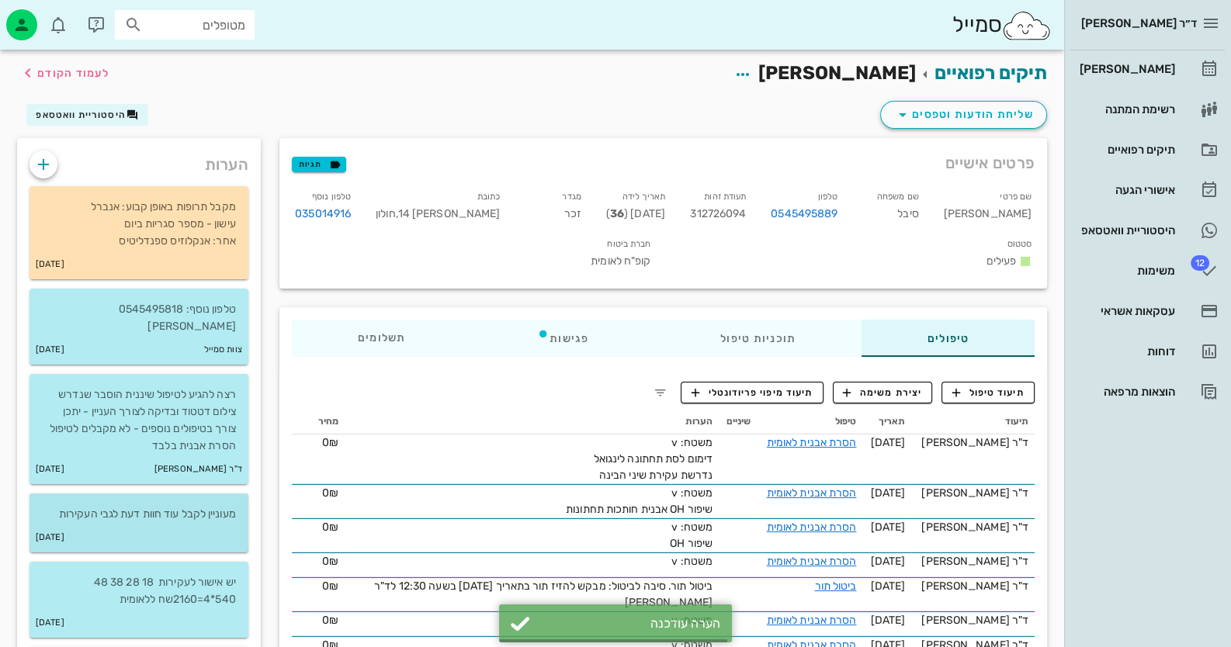
click at [187, 523] on div "[DATE]" at bounding box center [138, 537] width 219 height 29
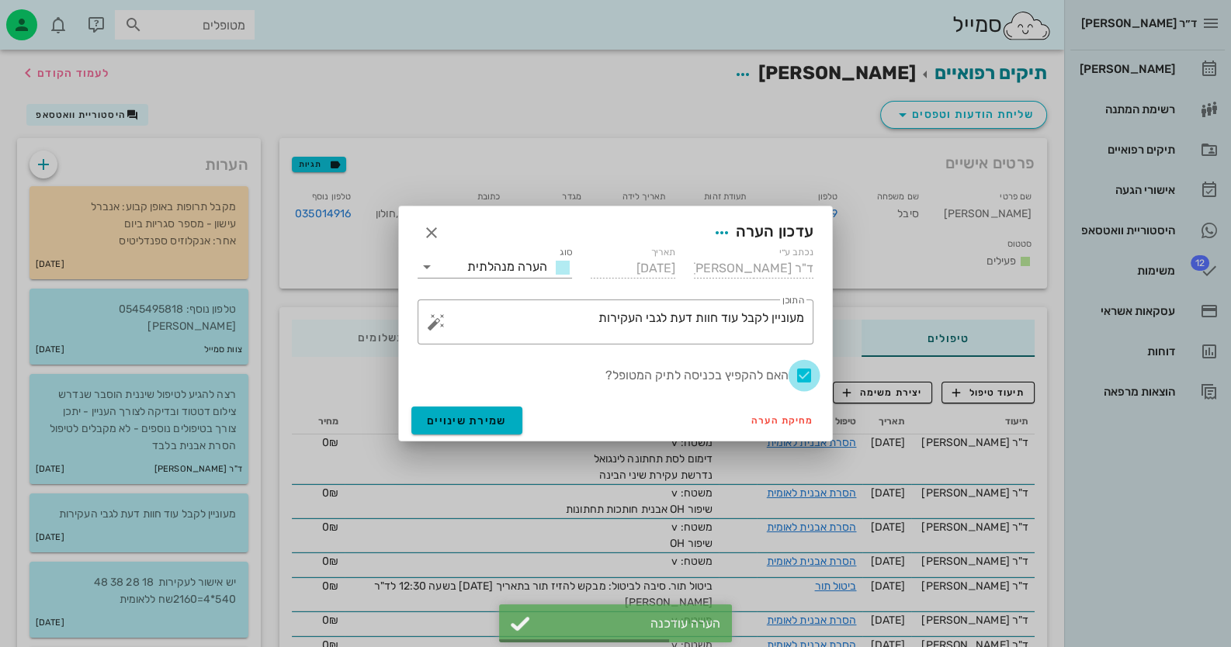
click at [805, 374] on div at bounding box center [804, 375] width 26 height 26
checkbox input "false"
click at [442, 428] on button "שמירת שינויים" at bounding box center [466, 421] width 111 height 28
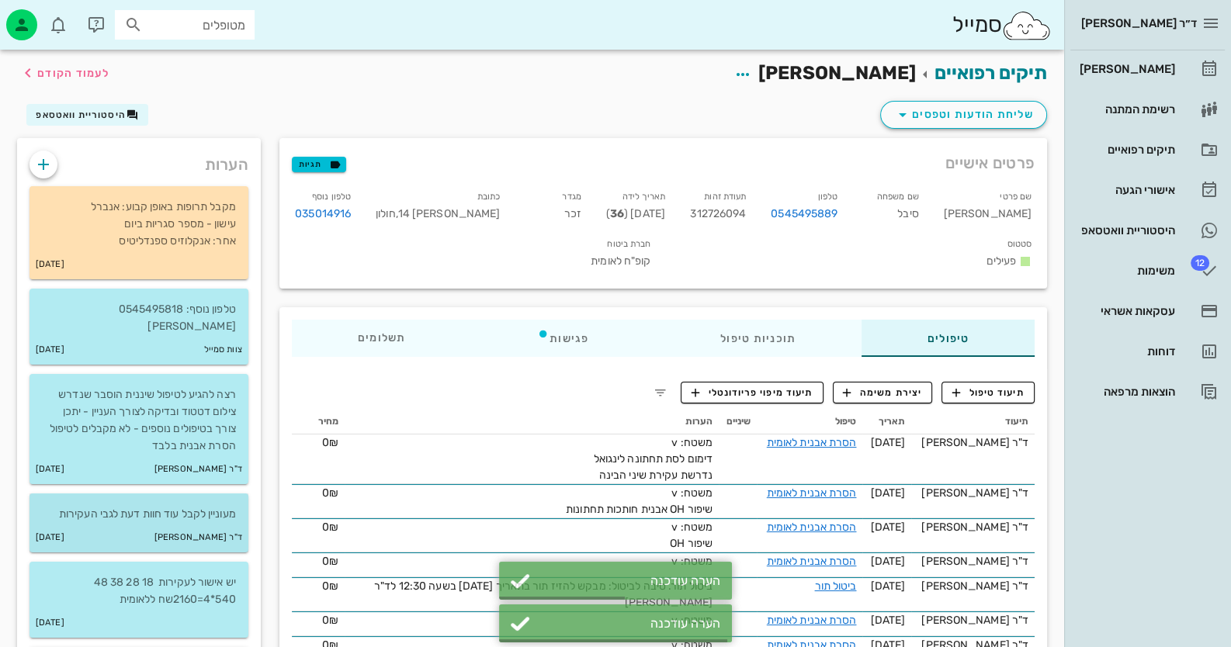
click at [198, 506] on p "מעוניין לקבל עוד חוות דעת לגבי העקירות" at bounding box center [139, 514] width 194 height 17
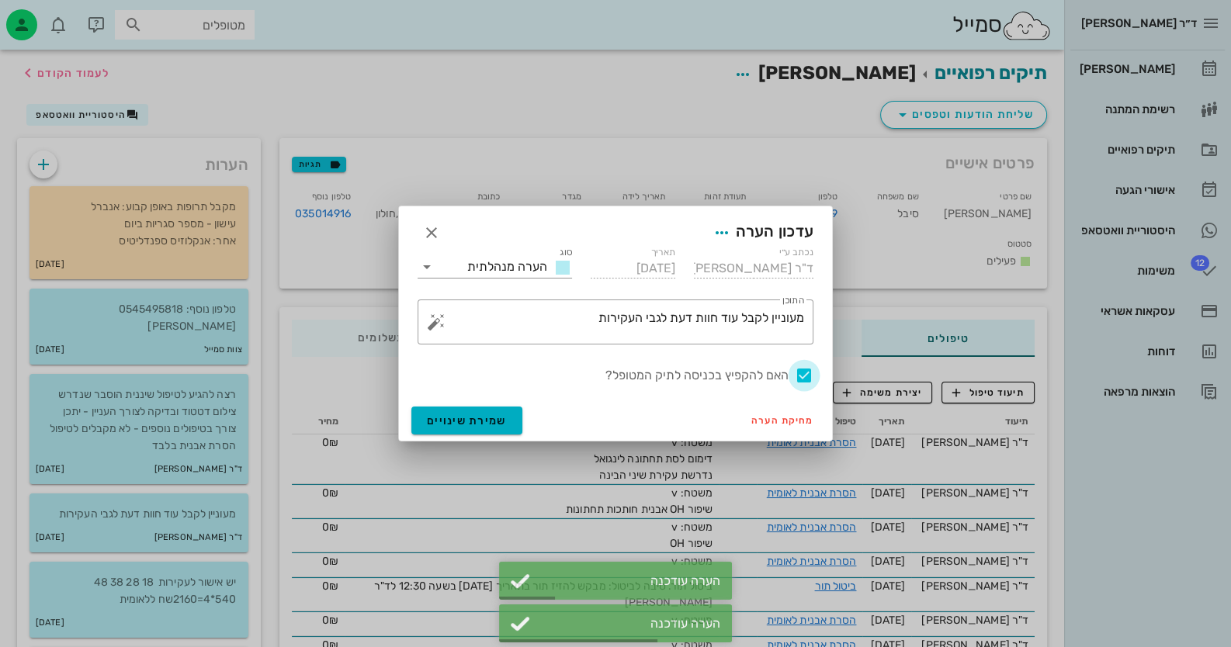
click at [805, 373] on div at bounding box center [804, 375] width 26 height 26
checkbox input "false"
click at [432, 411] on button "שמירת שינויים" at bounding box center [466, 421] width 111 height 28
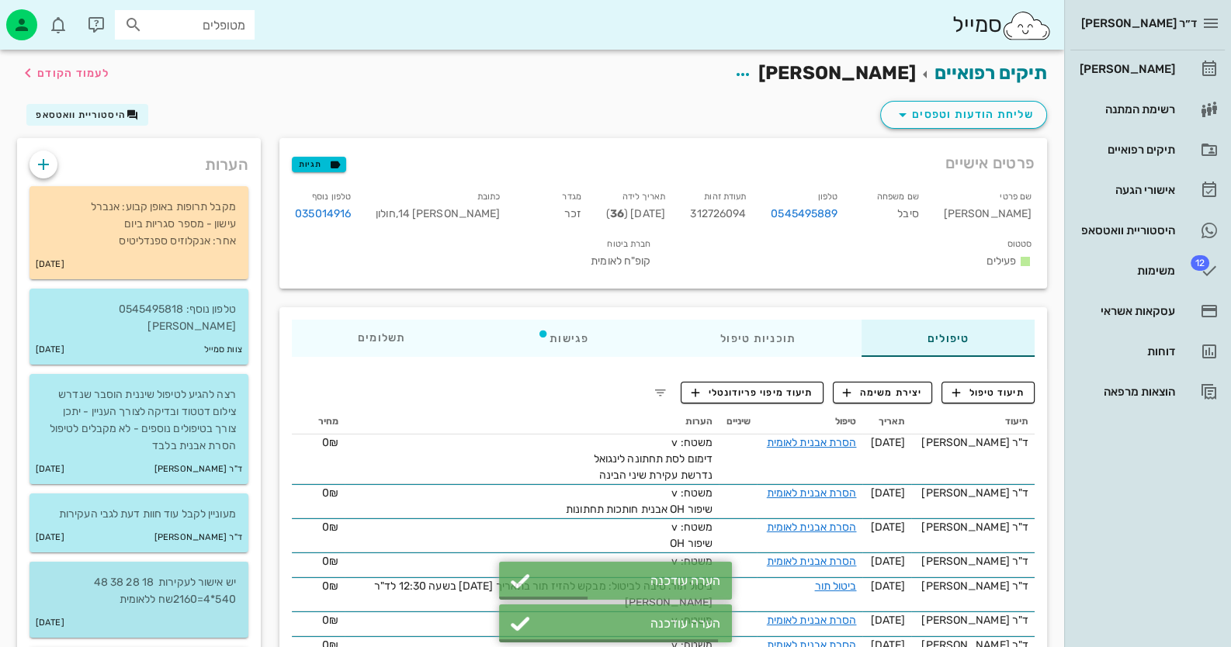
click at [221, 574] on p "יש אישור לעקירות 18 28 38 48 540*4=2160שח ללאומית" at bounding box center [139, 591] width 194 height 34
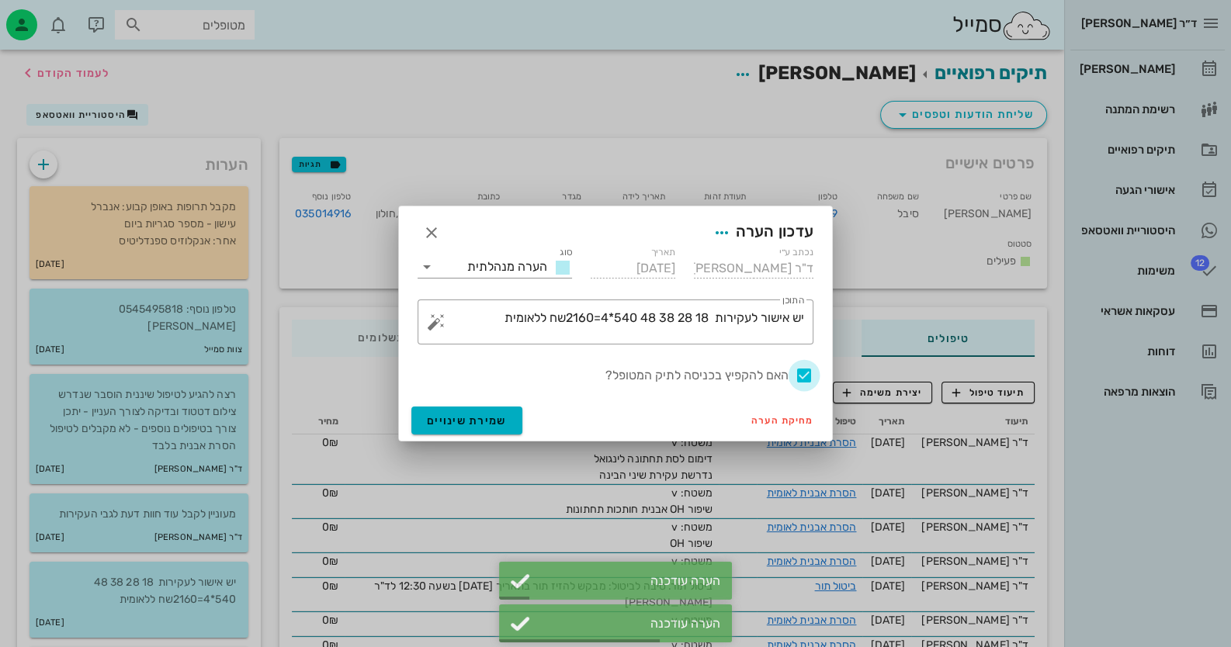
click at [804, 376] on div at bounding box center [804, 375] width 26 height 26
checkbox input "false"
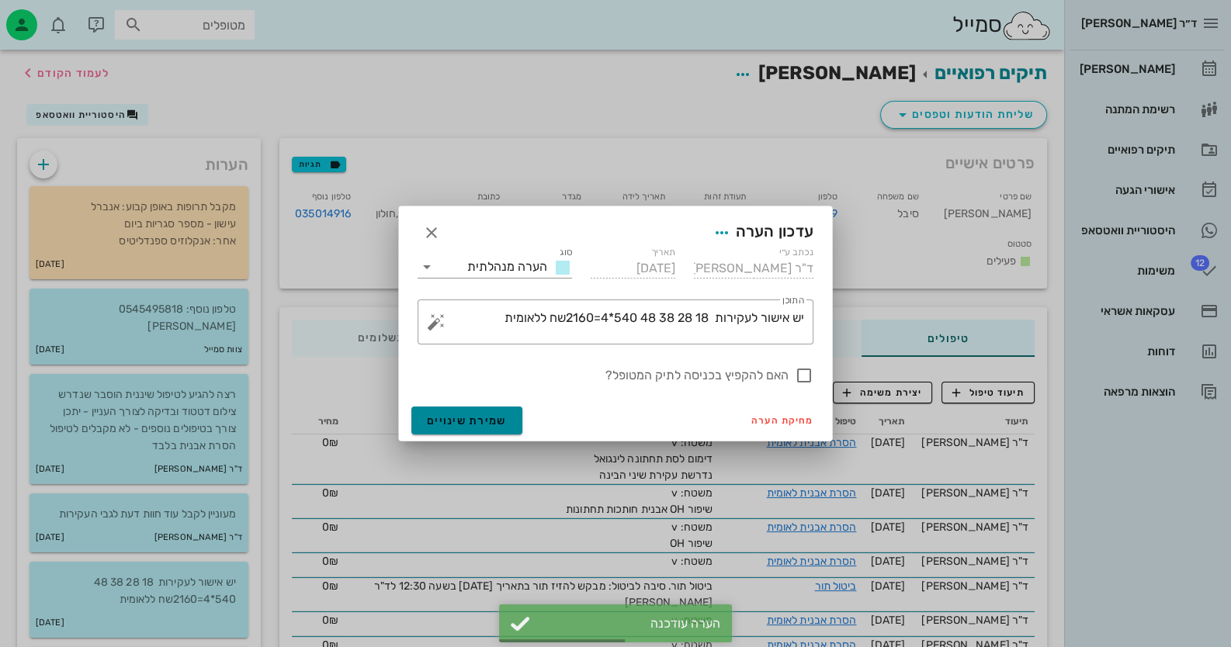
click at [433, 425] on span "שמירת שינויים" at bounding box center [467, 420] width 80 height 13
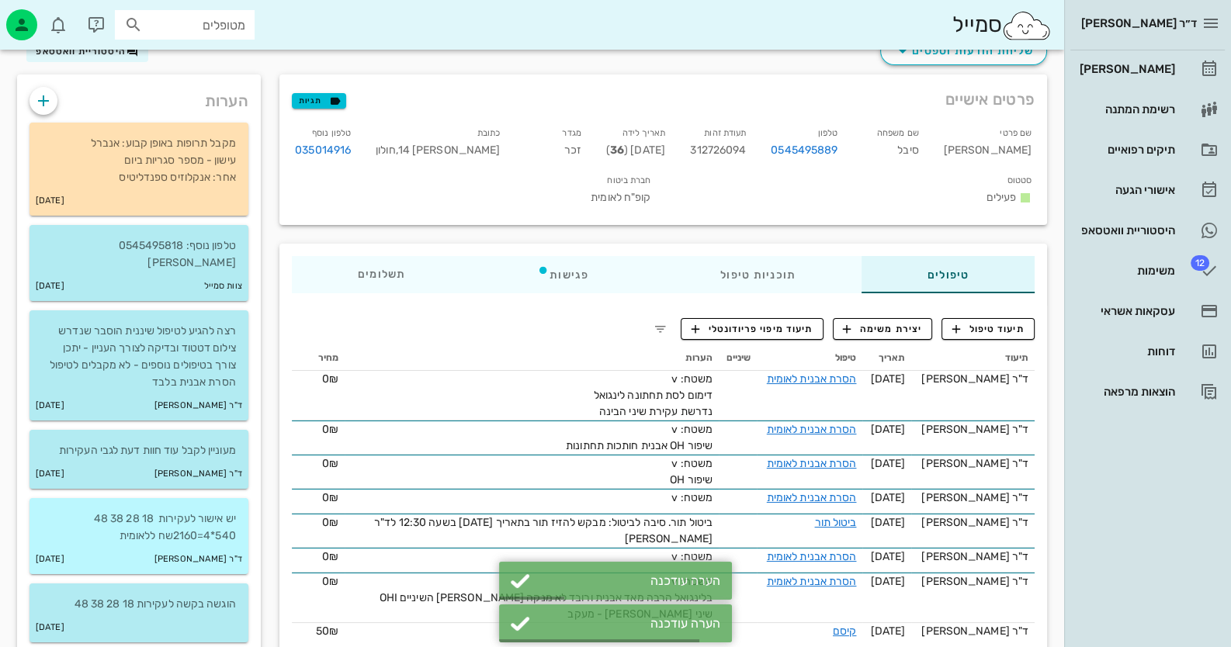
scroll to position [154, 0]
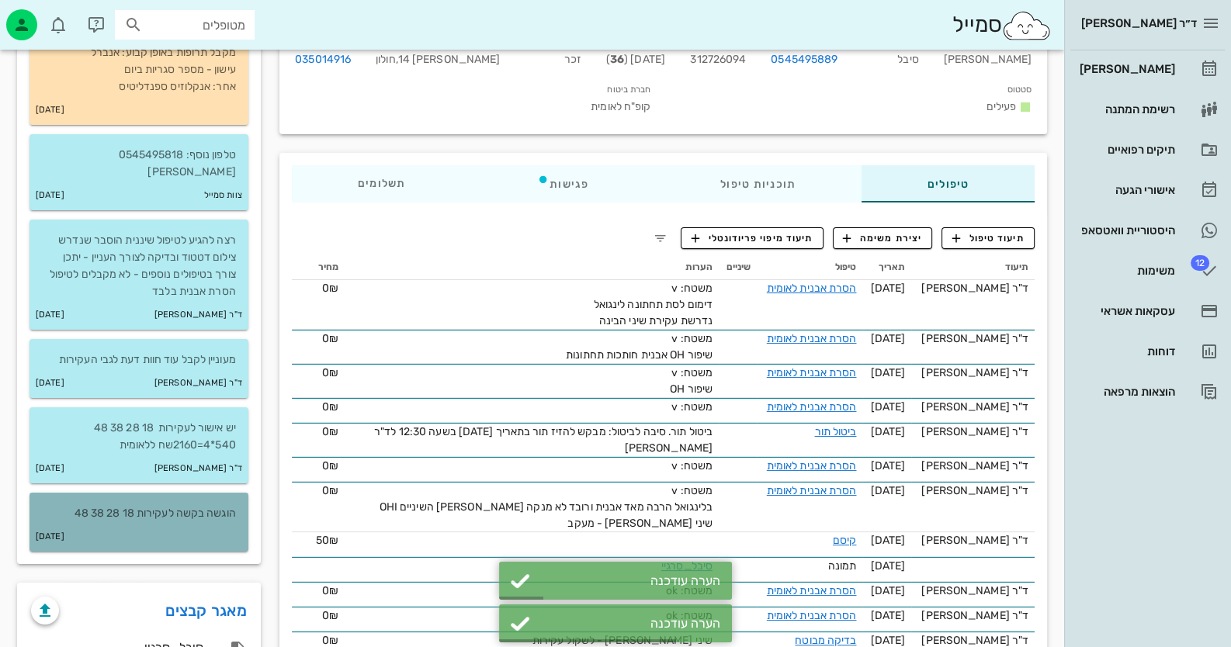
click at [161, 522] on div "[DATE]" at bounding box center [138, 536] width 219 height 29
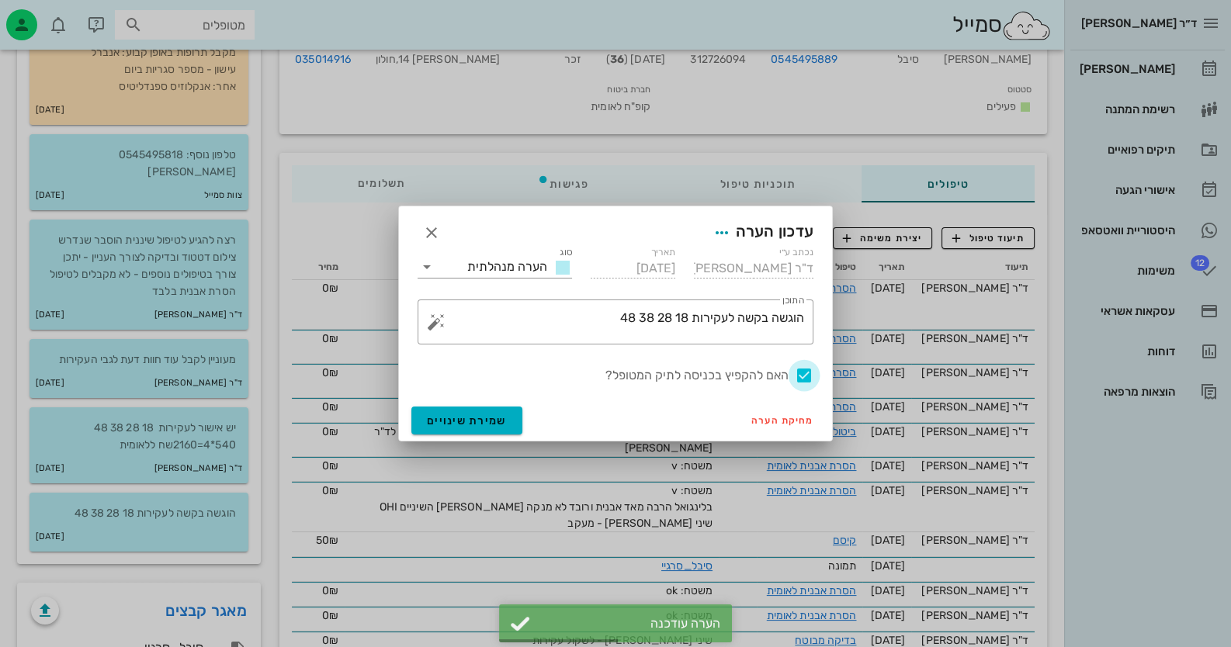
click at [799, 368] on div at bounding box center [804, 375] width 26 height 26
checkbox input "false"
click at [513, 430] on button "שמירת שינויים" at bounding box center [466, 421] width 111 height 28
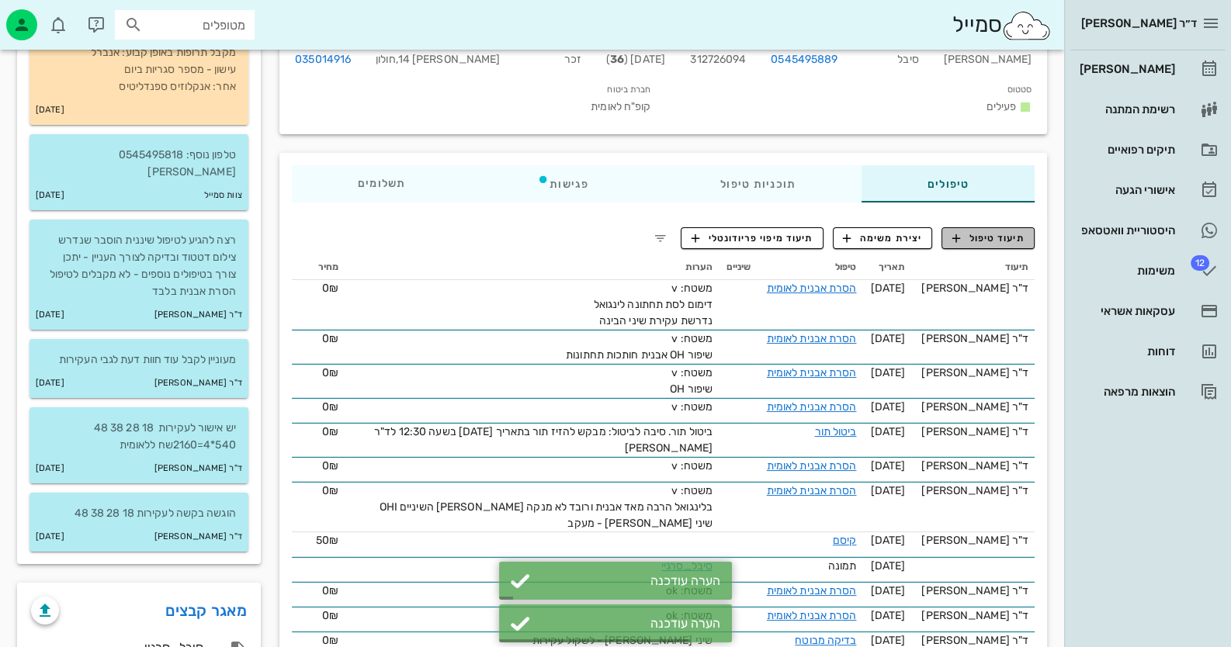
click at [1020, 231] on span "תיעוד טיפול" at bounding box center [988, 238] width 72 height 14
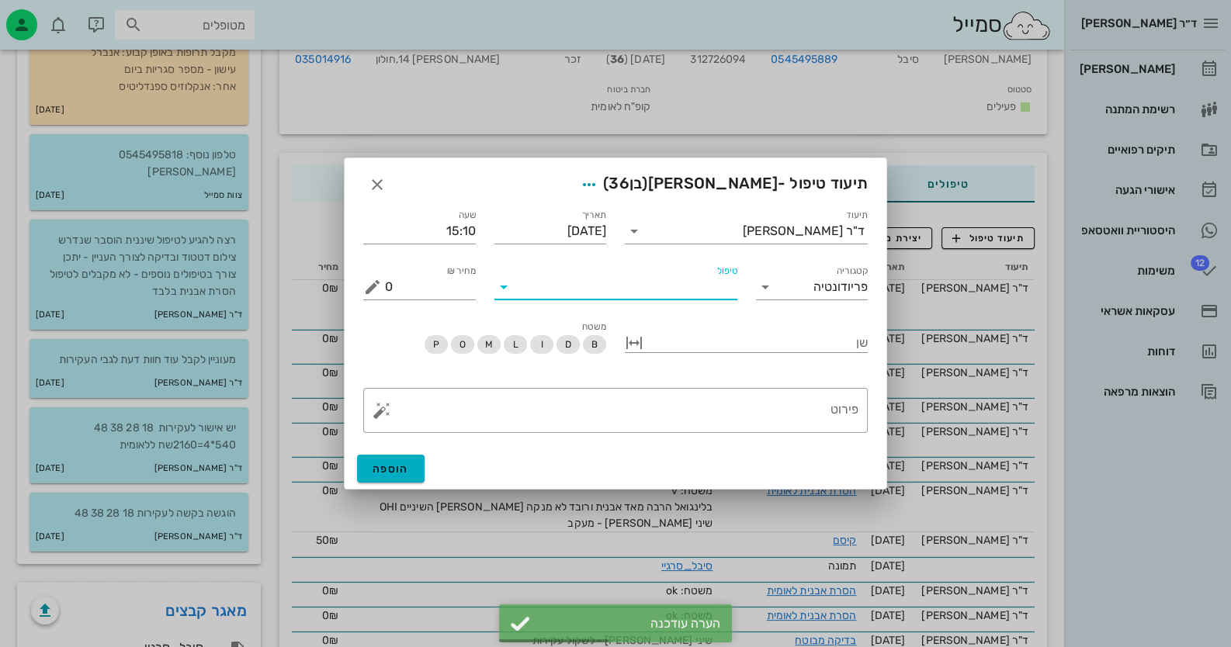
click at [593, 288] on input "טיפול" at bounding box center [626, 287] width 221 height 25
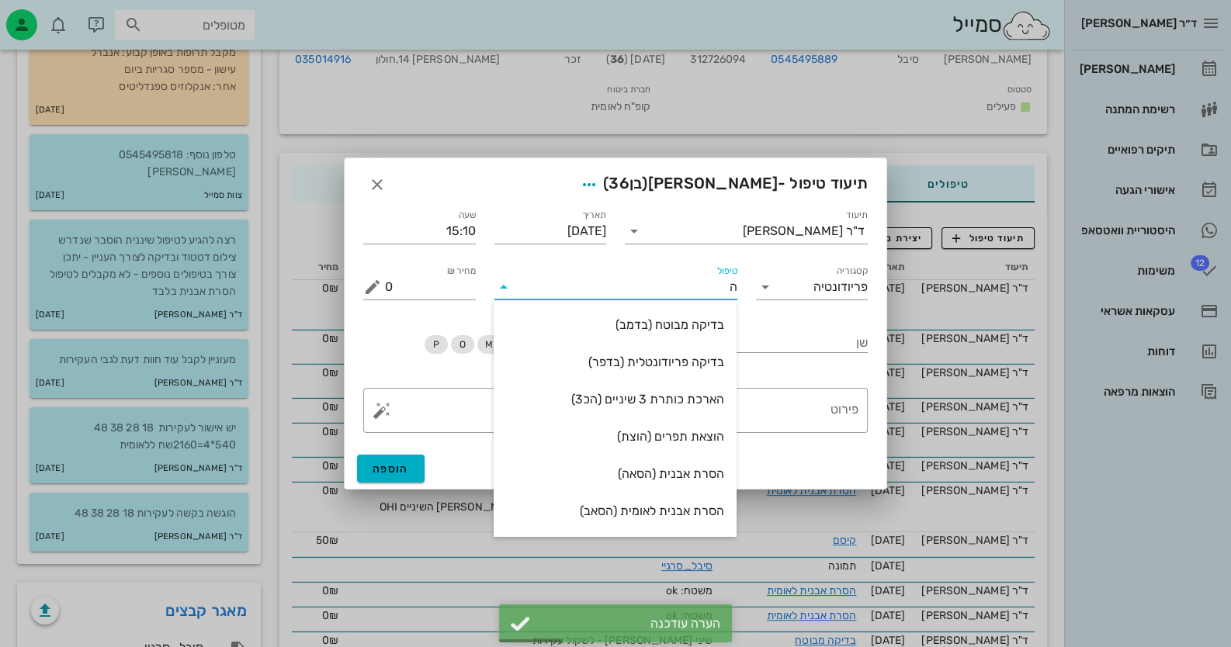
type input "[PERSON_NAME]"
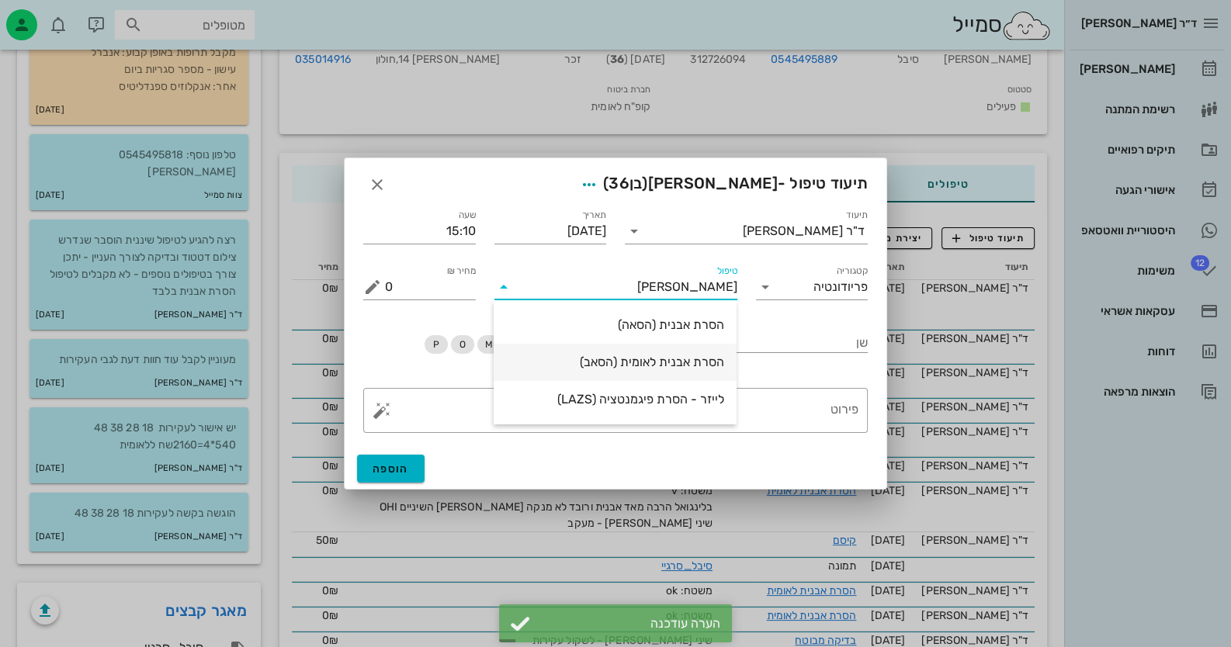
click at [598, 372] on div "הסרת אבנית לאומית (הסאב)" at bounding box center [615, 361] width 218 height 33
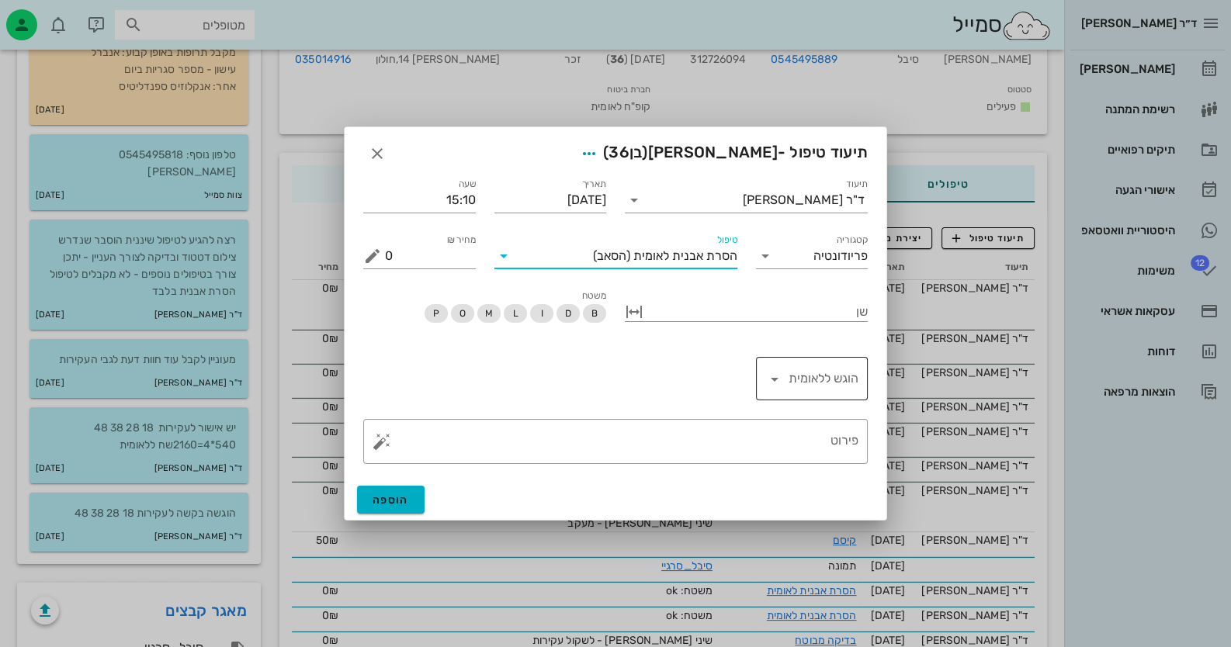
click at [829, 362] on div at bounding box center [823, 378] width 72 height 37
click at [838, 381] on div "כן" at bounding box center [811, 381] width 88 height 15
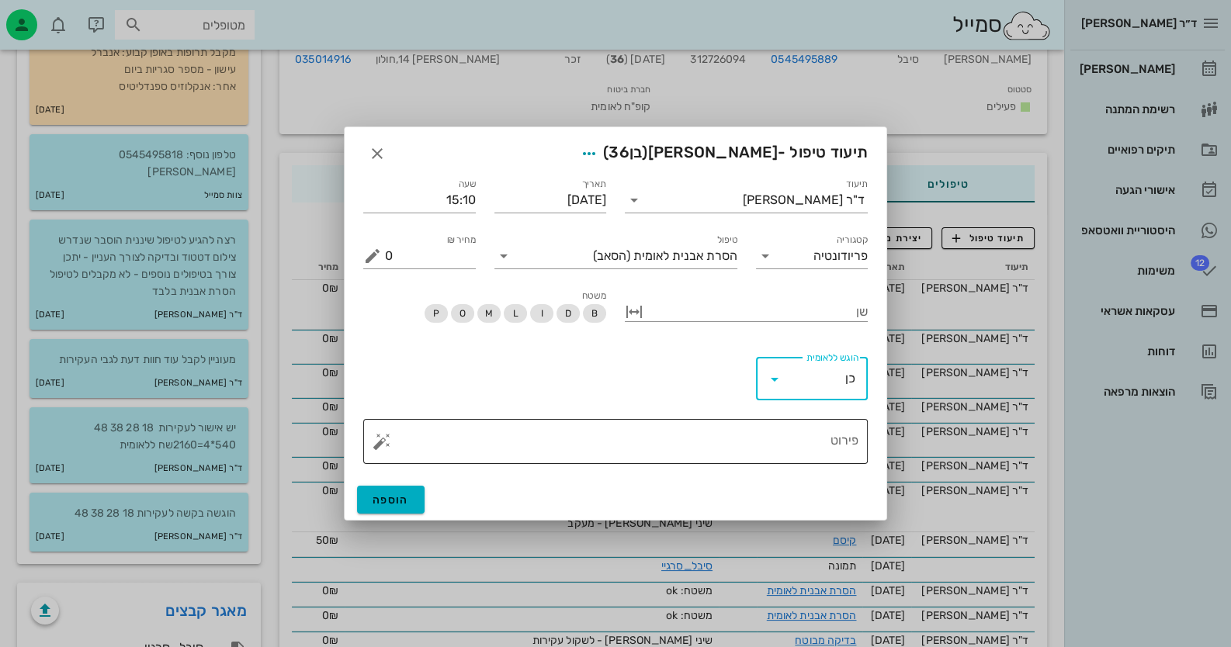
click at [376, 442] on button "button" at bounding box center [381, 441] width 19 height 19
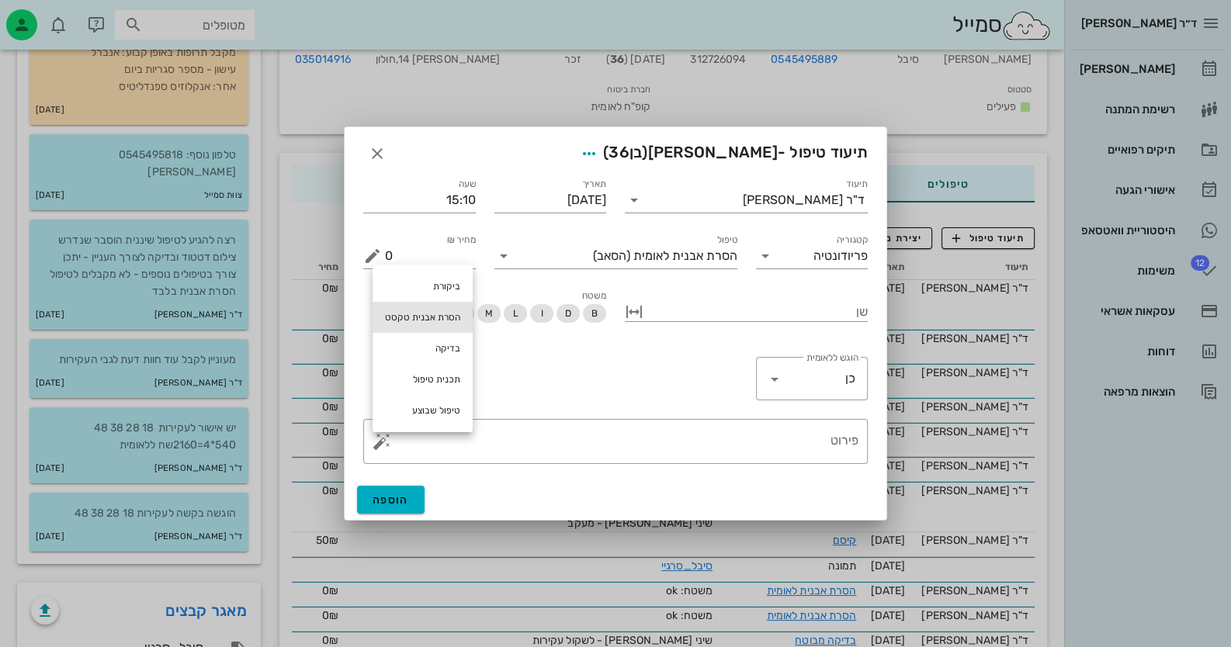
click at [388, 314] on div "הסרת אבנית טקסט" at bounding box center [422, 317] width 100 height 31
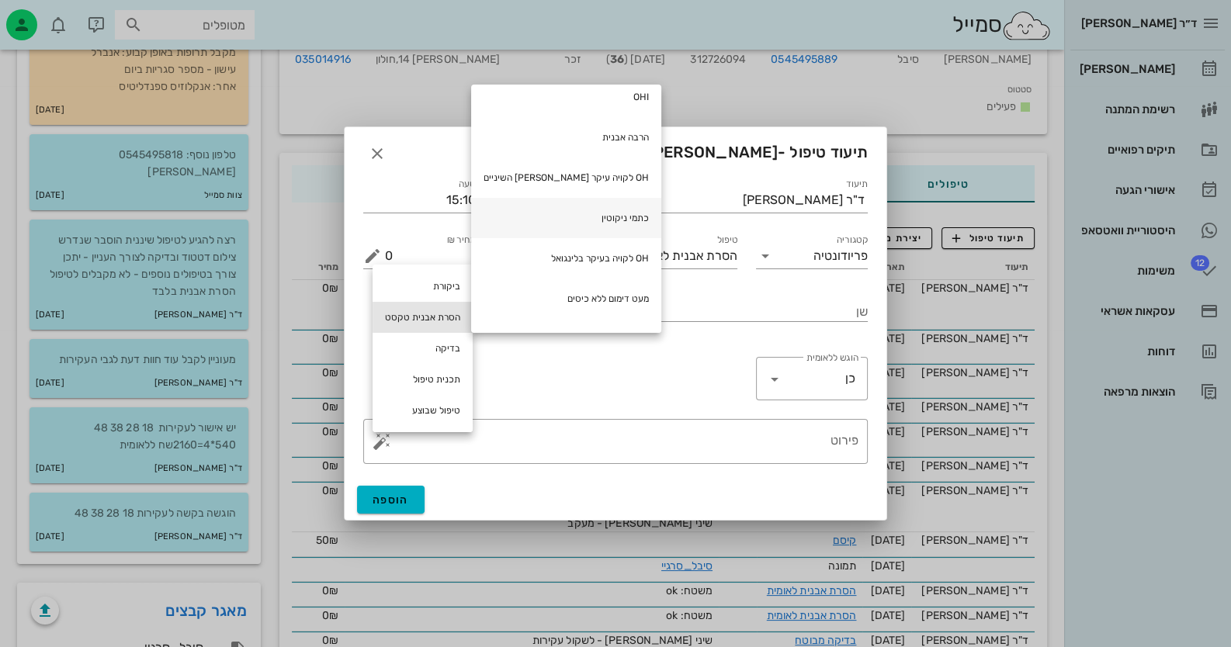
scroll to position [77, 0]
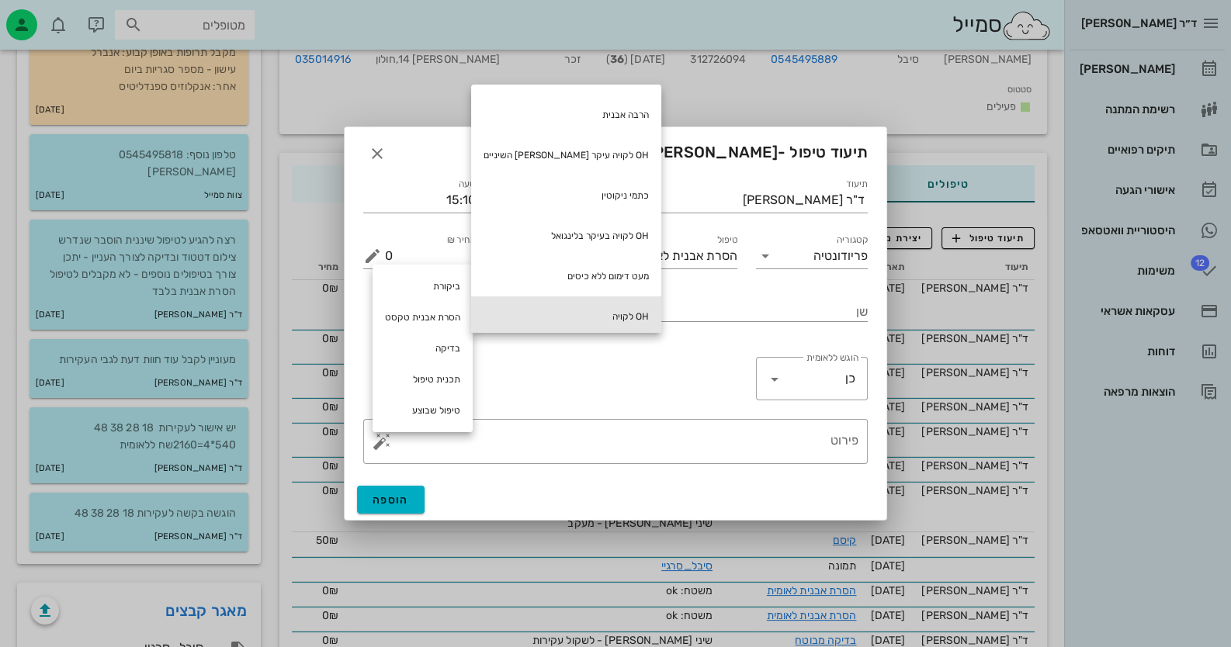
click at [585, 317] on div "OH לקויה" at bounding box center [566, 316] width 190 height 40
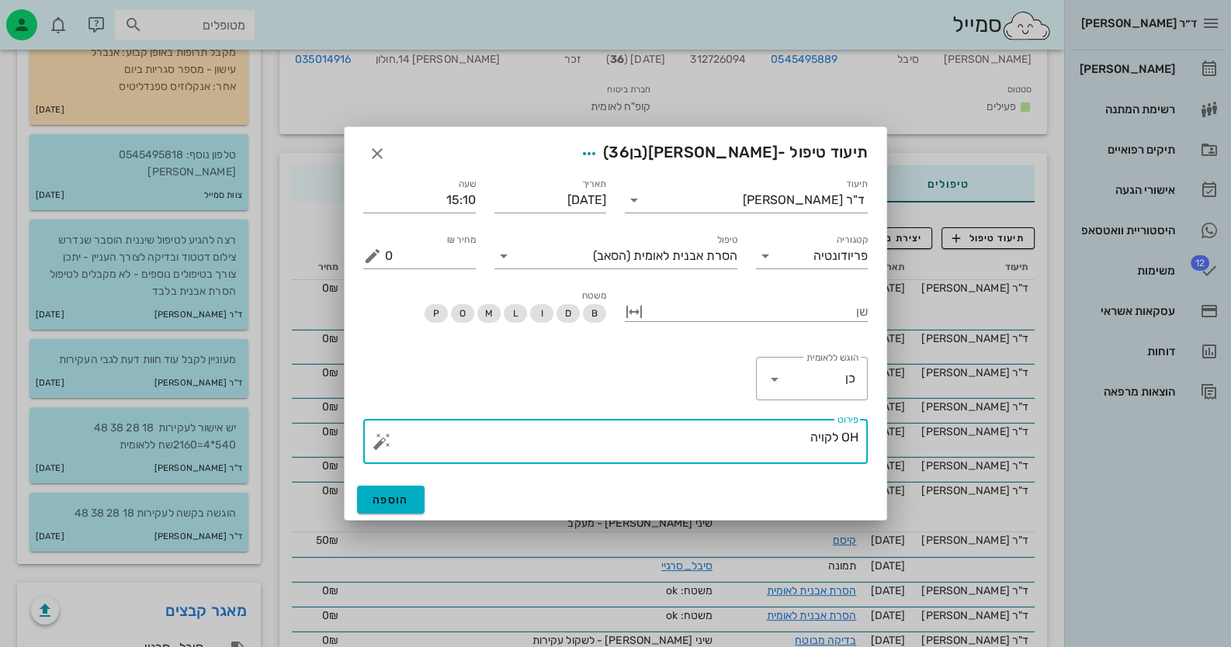
click at [373, 445] on button "button" at bounding box center [381, 441] width 19 height 19
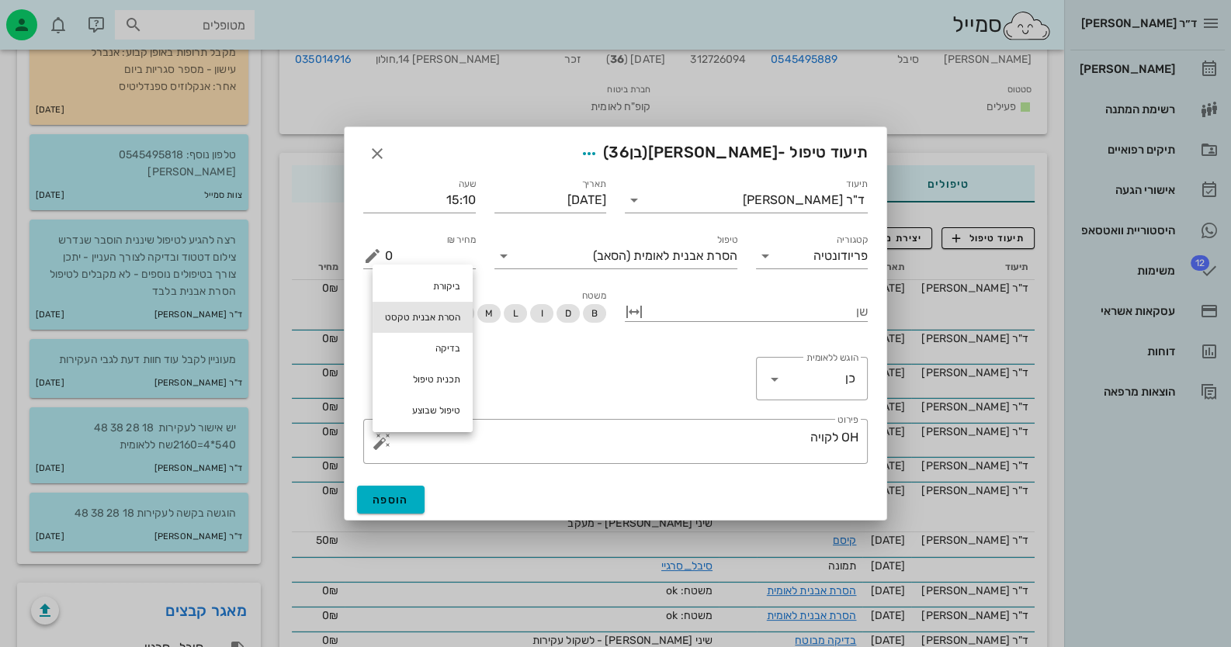
click at [457, 315] on div "הסרת אבנית טקסט" at bounding box center [422, 317] width 100 height 31
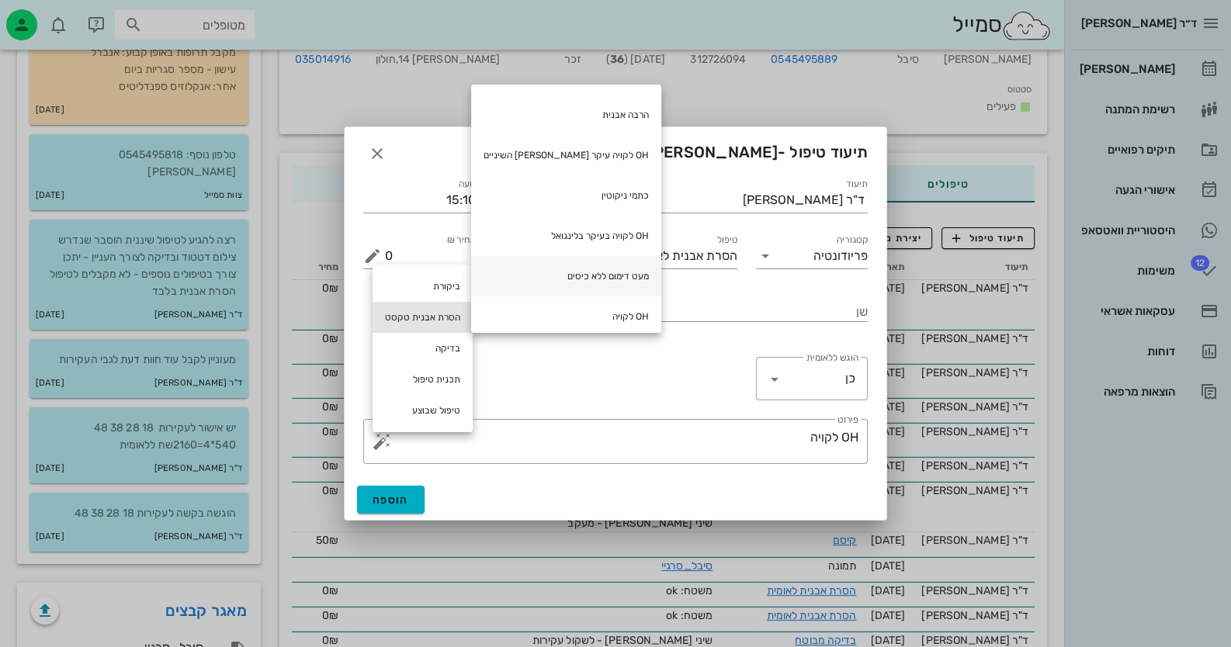
scroll to position [127, 0]
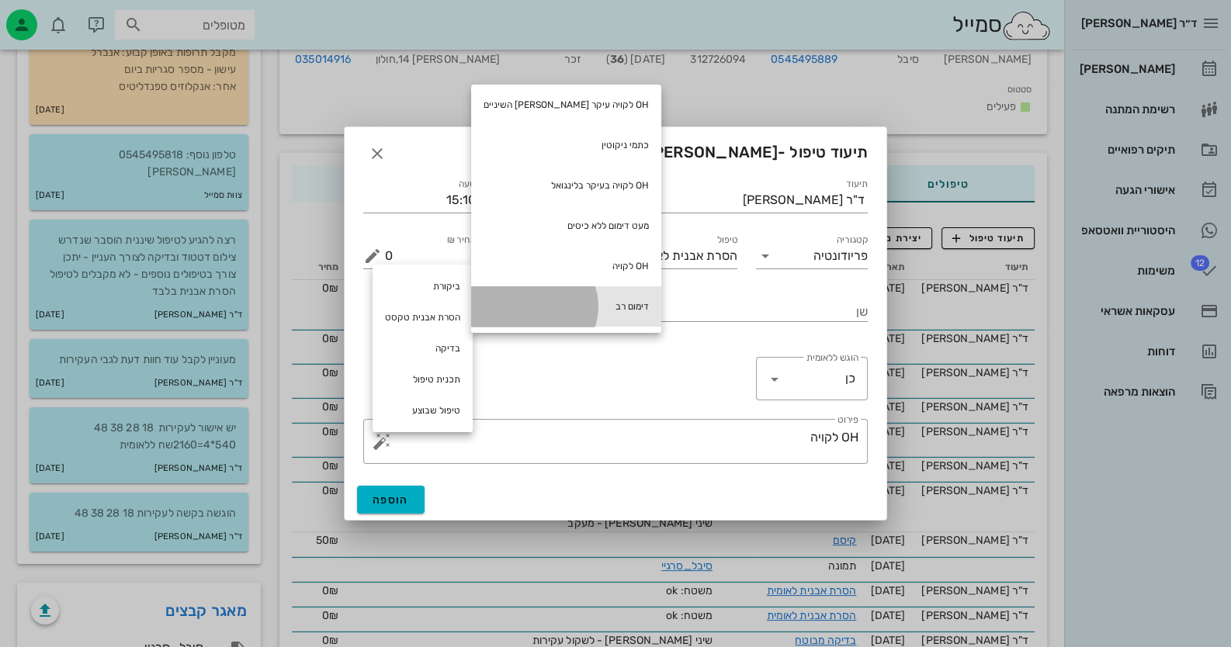
click at [563, 289] on div "דימום רב" at bounding box center [566, 306] width 190 height 40
type textarea "OH לקויה דימום רב"
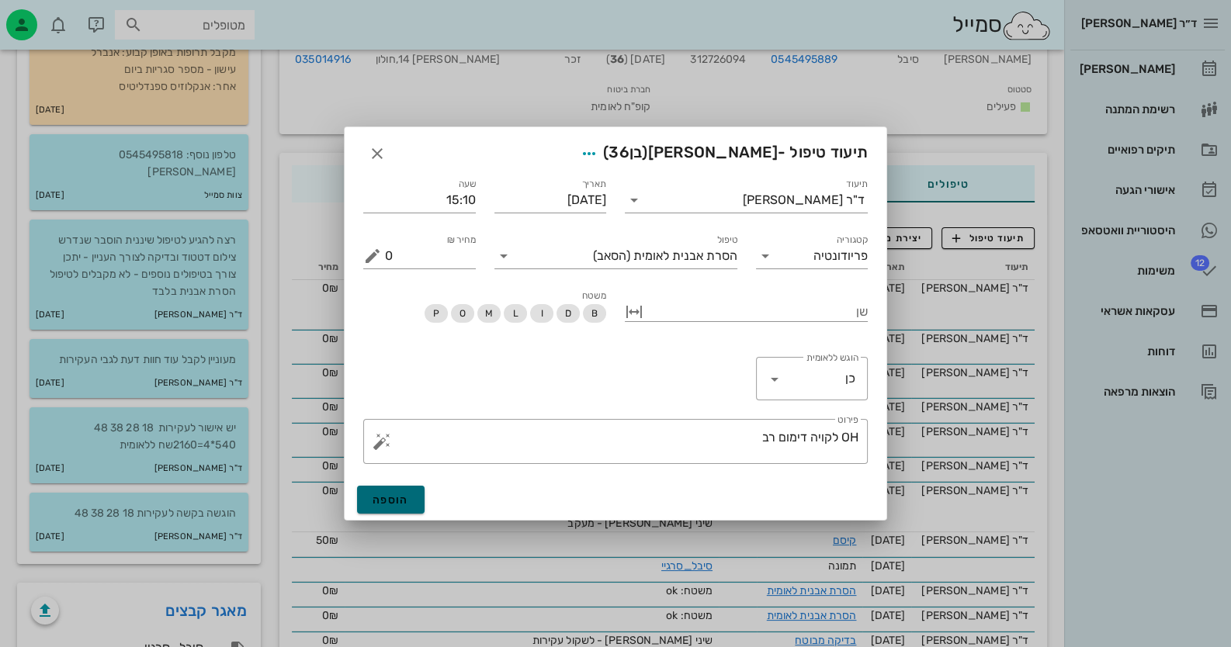
click at [403, 507] on button "הוספה" at bounding box center [391, 500] width 68 height 28
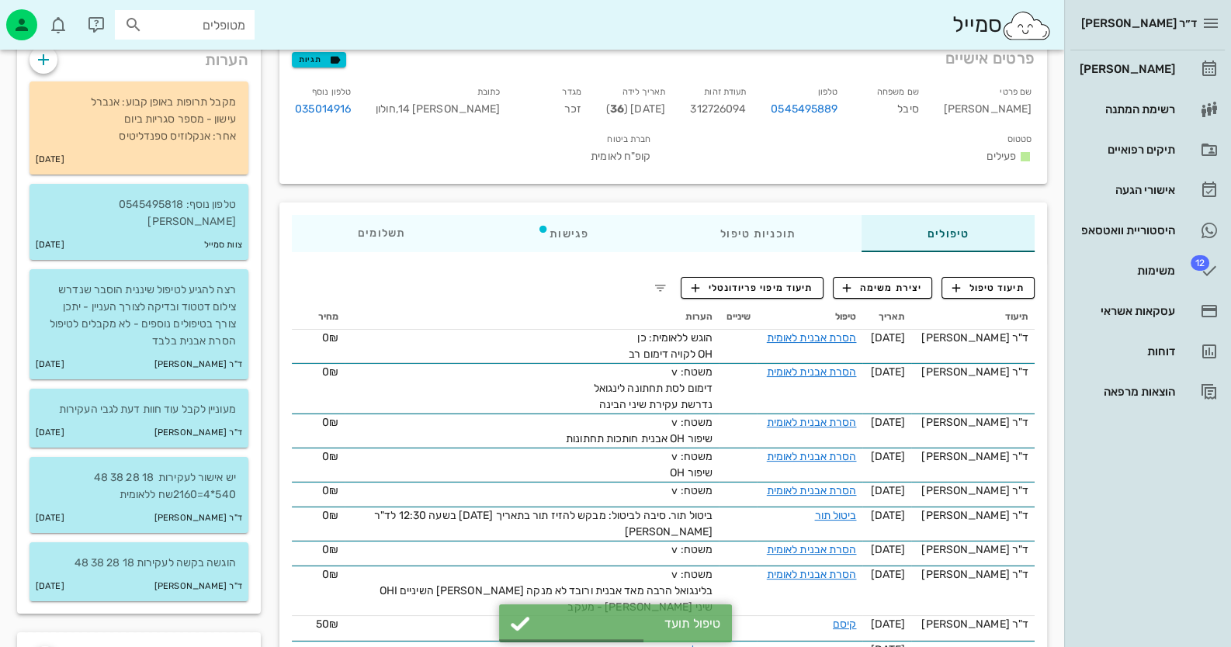
scroll to position [77, 0]
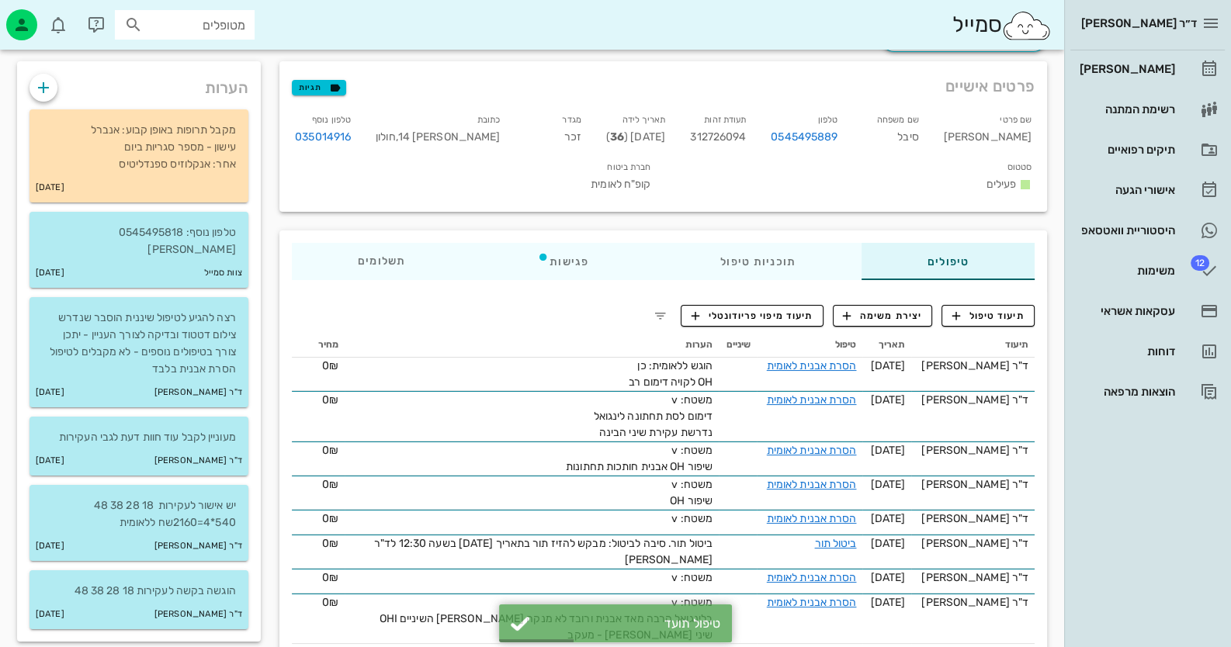
click at [746, 135] on span "312726094" at bounding box center [718, 136] width 56 height 13
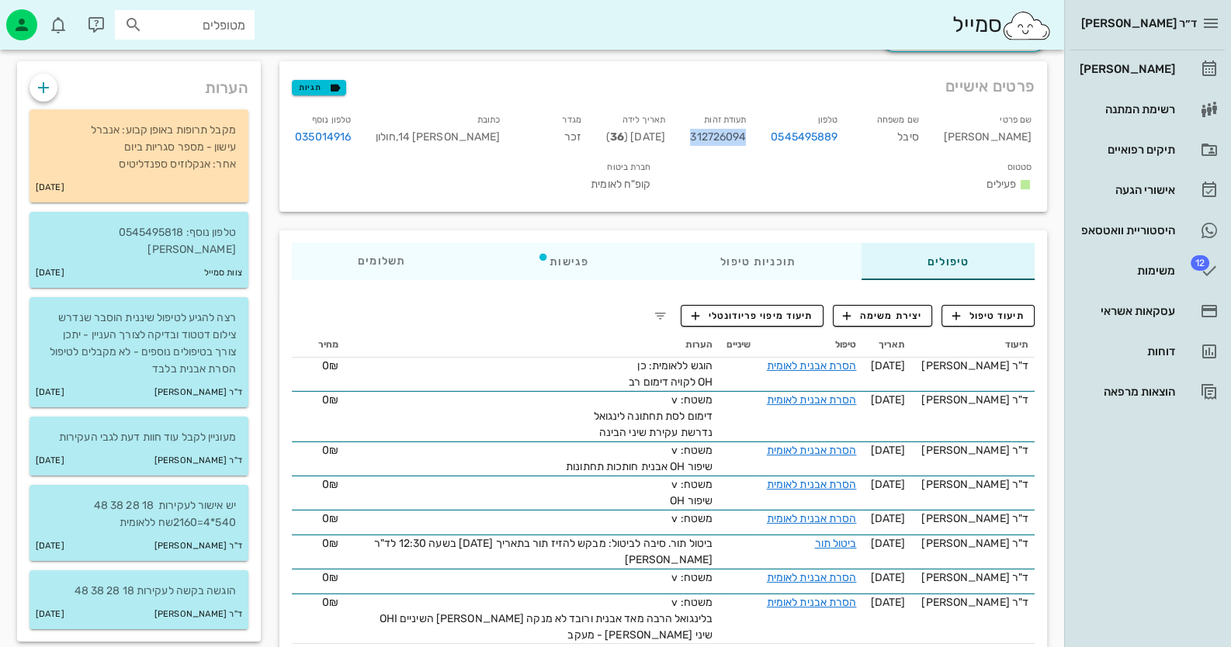
copy span "312726094"
click at [1145, 80] on div "[PERSON_NAME]" at bounding box center [1125, 69] width 99 height 25
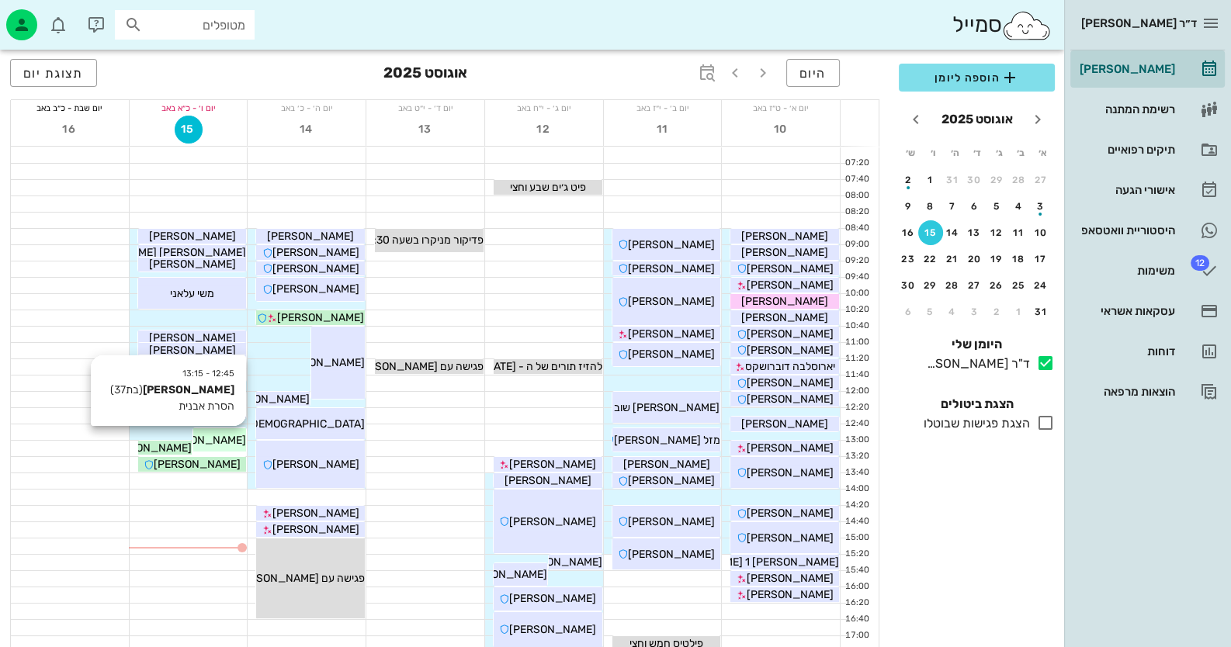
click at [194, 432] on div "[PERSON_NAME]" at bounding box center [220, 440] width 54 height 16
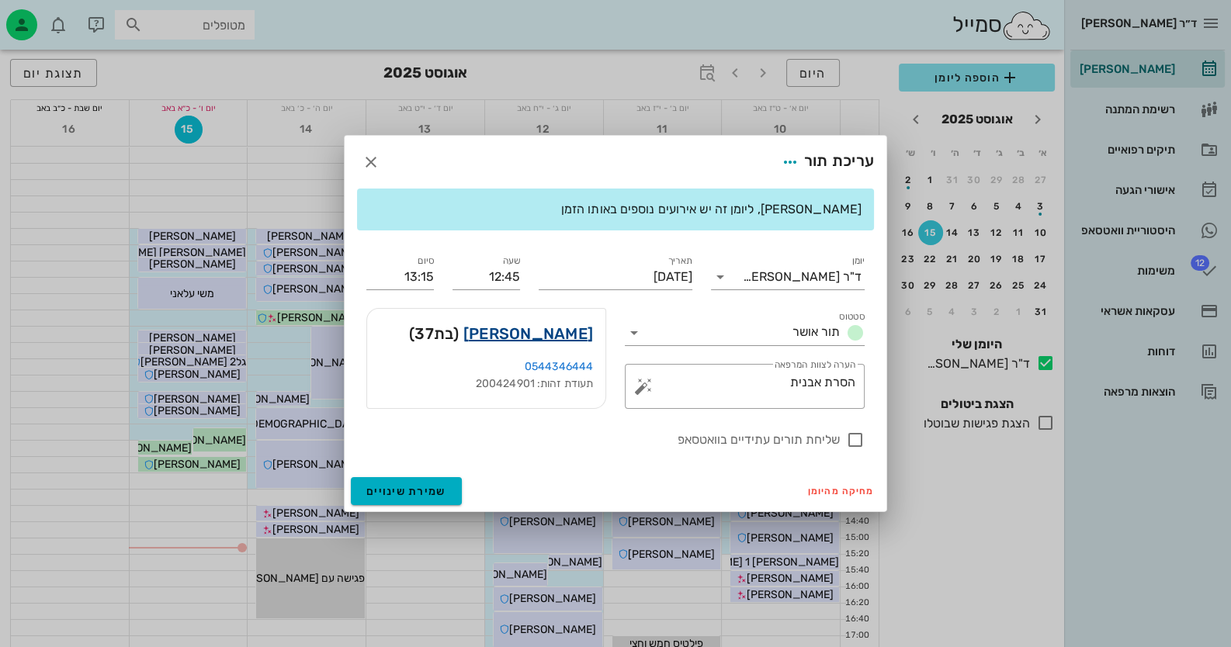
click at [546, 330] on link "[PERSON_NAME]" at bounding box center [528, 333] width 130 height 25
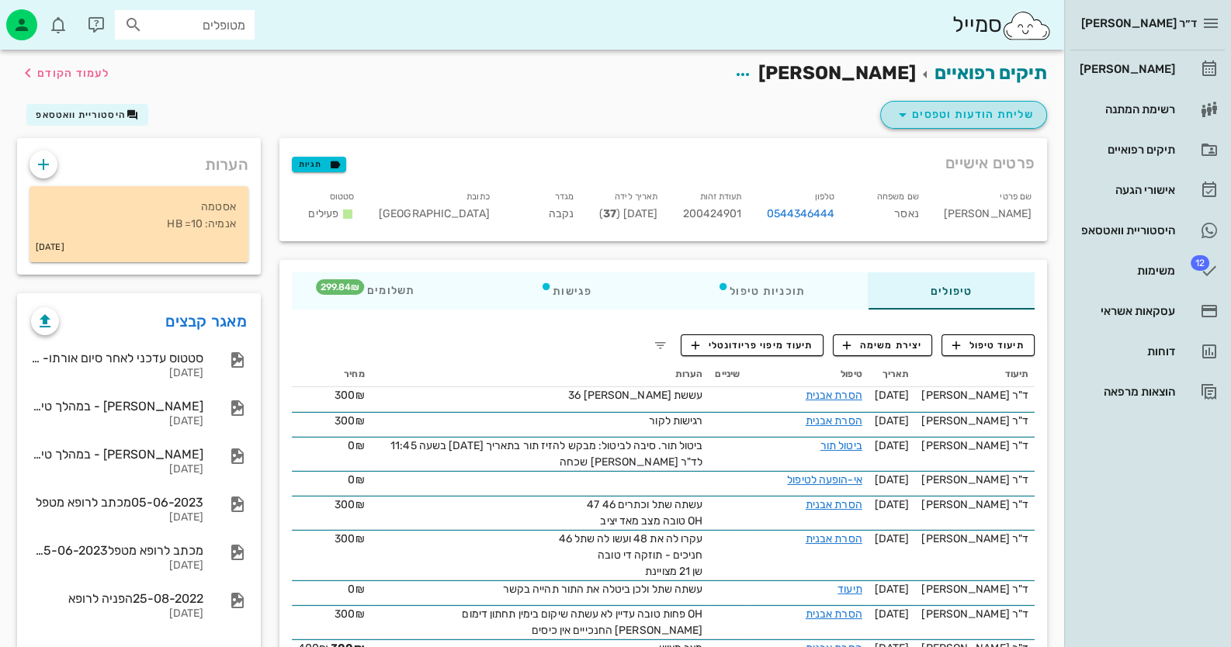
click at [997, 106] on span "שליחת הודעות וטפסים" at bounding box center [963, 115] width 140 height 19
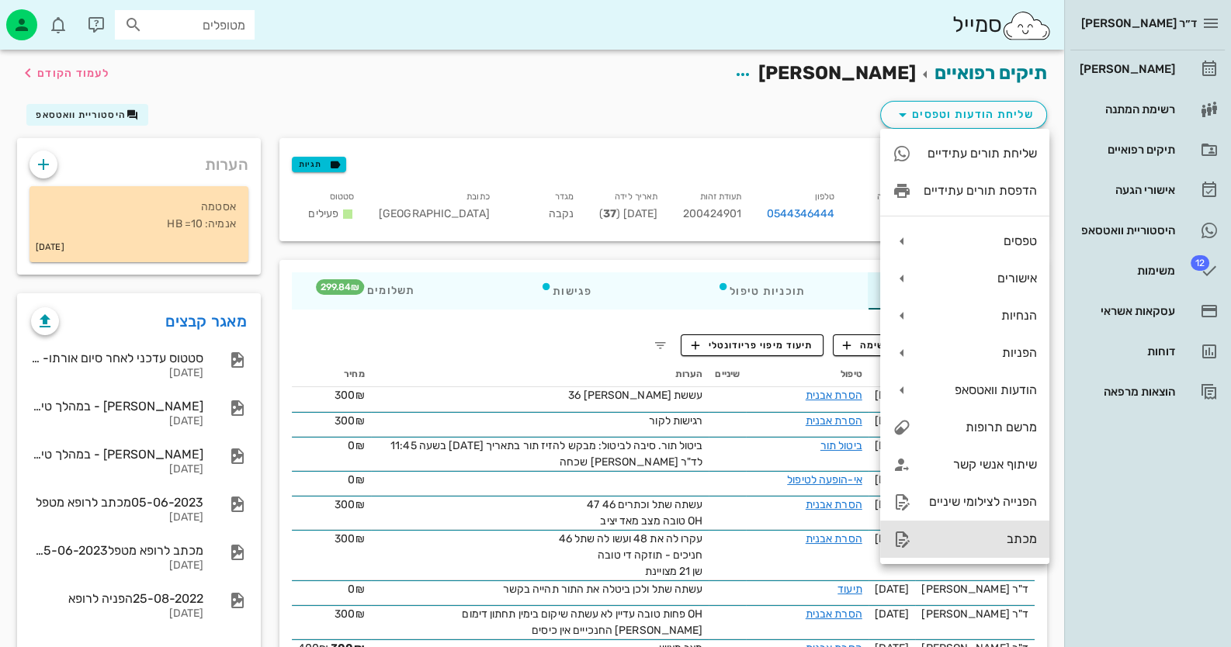
click at [986, 539] on div "מכתב" at bounding box center [979, 539] width 113 height 15
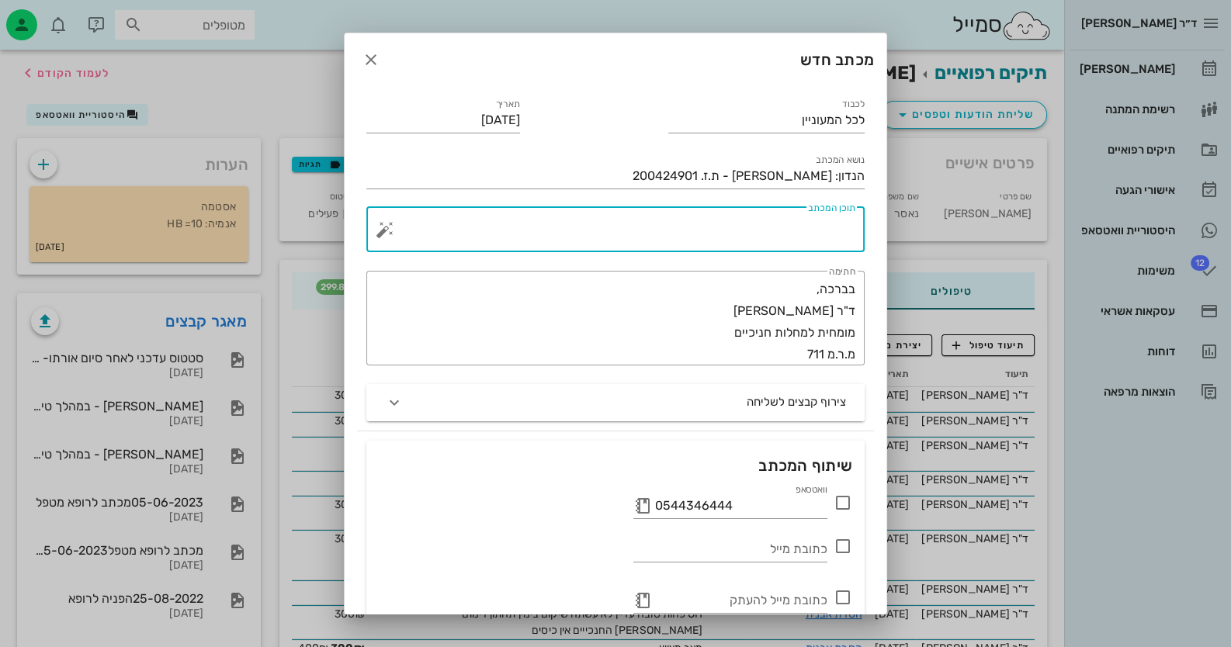
click at [825, 244] on textarea "תוכן המכתב" at bounding box center [621, 233] width 467 height 37
type textarea "שן 35 עששת במזיאל לטיפולך."
click at [852, 504] on div "וואטסאפ 0544346444" at bounding box center [615, 501] width 492 height 40
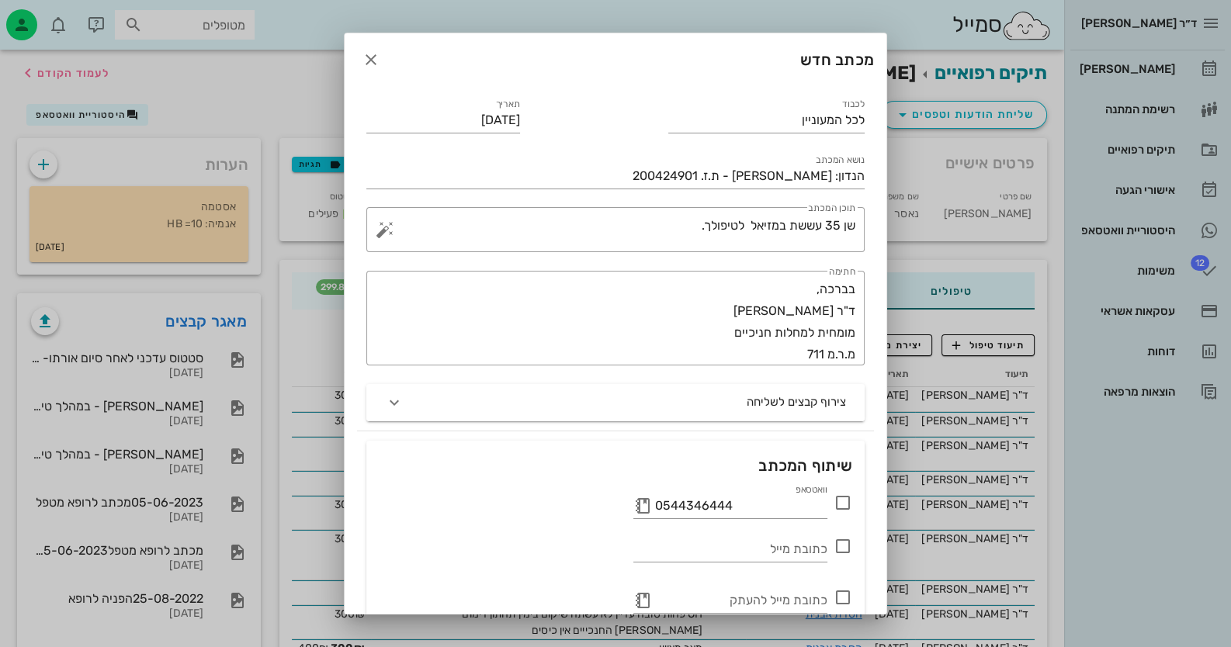
click at [845, 504] on icon at bounding box center [842, 503] width 19 height 19
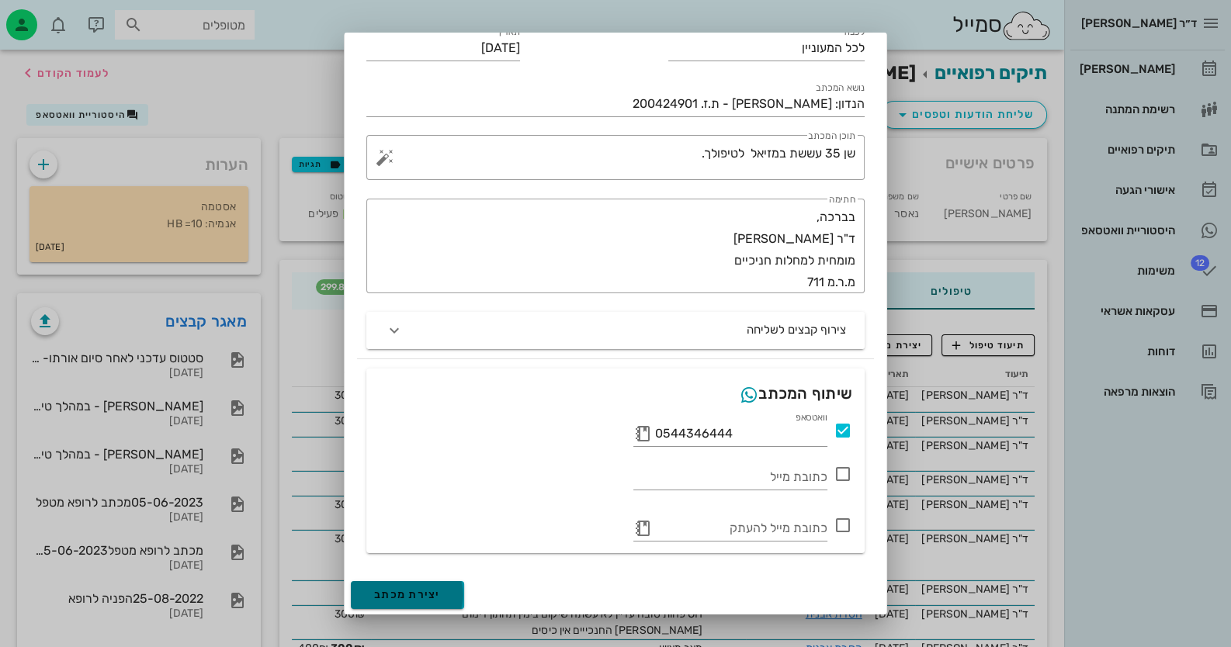
click at [452, 591] on button "יצירת מכתב" at bounding box center [407, 595] width 113 height 28
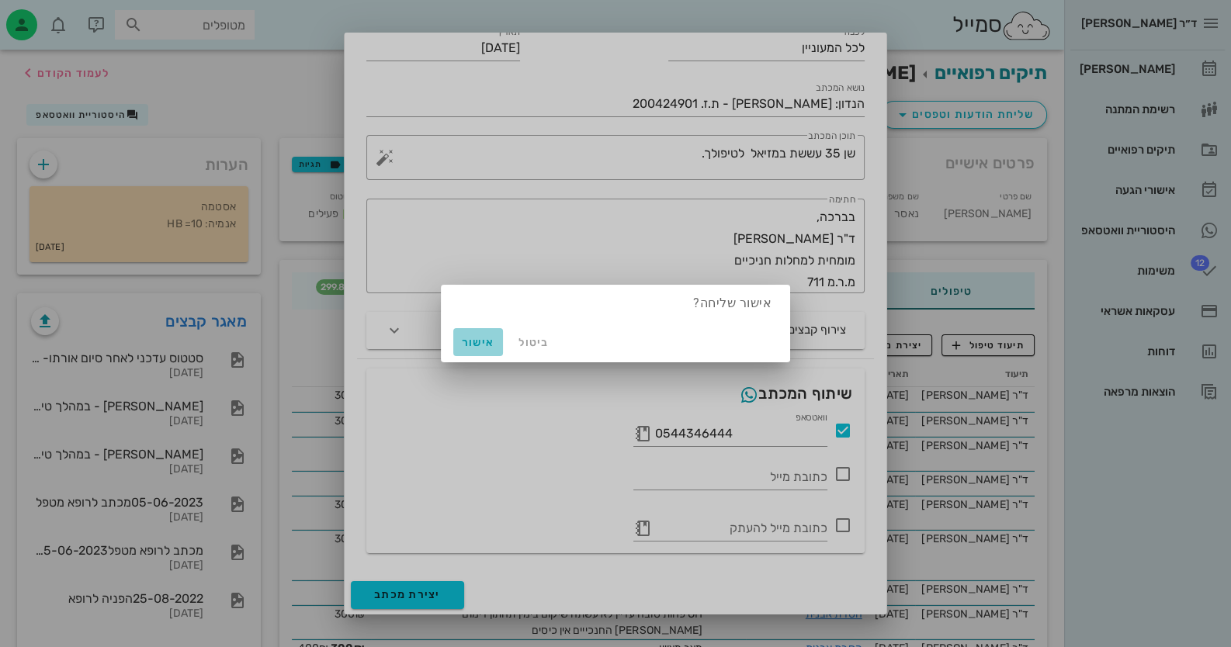
click at [492, 332] on button "אישור" at bounding box center [478, 342] width 50 height 28
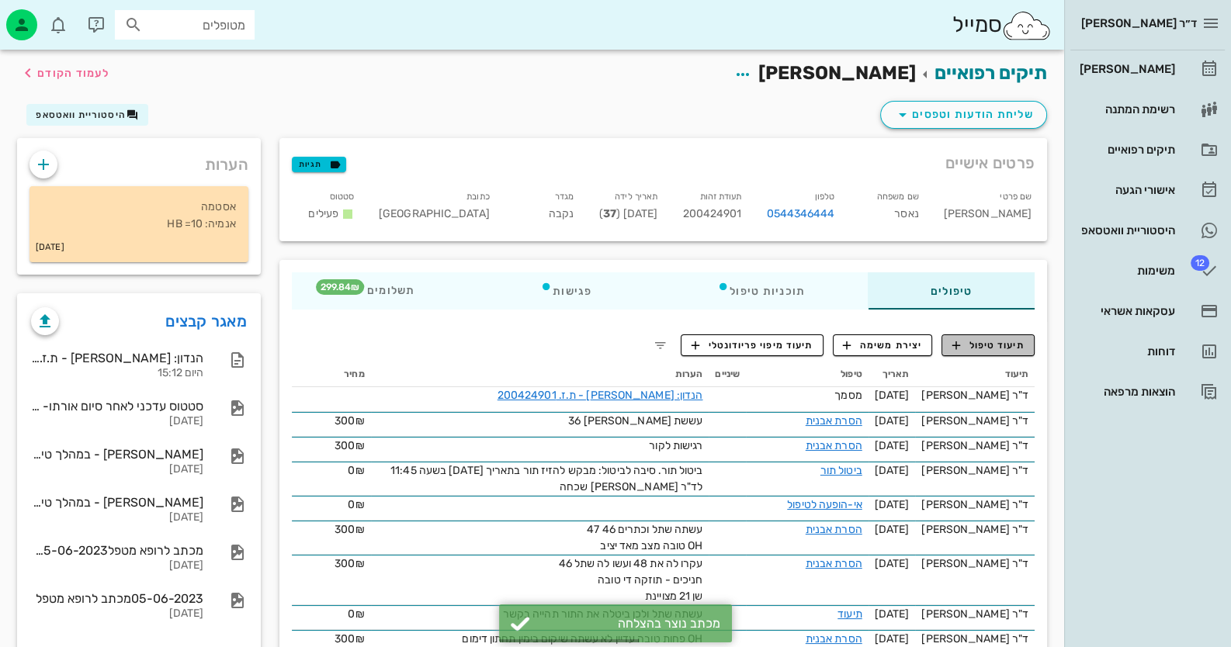
click at [1011, 338] on span "תיעוד טיפול" at bounding box center [988, 345] width 72 height 14
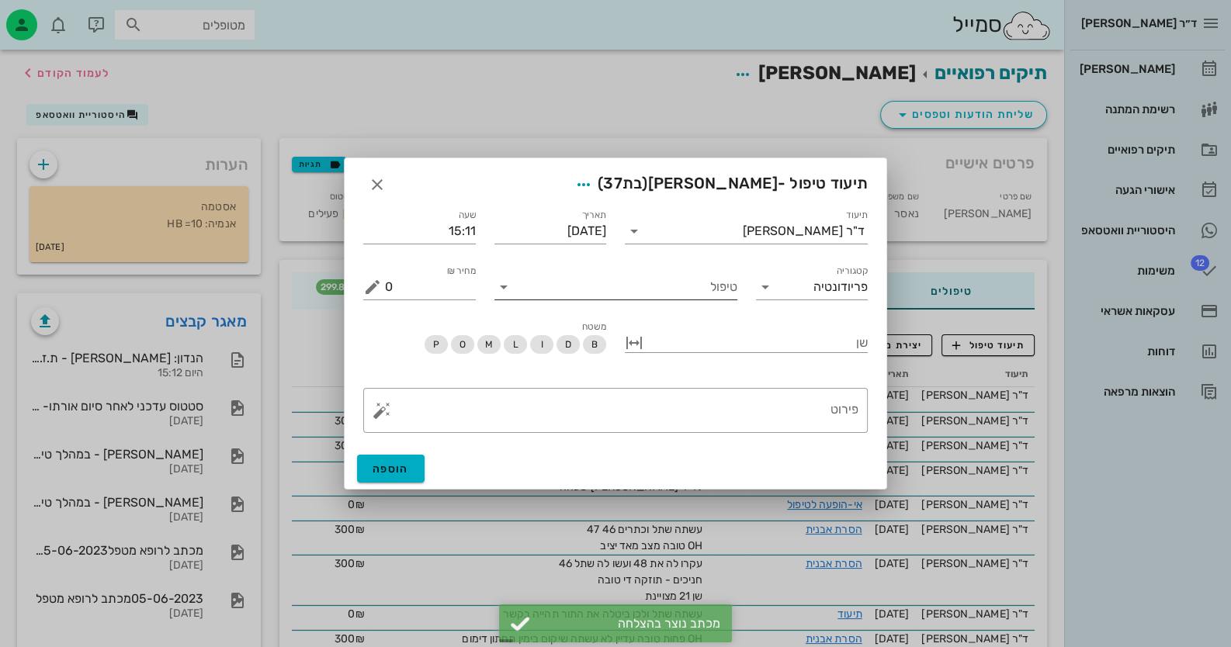
click at [734, 291] on input "טיפול" at bounding box center [626, 287] width 221 height 25
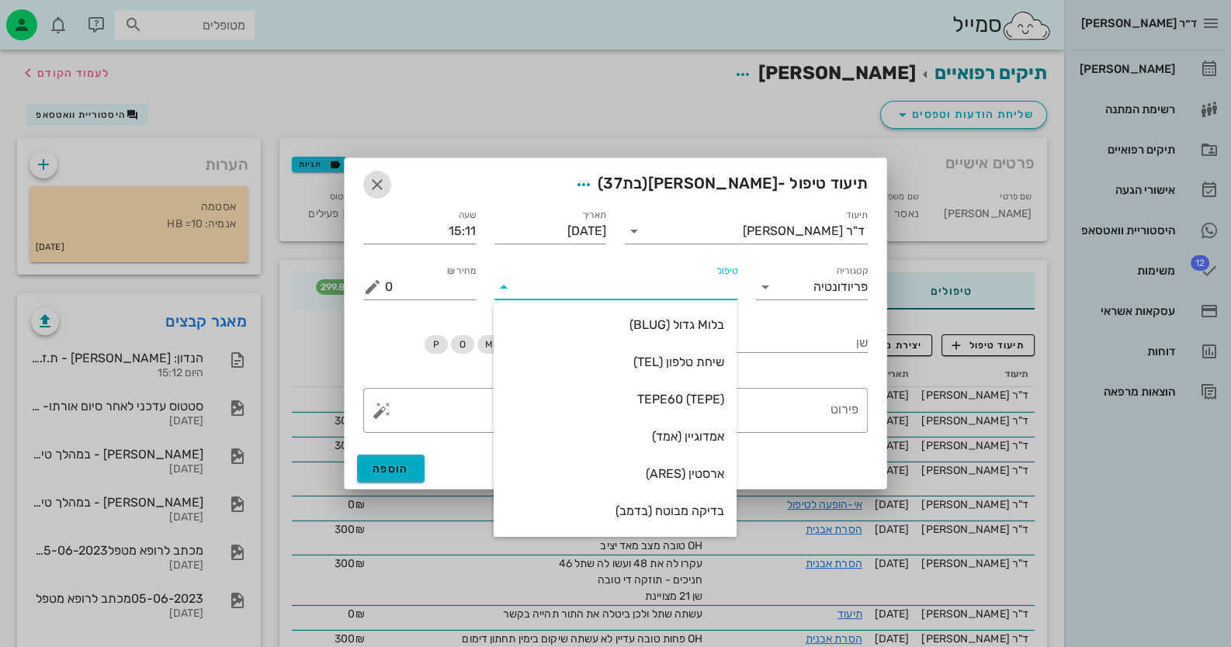
click at [384, 186] on icon "button" at bounding box center [377, 184] width 19 height 19
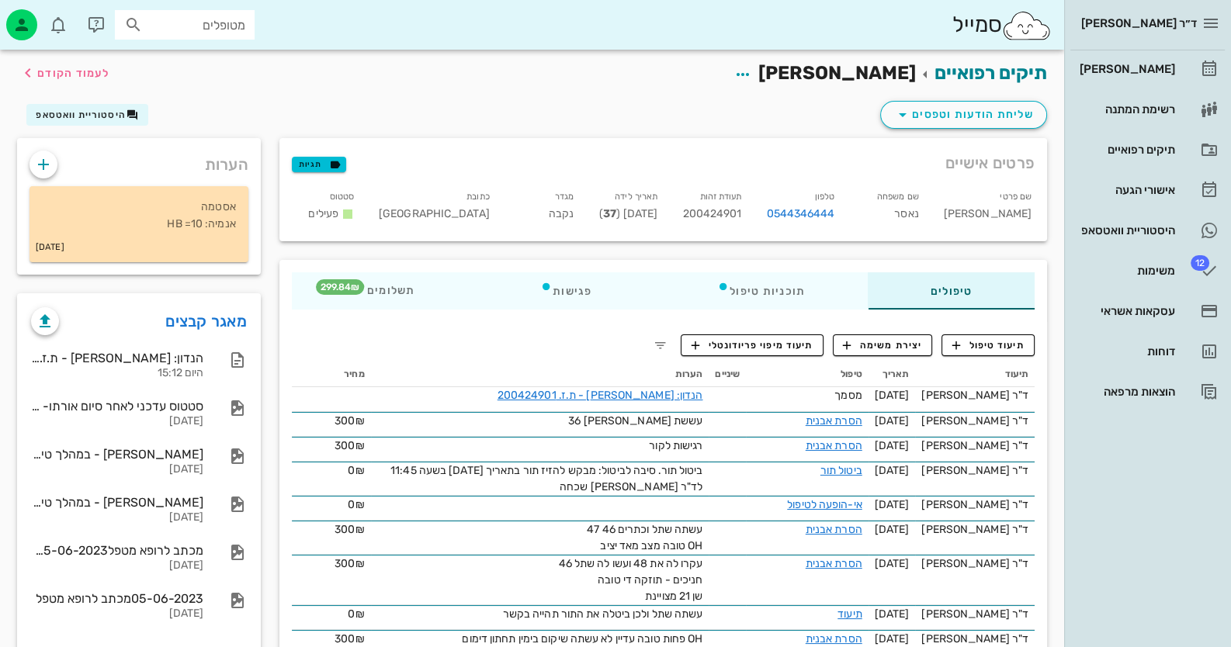
click at [993, 348] on span "תיעוד טיפול" at bounding box center [988, 345] width 72 height 14
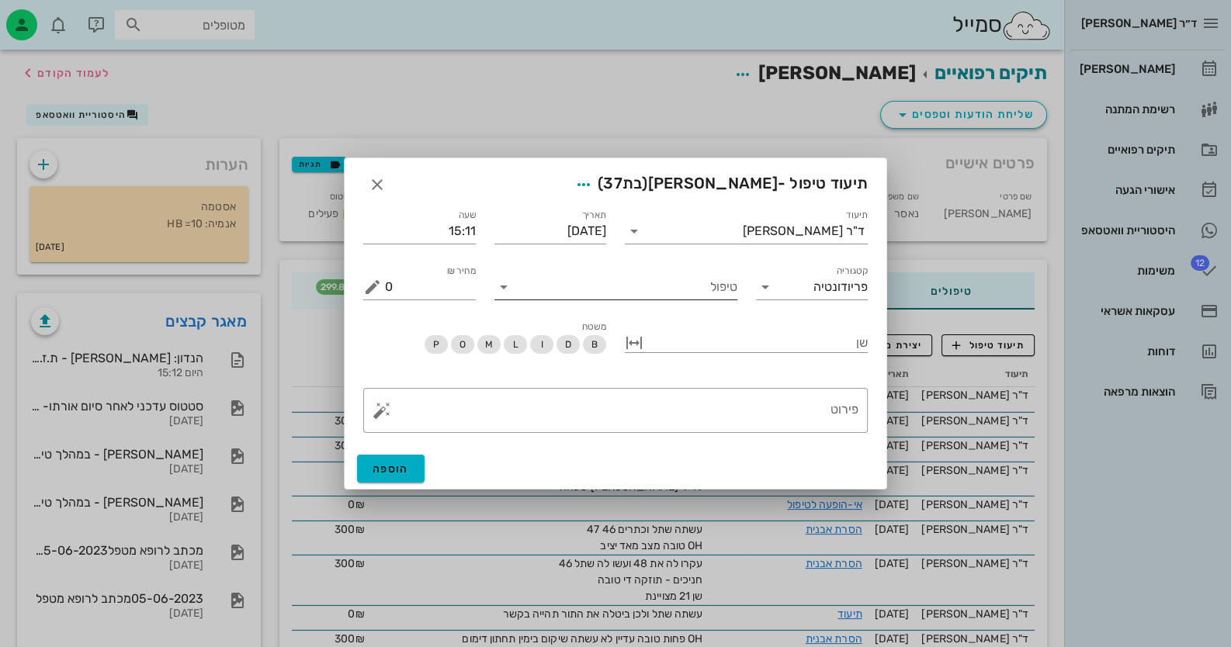
click at [733, 292] on input "טיפול" at bounding box center [626, 287] width 221 height 25
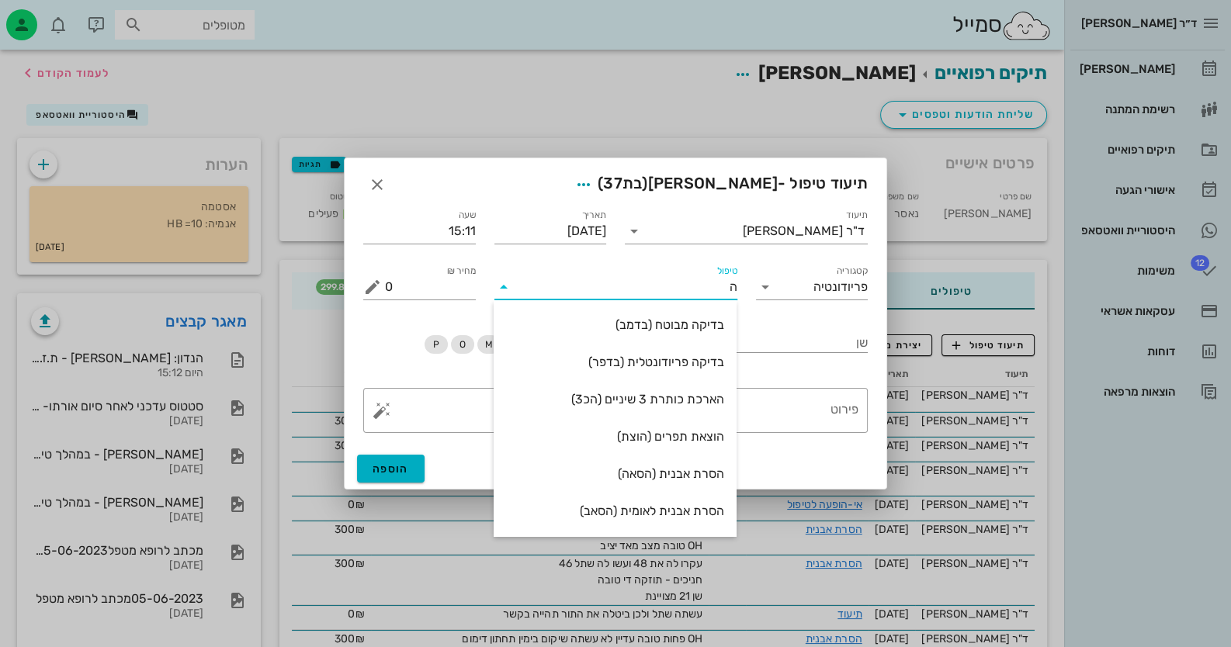
type input "[PERSON_NAME]"
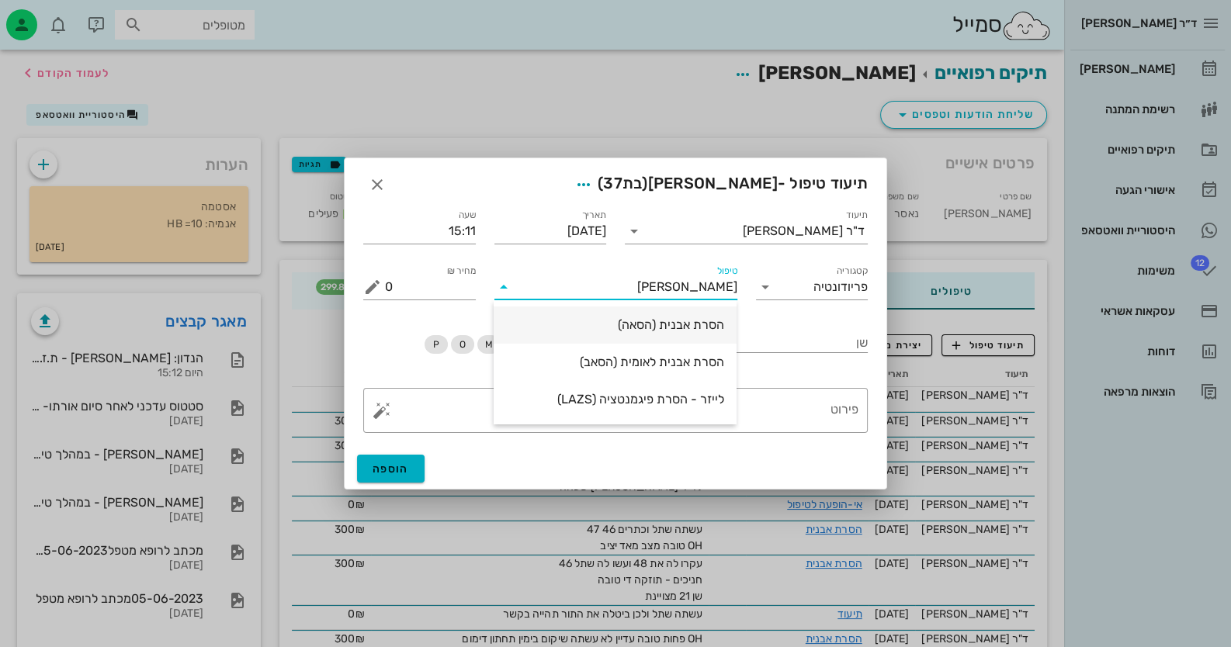
click at [663, 311] on div "הסרת אבנית (הסאה)" at bounding box center [615, 324] width 218 height 33
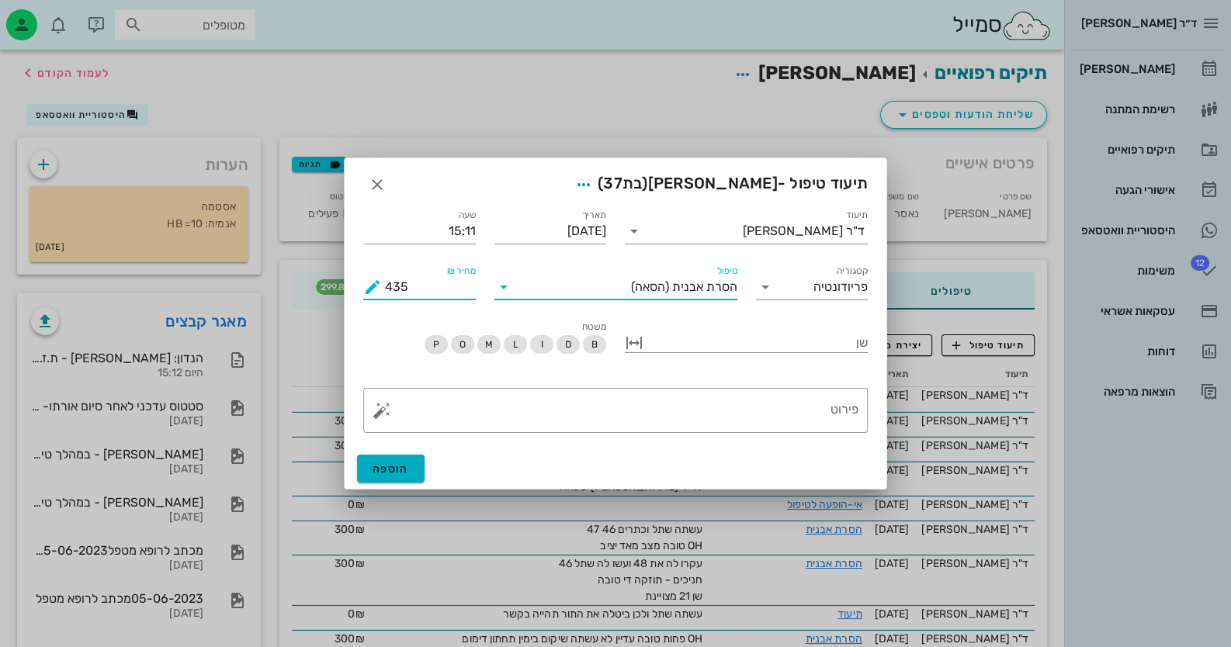
drag, startPoint x: 445, startPoint y: 297, endPoint x: 354, endPoint y: 288, distance: 91.3
click at [354, 288] on div "מחיר ₪ 435" at bounding box center [419, 281] width 131 height 56
type input "300"
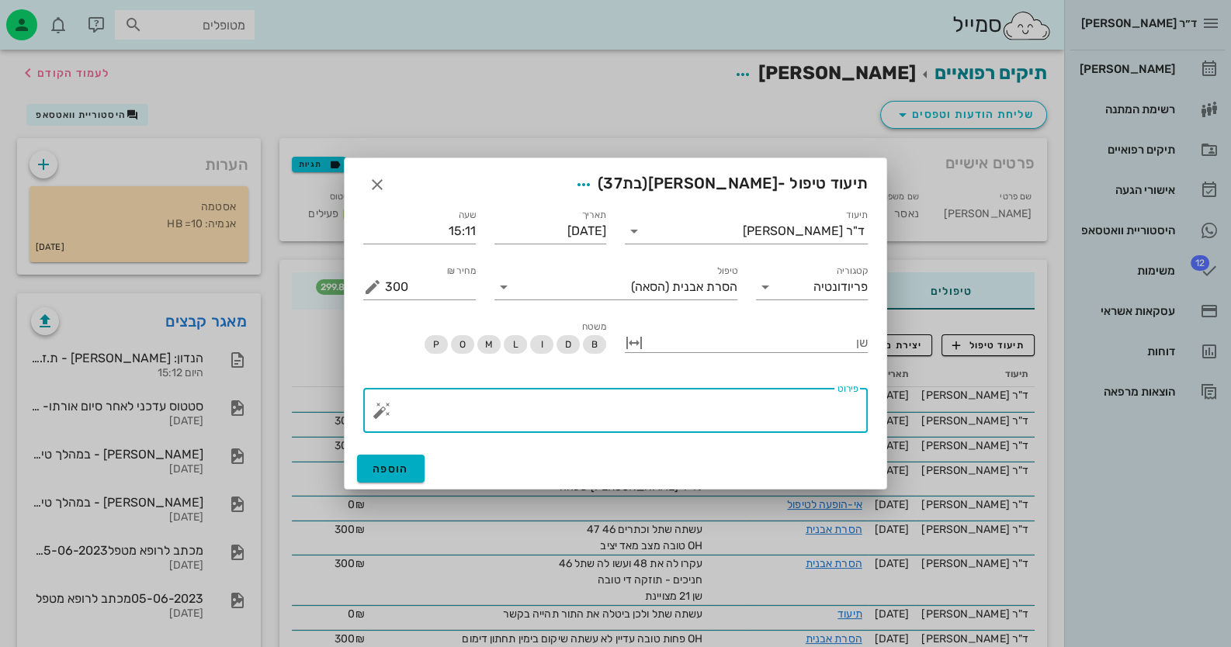
click at [733, 399] on textarea "פירוט" at bounding box center [621, 414] width 473 height 37
click at [379, 410] on button "button" at bounding box center [381, 410] width 19 height 19
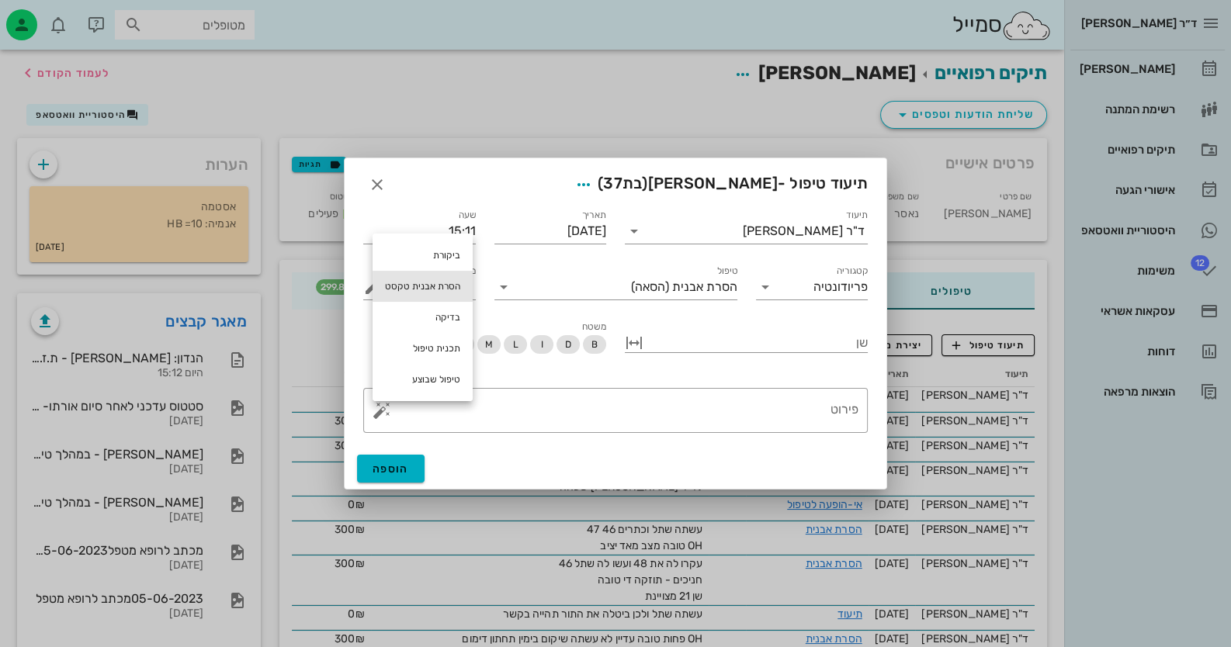
click at [430, 275] on div "הסרת אבנית טקסט" at bounding box center [422, 286] width 100 height 31
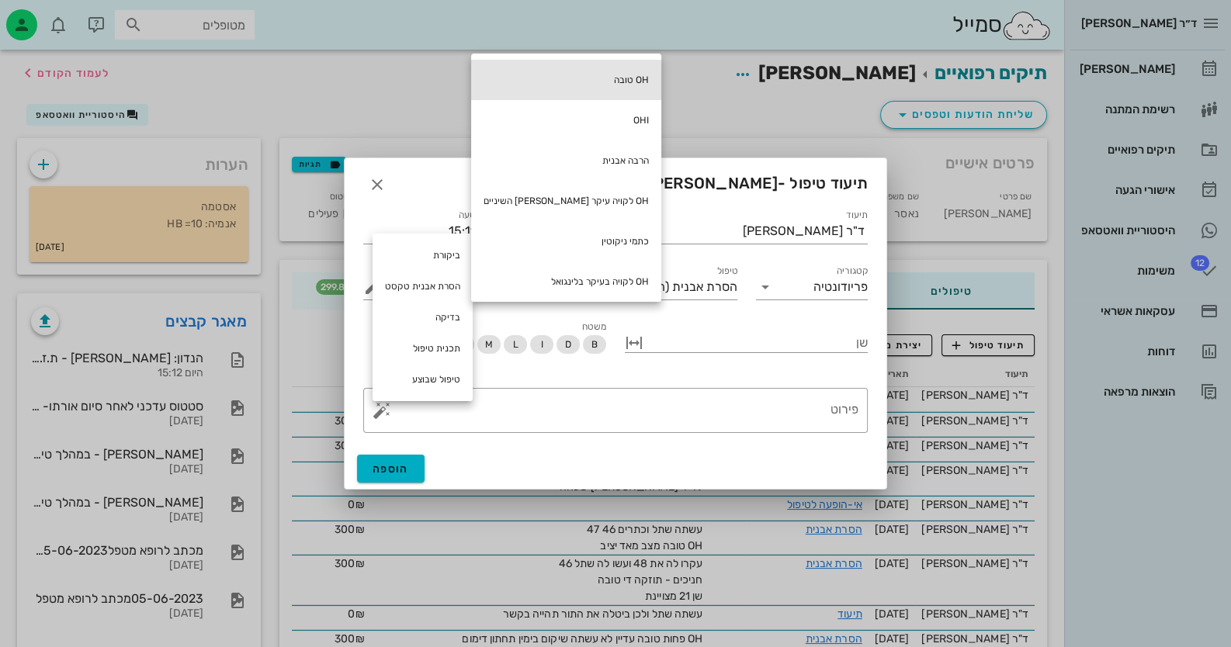
click at [564, 88] on div "OH טובה" at bounding box center [566, 80] width 190 height 40
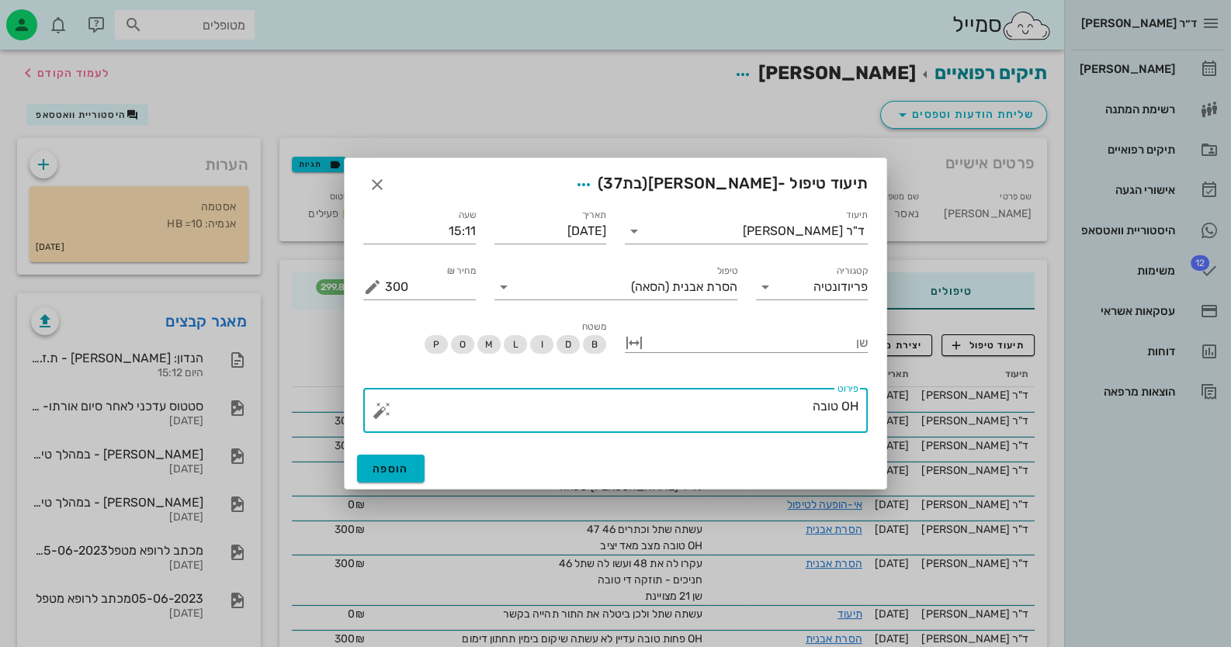
click at [838, 409] on textarea "OH טובה" at bounding box center [621, 414] width 473 height 37
click at [656, 400] on textarea "OH פחות טובה" at bounding box center [621, 414] width 473 height 37
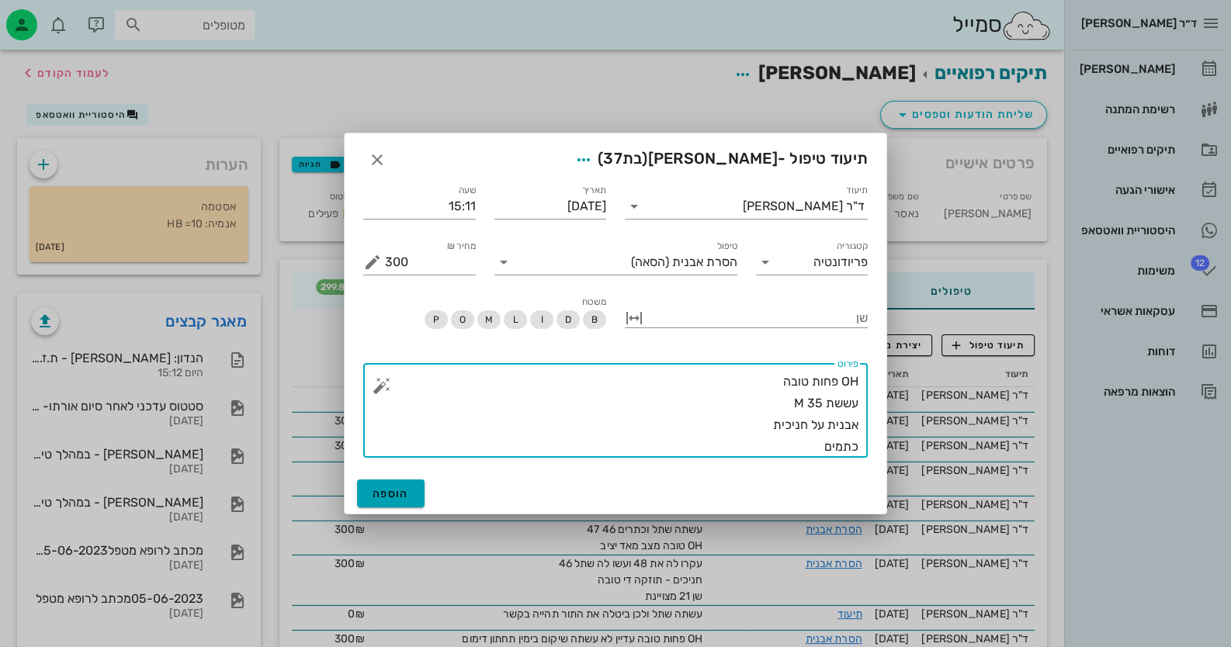
type textarea "OH פחות טובה עששת 35 M אבנית על חניכית כתמים"
click at [381, 483] on button "הוספה" at bounding box center [391, 494] width 68 height 28
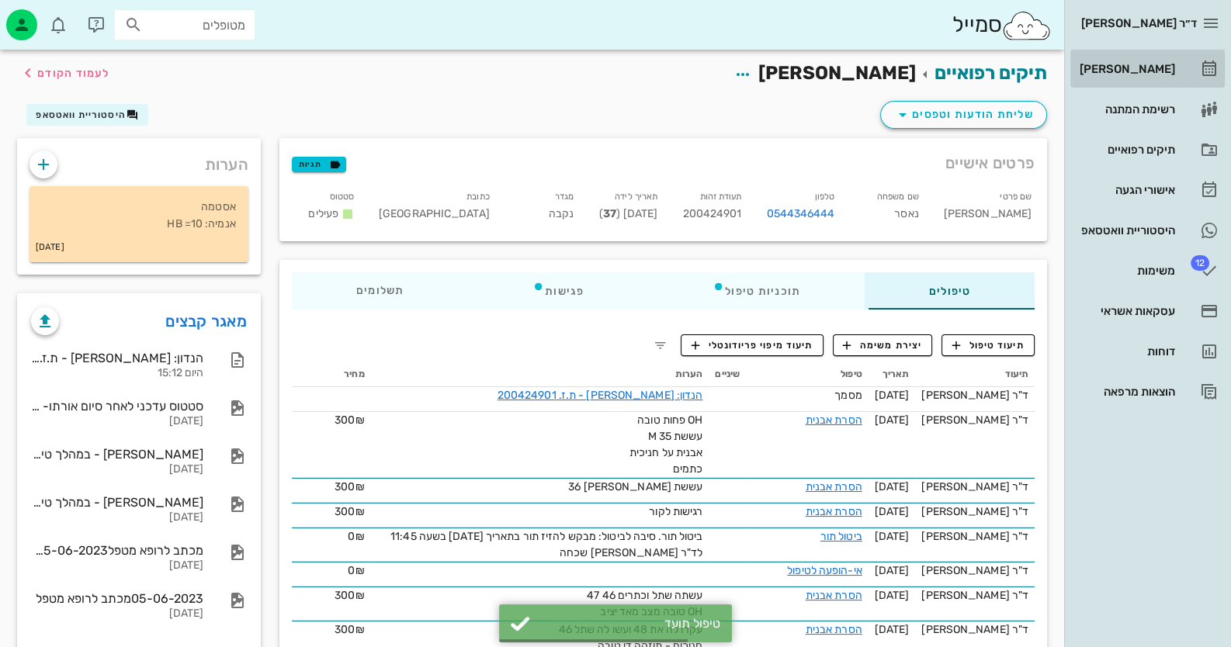
click at [1167, 69] on div "[PERSON_NAME]" at bounding box center [1125, 69] width 99 height 12
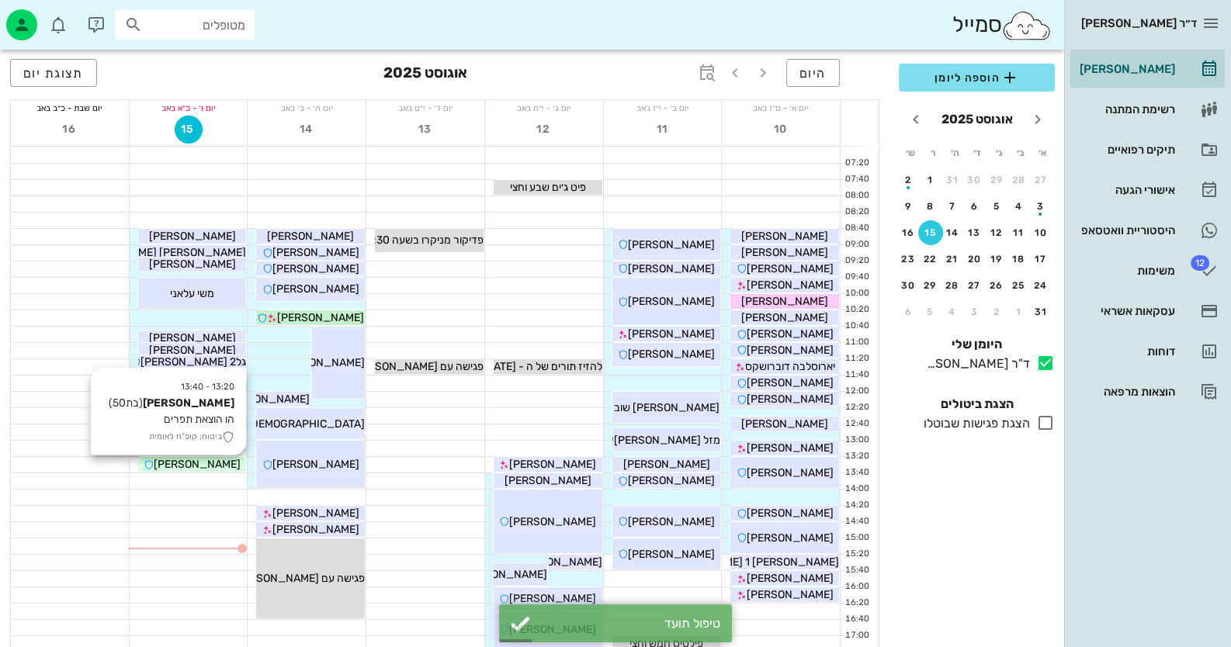
click at [213, 465] on span "[PERSON_NAME]" at bounding box center [197, 464] width 87 height 13
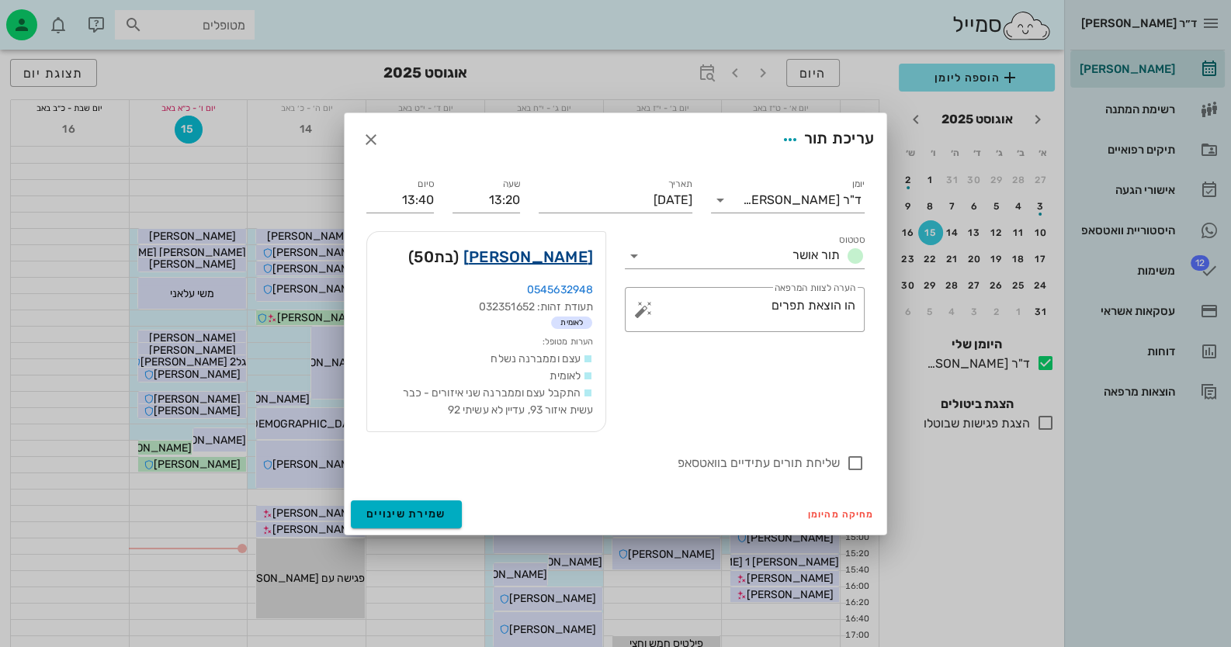
click at [544, 265] on link "[PERSON_NAME]" at bounding box center [528, 256] width 130 height 25
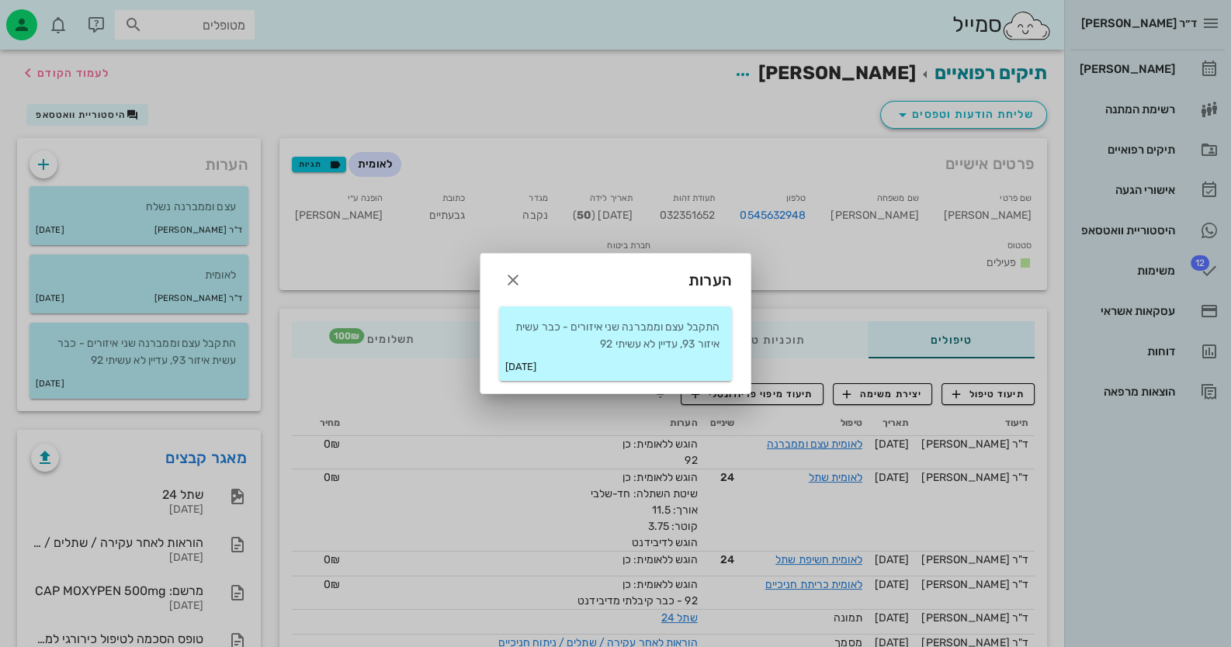
click at [630, 341] on p "התקבל עצם וממברנה שני איזורים - כבר עשית איזור 93, עדיין לא עשיתי 92" at bounding box center [615, 336] width 208 height 34
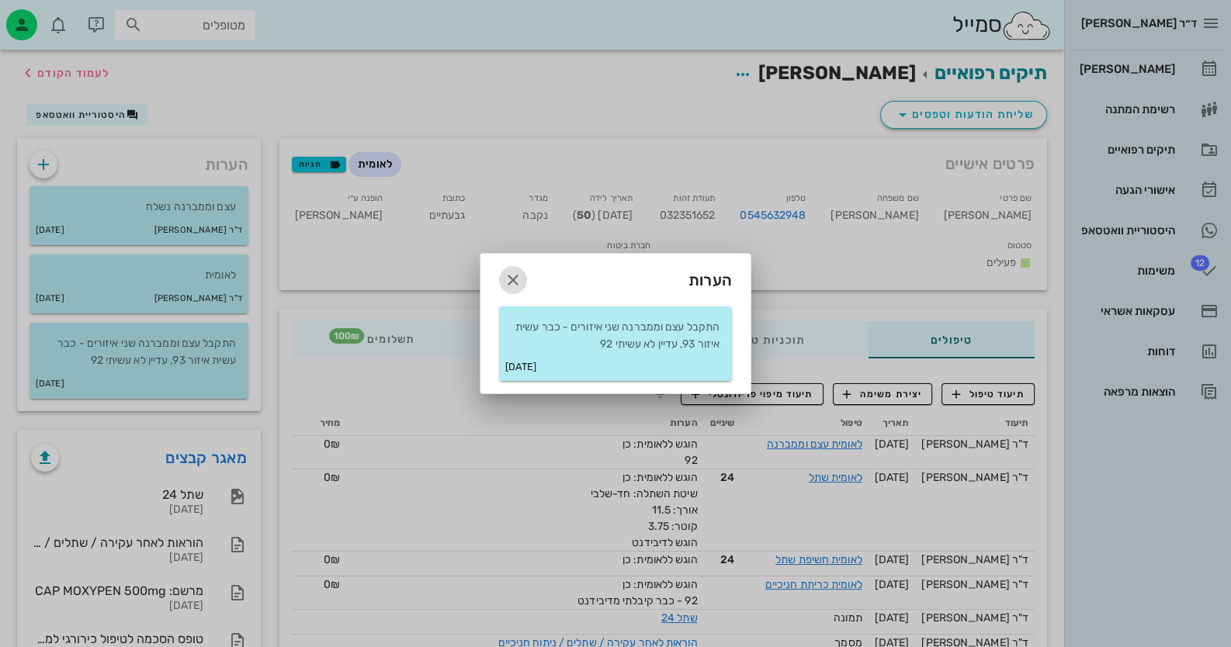
click at [506, 271] on icon "button" at bounding box center [513, 280] width 19 height 19
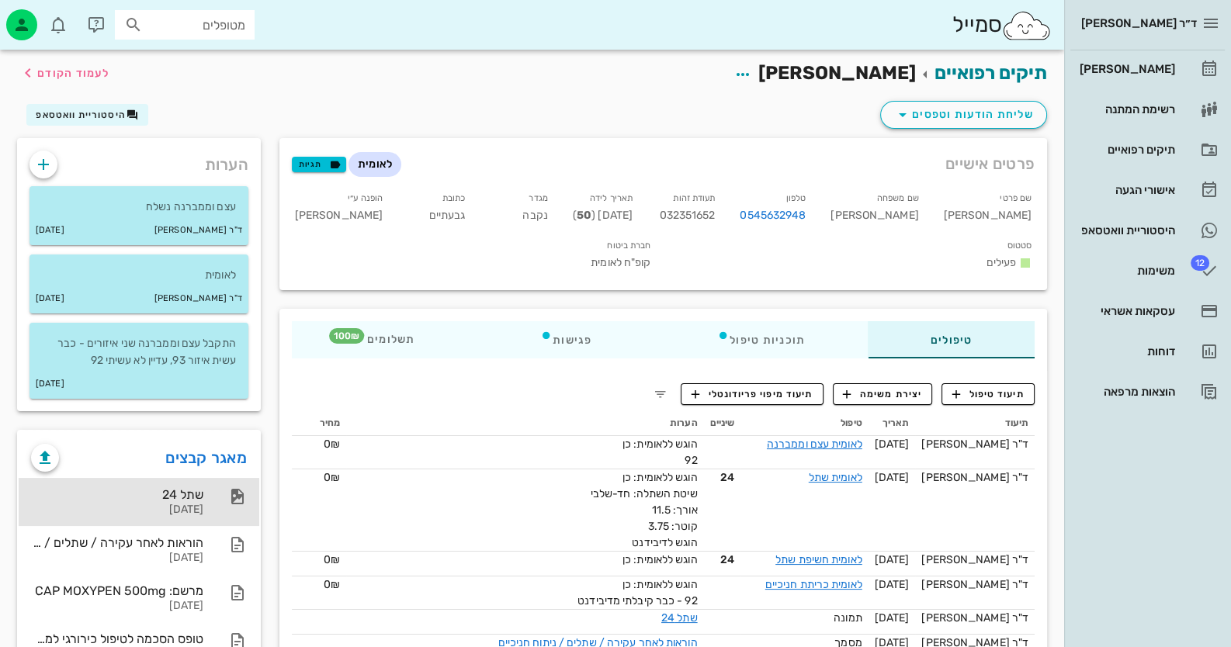
click at [182, 501] on div "שתל 24" at bounding box center [117, 494] width 172 height 15
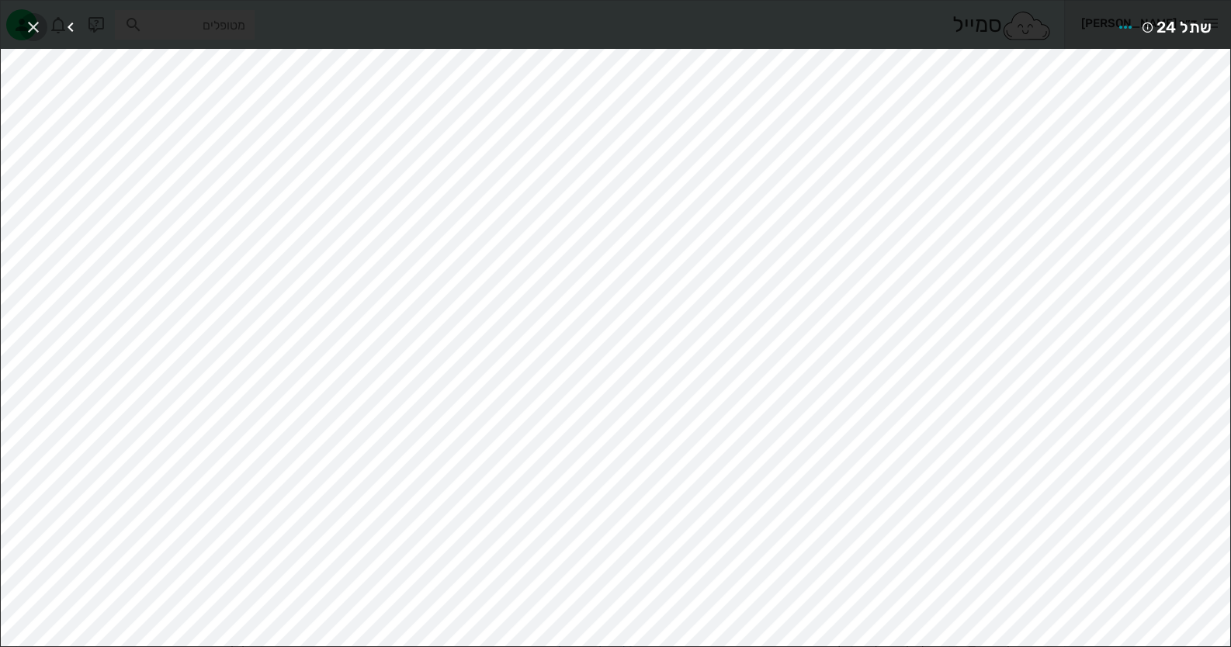
click at [31, 30] on icon "button" at bounding box center [33, 27] width 19 height 19
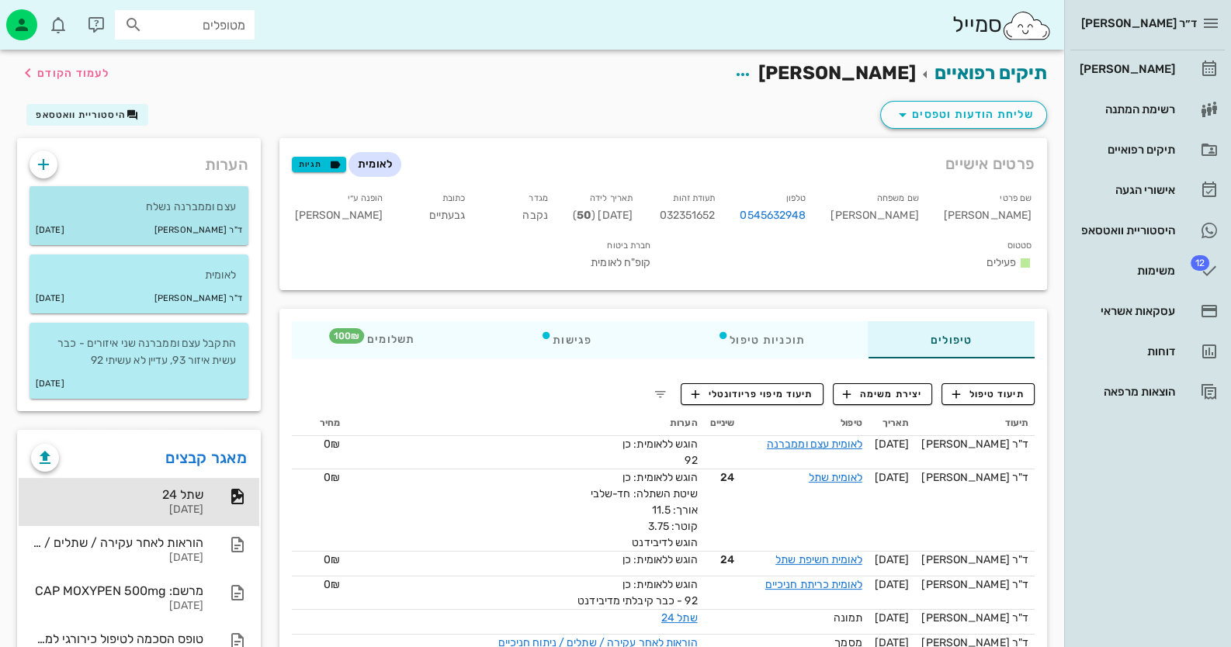
click at [180, 222] on div "ד"ר [PERSON_NAME] [DATE]" at bounding box center [138, 230] width 219 height 29
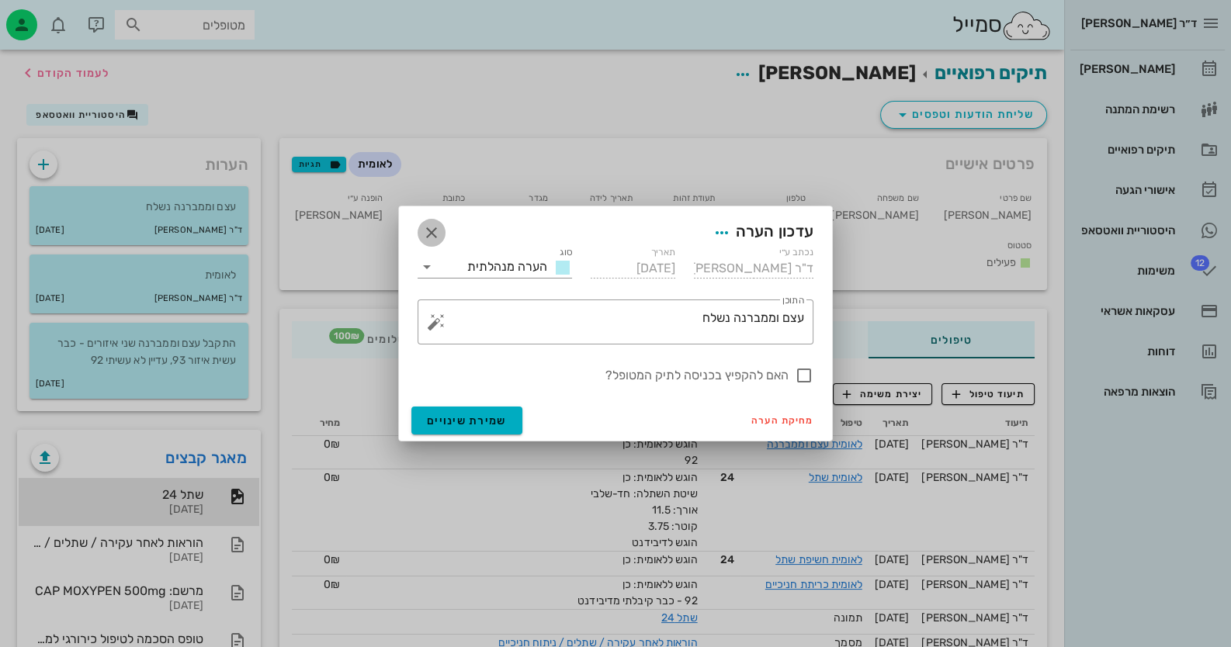
click at [429, 220] on button "button" at bounding box center [431, 233] width 28 height 28
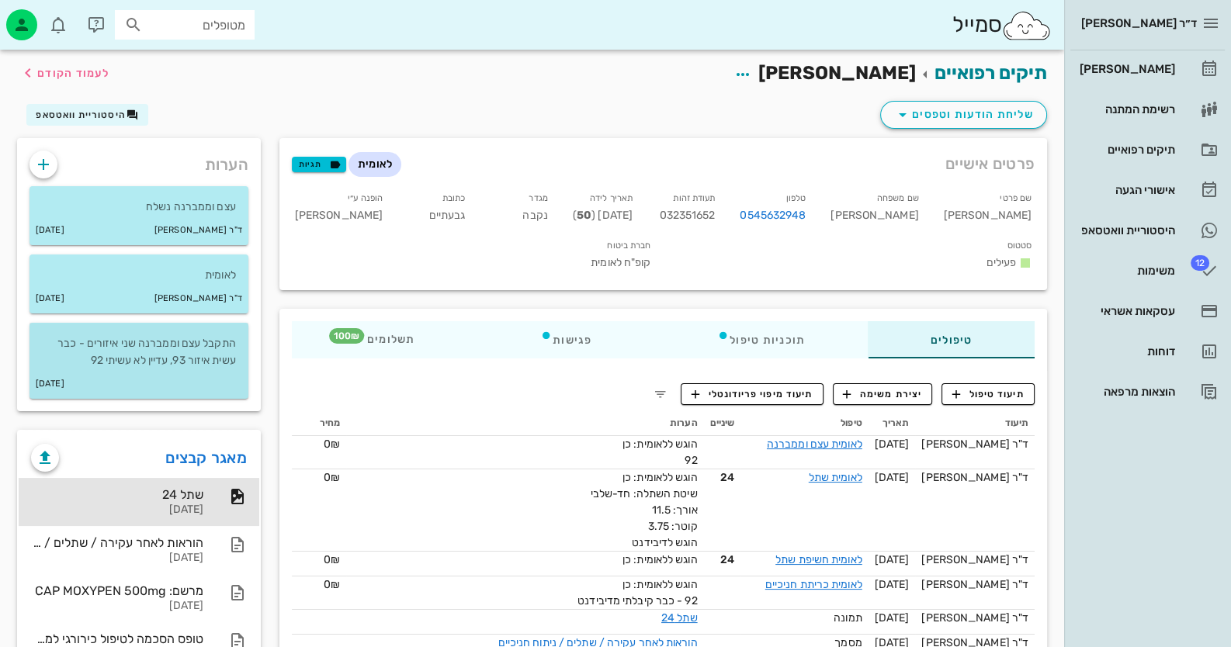
click at [185, 338] on p "התקבל עצם וממברנה שני איזורים - כבר עשית איזור 93, עדיין לא עשיתי 92" at bounding box center [139, 352] width 194 height 34
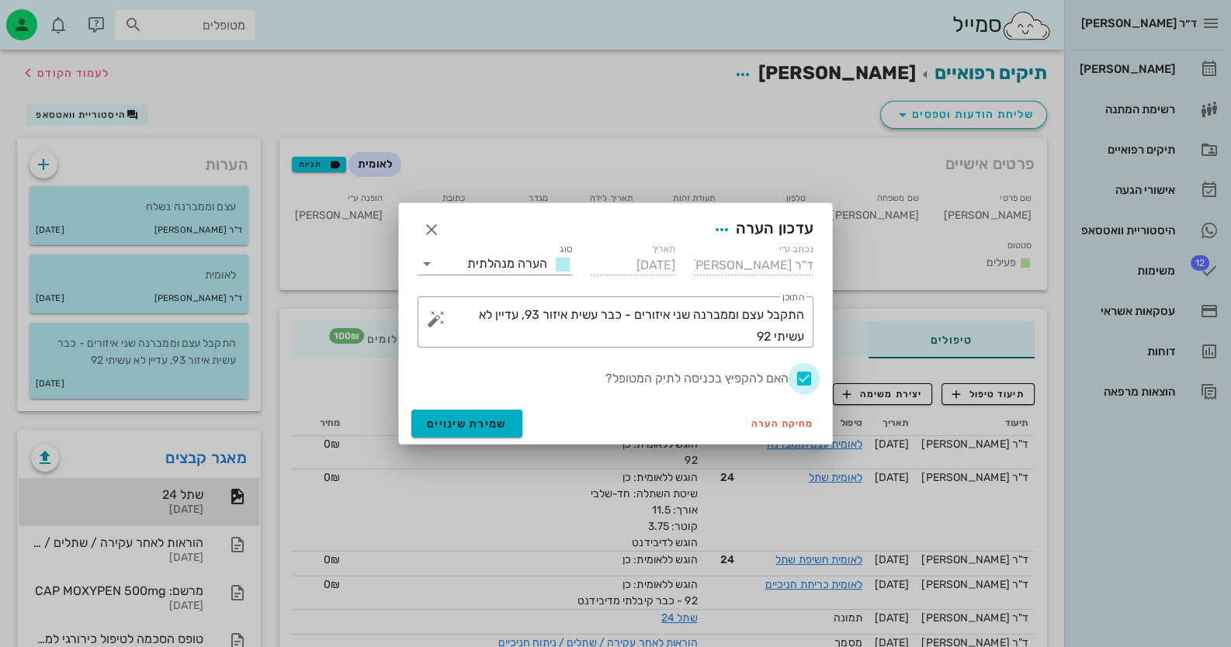
click at [799, 377] on div at bounding box center [804, 379] width 26 height 26
checkbox input "false"
click at [504, 411] on button "שמירת שינויים" at bounding box center [466, 424] width 111 height 28
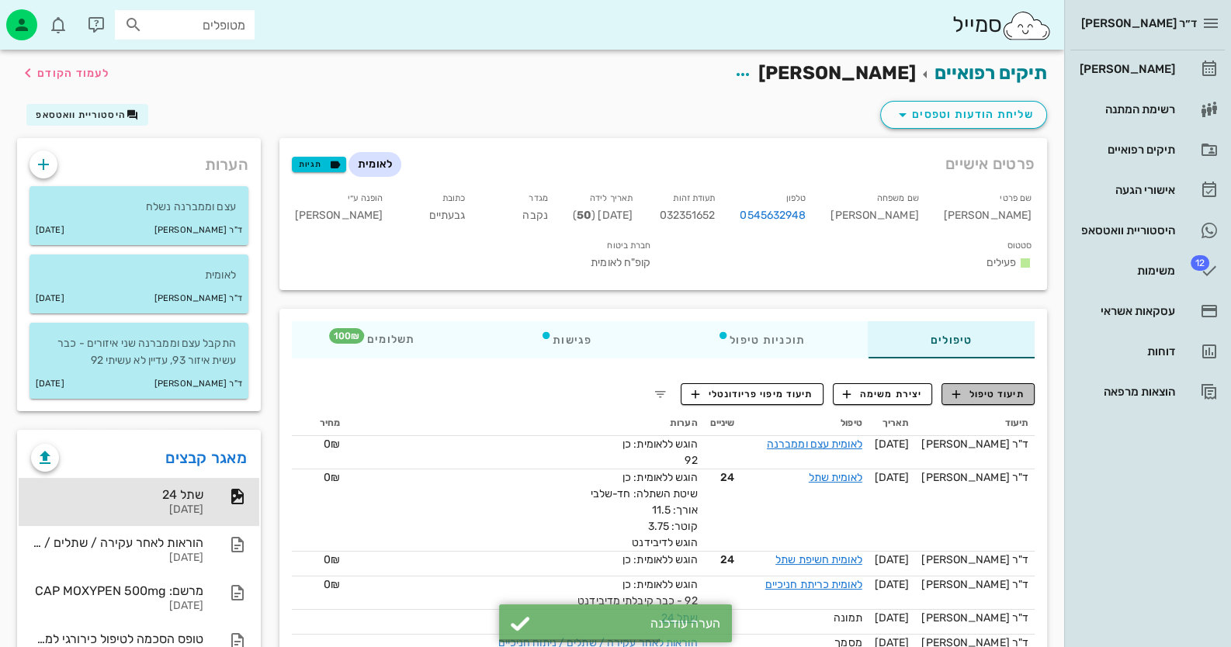
click at [990, 387] on span "תיעוד טיפול" at bounding box center [988, 394] width 72 height 14
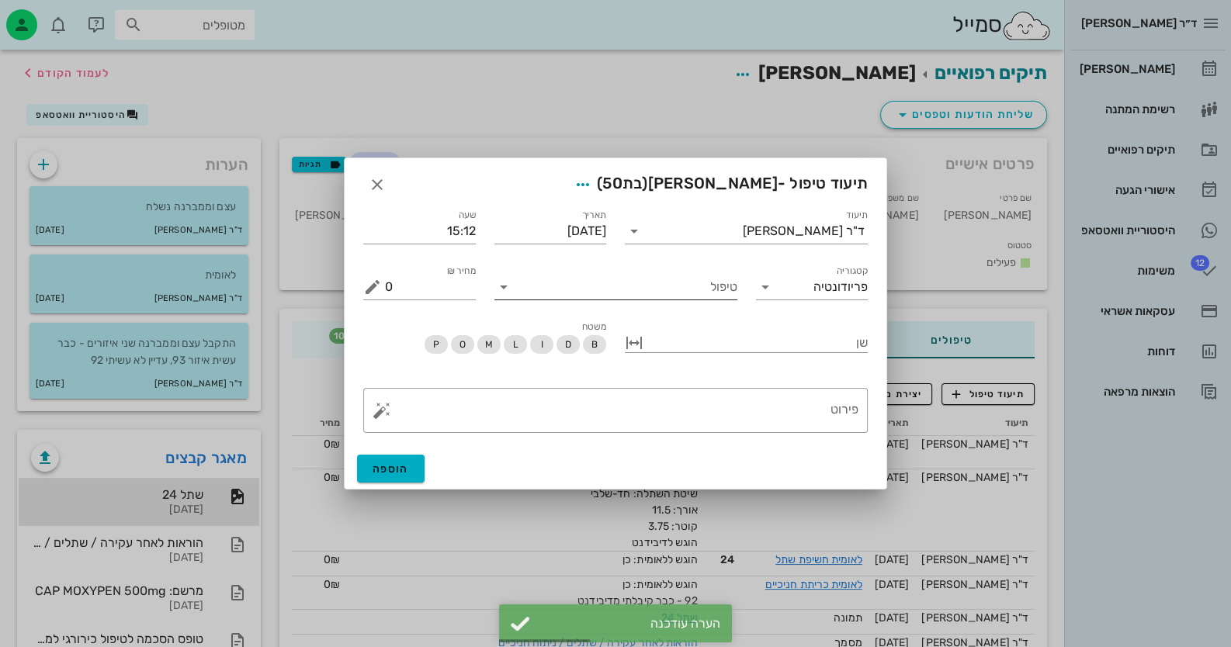
click at [648, 285] on input "טיפול" at bounding box center [626, 287] width 221 height 25
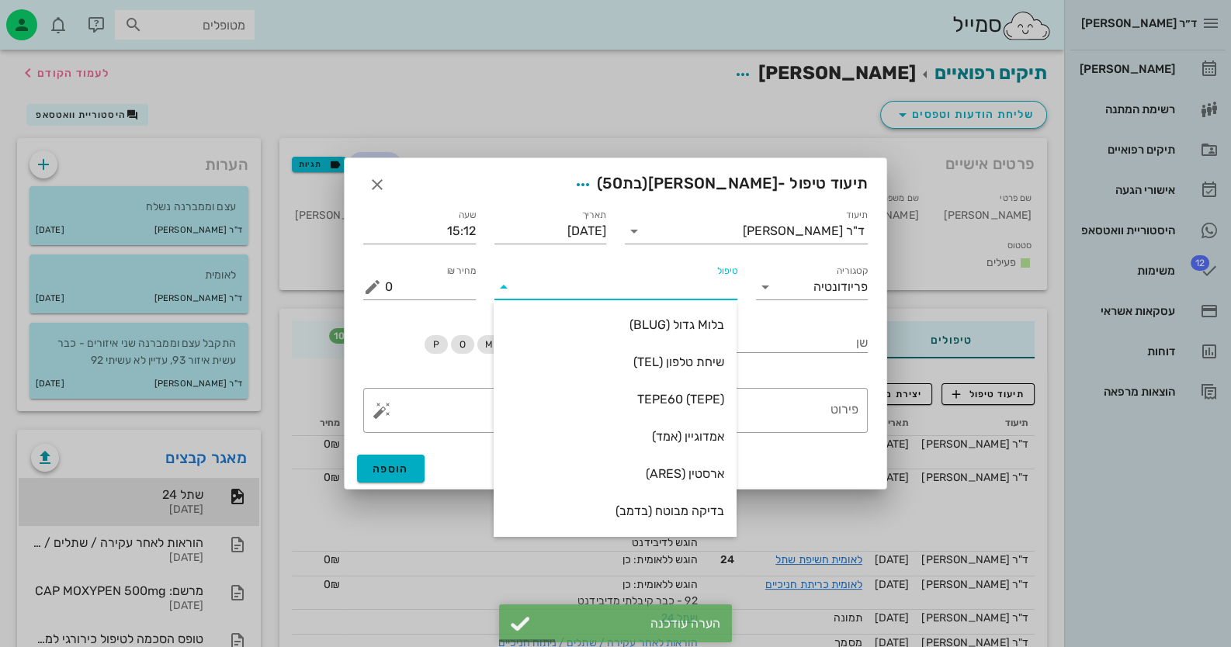
type input "ב"
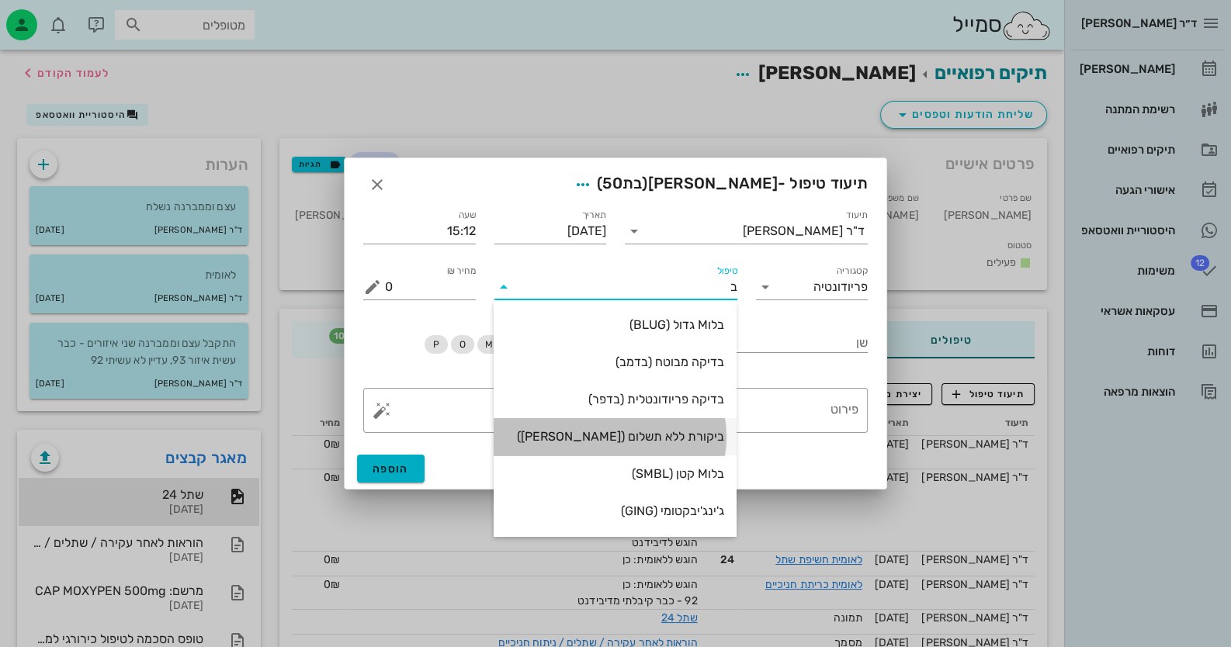
click at [696, 427] on div "ביקורת ללא תשלום ([PERSON_NAME])" at bounding box center [615, 436] width 218 height 33
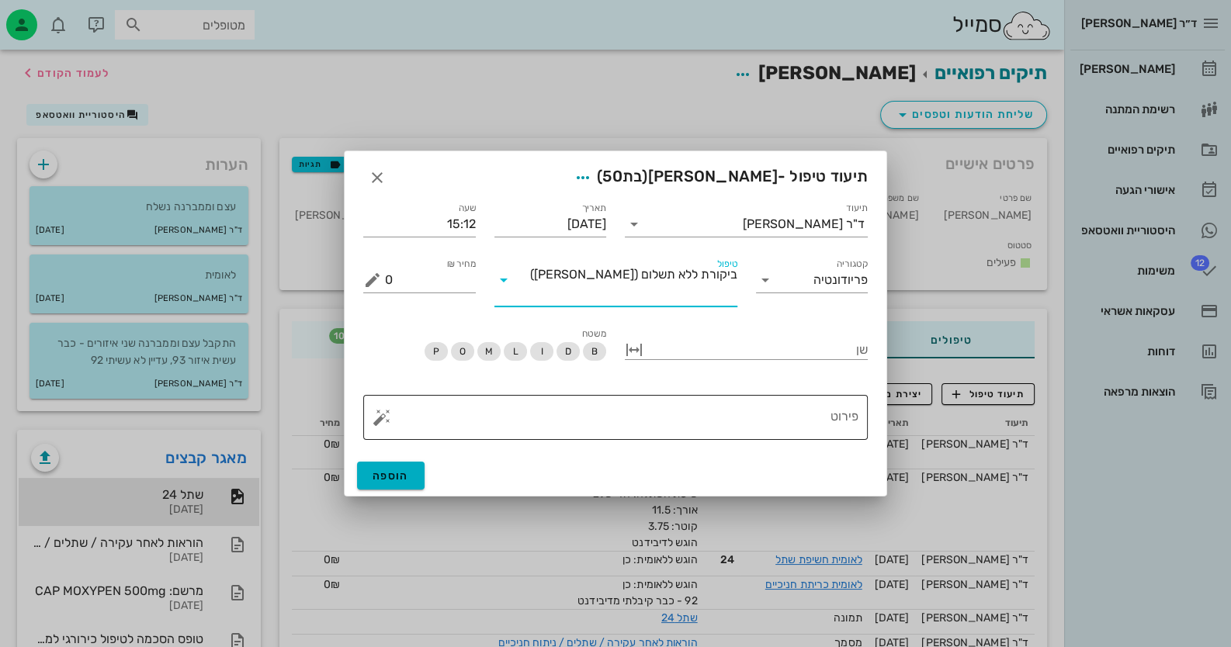
click at [372, 414] on button "button" at bounding box center [381, 417] width 19 height 19
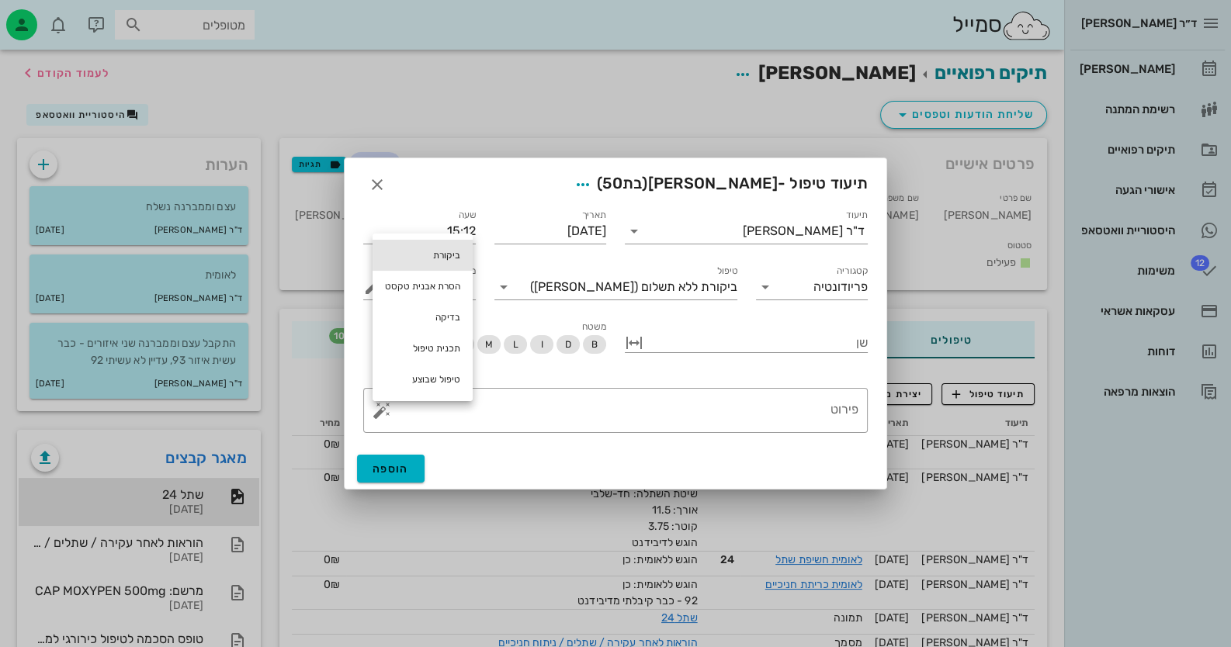
click at [431, 248] on div "ביקורת" at bounding box center [422, 255] width 100 height 31
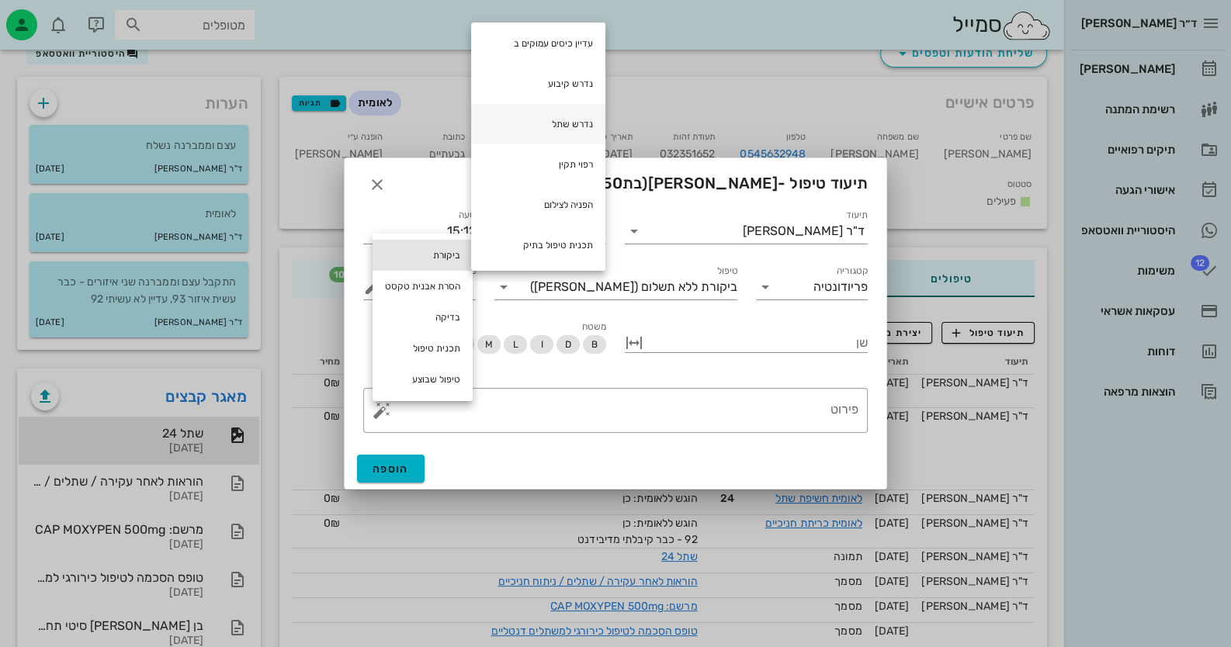
scroll to position [154, 0]
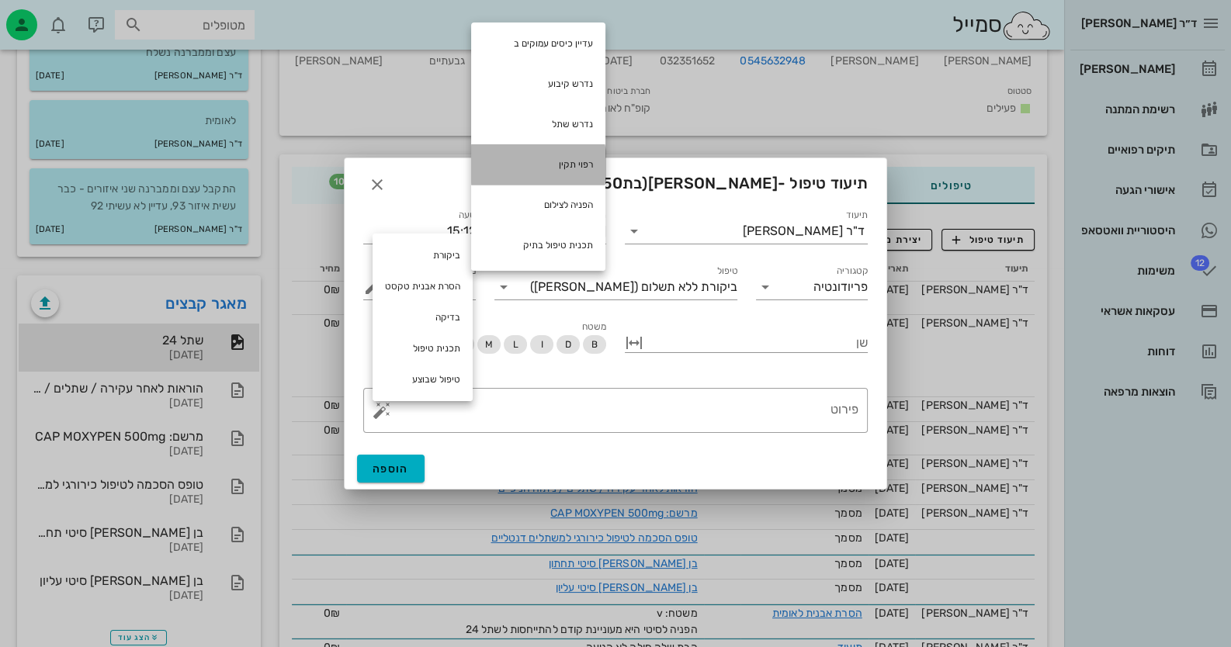
click at [580, 159] on div "רפוי תקין" at bounding box center [538, 164] width 134 height 40
type textarea "רפוי תקין"
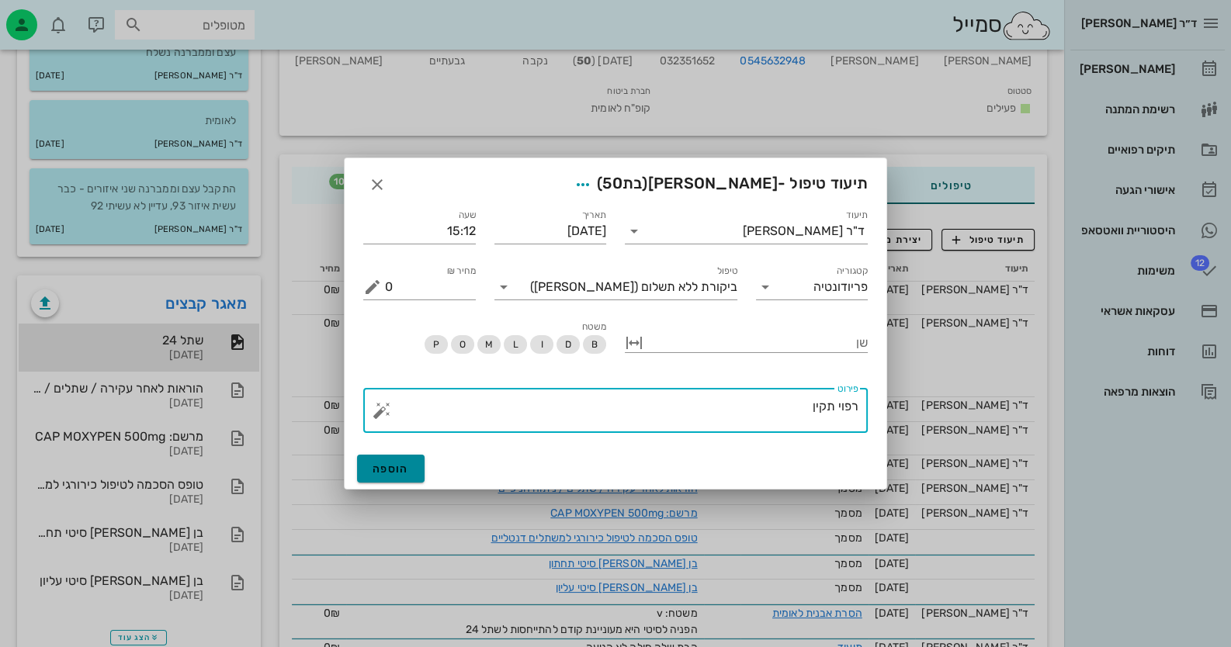
click at [382, 478] on button "הוספה" at bounding box center [391, 469] width 68 height 28
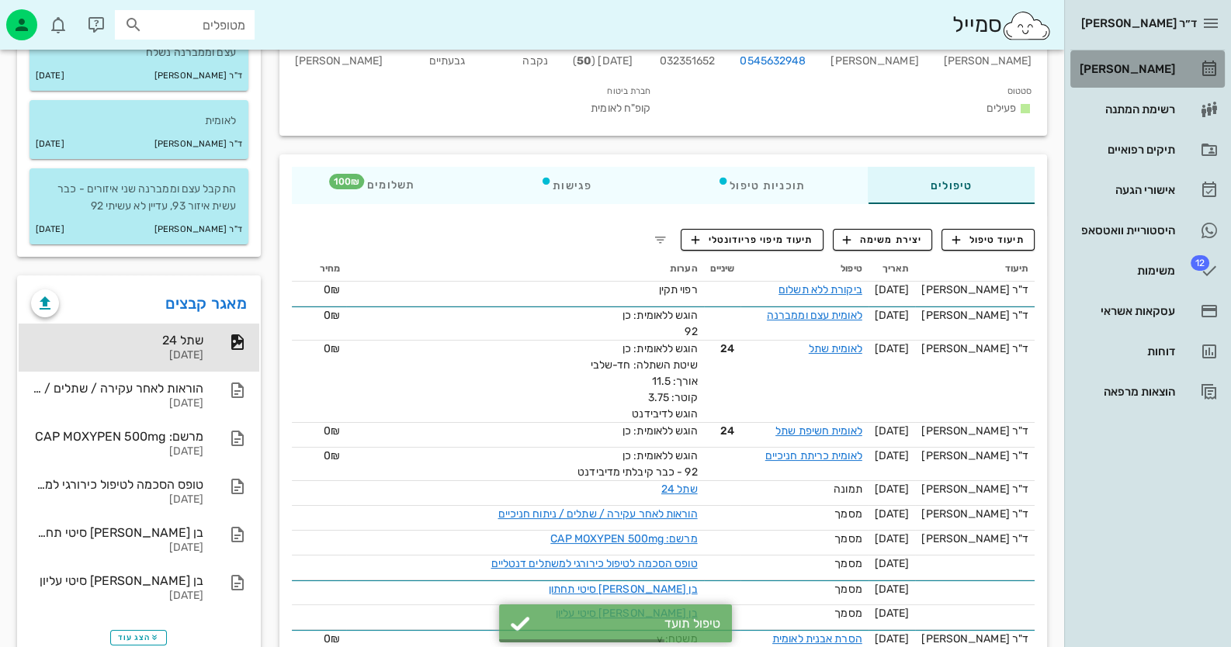
click at [1158, 81] on link "[PERSON_NAME]" at bounding box center [1147, 68] width 154 height 37
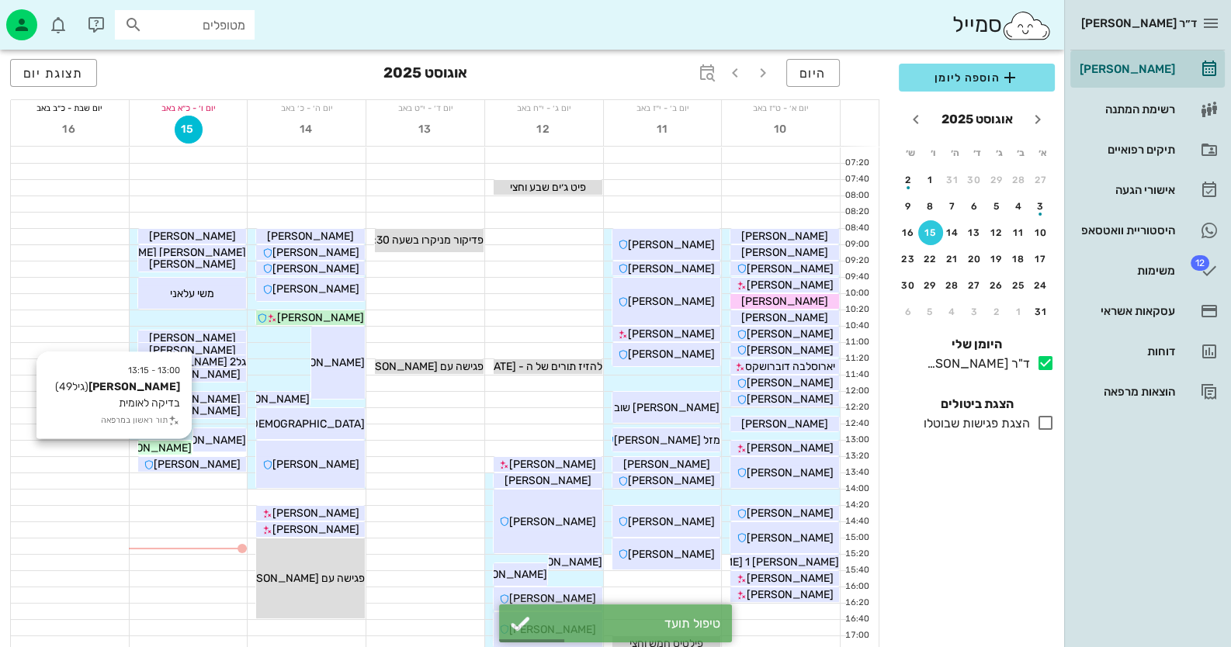
click at [168, 448] on span "[PERSON_NAME]" at bounding box center [148, 448] width 87 height 13
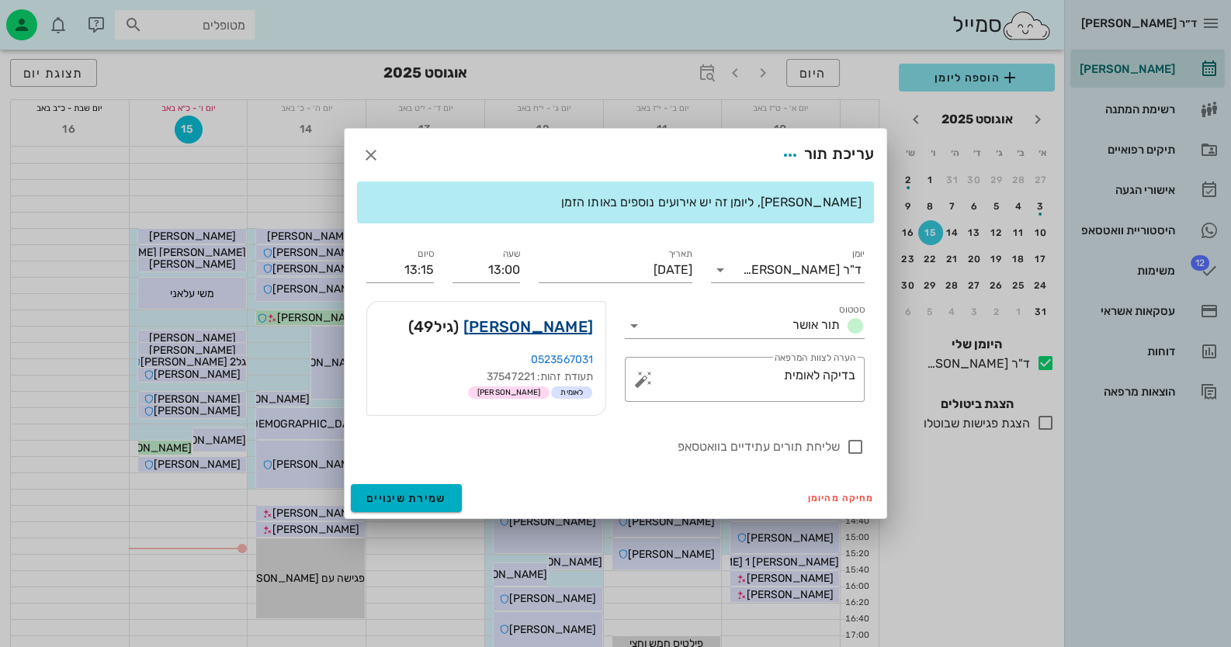
click at [551, 322] on link "[PERSON_NAME]" at bounding box center [528, 326] width 130 height 25
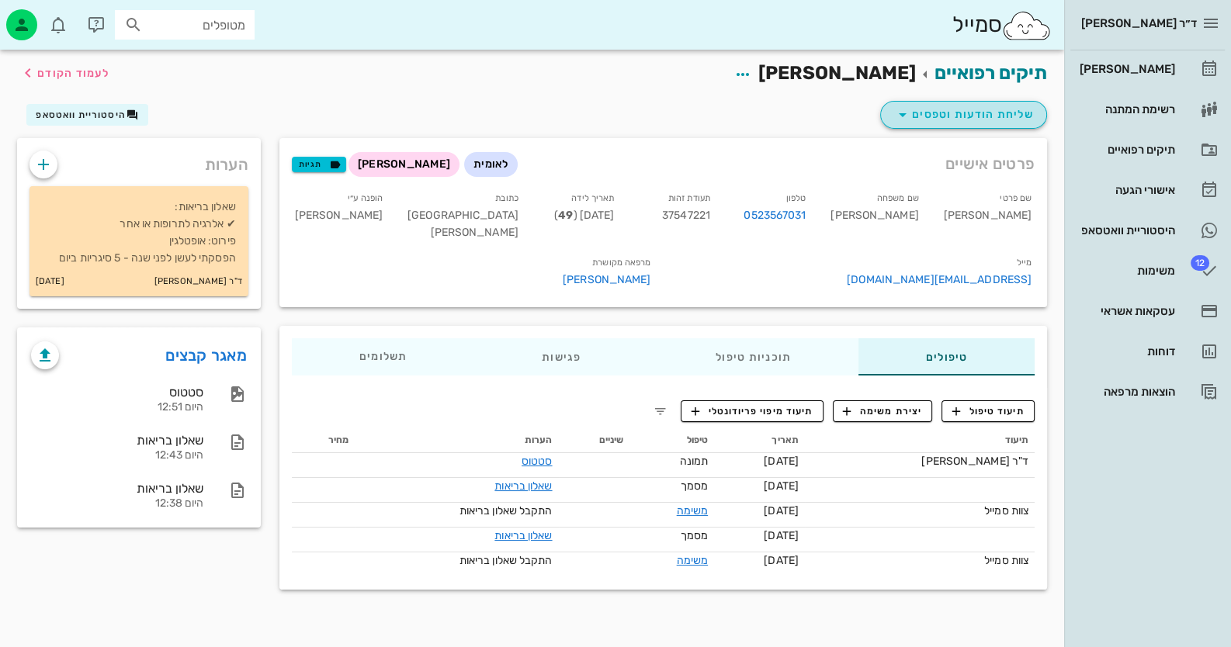
click at [984, 103] on button "שליחת הודעות וטפסים" at bounding box center [963, 115] width 167 height 28
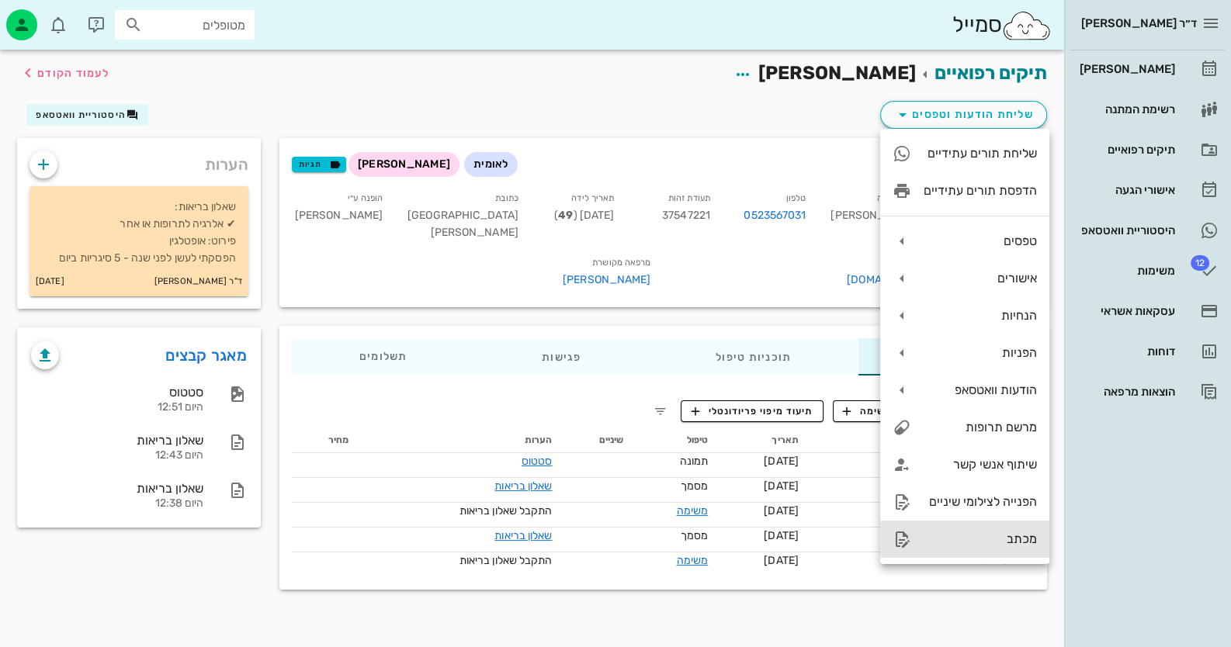
click at [1009, 535] on div "מכתב" at bounding box center [979, 539] width 113 height 15
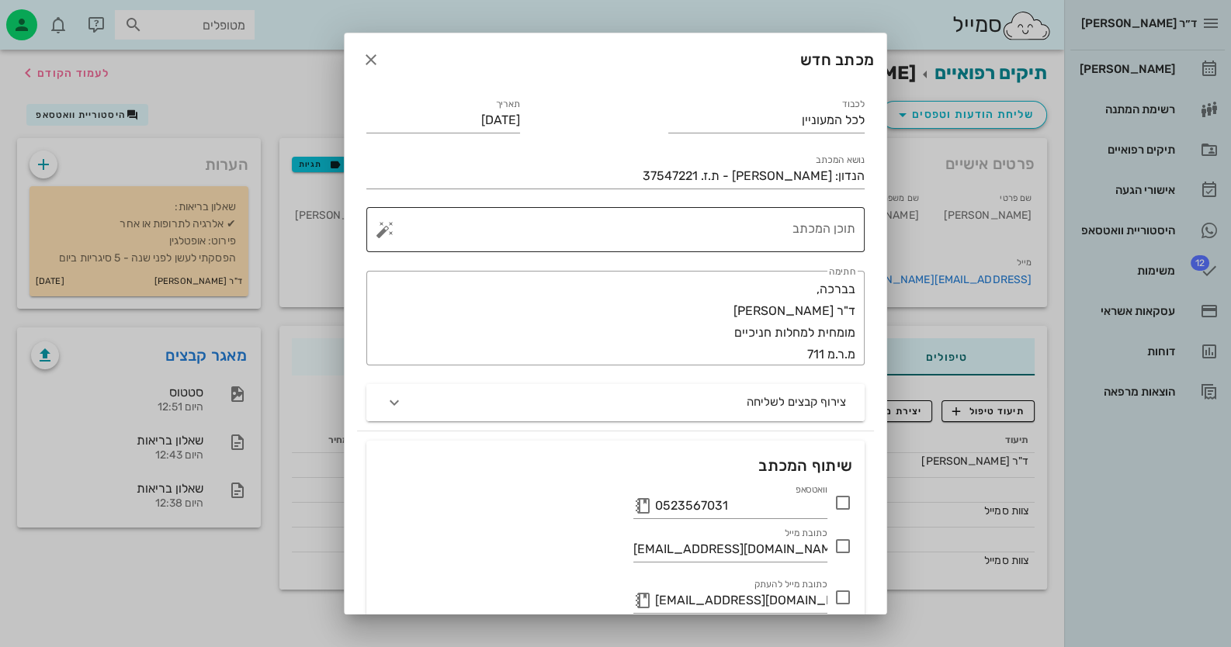
click at [789, 213] on div "תוכן המכתב" at bounding box center [621, 229] width 467 height 45
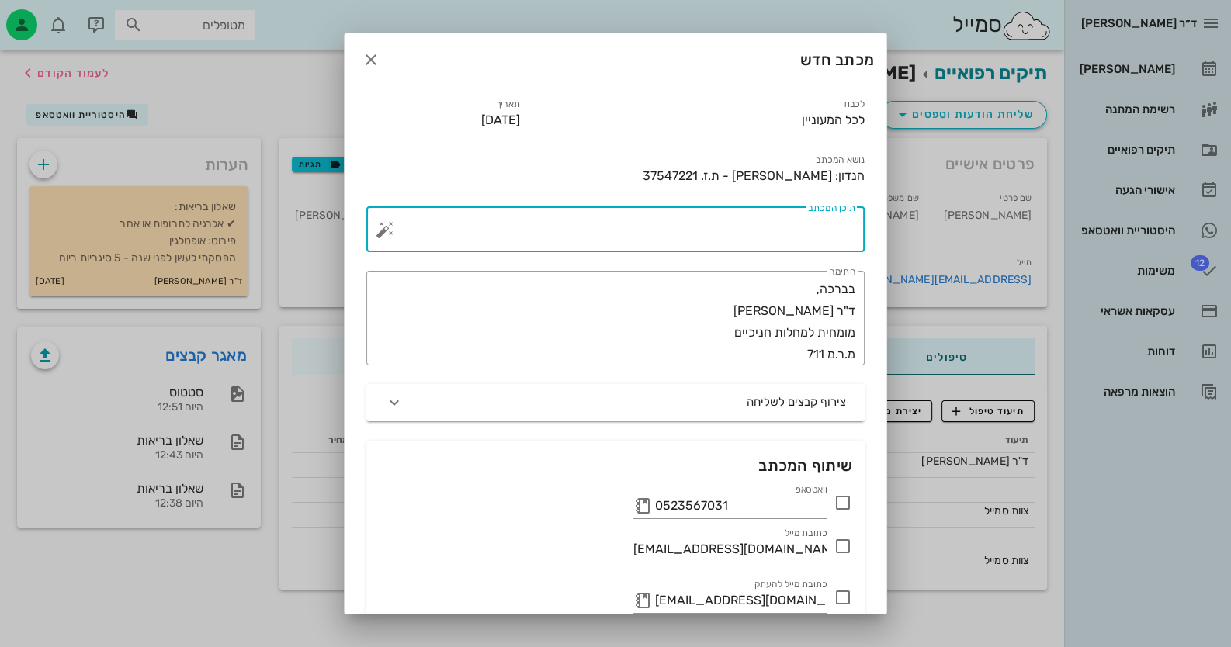
paste textarea "טיפול מבוצע ללא אישור מוקדם כמסוכם עם [PERSON_NAME]"
type textarea "טיפול מבוצע ללא אישור מוקדם כמסוכם עם [PERSON_NAME]"
drag, startPoint x: 589, startPoint y: 225, endPoint x: 881, endPoint y: 235, distance: 292.0
click at [881, 235] on div "לכבוד לכל המעוניין תאריך [DATE] נושא המכתב הנדון: [PERSON_NAME] - ת.ז. 37547221…" at bounding box center [616, 375] width 542 height 578
click at [394, 234] on button "button" at bounding box center [385, 229] width 19 height 19
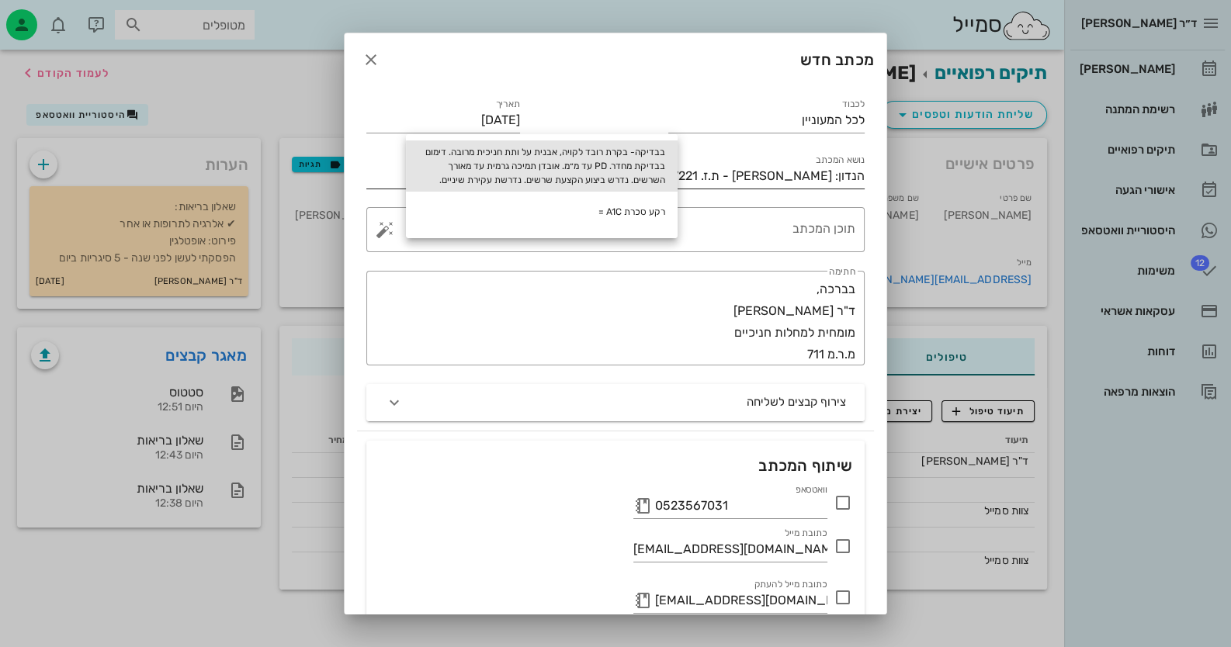
click at [627, 178] on div "בבדיקה- בקרת רובד לקויה, אבנית על ותת חניכית מרובה. דימום בבדיקת מחדר. PD עד מ״…" at bounding box center [542, 165] width 272 height 51
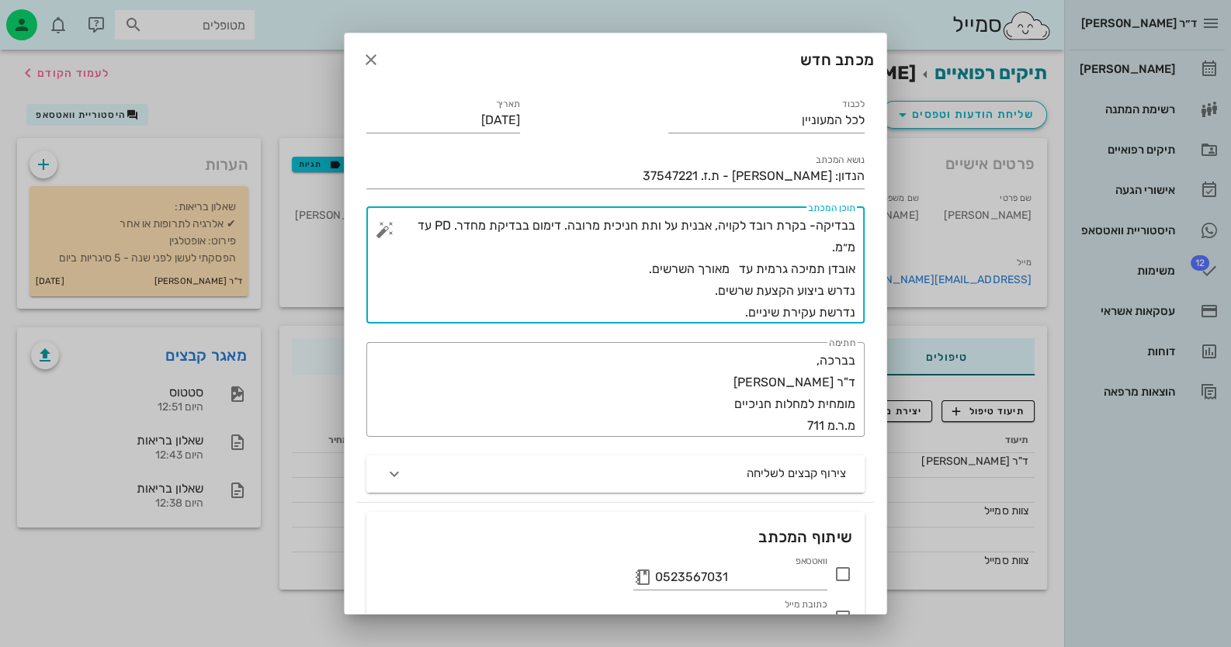
click at [538, 224] on textarea "בבדיקה- בקרת רובד לקויה, אבנית על ותת חניכית מרובה. דימום בבדיקת מחדר. PD עד מ״…" at bounding box center [621, 269] width 467 height 109
click at [737, 242] on textarea "בבדיקה- בקרת רובד לקויה, אבנית על ותת חניכית מרובה. דימום והפרשה מוגלתית בבדיקת…" at bounding box center [621, 269] width 467 height 109
click at [737, 265] on textarea "בבדיקה- בקרת רובד לקויה, אבנית על ותת חניכית מרובה. דימום והפרשה מוגלתית בבדיקת…" at bounding box center [621, 269] width 467 height 109
click at [691, 291] on textarea "בבדיקה- בקרת רובד לקויה, אבנית על ותת חניכית מרובה. דימום והפרשה מוגלתית בבדיקת…" at bounding box center [621, 269] width 467 height 109
drag, startPoint x: 745, startPoint y: 310, endPoint x: 779, endPoint y: 314, distance: 34.4
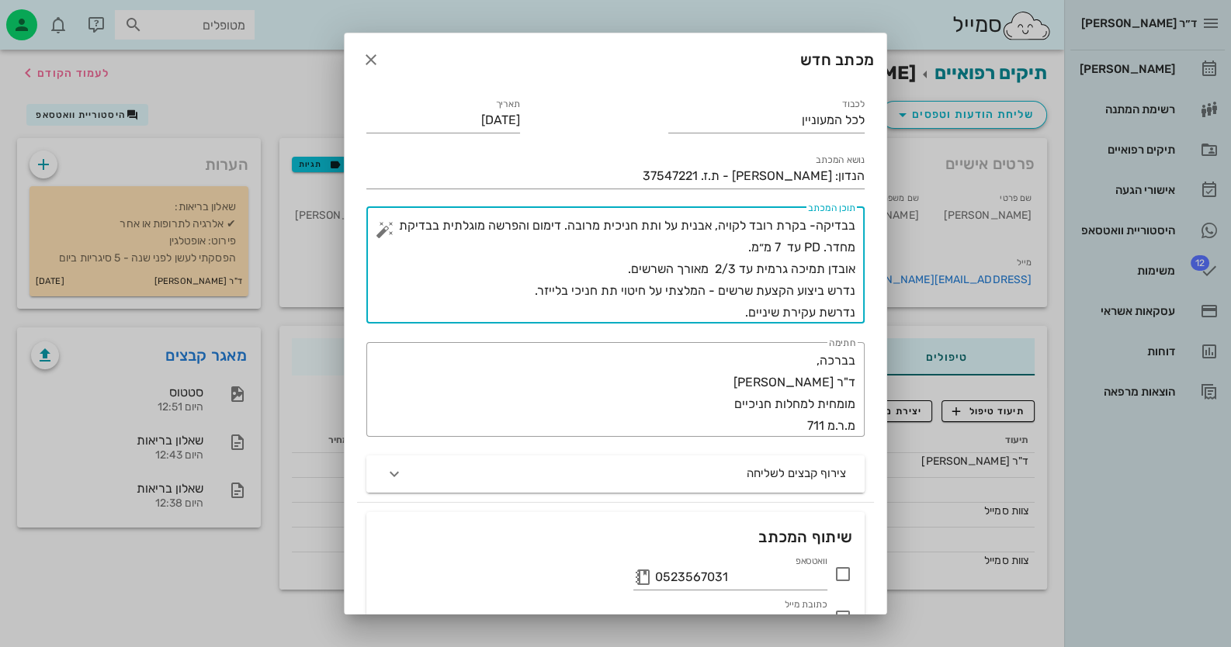
click at [779, 314] on textarea "בבדיקה- בקרת רובד לקויה, אבנית על ותת חניכית מרובה. דימום והפרשה מוגלתית בבדיקת…" at bounding box center [621, 269] width 467 height 109
type textarea "בבדיקה- בקרת רובד לקויה, אבנית על ותת חניכית מרובה. דימום והפרשה מוגלתית בבדיקת…"
drag, startPoint x: 761, startPoint y: 310, endPoint x: 889, endPoint y: 194, distance: 172.5
click at [889, 194] on div "ד״ר [PERSON_NAME] רשימת המתנה תיקים רפואיים אישורי הגעה היסטוריית וואטסאפ 12 מש…" at bounding box center [615, 323] width 1231 height 647
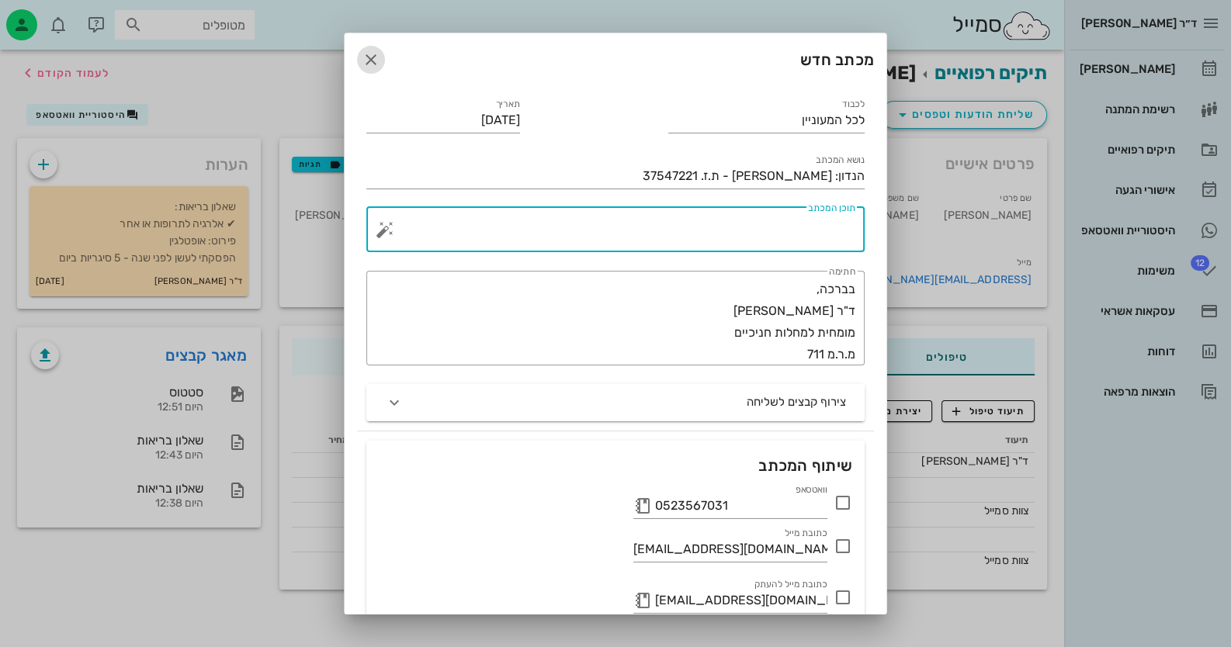
click at [380, 58] on icon "button" at bounding box center [371, 59] width 19 height 19
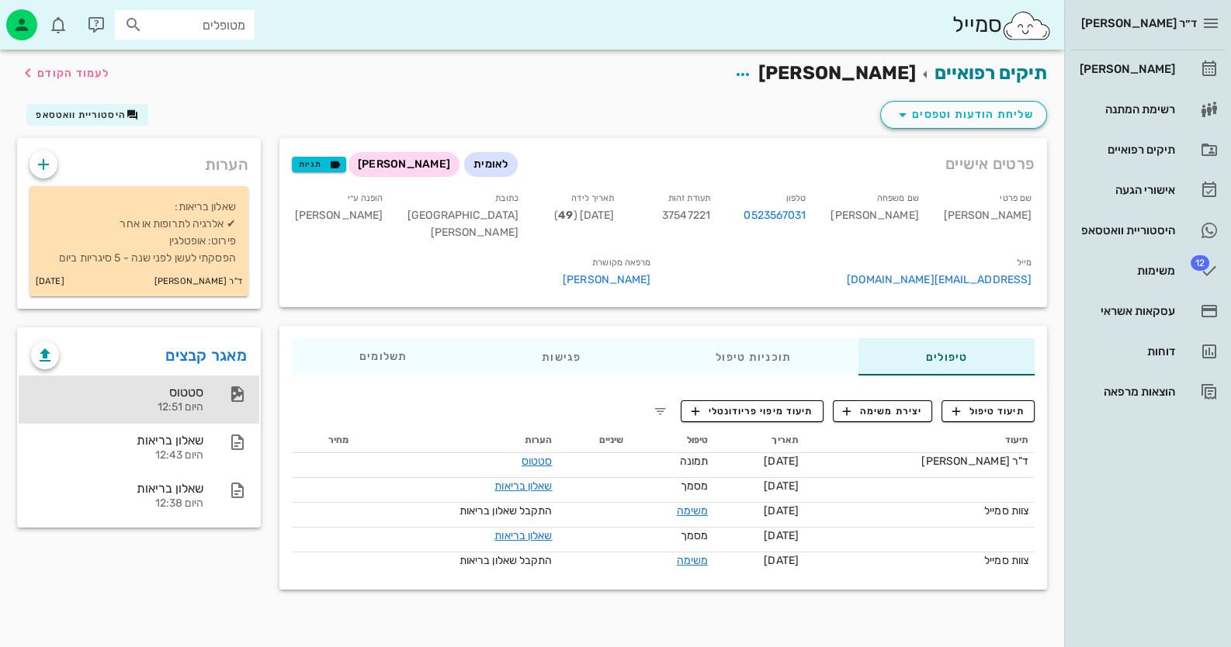
click at [179, 398] on div "סטטוס" at bounding box center [117, 392] width 172 height 15
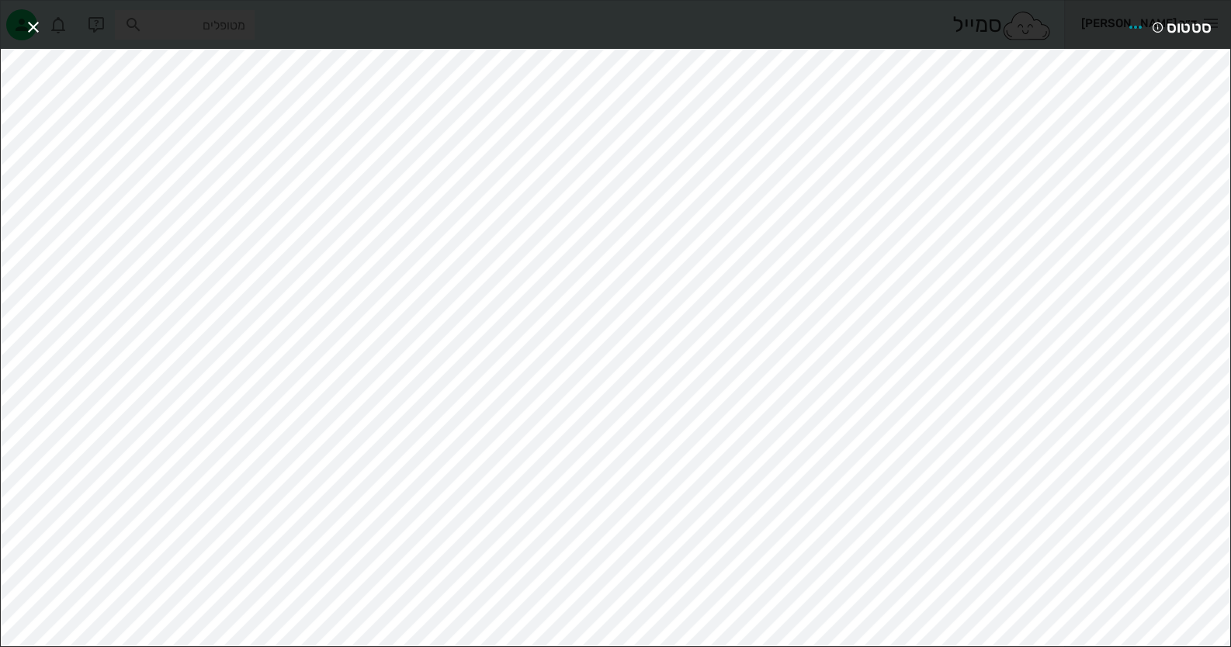
click at [27, 12] on div "סטטוס" at bounding box center [615, 25] width 1229 height 48
click at [34, 22] on icon "button" at bounding box center [33, 27] width 19 height 19
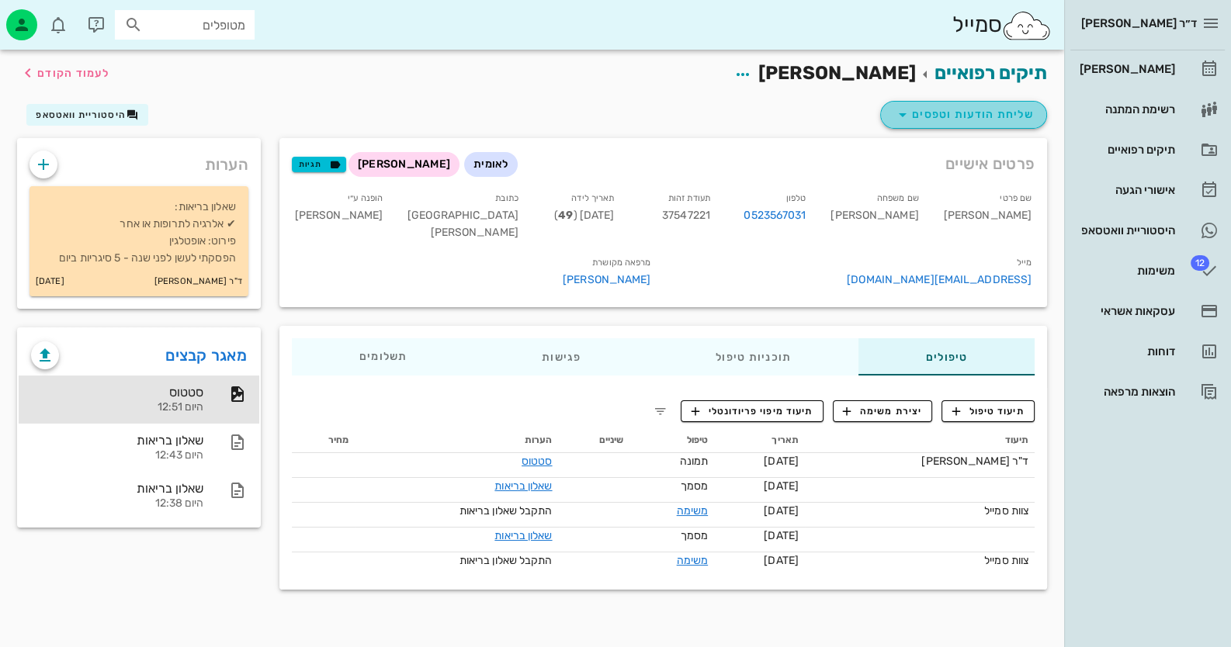
click at [937, 115] on span "שליחת הודעות וטפסים" at bounding box center [963, 115] width 140 height 19
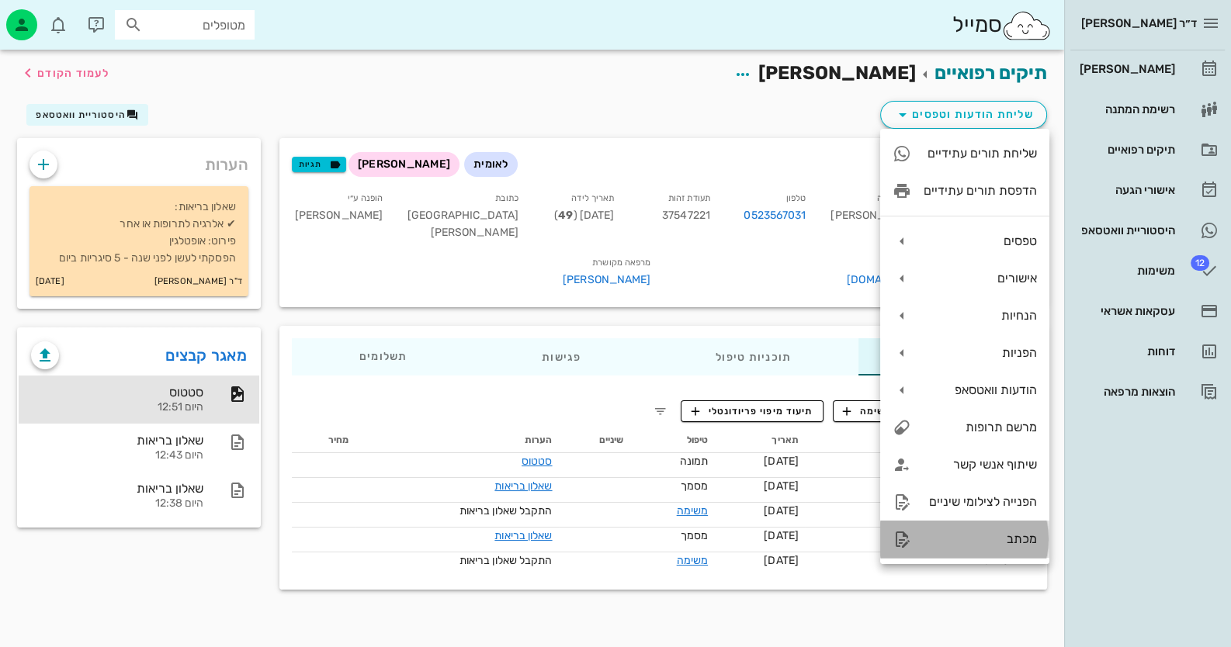
click at [985, 549] on div "מכתב" at bounding box center [964, 539] width 169 height 37
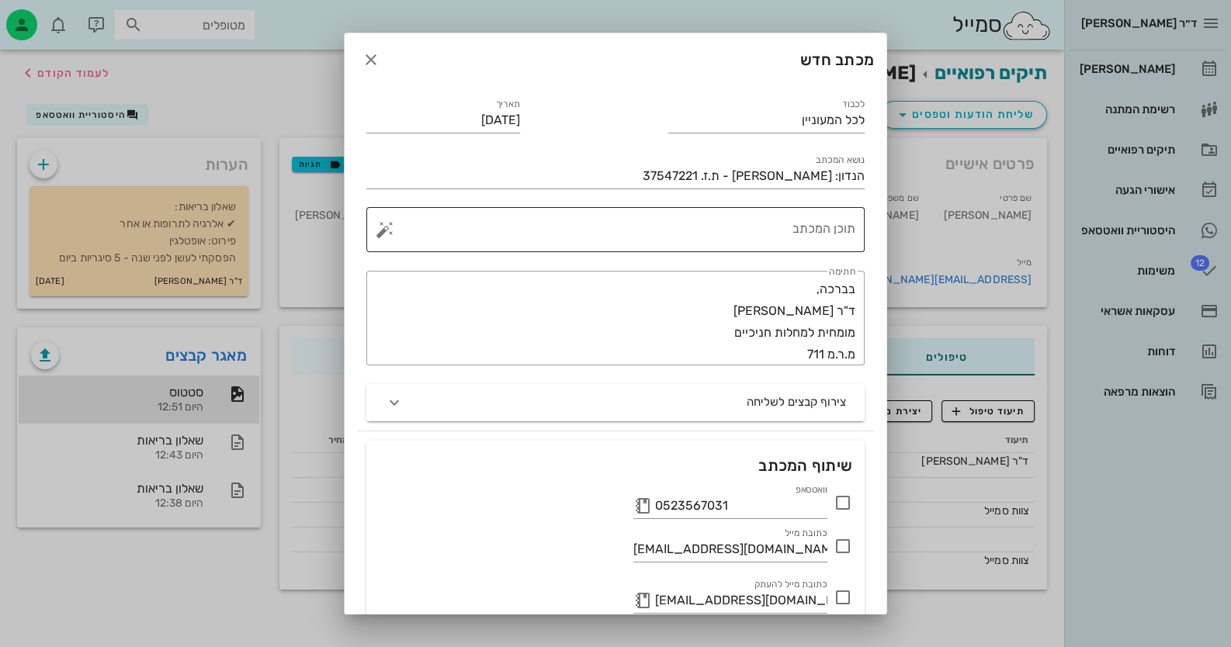
click at [795, 228] on textarea "תוכן המכתב" at bounding box center [621, 233] width 467 height 37
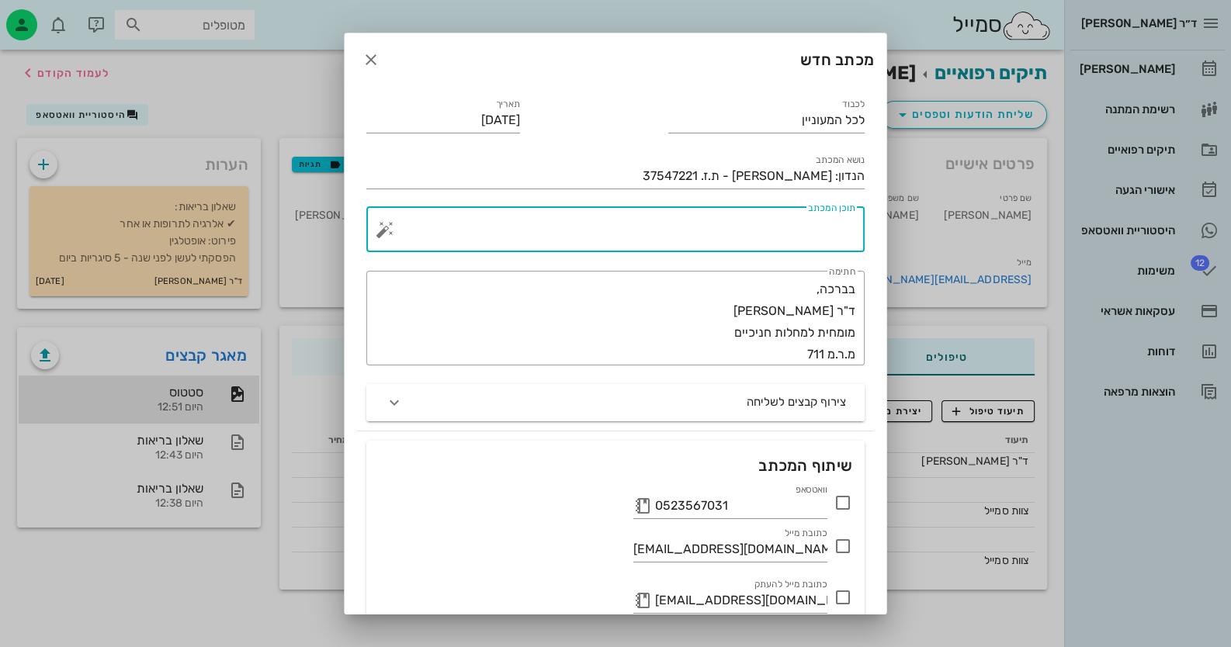
paste textarea "בבדיקה- בקרת רובד לקויה, אבנית על ותת חניכית מרובה. דימום והפרשה מוגלתית בבדיקת…"
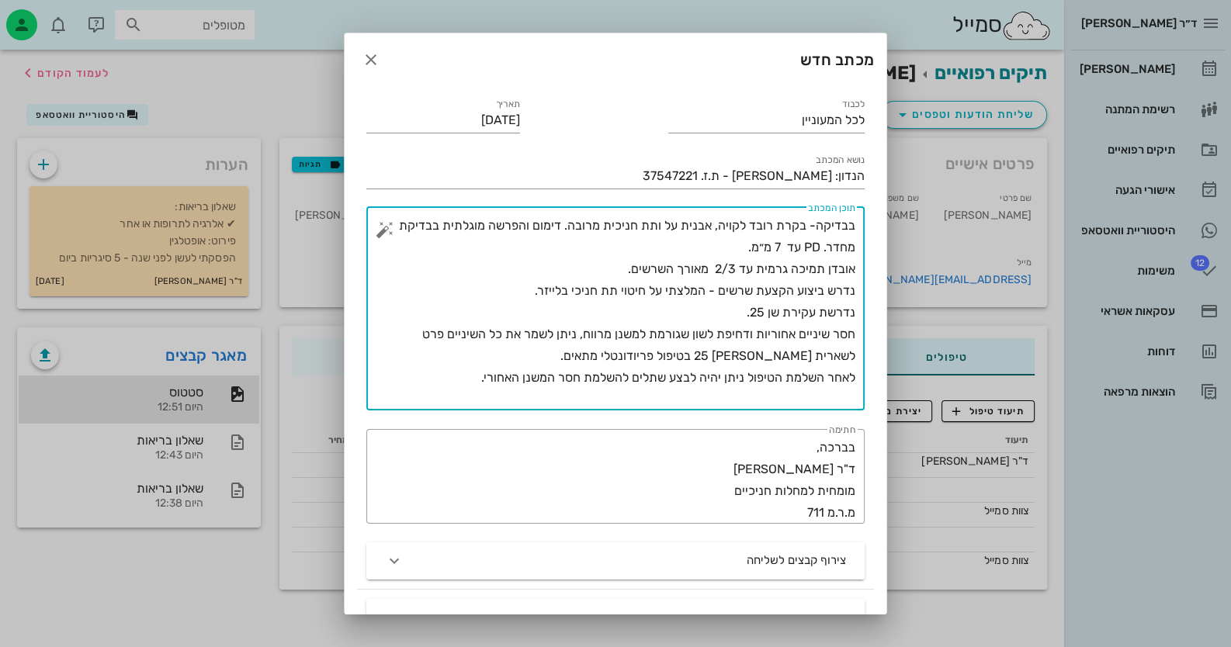
click at [854, 223] on textarea "בבדיקה- בקרת רובד לקויה, אבנית על ותת חניכית מרובה. דימום והפרשה מוגלתית בבדיקת…" at bounding box center [621, 313] width 467 height 196
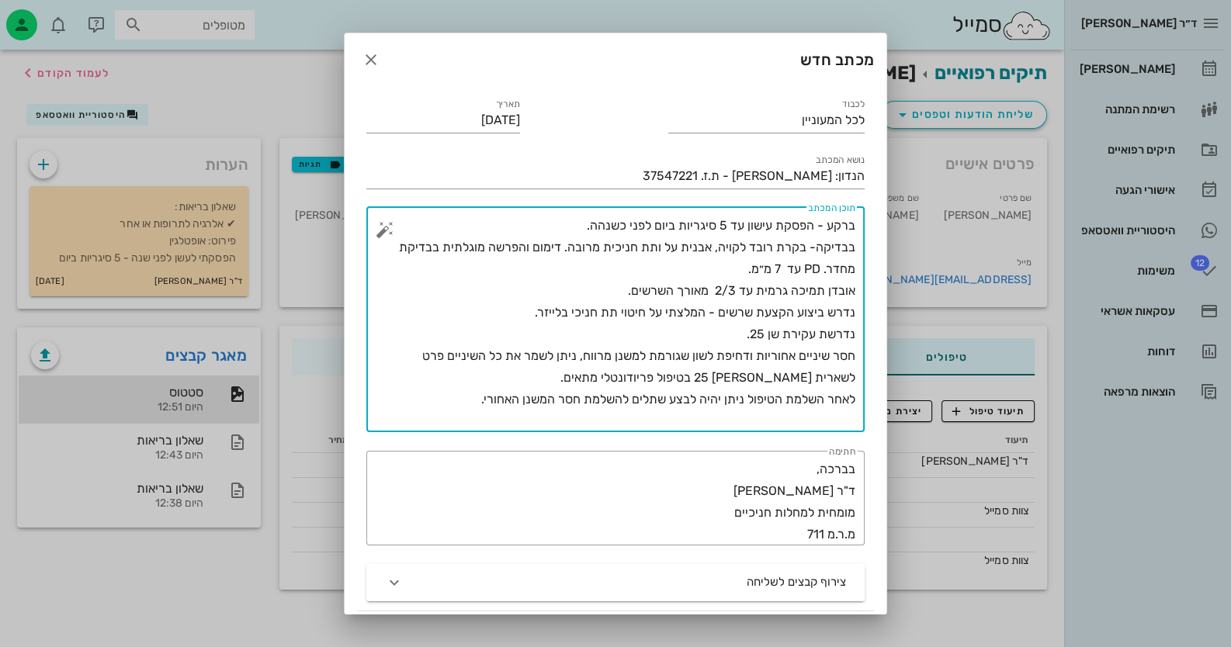
click at [603, 224] on textarea "ברקע - הפסקת עישון עד 5 סיגריות ביום לפני כשנהה. בבדיקה- בקרת רובד לקויה, אבנית…" at bounding box center [621, 323] width 467 height 217
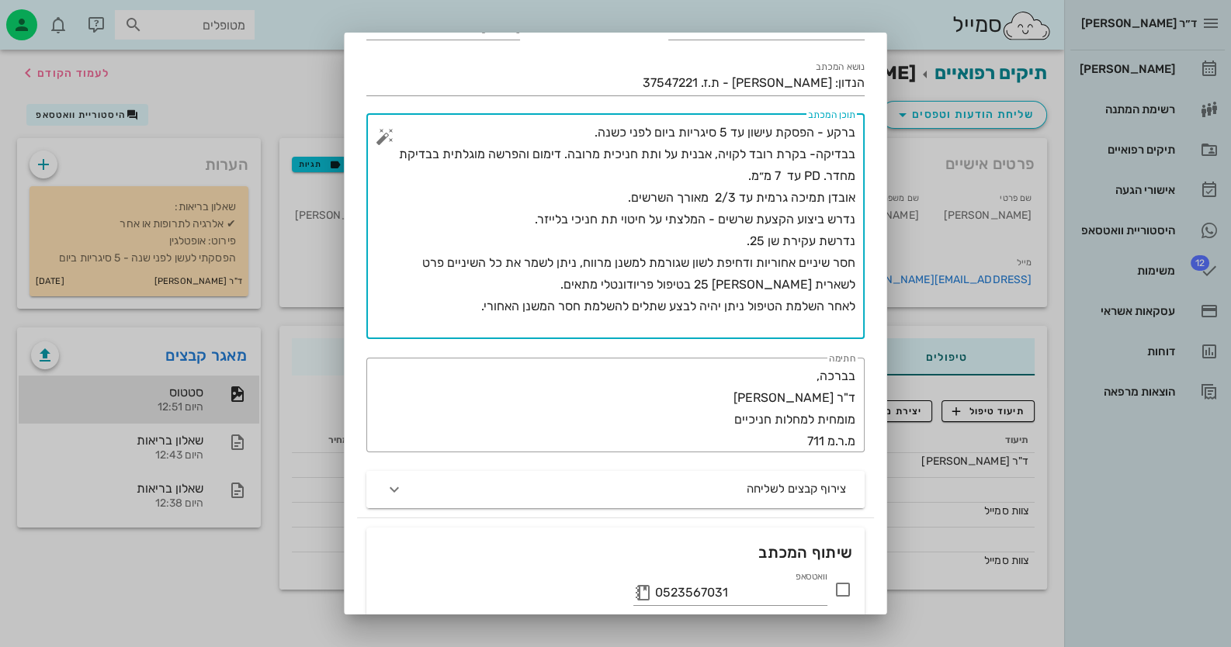
scroll to position [269, 0]
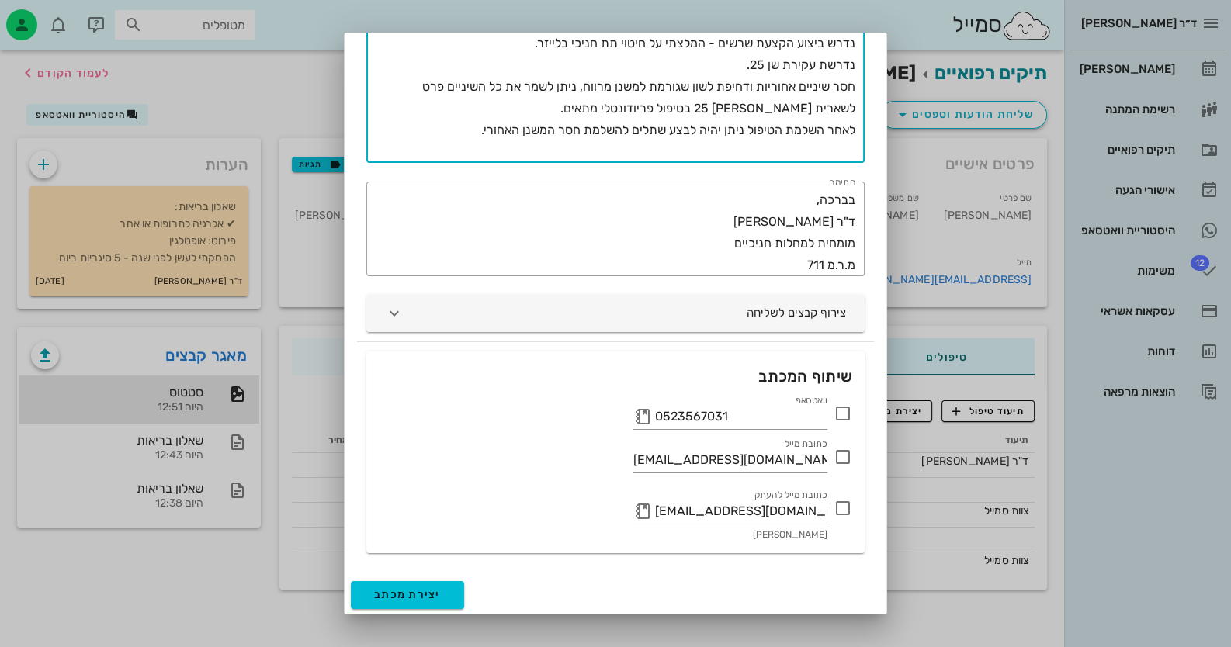
type textarea "ברקע - הפסקת עישון עד 5 סיגריות ביום לפני כשנה. בבדיקה- בקרת רובד לקויה, אבנית …"
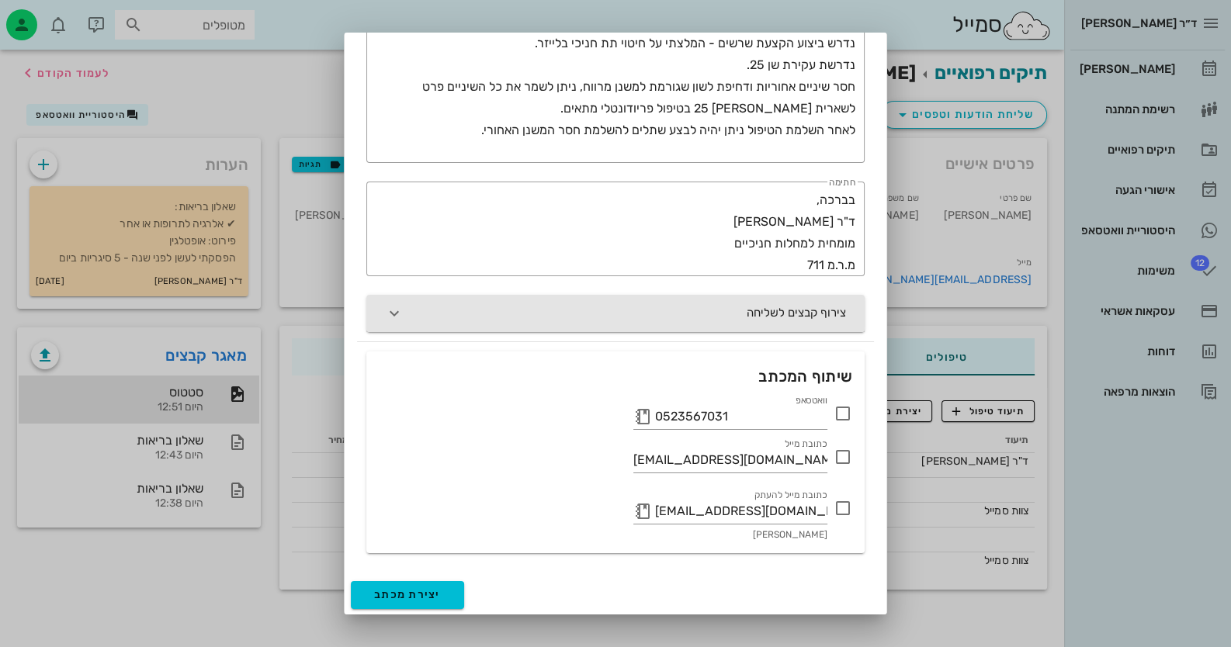
click at [738, 307] on button "צירוף קבצים לשליחה" at bounding box center [615, 313] width 498 height 37
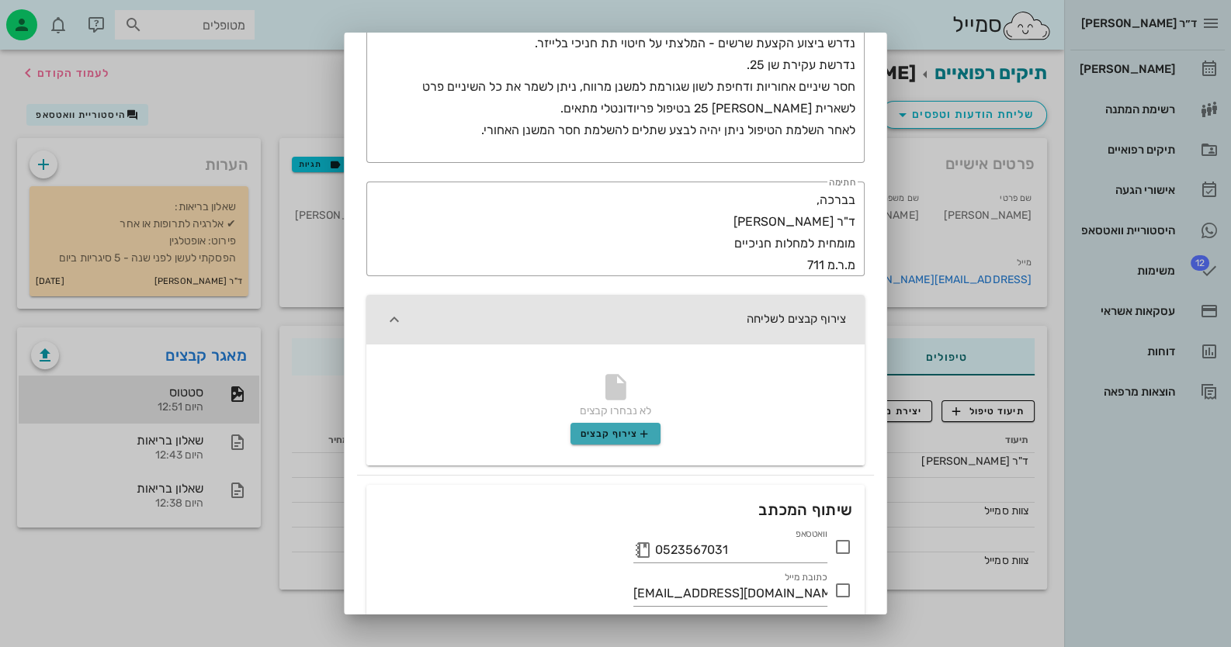
click at [634, 431] on span "צירוף קבצים" at bounding box center [615, 434] width 71 height 12
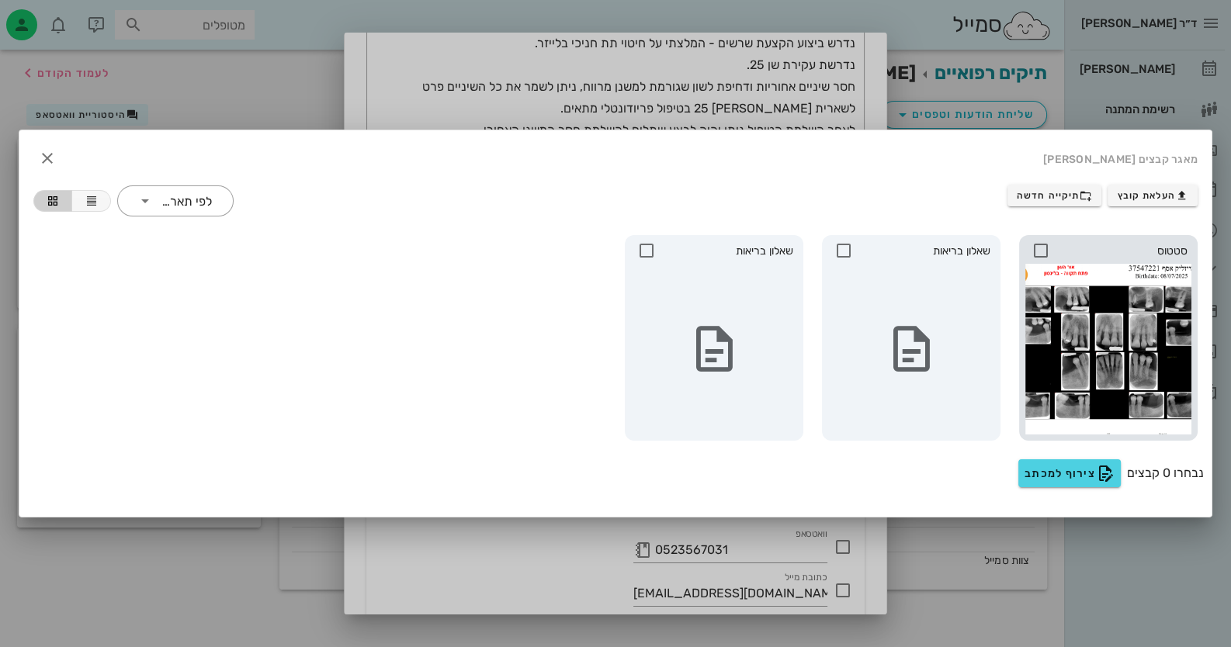
click at [1037, 251] on icon at bounding box center [1040, 250] width 19 height 19
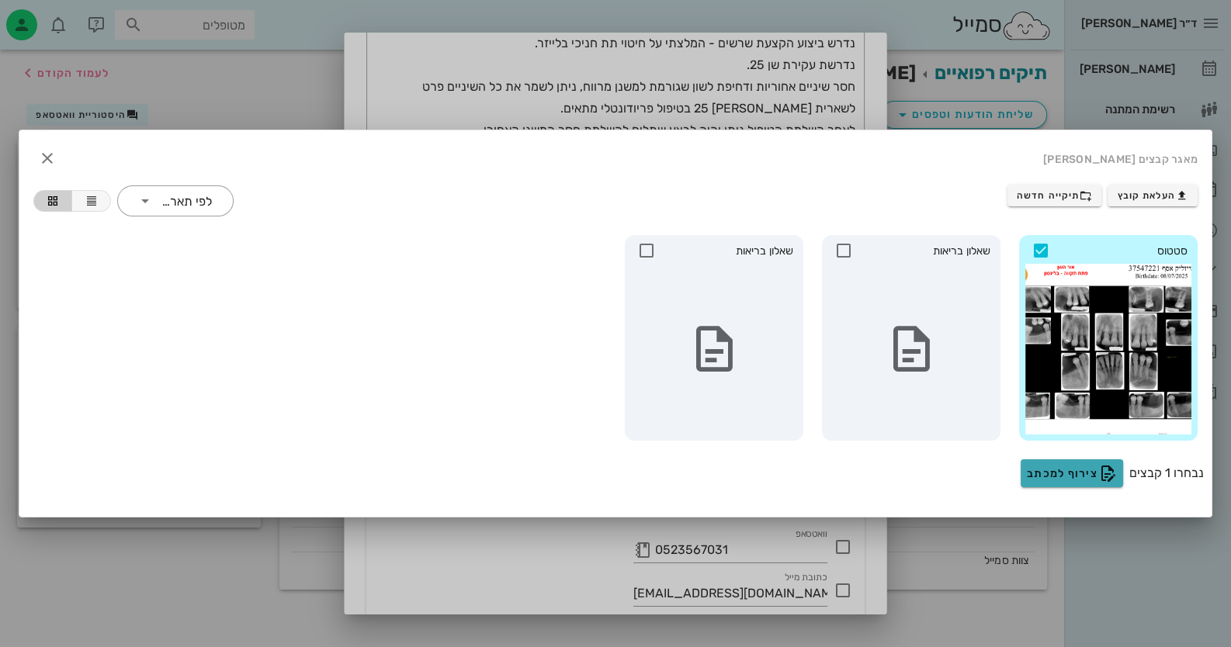
click at [1087, 473] on span "צירוף למכתב" at bounding box center [1072, 473] width 90 height 19
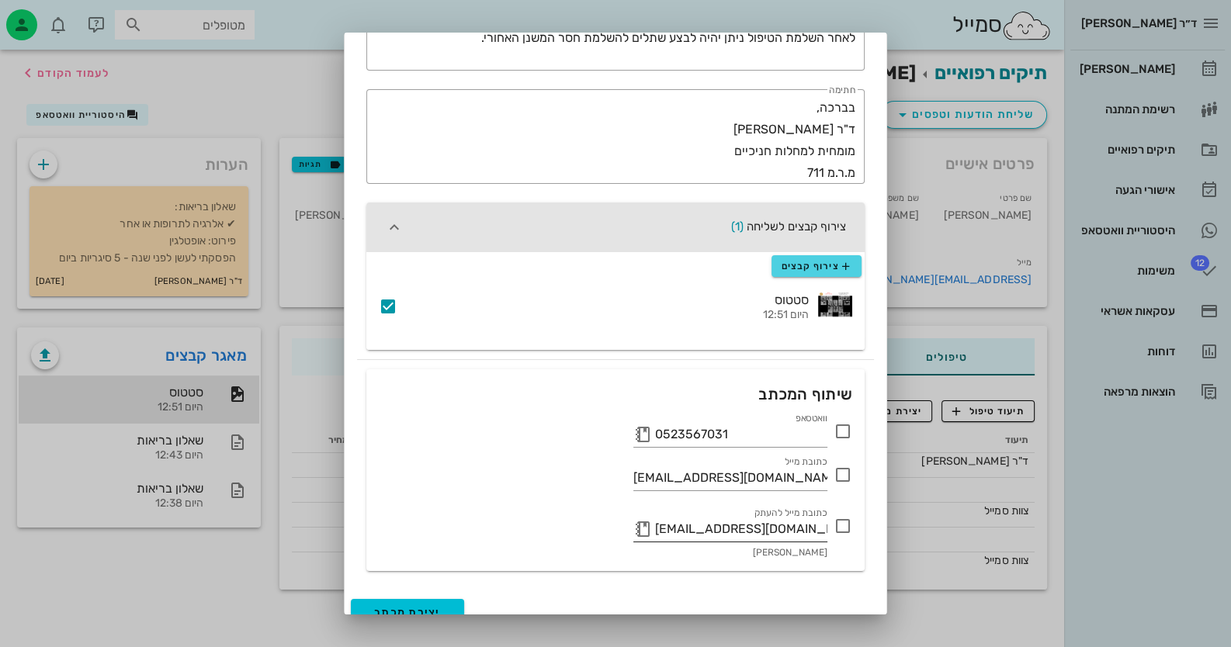
scroll to position [379, 0]
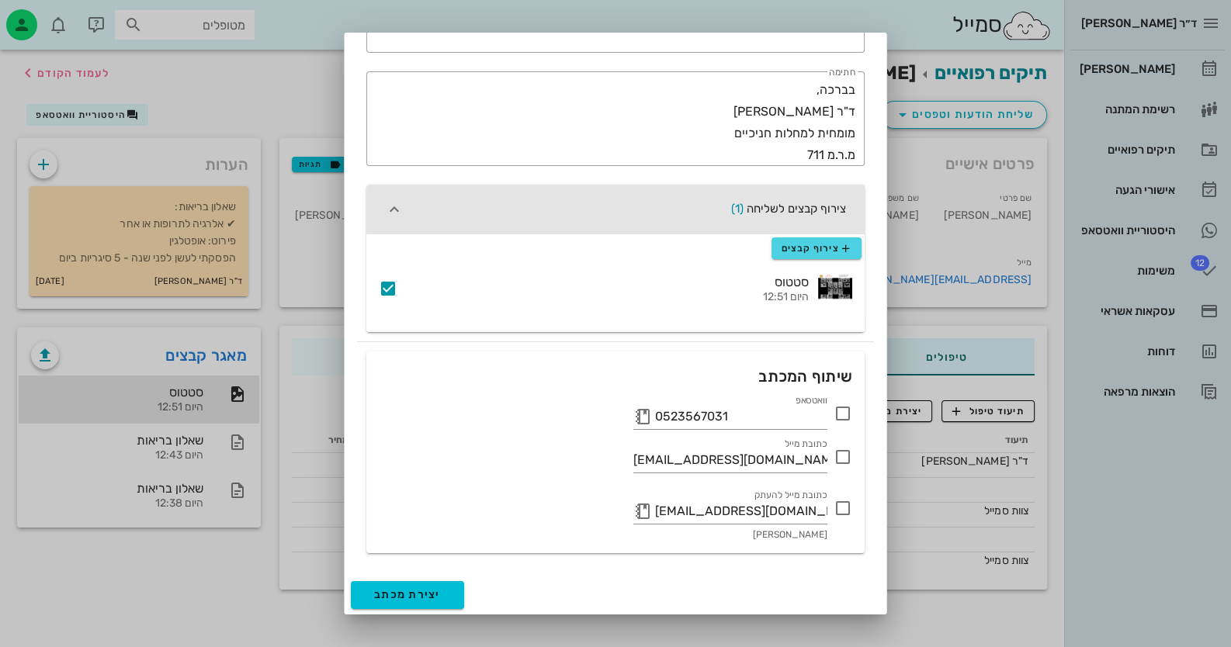
click at [844, 506] on icon at bounding box center [842, 508] width 19 height 19
click at [845, 417] on icon at bounding box center [842, 413] width 19 height 19
click at [391, 595] on span "יצירת מכתב" at bounding box center [407, 594] width 67 height 13
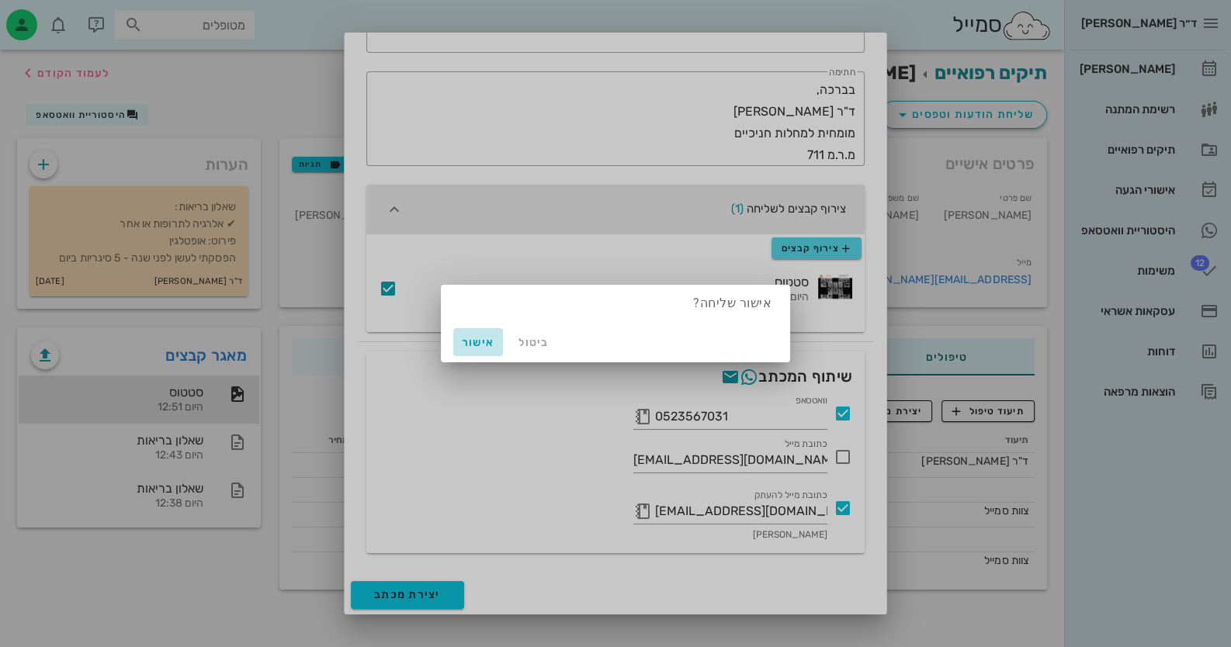
click at [490, 334] on button "אישור" at bounding box center [478, 342] width 50 height 28
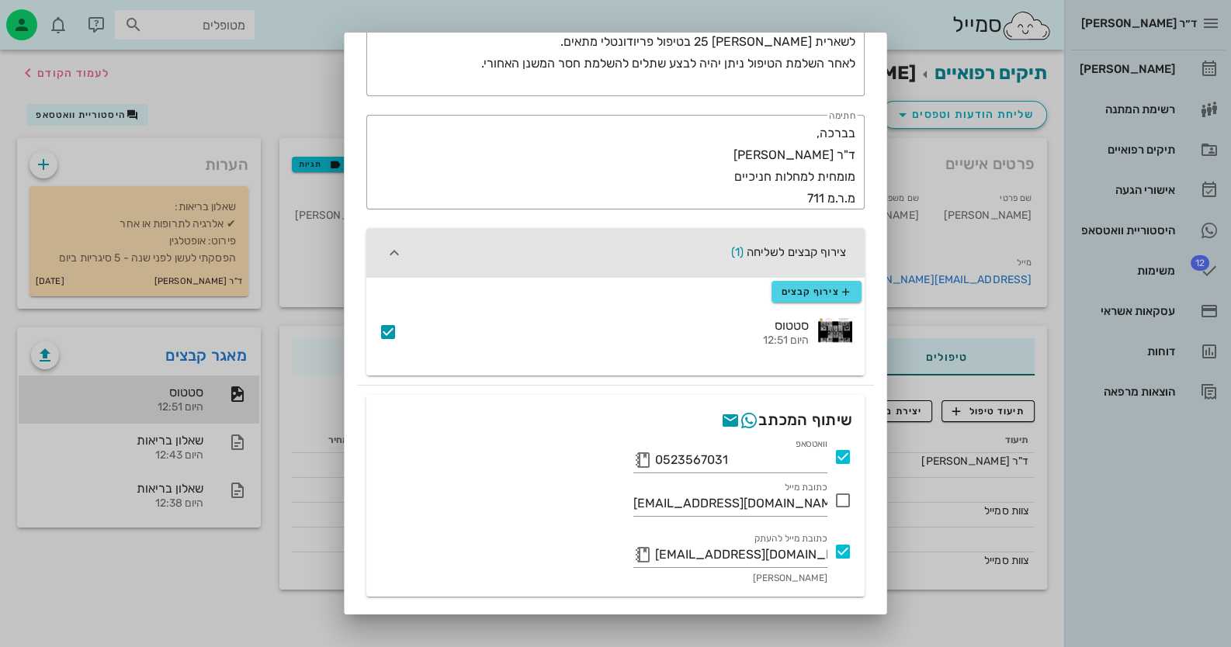
scroll to position [423, 0]
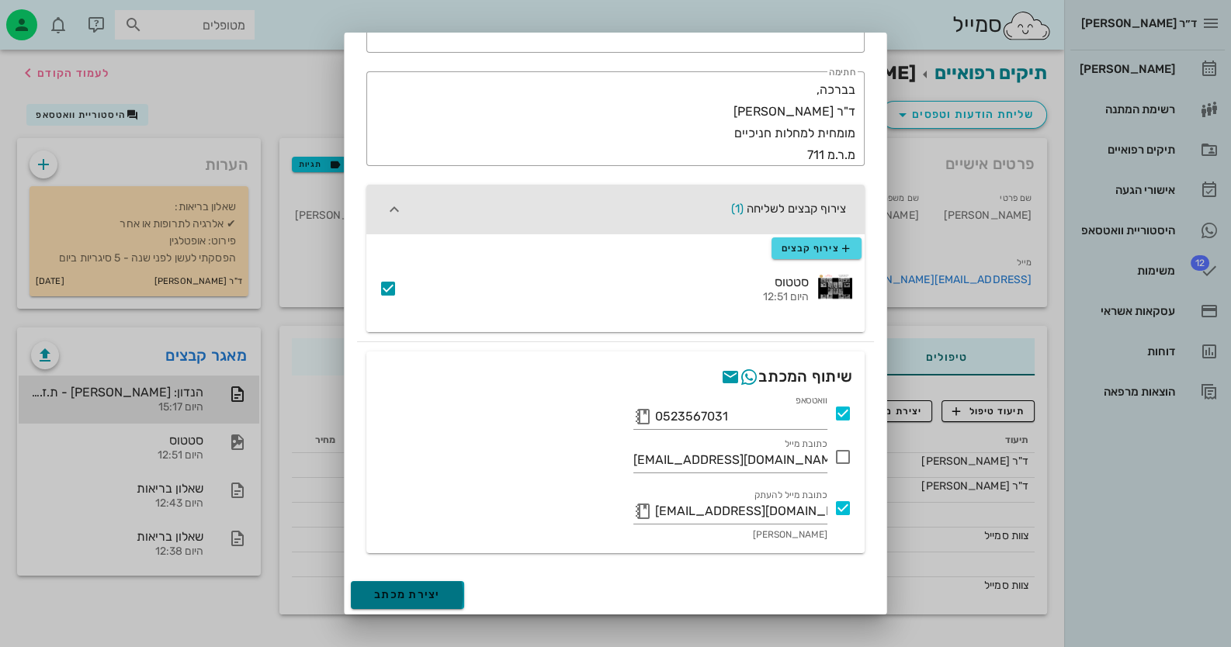
click at [435, 597] on span "יצירת מכתב" at bounding box center [407, 594] width 67 height 13
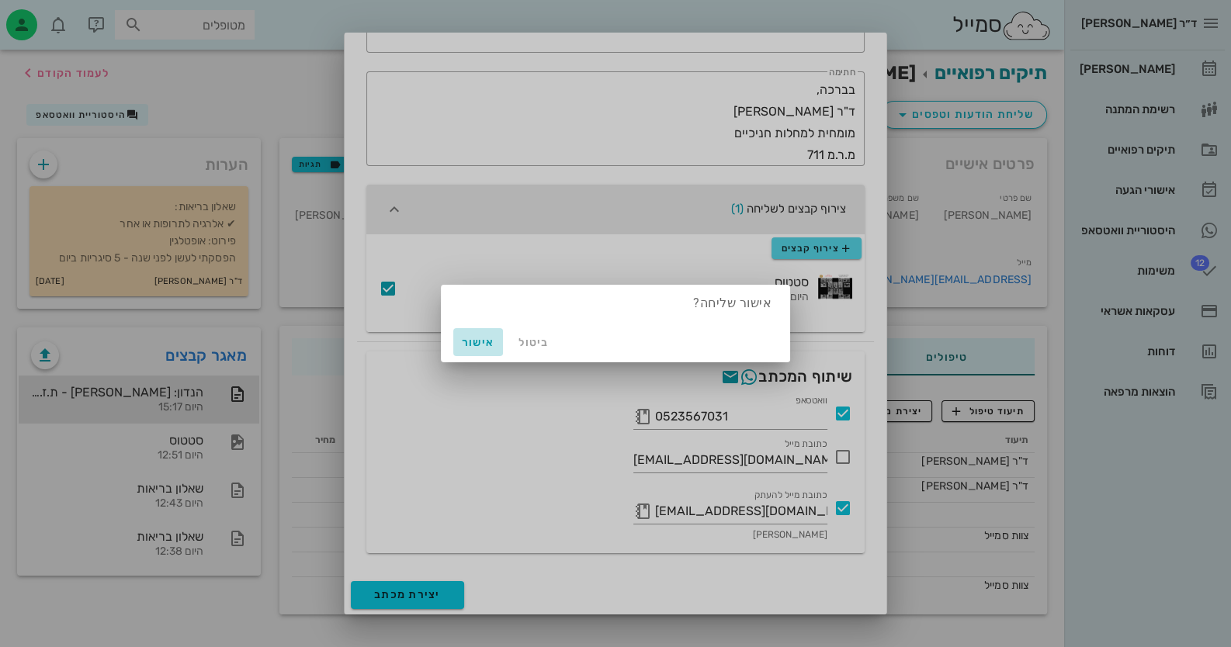
click at [477, 341] on span "אישור" at bounding box center [477, 342] width 37 height 13
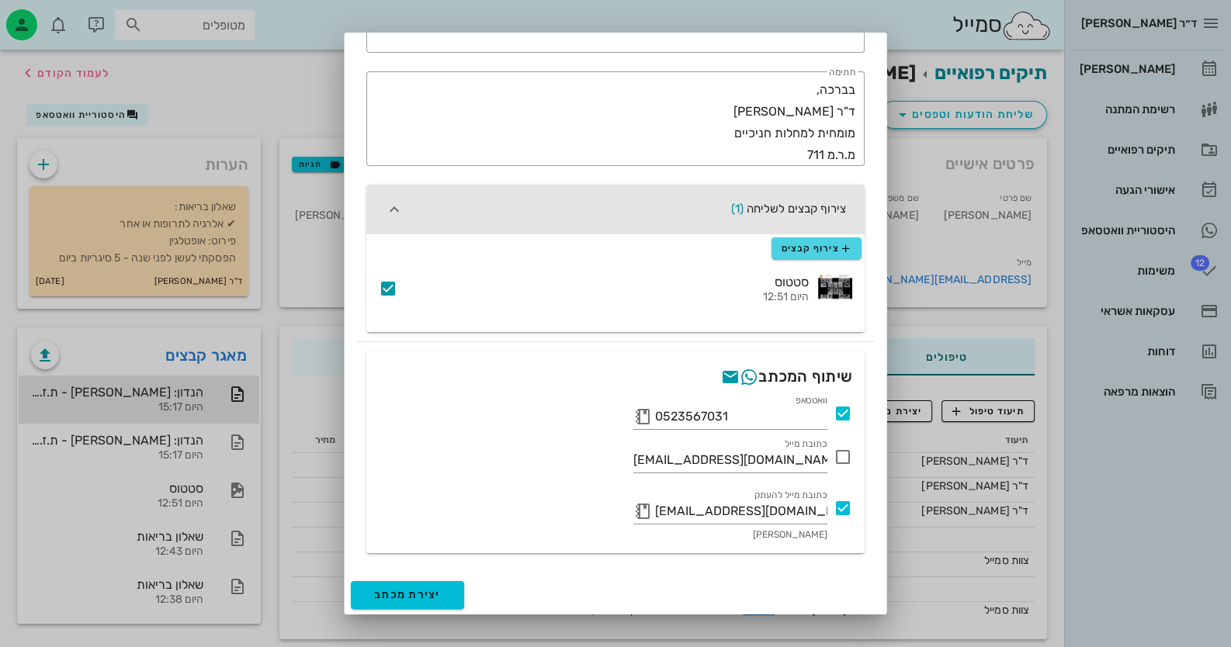
click at [848, 510] on icon at bounding box center [842, 508] width 19 height 19
click at [463, 584] on button "יצירת מכתב" at bounding box center [407, 595] width 113 height 28
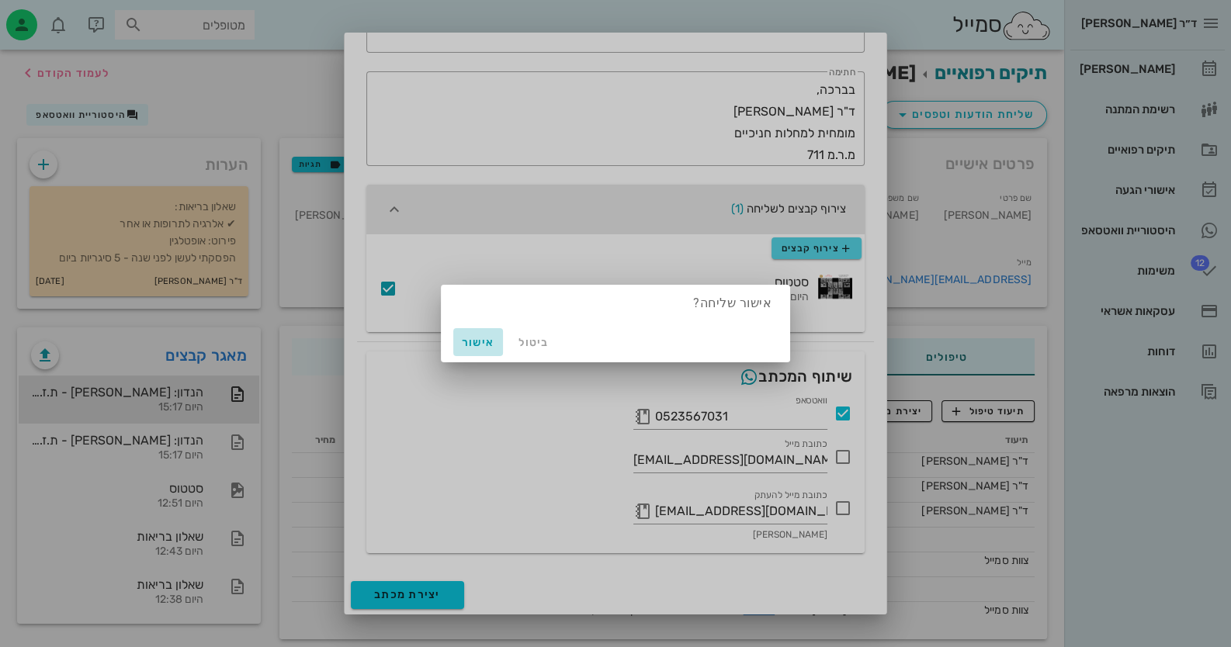
click at [475, 344] on span "אישור" at bounding box center [477, 342] width 37 height 13
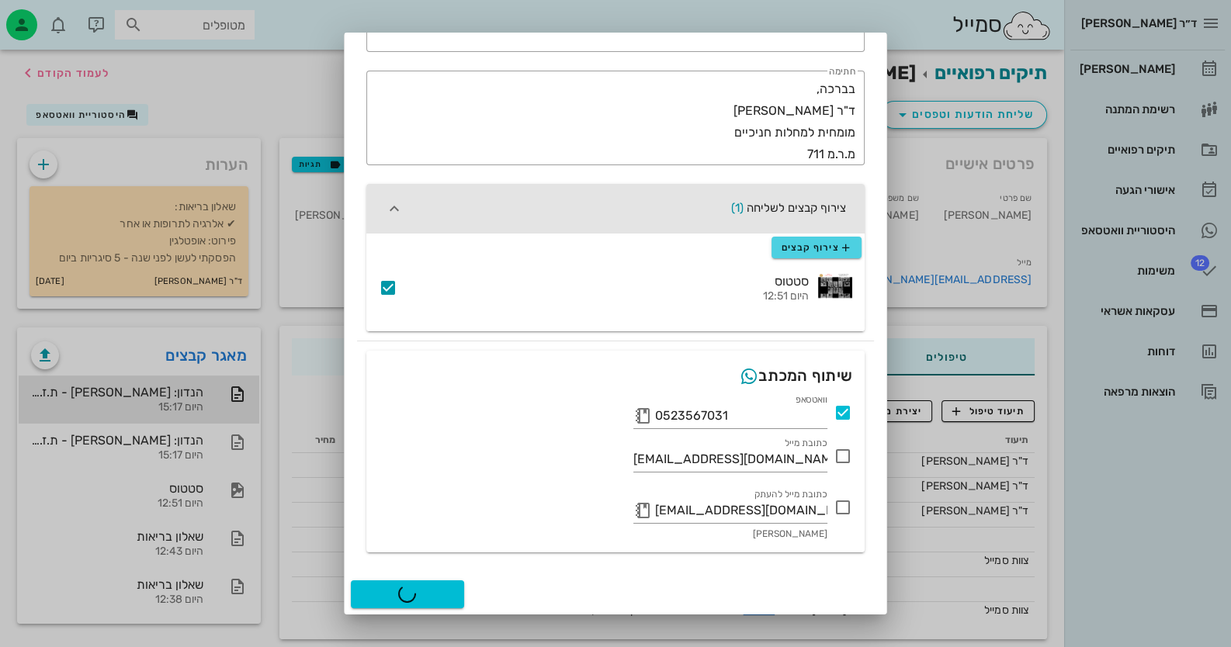
scroll to position [379, 0]
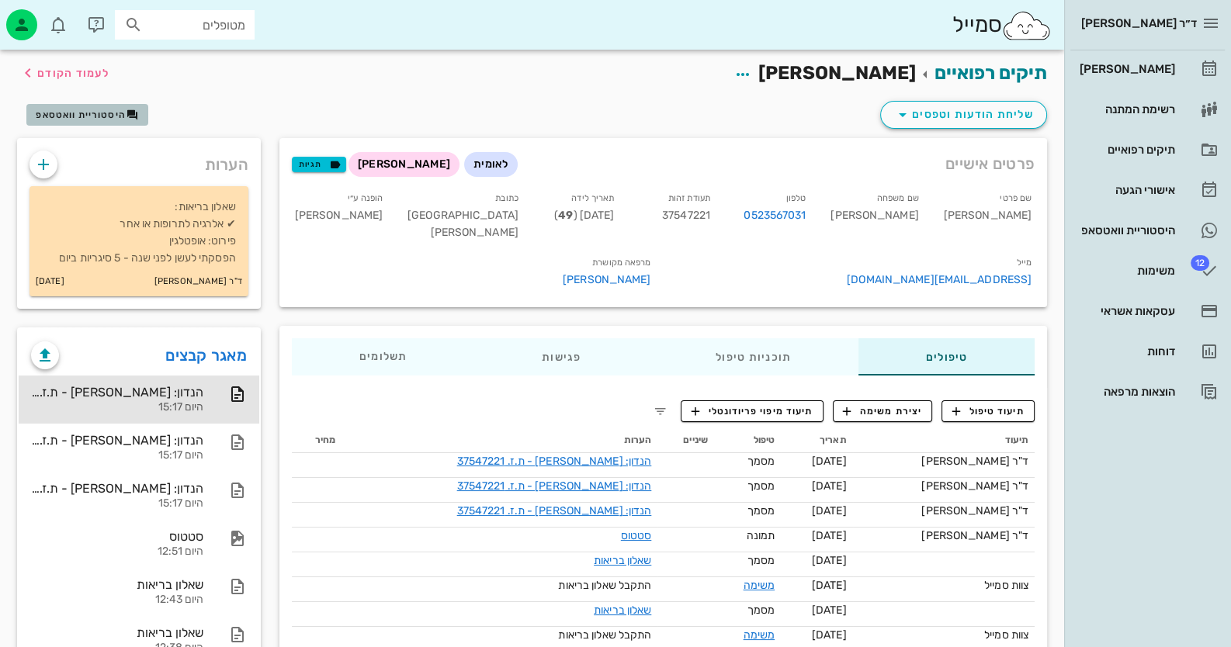
click at [138, 123] on button "היסטוריית וואטסאפ" at bounding box center [87, 115] width 122 height 22
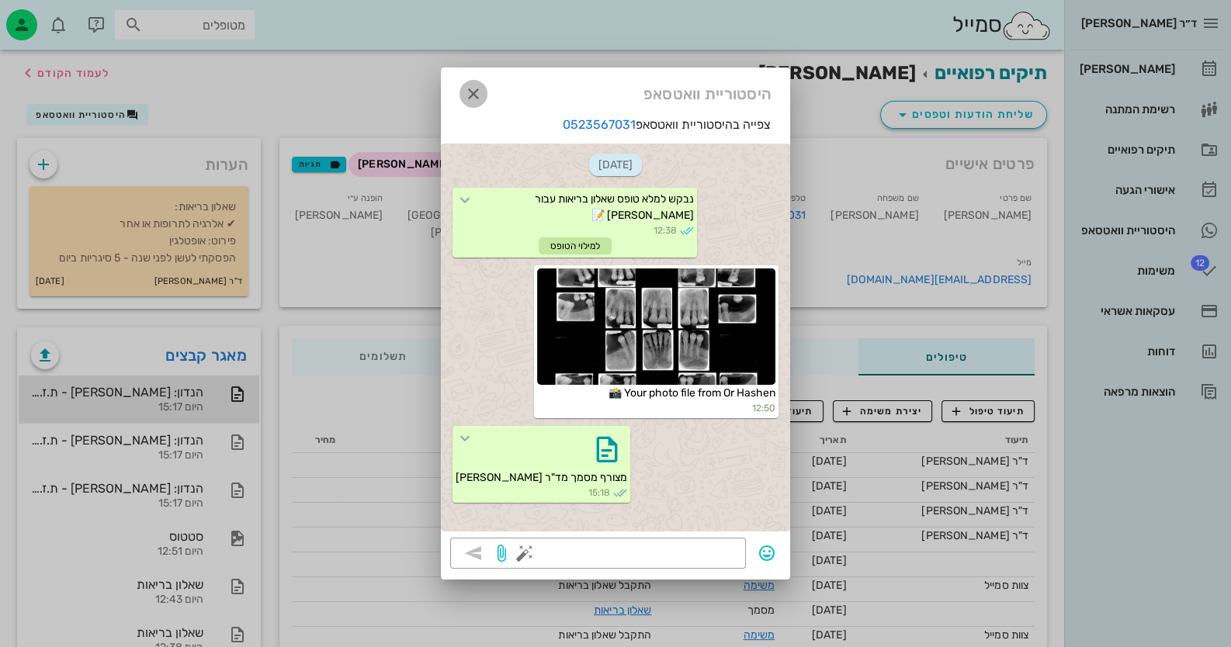
click at [474, 91] on icon "button" at bounding box center [473, 94] width 19 height 19
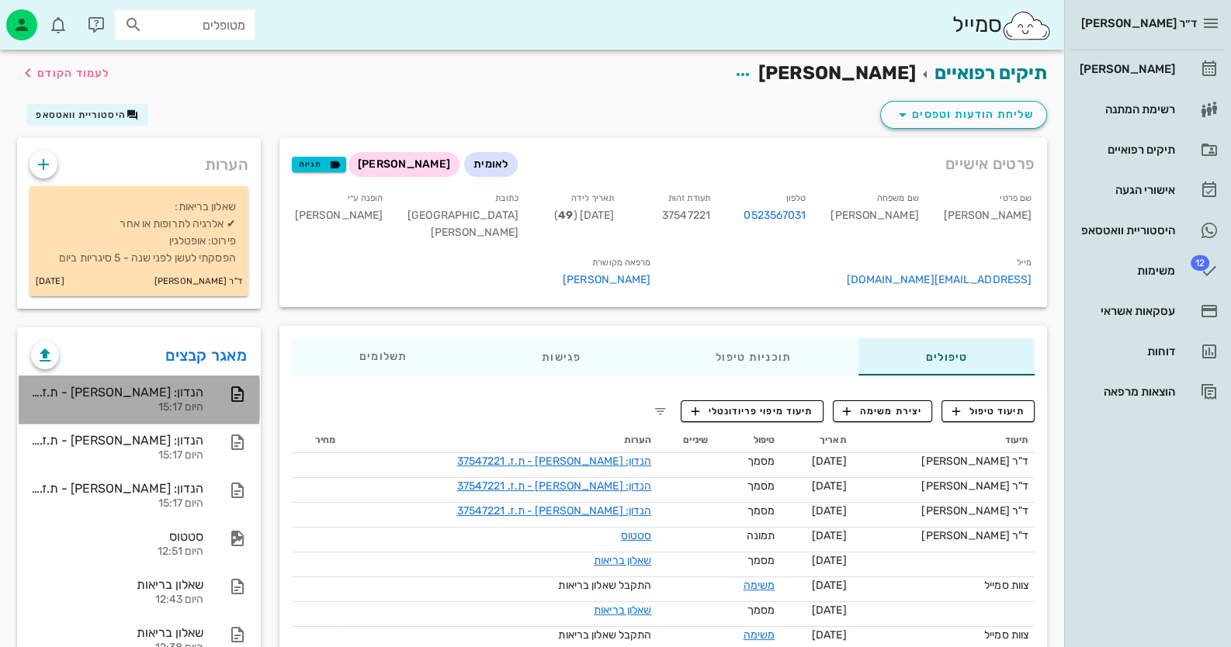
click at [198, 401] on div "היום 15:17" at bounding box center [117, 407] width 172 height 13
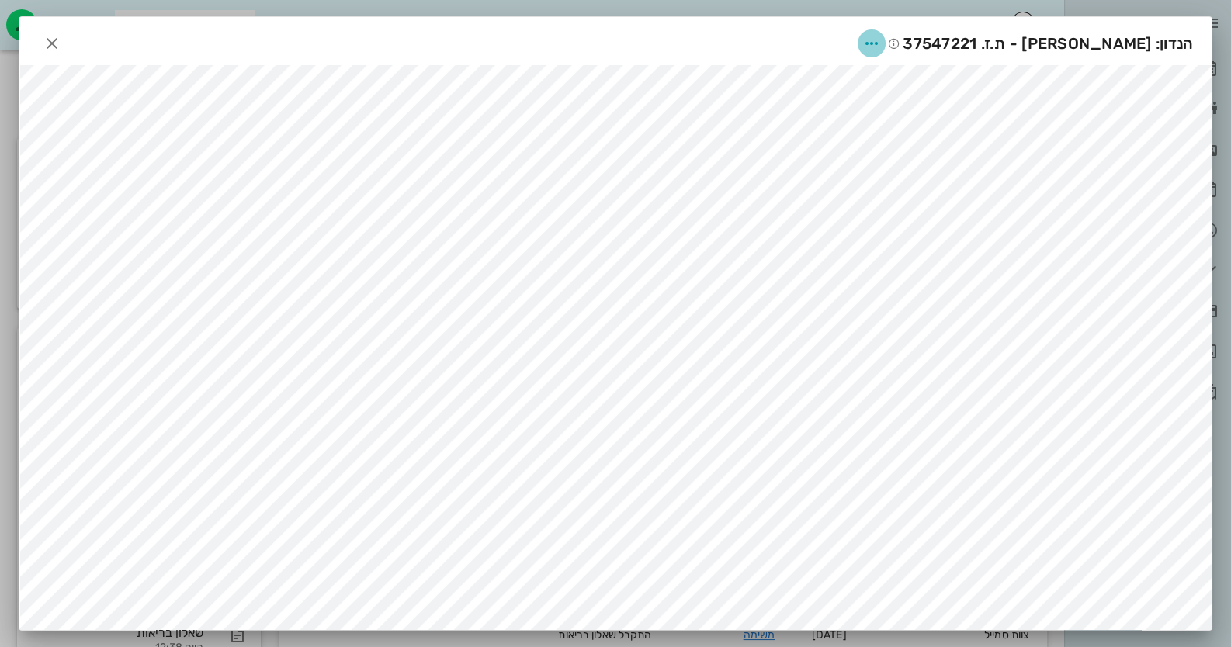
click at [881, 38] on icon "button" at bounding box center [871, 43] width 19 height 19
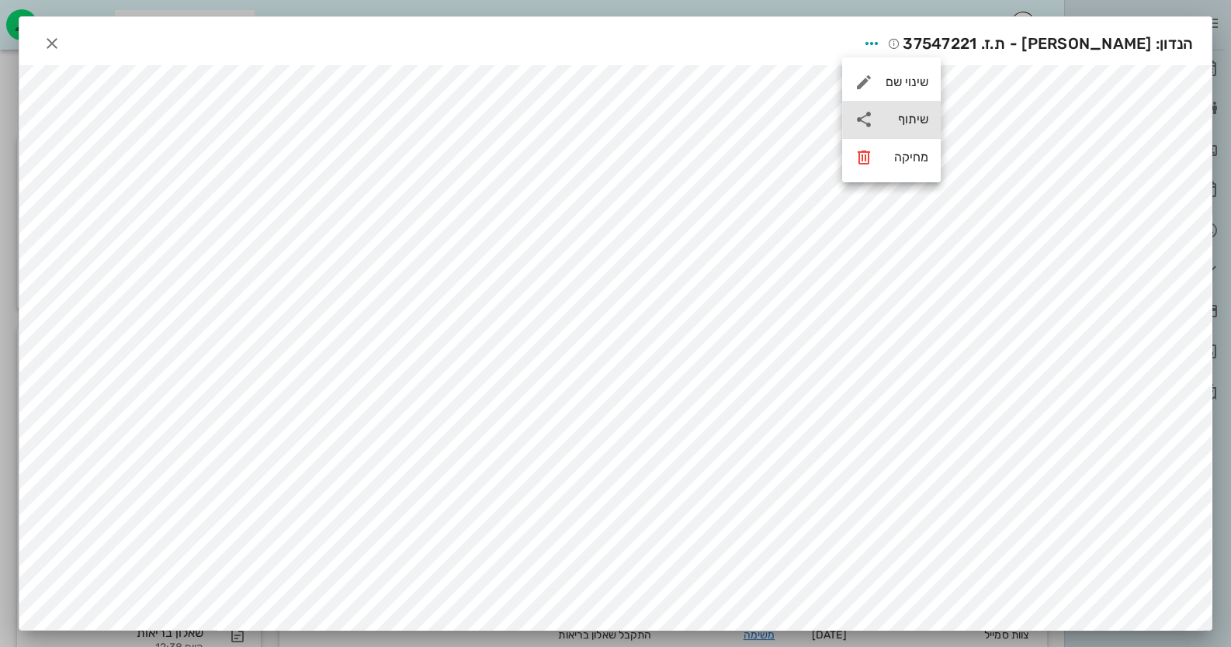
click at [915, 112] on div "שיתוף" at bounding box center [906, 119] width 43 height 15
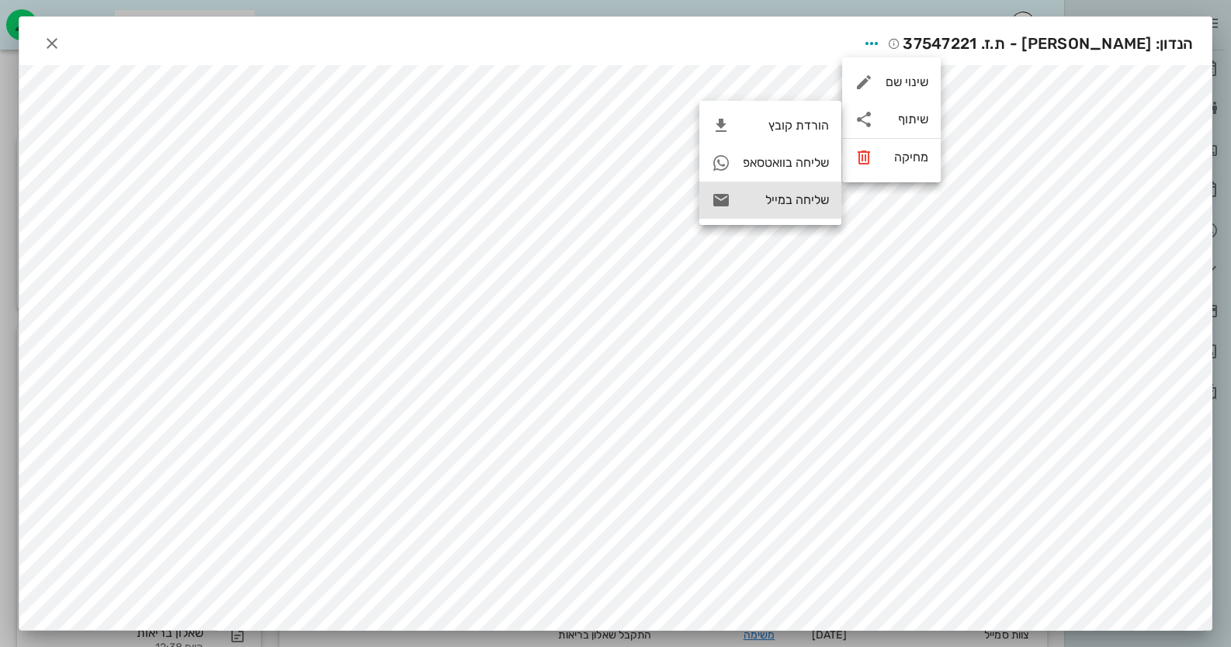
click at [807, 197] on div "שליחה במייל" at bounding box center [786, 199] width 86 height 15
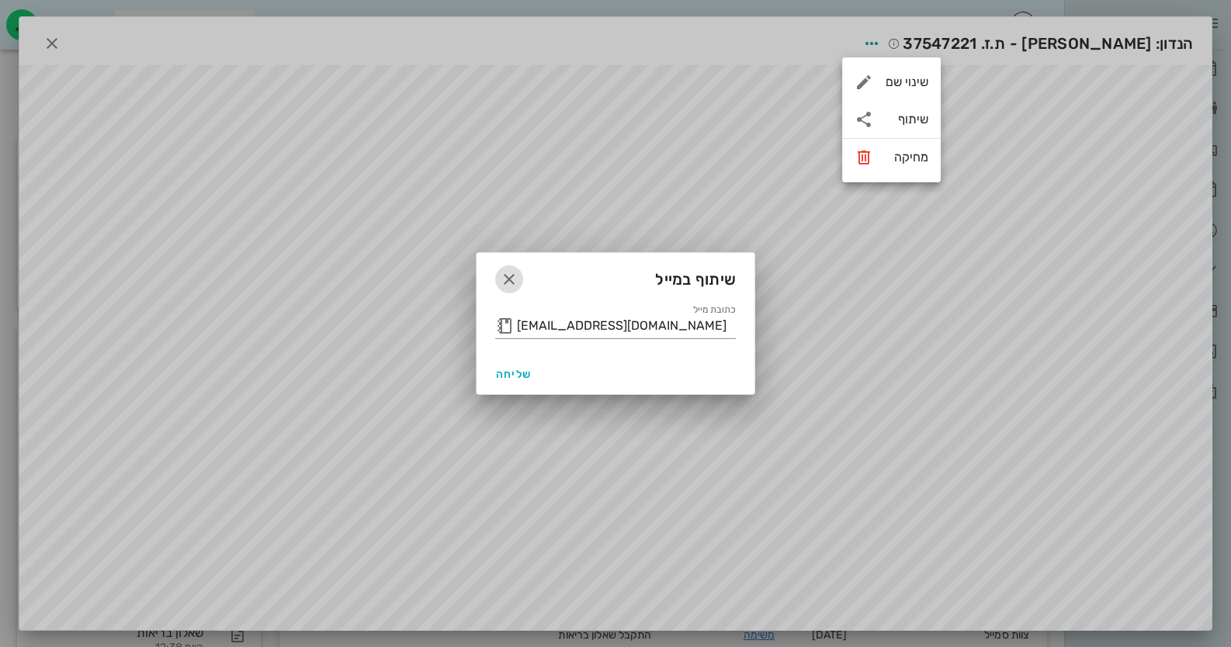
click at [511, 275] on icon "button" at bounding box center [509, 279] width 19 height 19
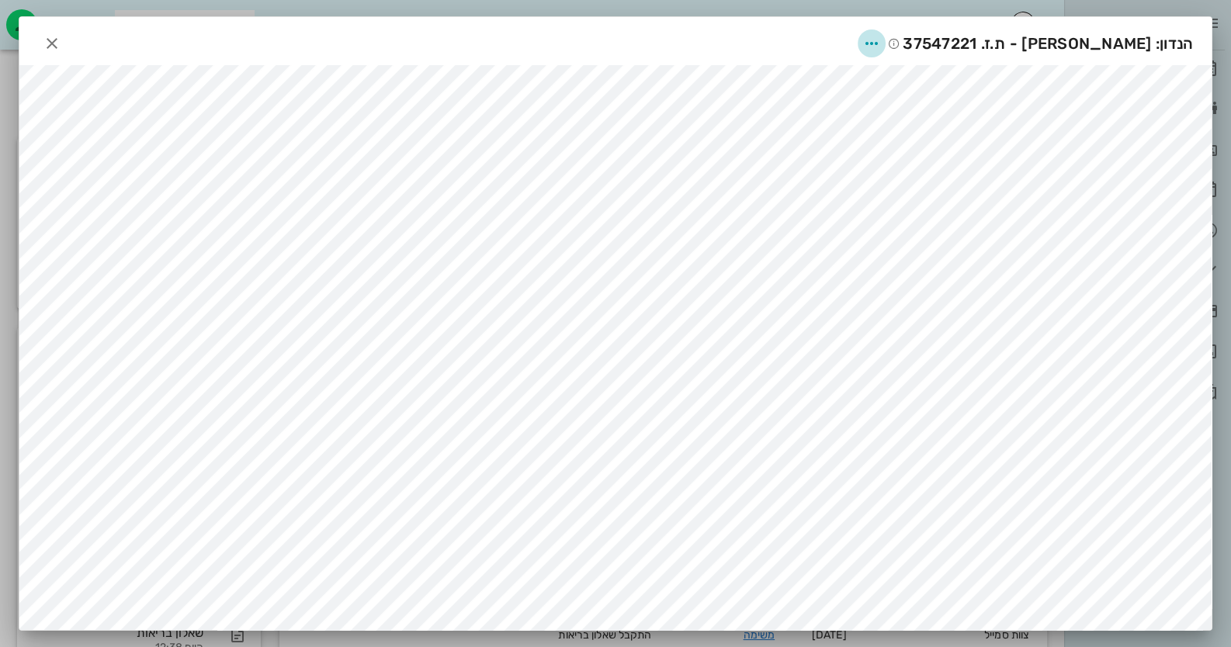
click at [881, 34] on icon "button" at bounding box center [871, 43] width 19 height 19
click at [914, 120] on div "שיתוף" at bounding box center [906, 119] width 43 height 15
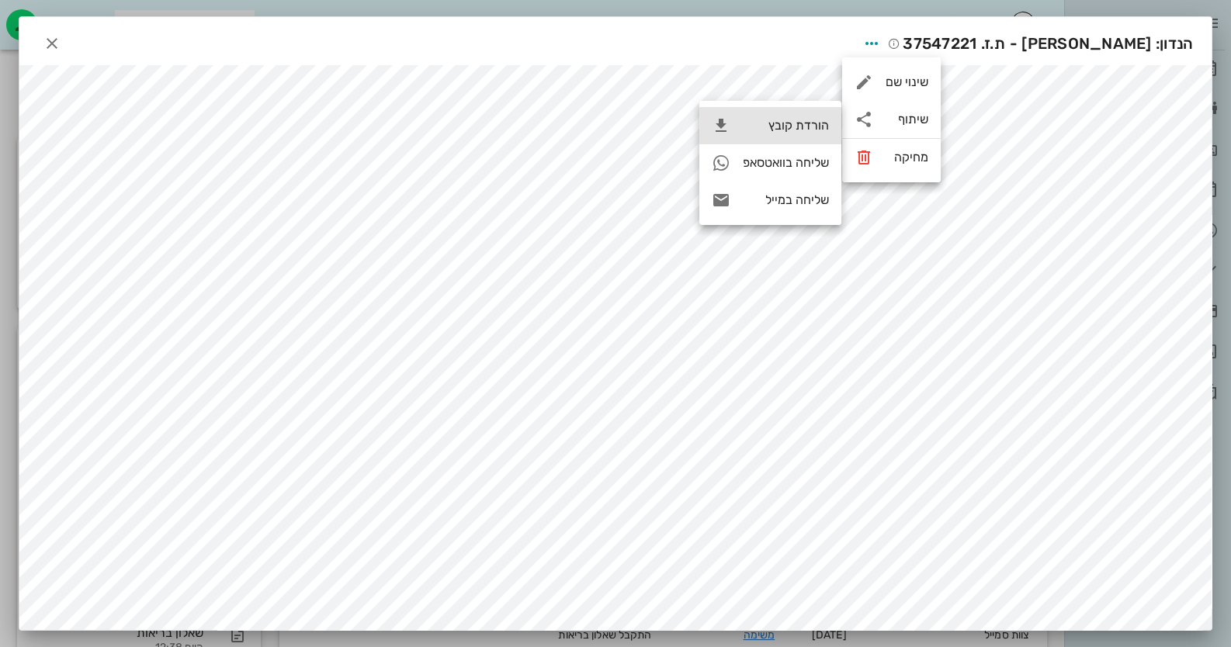
click at [814, 120] on div "הורדת קובץ" at bounding box center [786, 125] width 86 height 15
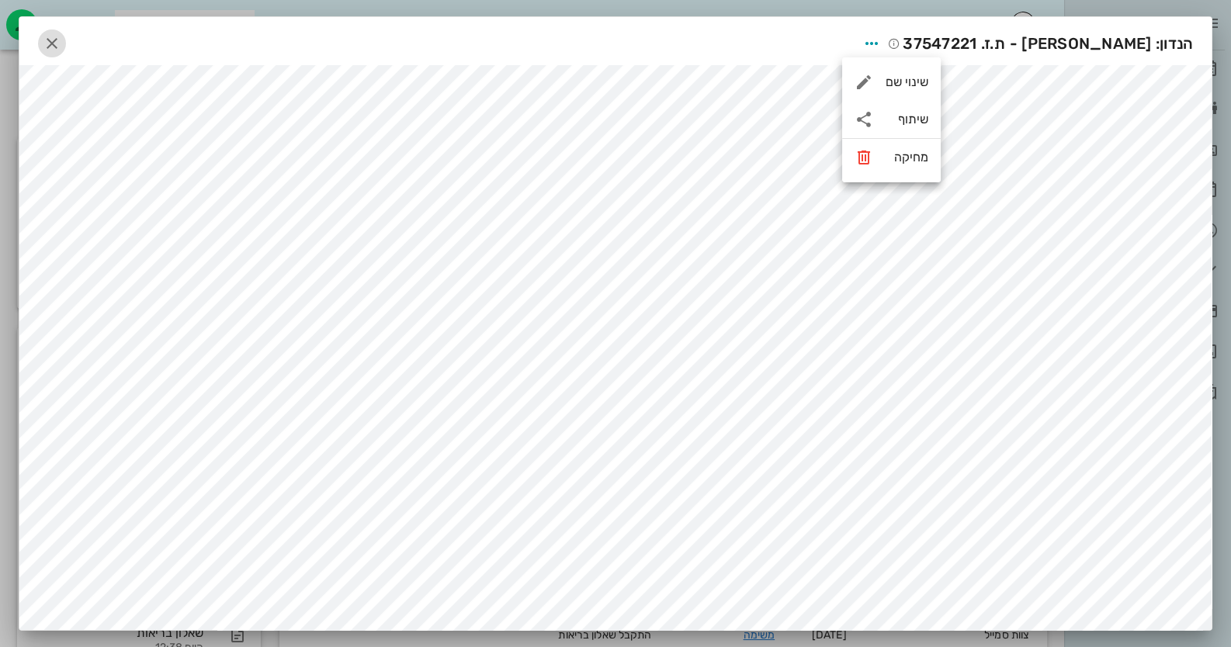
drag, startPoint x: 62, startPoint y: 47, endPoint x: 72, endPoint y: 45, distance: 10.4
click at [61, 48] on icon "button" at bounding box center [52, 43] width 19 height 19
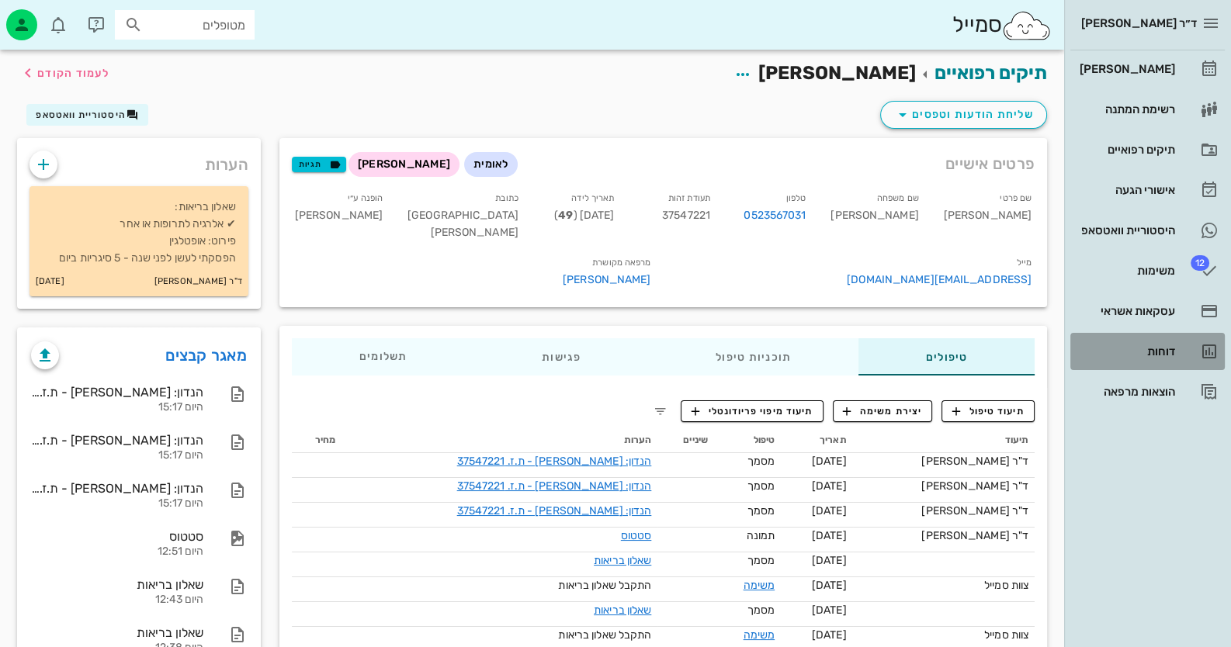
click at [1204, 362] on link "דוחות" at bounding box center [1147, 351] width 154 height 37
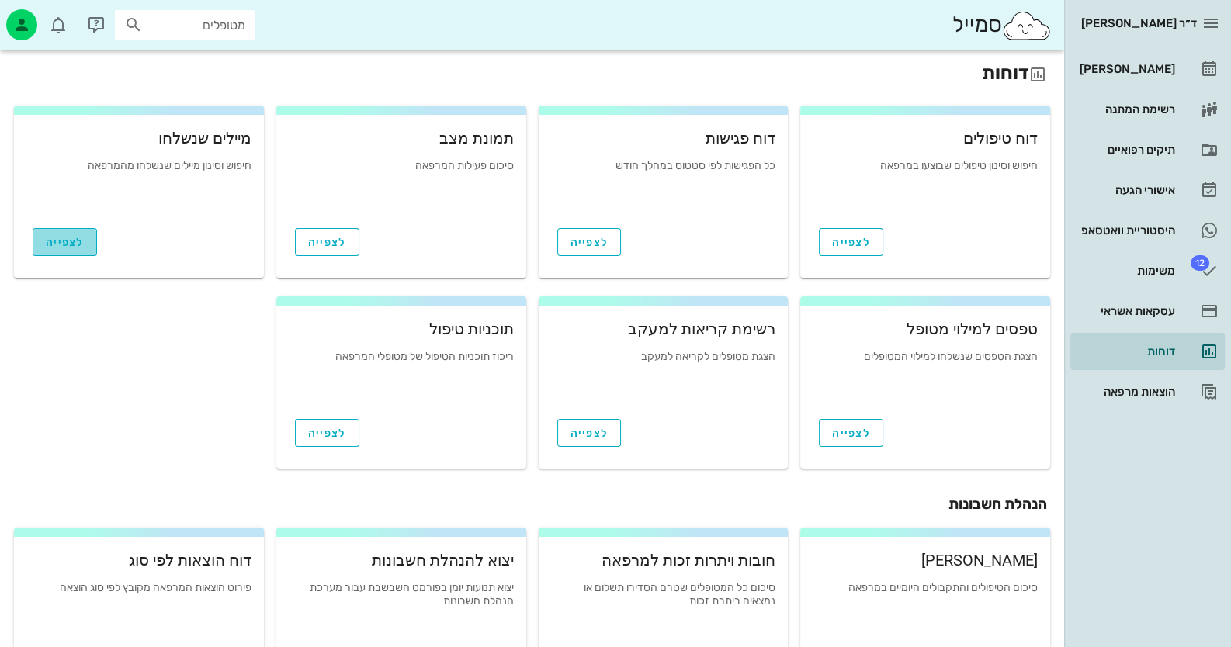
click at [78, 246] on span "לצפייה" at bounding box center [65, 242] width 38 height 13
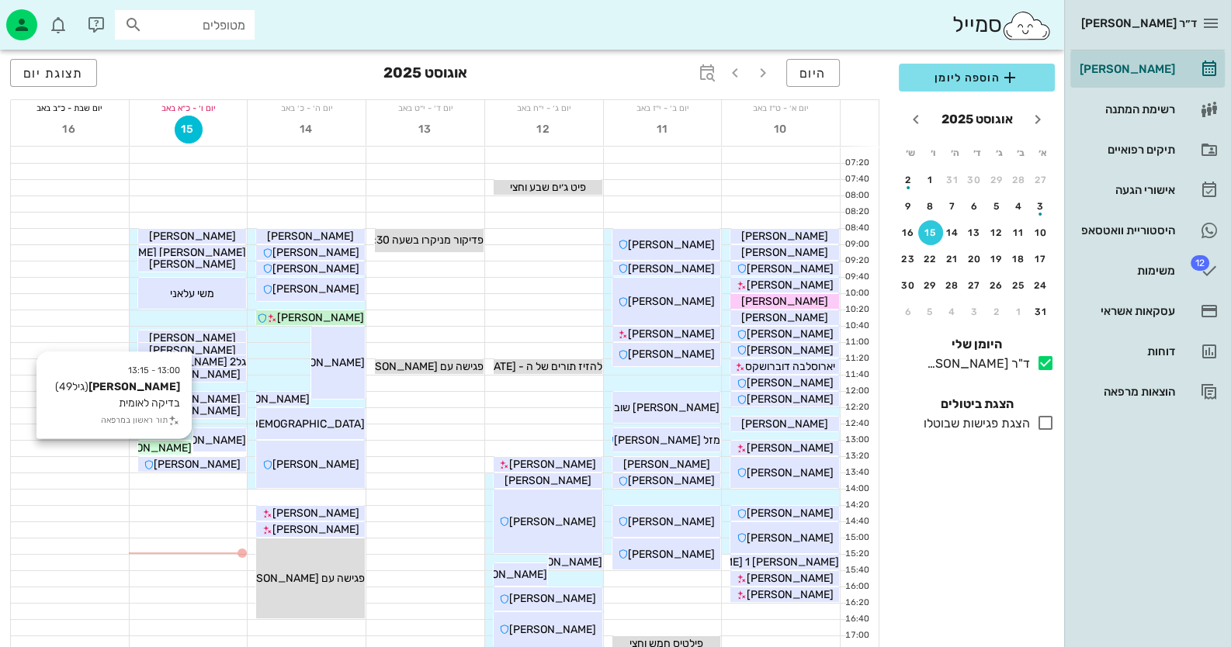
click at [160, 449] on span "[PERSON_NAME]" at bounding box center [148, 448] width 87 height 13
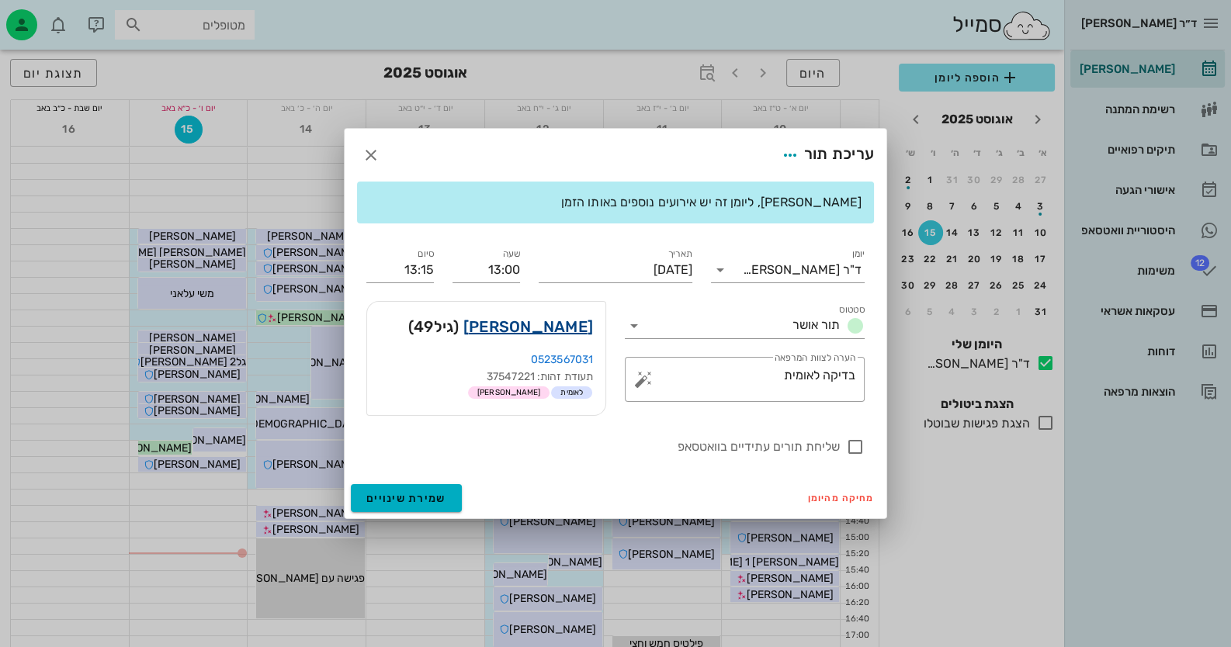
click at [554, 323] on link "[PERSON_NAME]" at bounding box center [528, 326] width 130 height 25
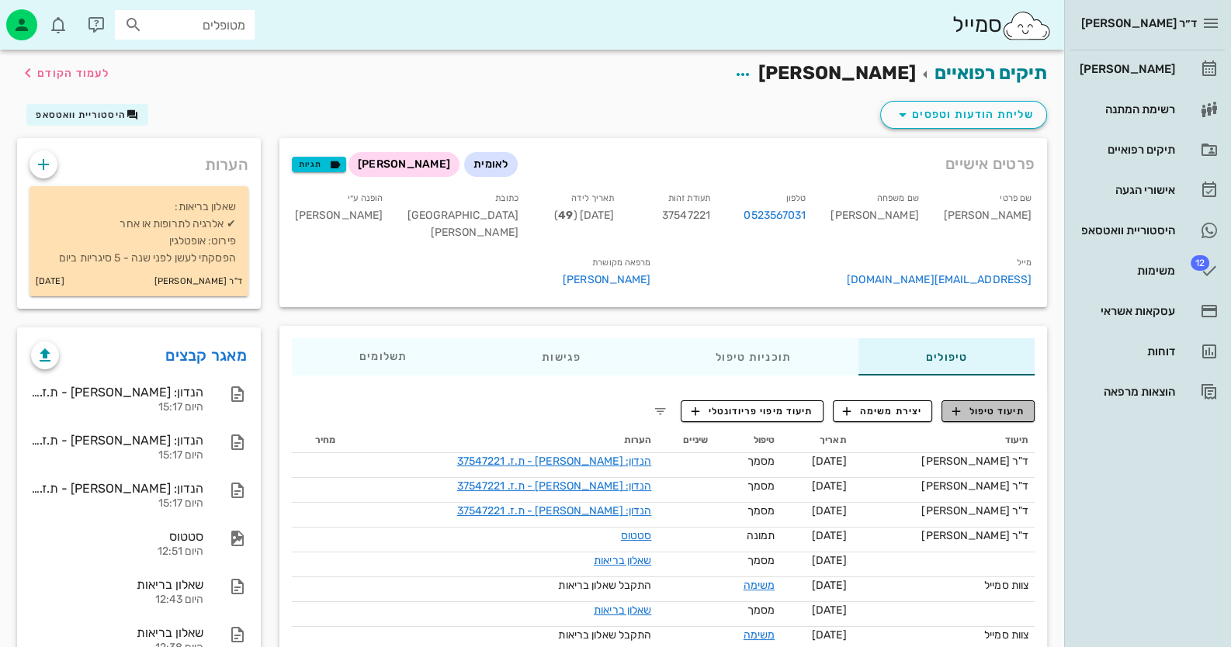
click at [1020, 404] on span "תיעוד טיפול" at bounding box center [988, 411] width 72 height 14
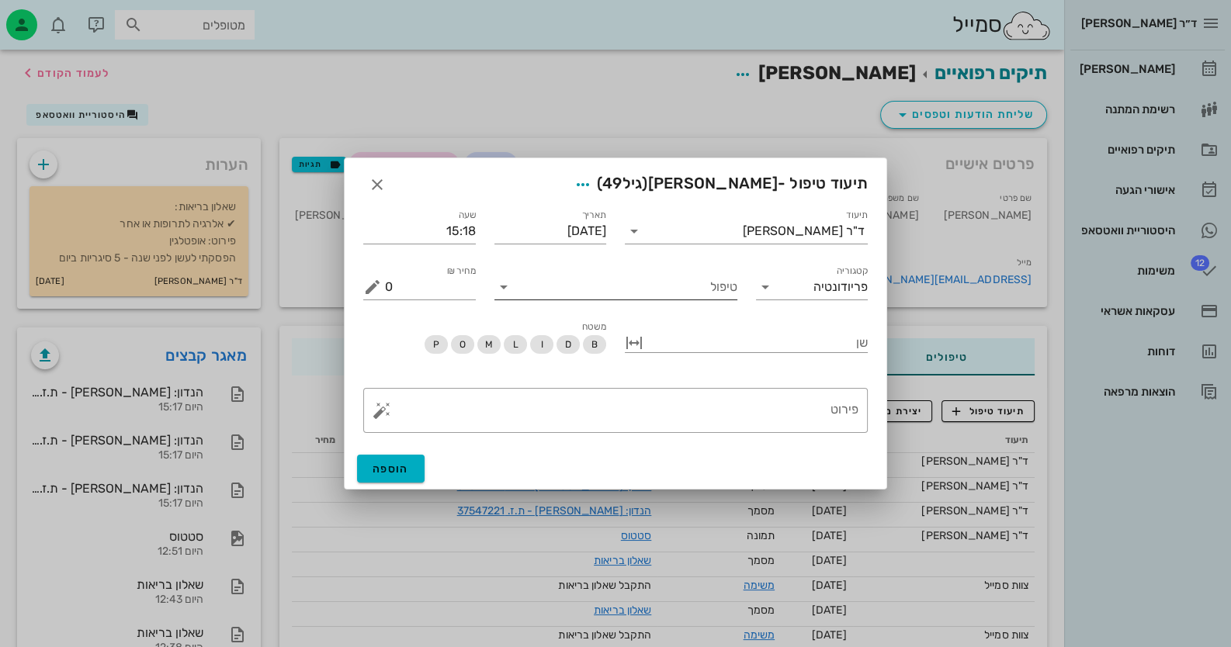
click at [729, 288] on input "טיפול" at bounding box center [626, 287] width 221 height 25
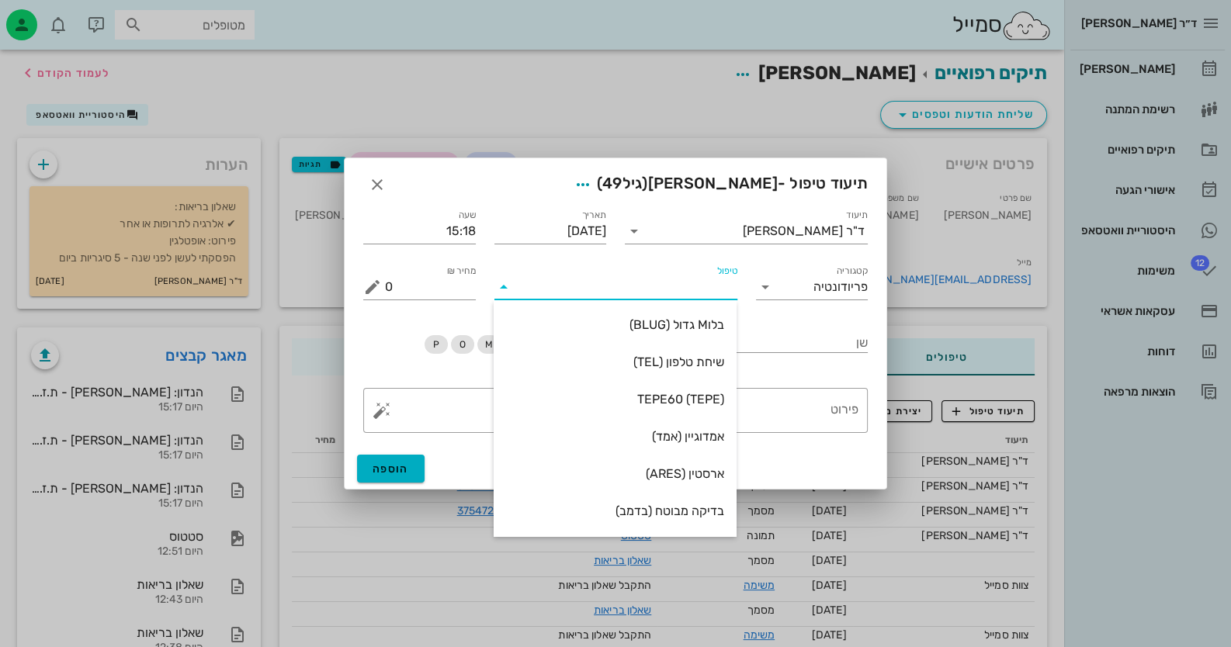
type input "ב"
click at [712, 366] on div "בדיקה מבוטח (בדמב)" at bounding box center [615, 362] width 218 height 15
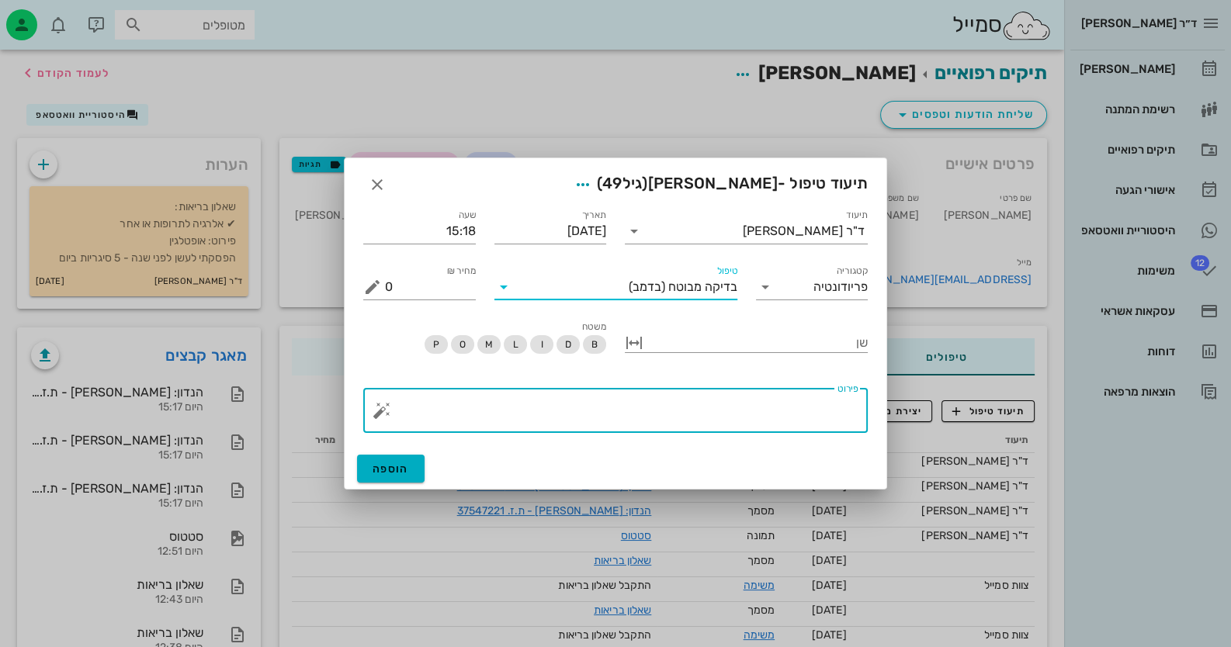
click at [754, 399] on textarea "פירוט" at bounding box center [621, 414] width 473 height 37
click at [388, 408] on button "button" at bounding box center [381, 410] width 19 height 19
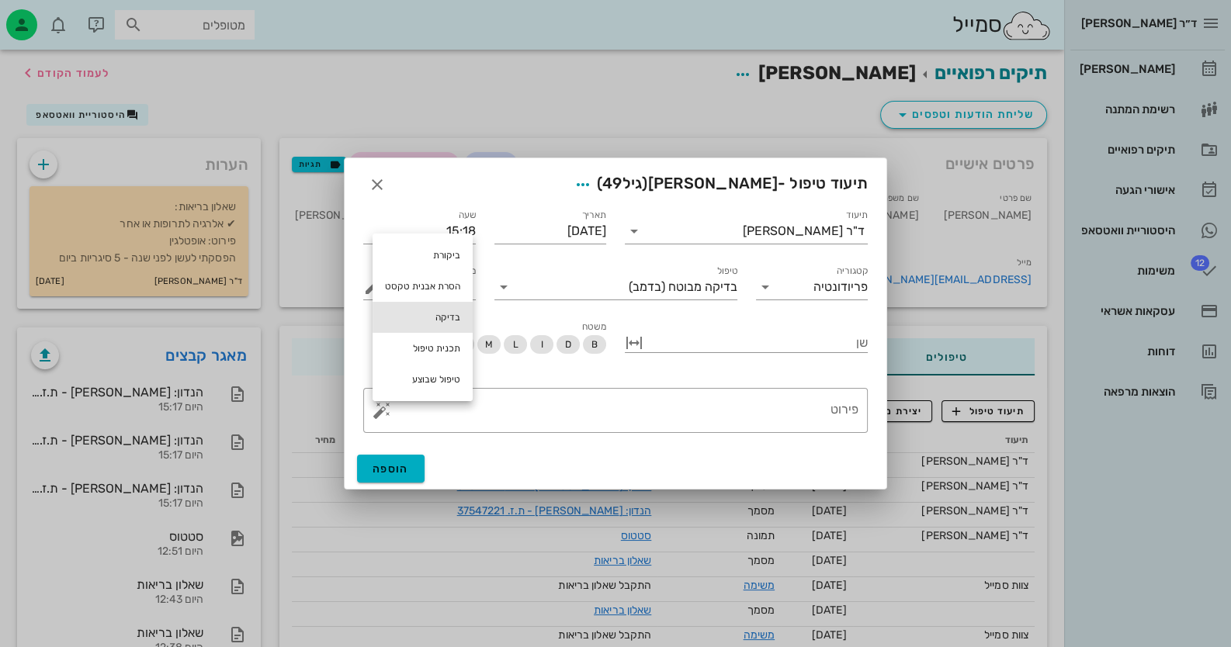
click at [438, 328] on div "בדיקה" at bounding box center [422, 317] width 100 height 31
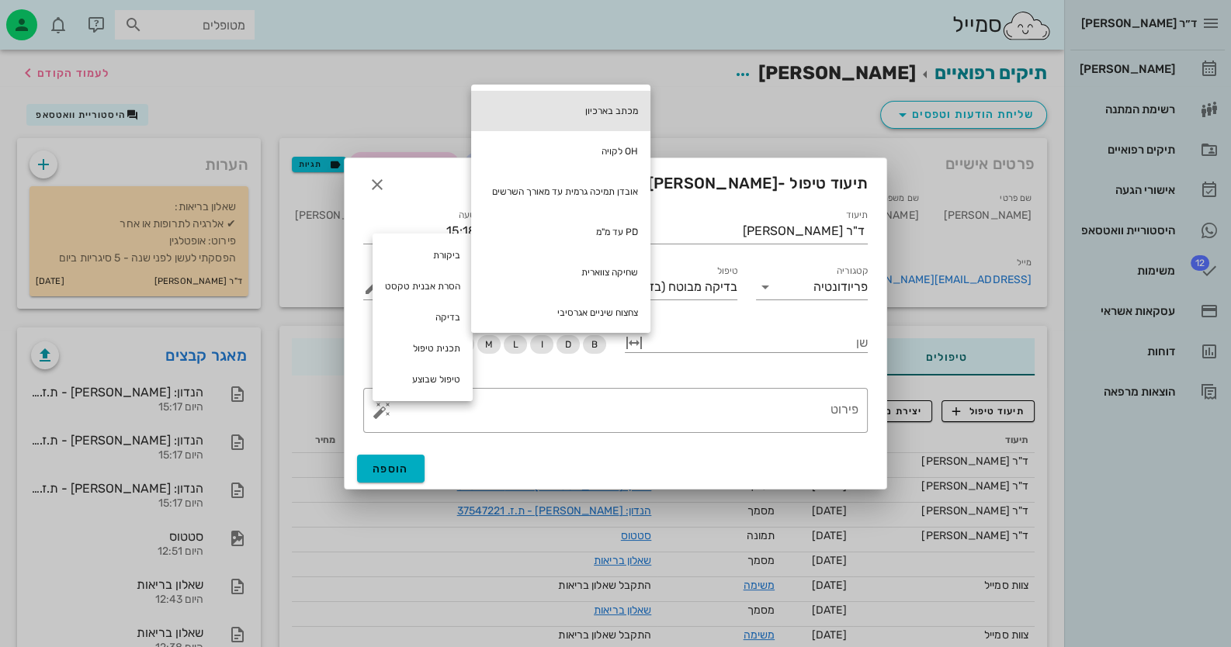
click at [602, 116] on div "מכתב בארכיון" at bounding box center [560, 111] width 179 height 40
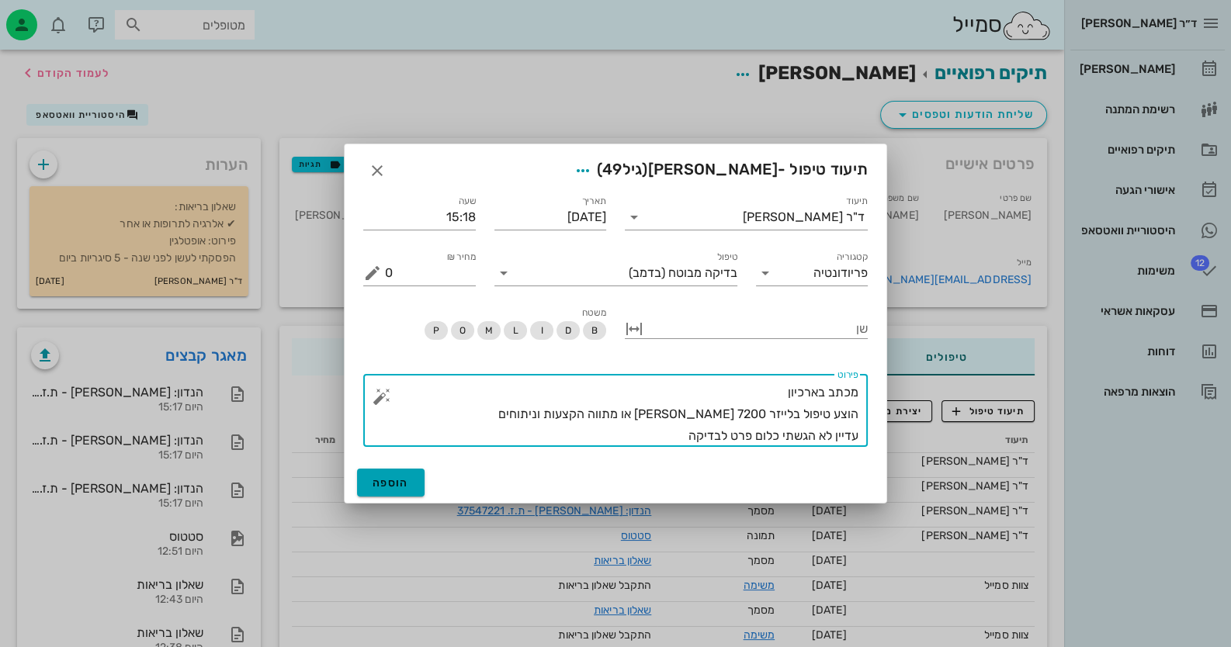
type textarea "מכתב בארכיון הוצע טיפול בלייזר 7200 שקל או מתווה הקצעות וניתוחים עדיין לא הגשתי…"
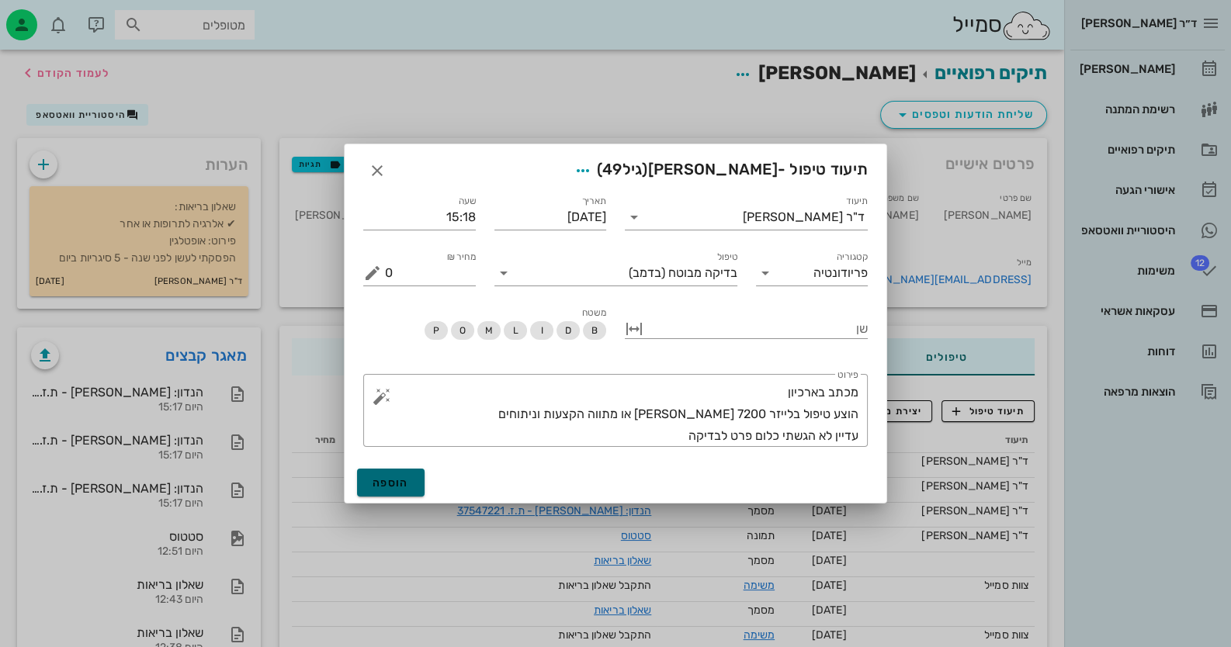
click at [397, 479] on span "הוספה" at bounding box center [390, 482] width 36 height 13
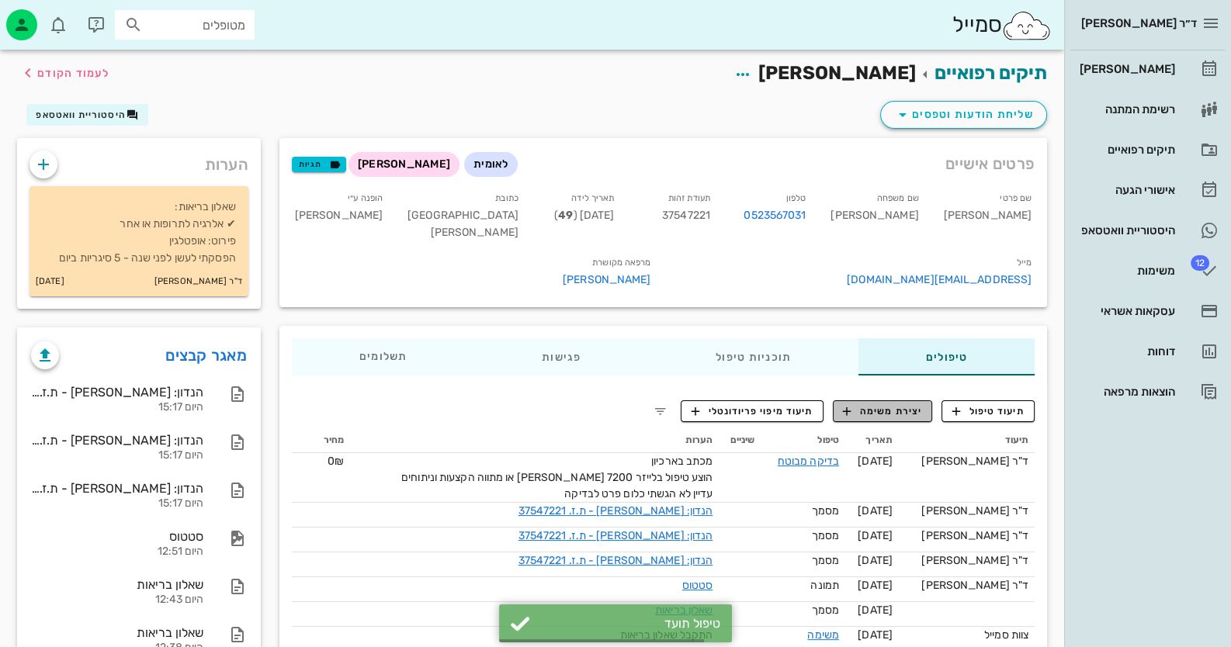
click at [851, 404] on icon "button" at bounding box center [847, 411] width 14 height 14
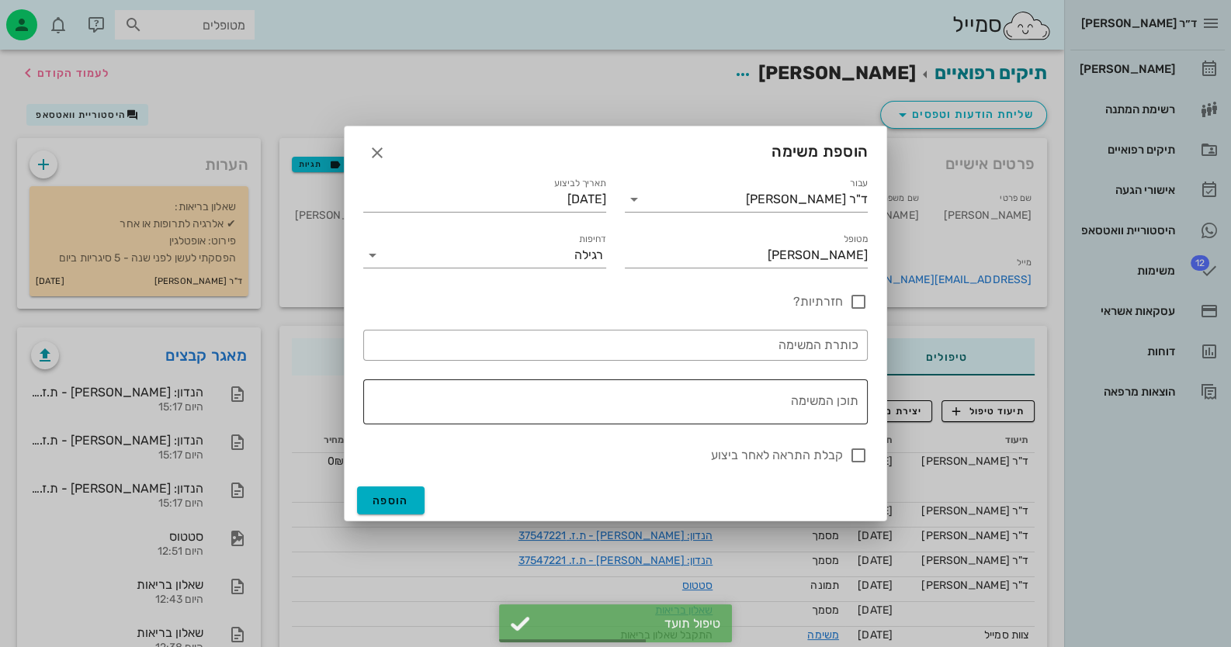
click at [772, 395] on textarea "תוכן המשימה" at bounding box center [612, 405] width 492 height 37
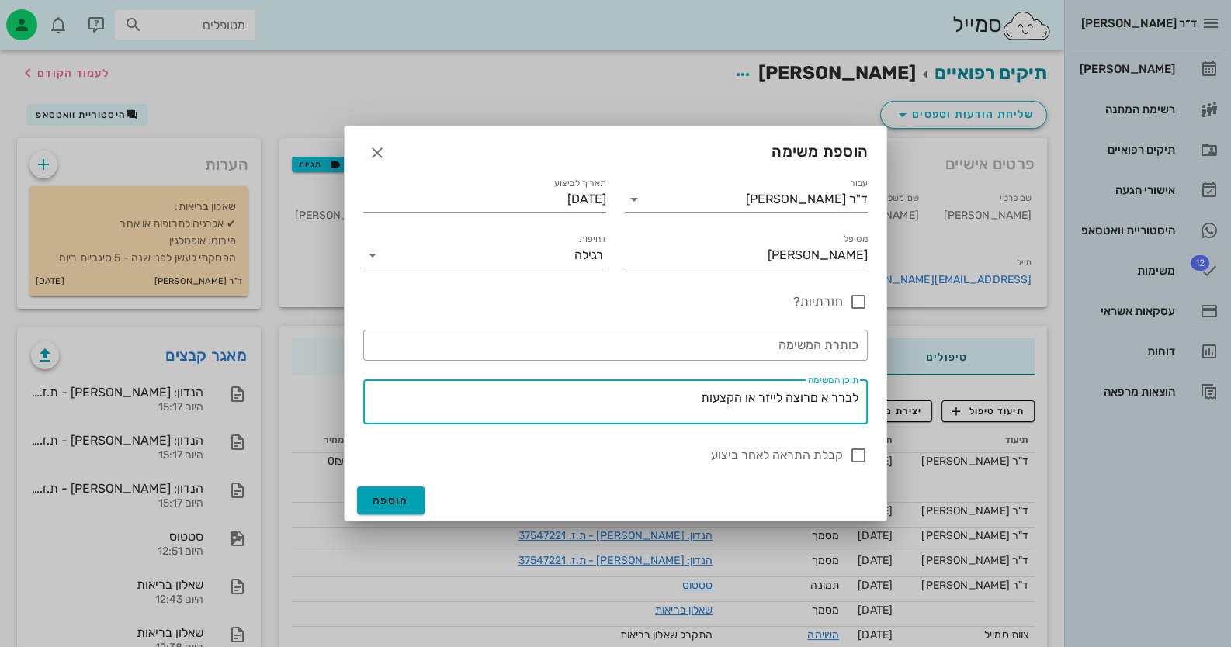
type textarea "לברר א םרוצה לייזר או הקצעות"
click at [386, 501] on span "הוספה" at bounding box center [390, 500] width 36 height 13
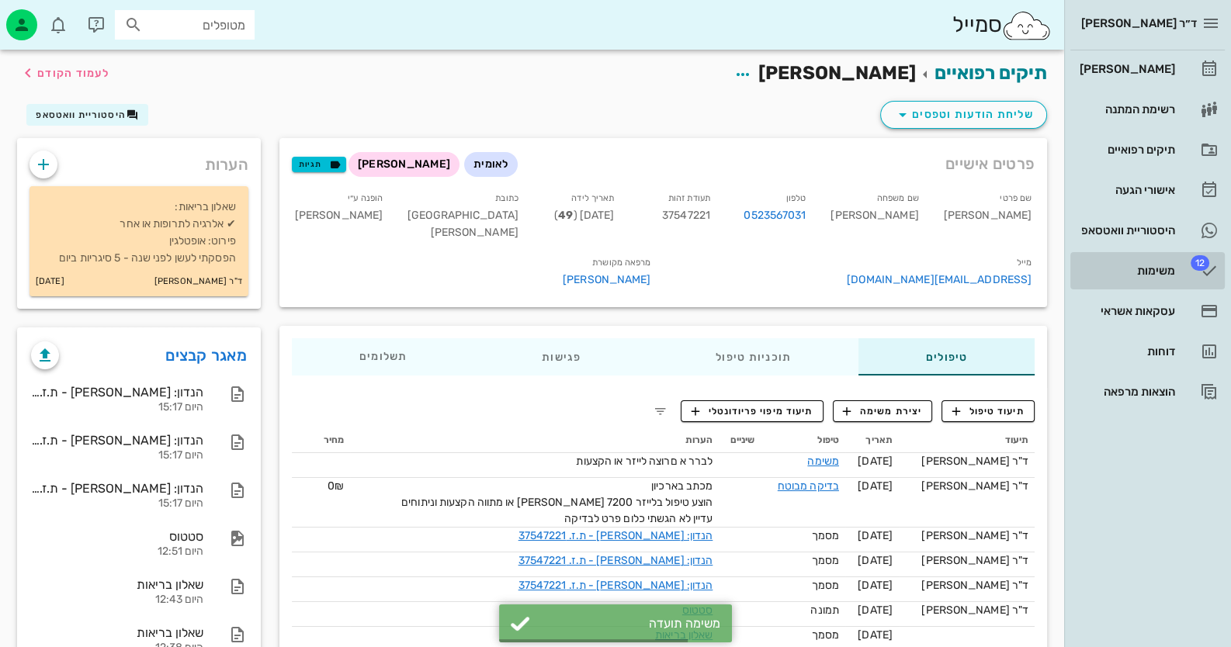
click at [1145, 279] on div "משימות" at bounding box center [1125, 270] width 99 height 25
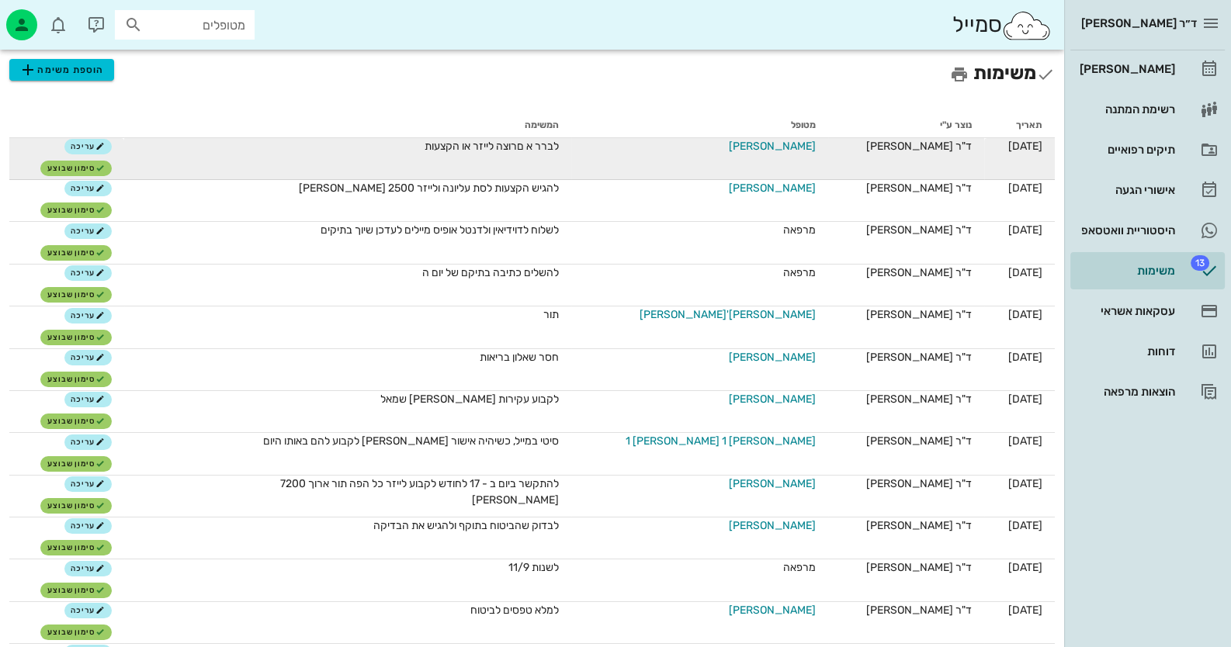
click at [755, 140] on span "[PERSON_NAME]" at bounding box center [772, 146] width 87 height 16
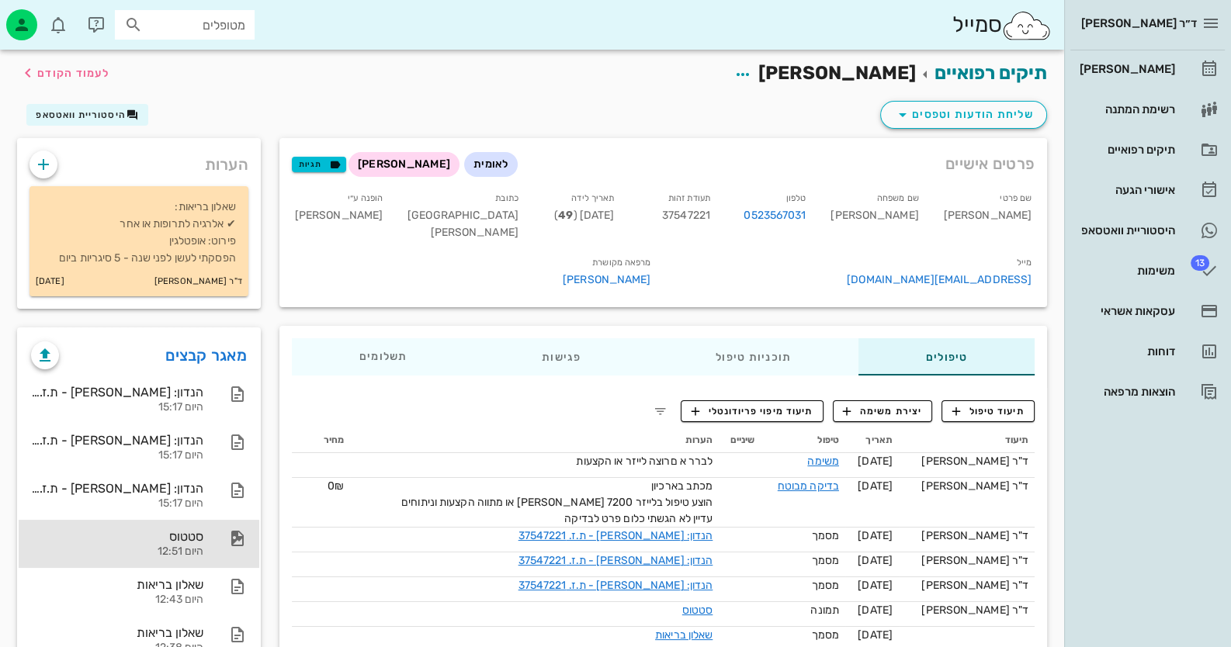
click at [210, 535] on div "סטטוס היום 12:51" at bounding box center [139, 544] width 241 height 48
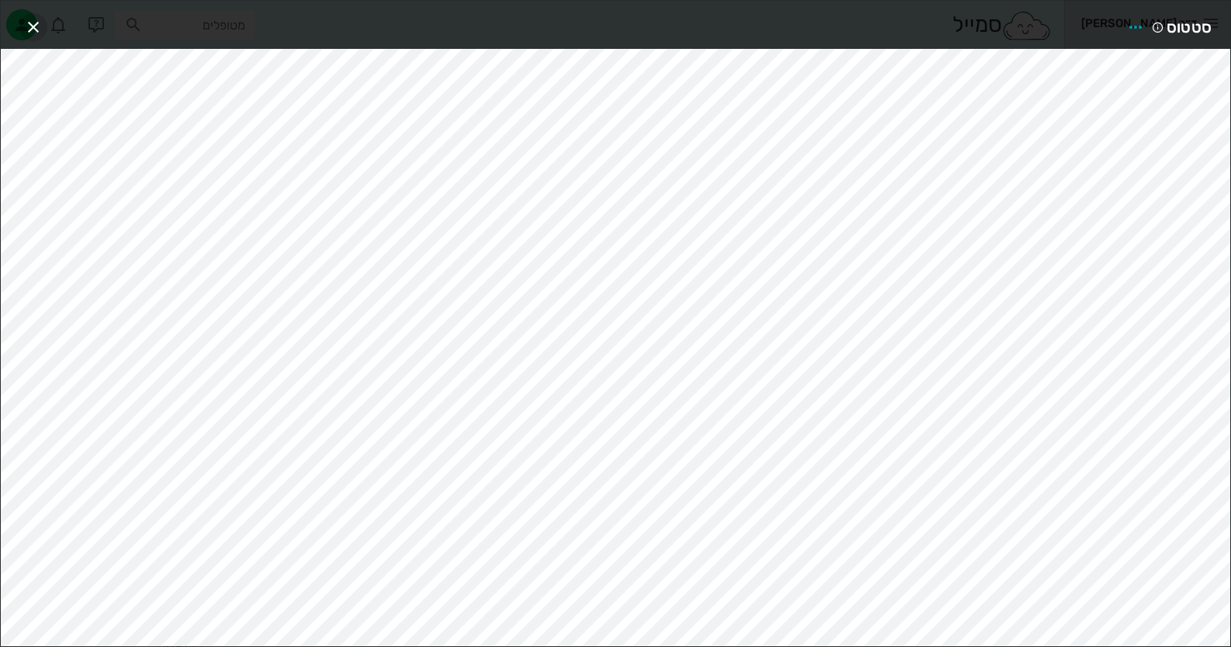
click at [35, 29] on icon "button" at bounding box center [33, 27] width 19 height 19
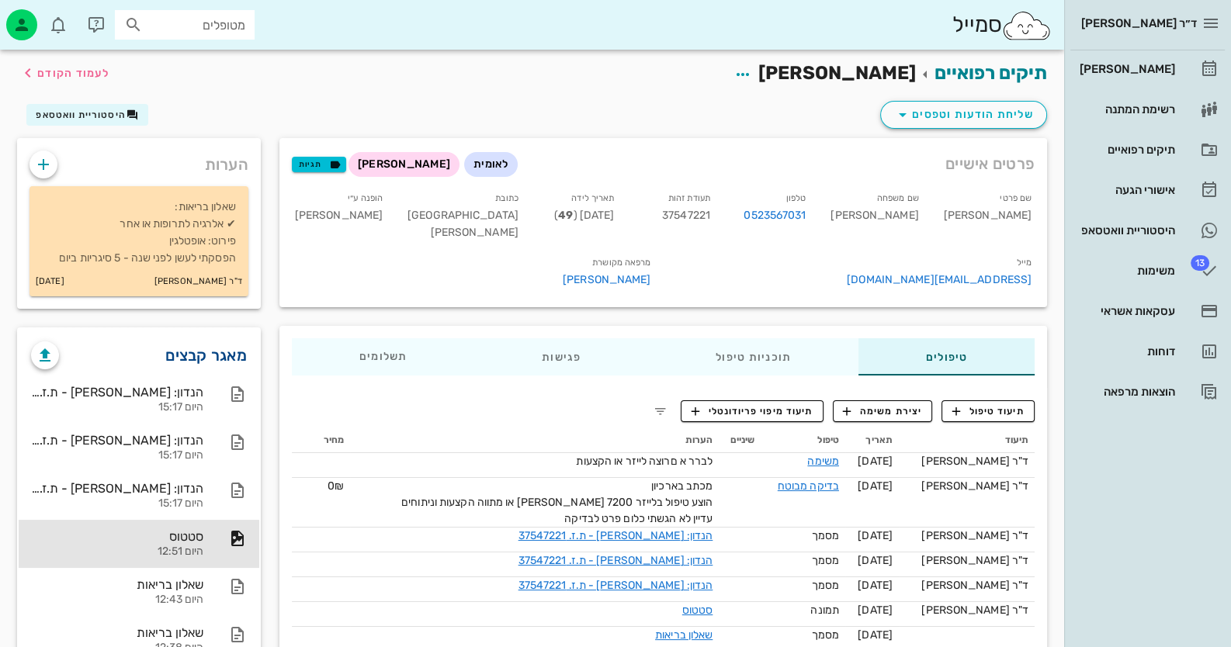
click at [198, 362] on link "מאגר קבצים" at bounding box center [205, 355] width 81 height 25
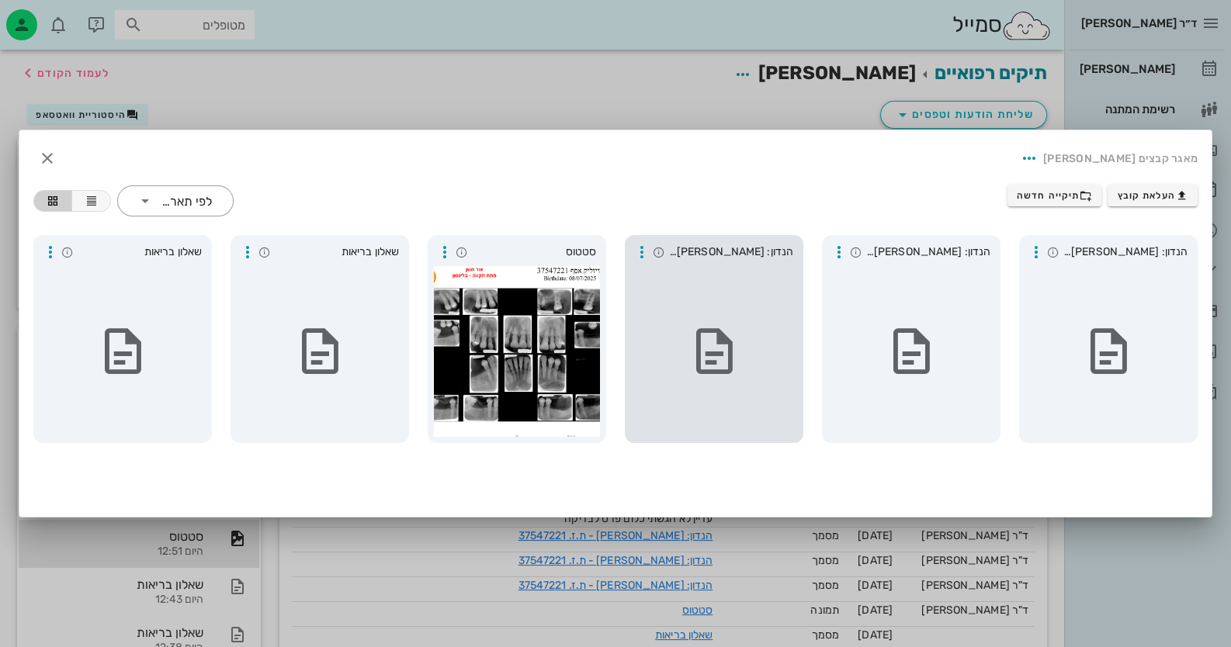
click at [695, 366] on icon at bounding box center [714, 351] width 54 height 54
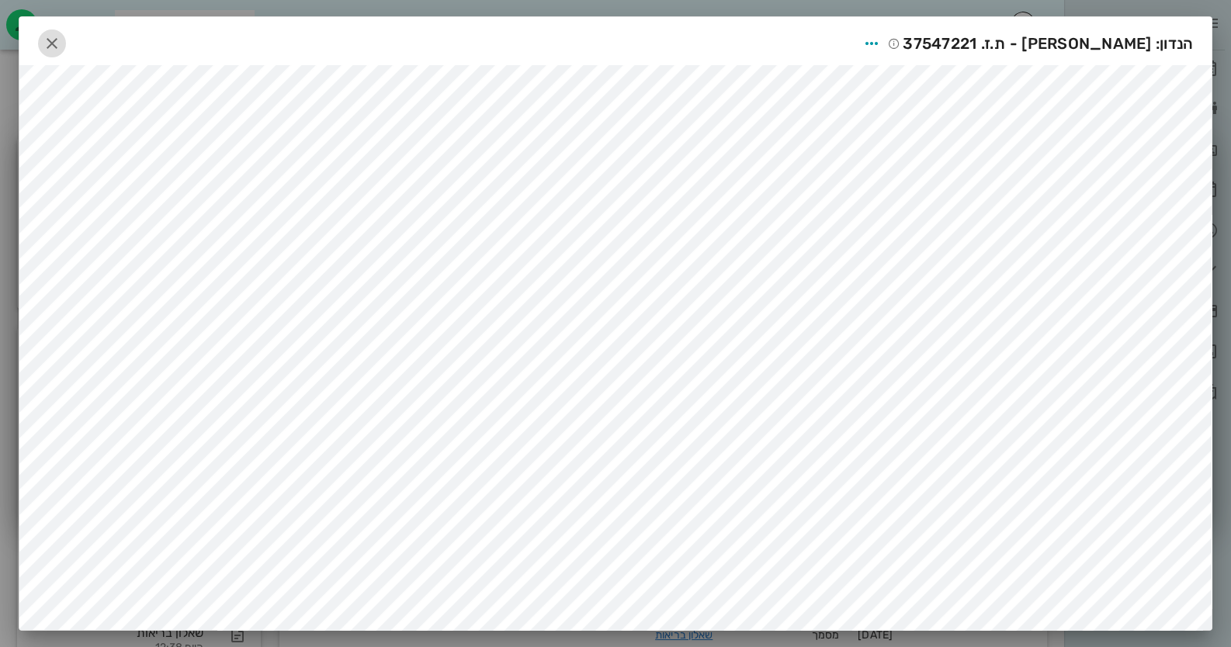
click at [50, 38] on icon "button" at bounding box center [52, 43] width 19 height 19
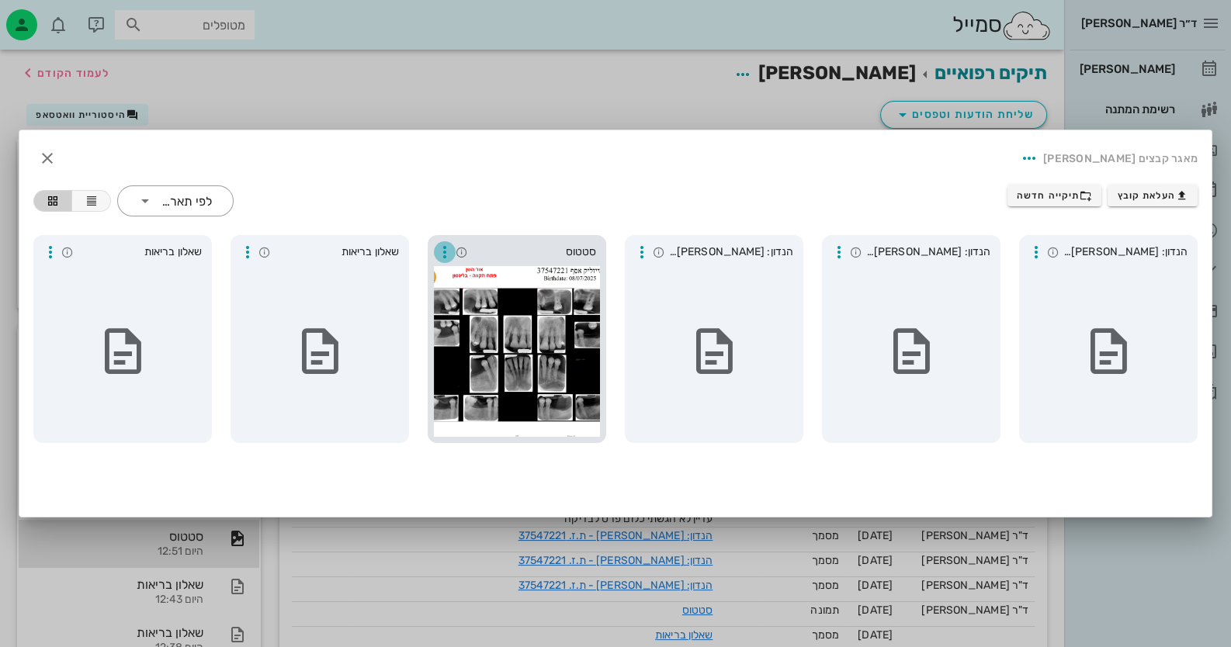
click at [451, 247] on icon "button" at bounding box center [444, 252] width 19 height 19
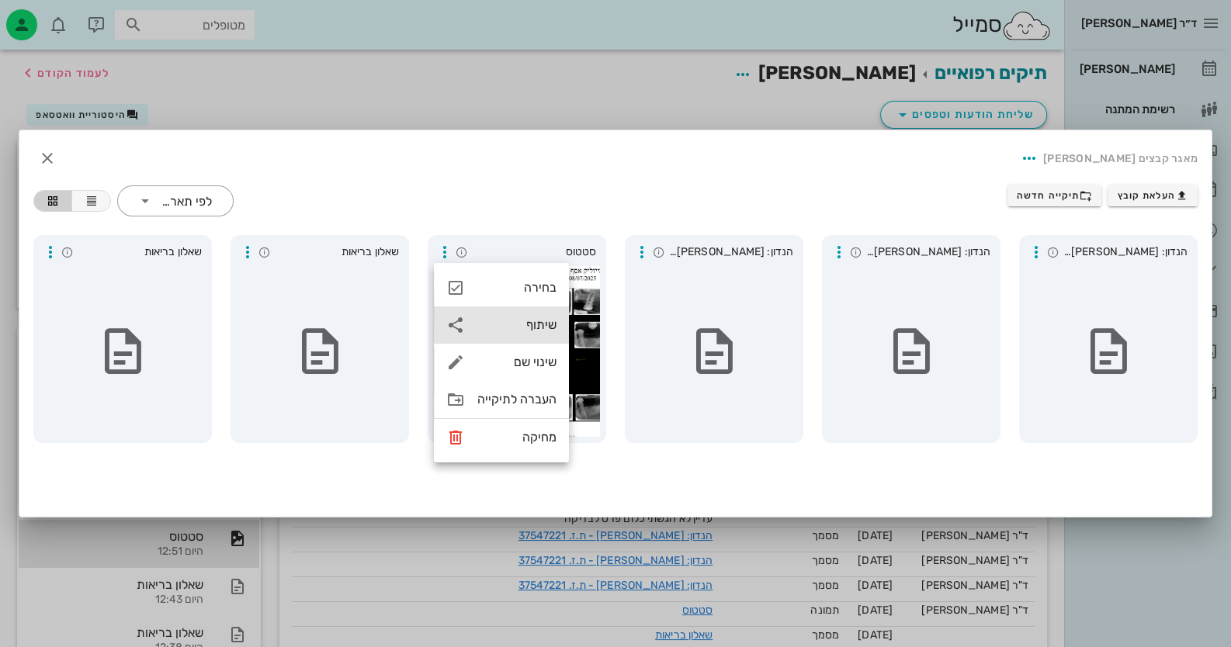
click at [534, 317] on div "שיתוף" at bounding box center [516, 324] width 79 height 15
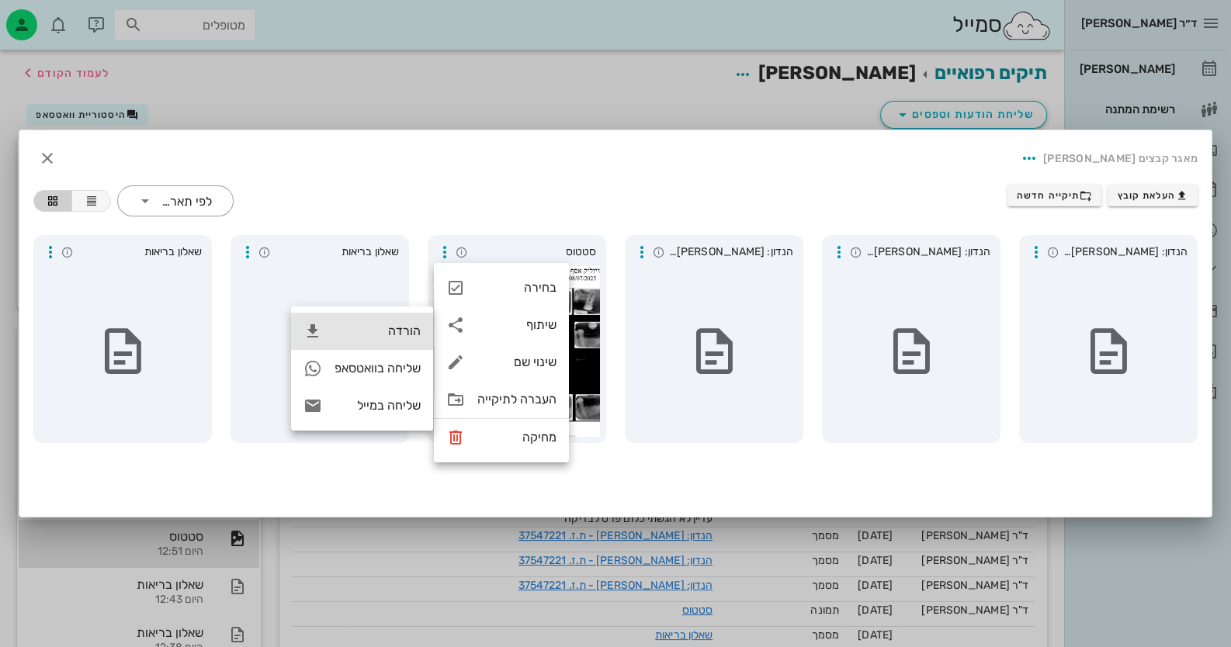
click at [391, 334] on div "הורדה" at bounding box center [377, 331] width 86 height 15
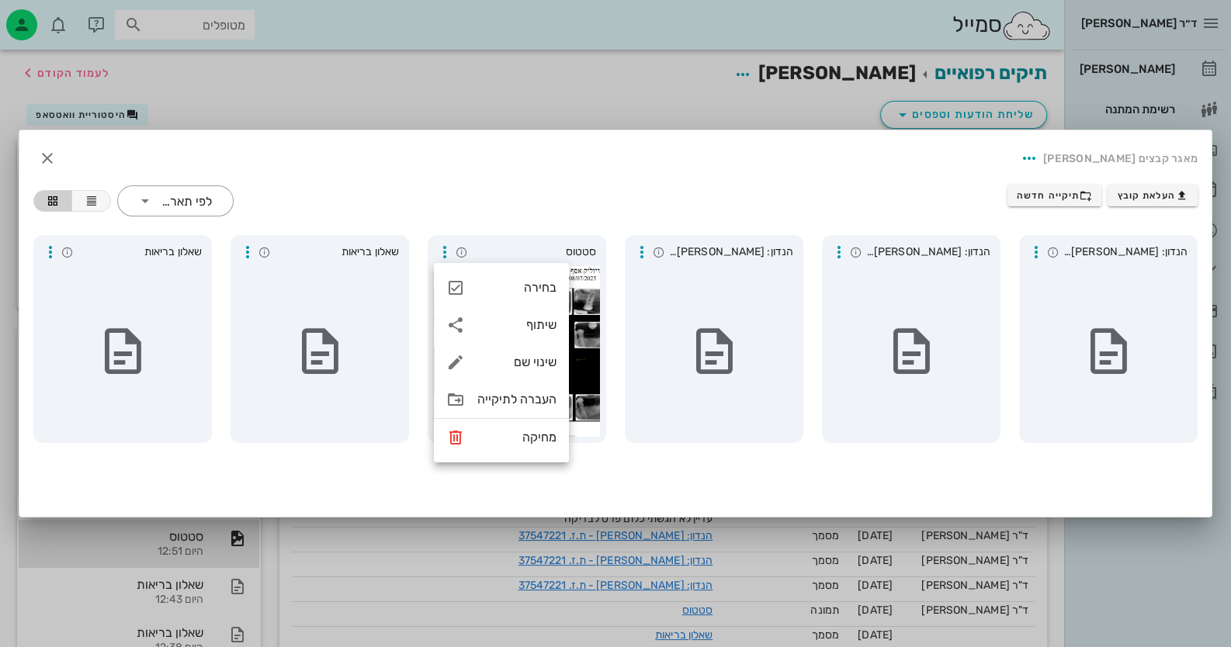
click at [574, 487] on div "מאגר קבצים אסף מייזליק העלאת קובץ תיקייה חדשה ​ לפי תאריך הנדון: אסף מייזליק - …" at bounding box center [615, 323] width 1192 height 386
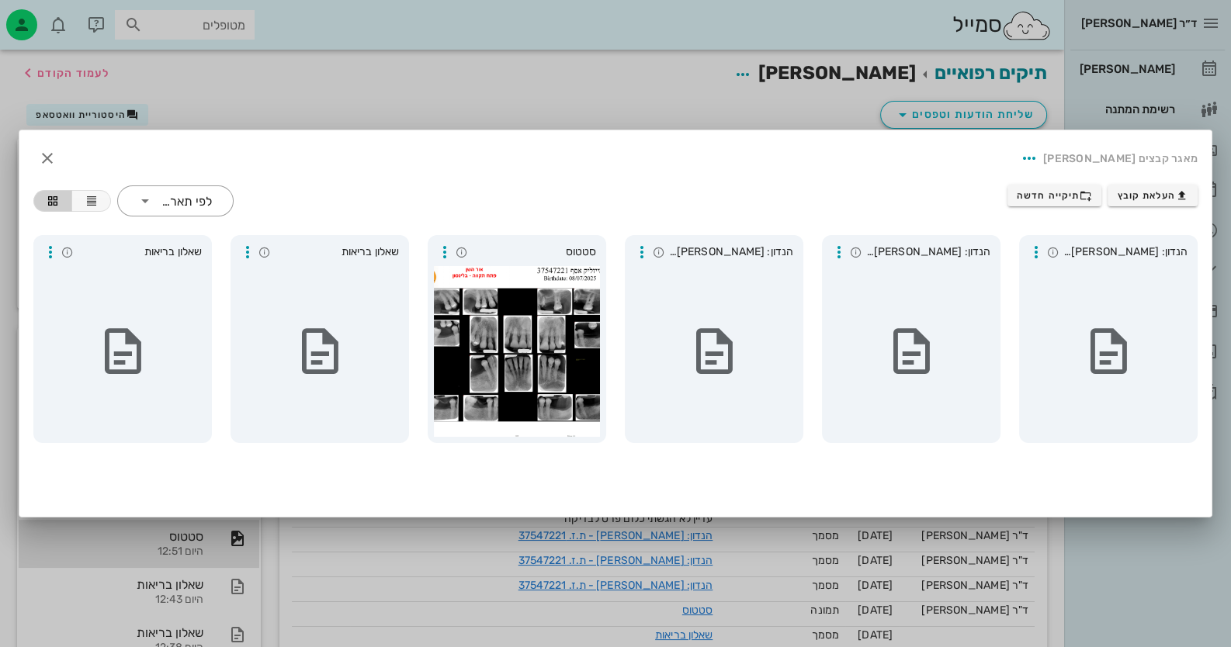
click at [1211, 639] on div at bounding box center [615, 323] width 1231 height 647
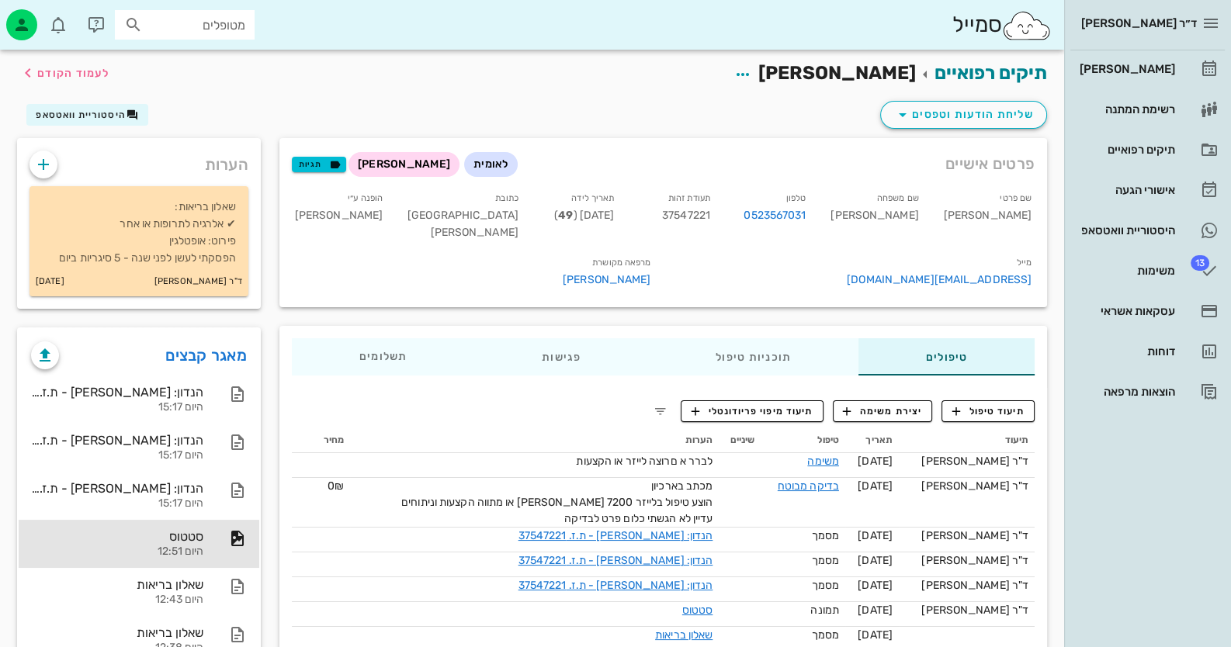
click at [722, 207] on div "תעודת זהות 37547221" at bounding box center [674, 218] width 96 height 64
copy span "37547221"
click at [1192, 255] on span "13" at bounding box center [1199, 263] width 19 height 16
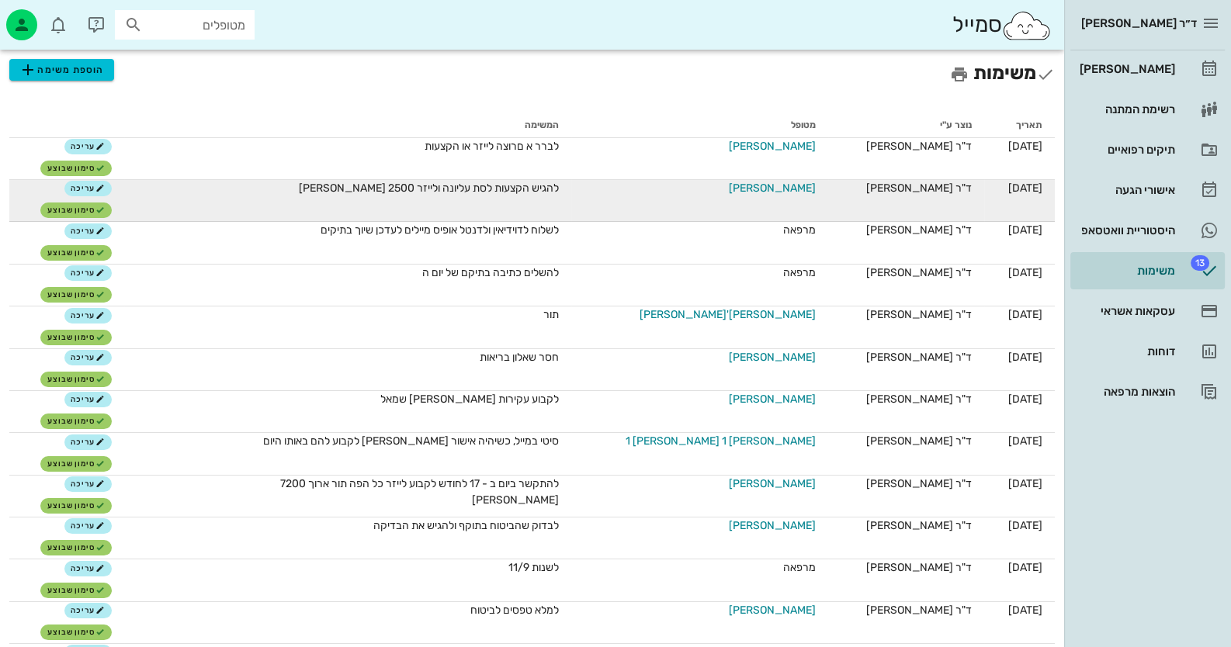
click at [754, 187] on span "[PERSON_NAME]" at bounding box center [772, 188] width 87 height 16
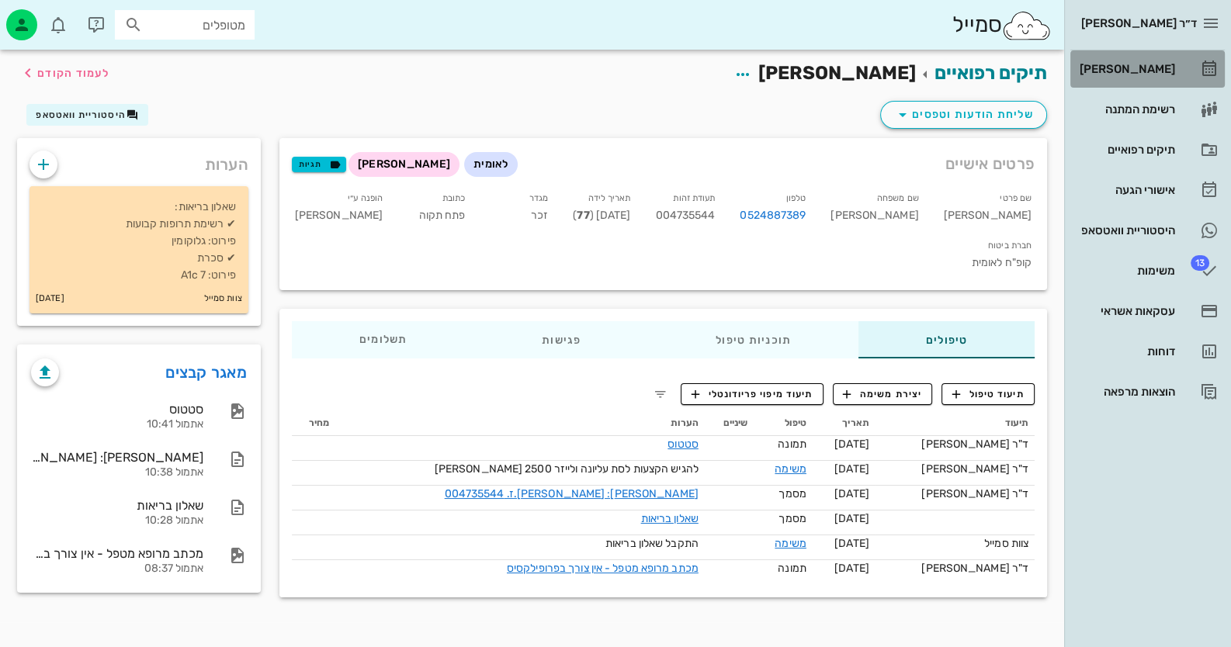
click at [1136, 68] on div "[PERSON_NAME]" at bounding box center [1125, 69] width 99 height 12
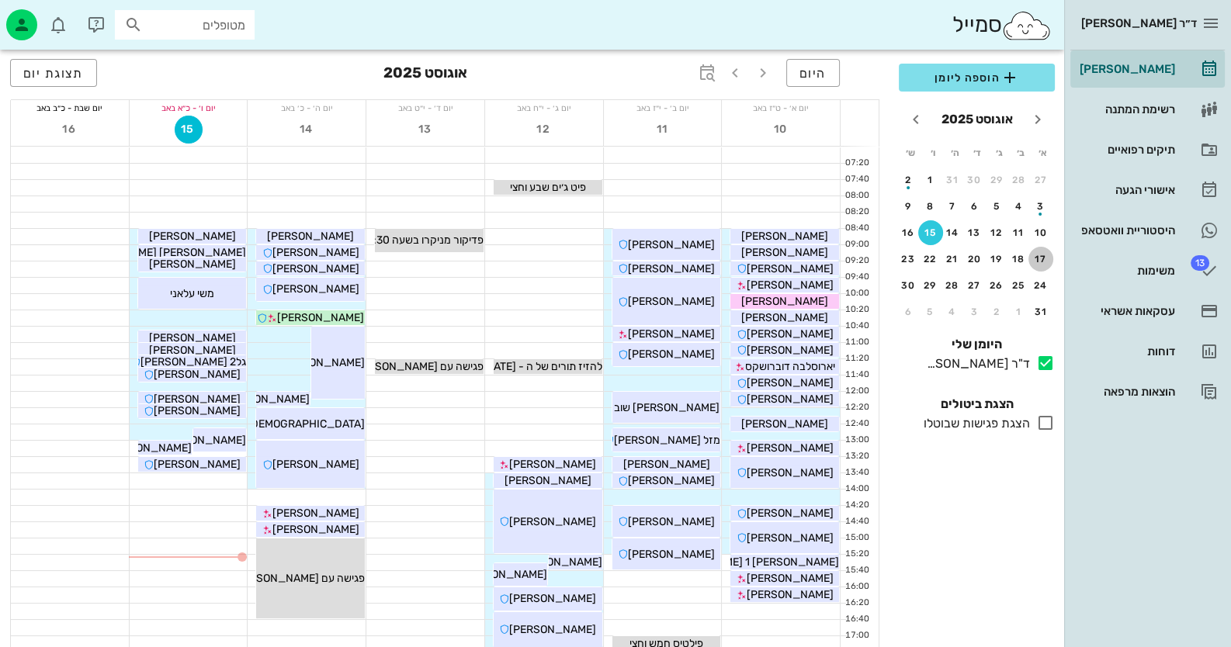
click at [1034, 263] on button "17" at bounding box center [1040, 259] width 25 height 25
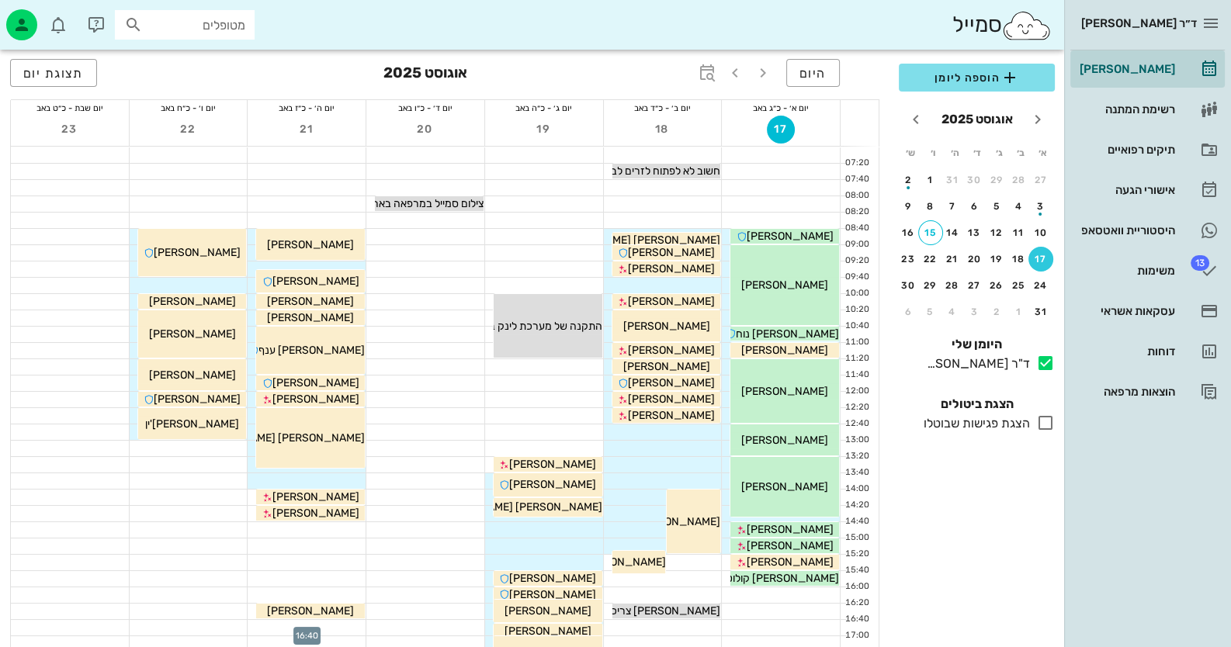
click at [277, 621] on div at bounding box center [307, 628] width 118 height 16
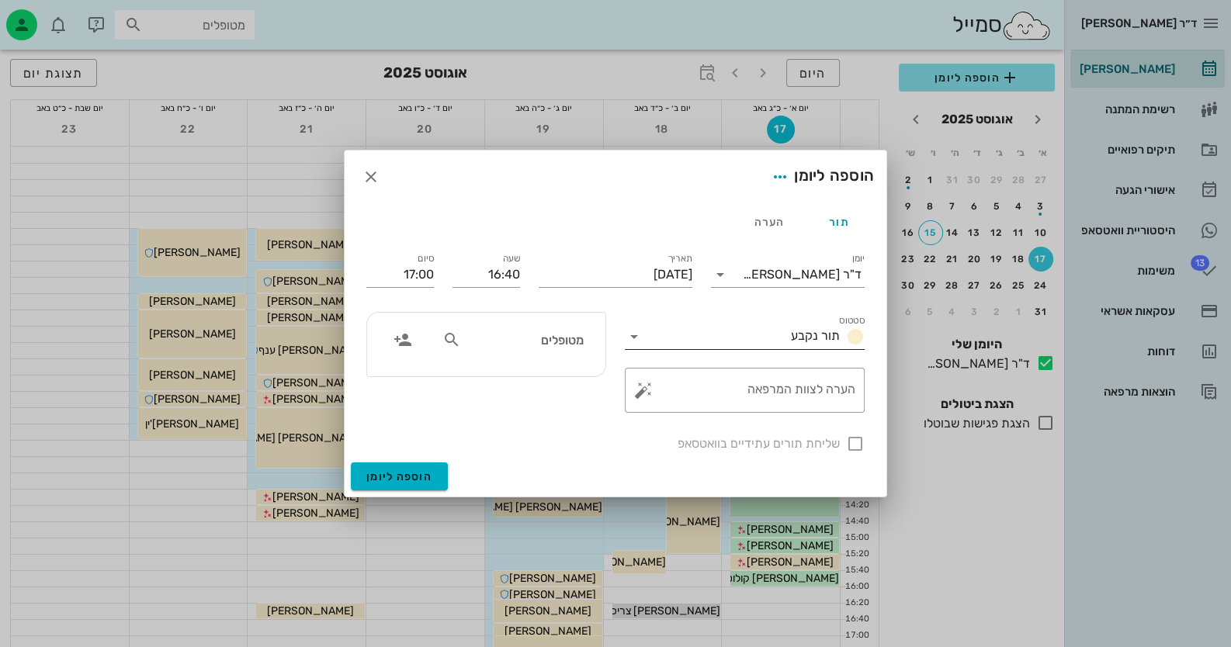
click at [812, 337] on span "תור נקבע" at bounding box center [815, 335] width 49 height 15
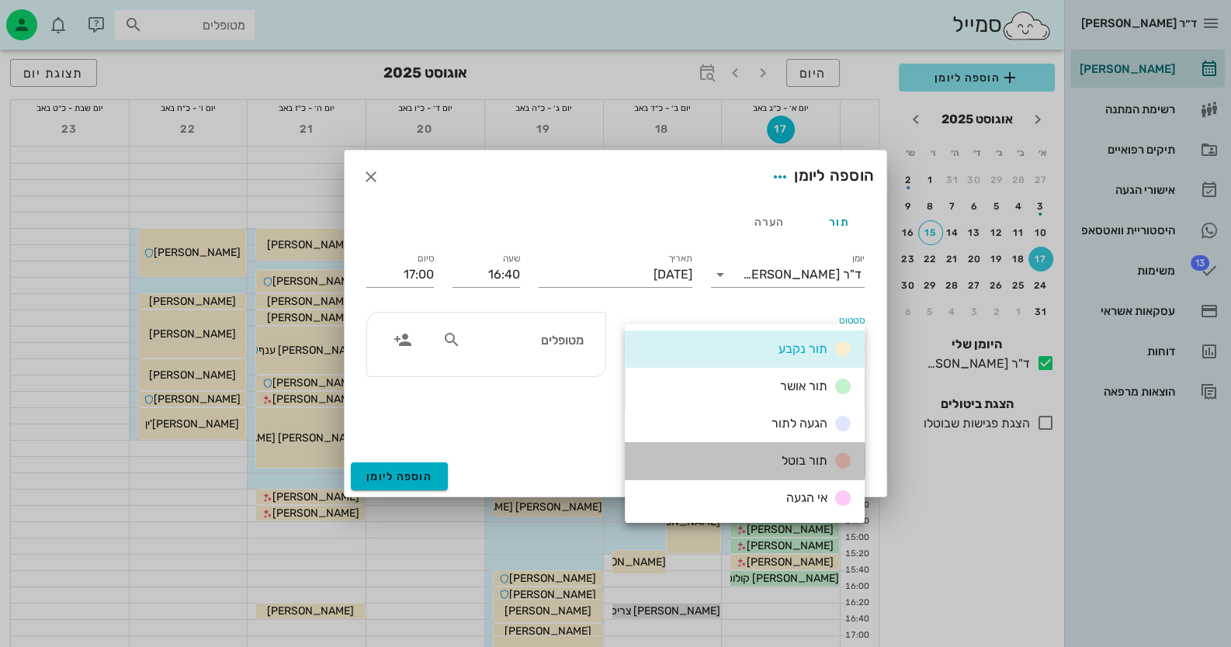
click at [832, 449] on div "תור בוטל" at bounding box center [745, 460] width 240 height 37
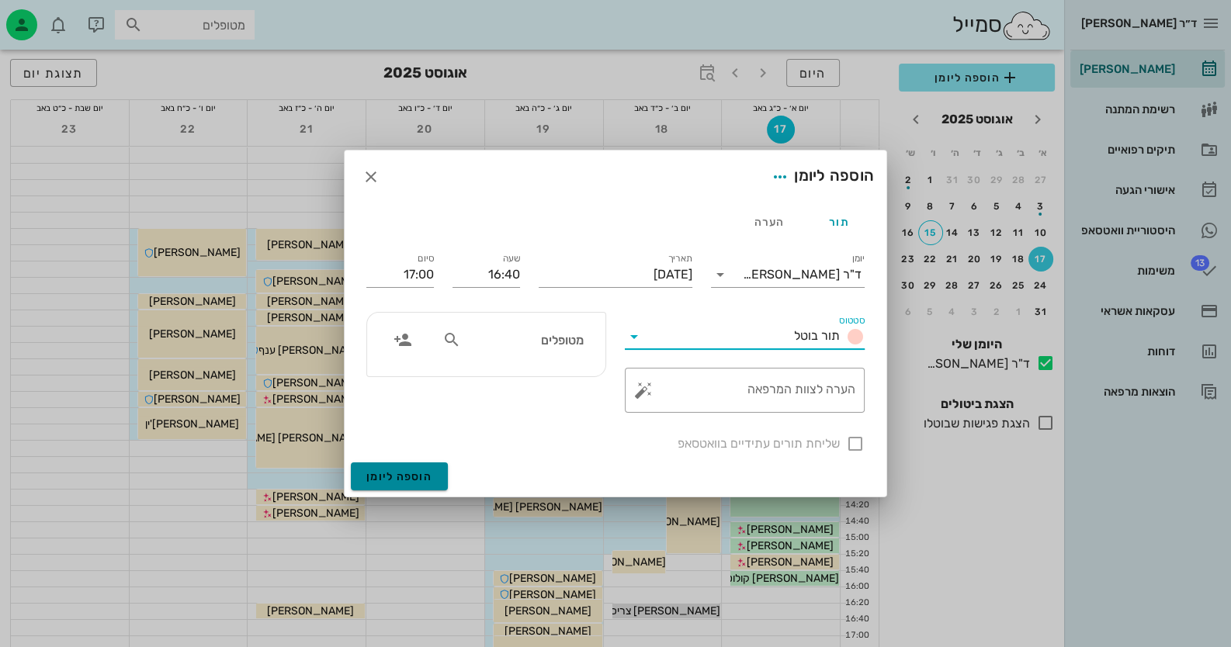
click at [427, 475] on span "הוספה ליומן" at bounding box center [399, 476] width 66 height 13
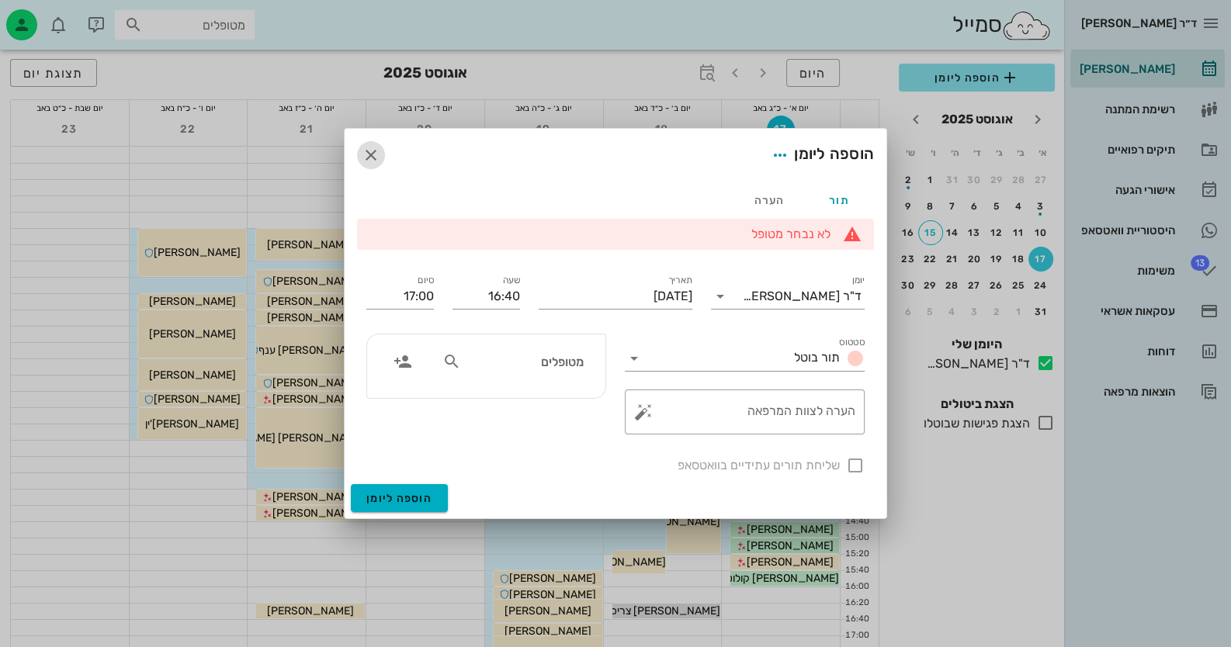
click at [372, 160] on icon "button" at bounding box center [371, 155] width 19 height 19
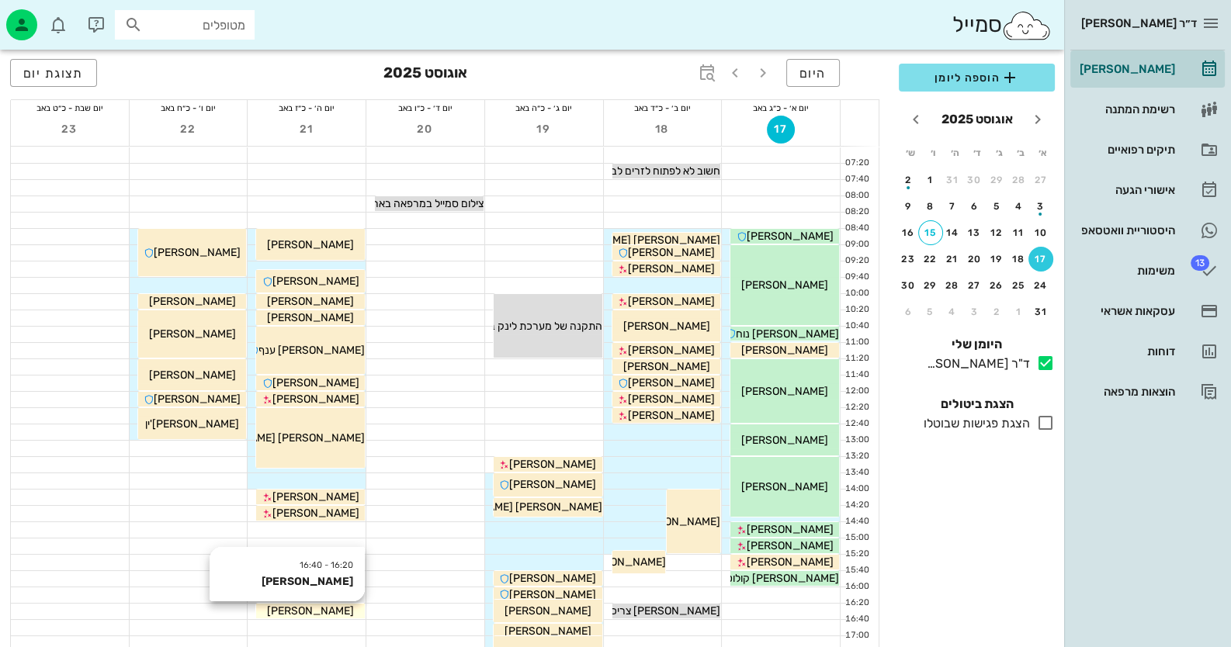
click at [307, 609] on span "חיה מאיר" at bounding box center [310, 611] width 87 height 13
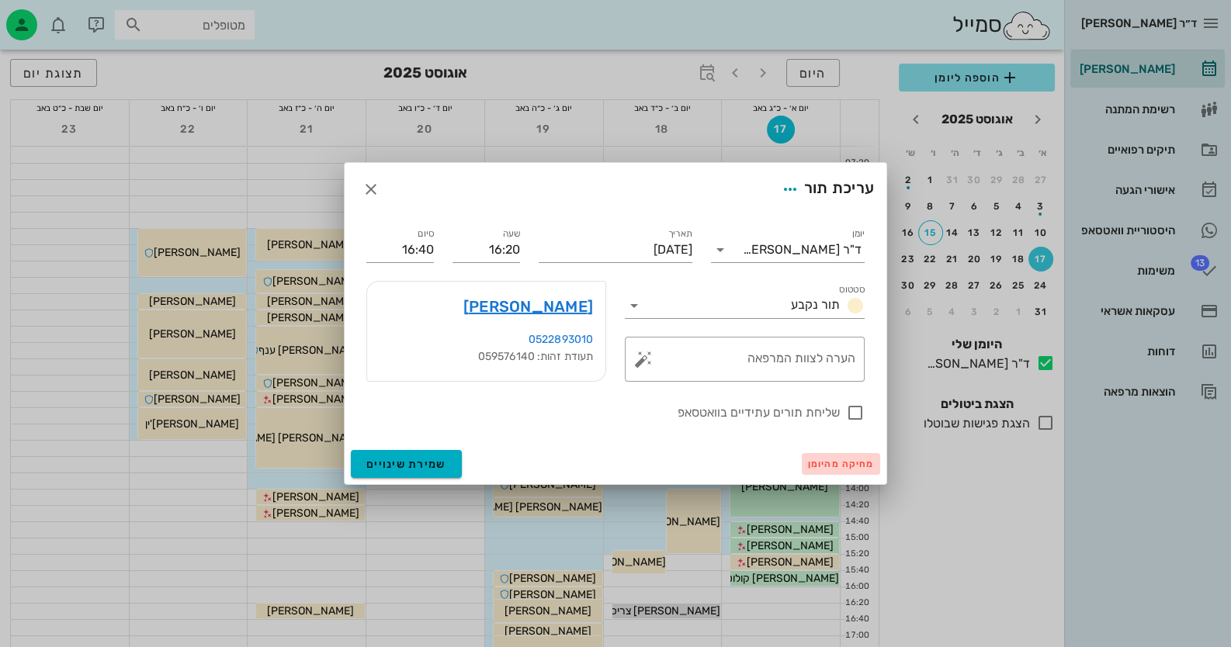
click at [861, 465] on span "מחיקה מהיומן" at bounding box center [841, 464] width 66 height 11
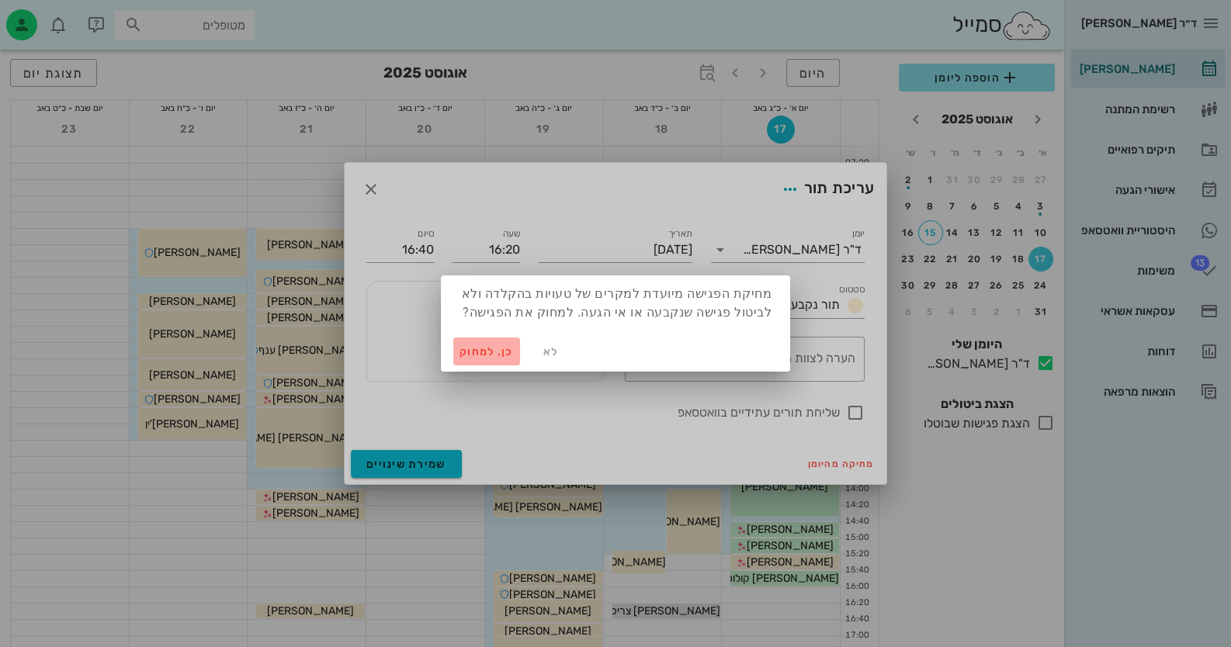
click at [498, 351] on span "כן. למחוק" at bounding box center [486, 351] width 54 height 13
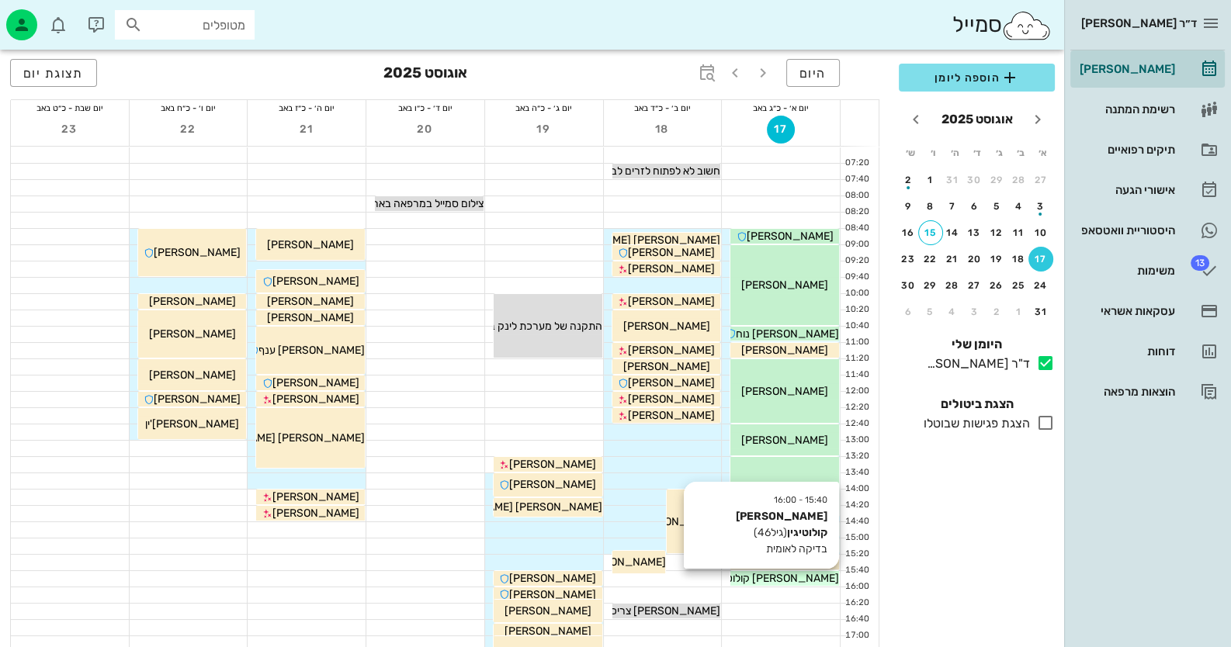
click at [778, 579] on span "[PERSON_NAME] קולוטיגין" at bounding box center [776, 578] width 125 height 13
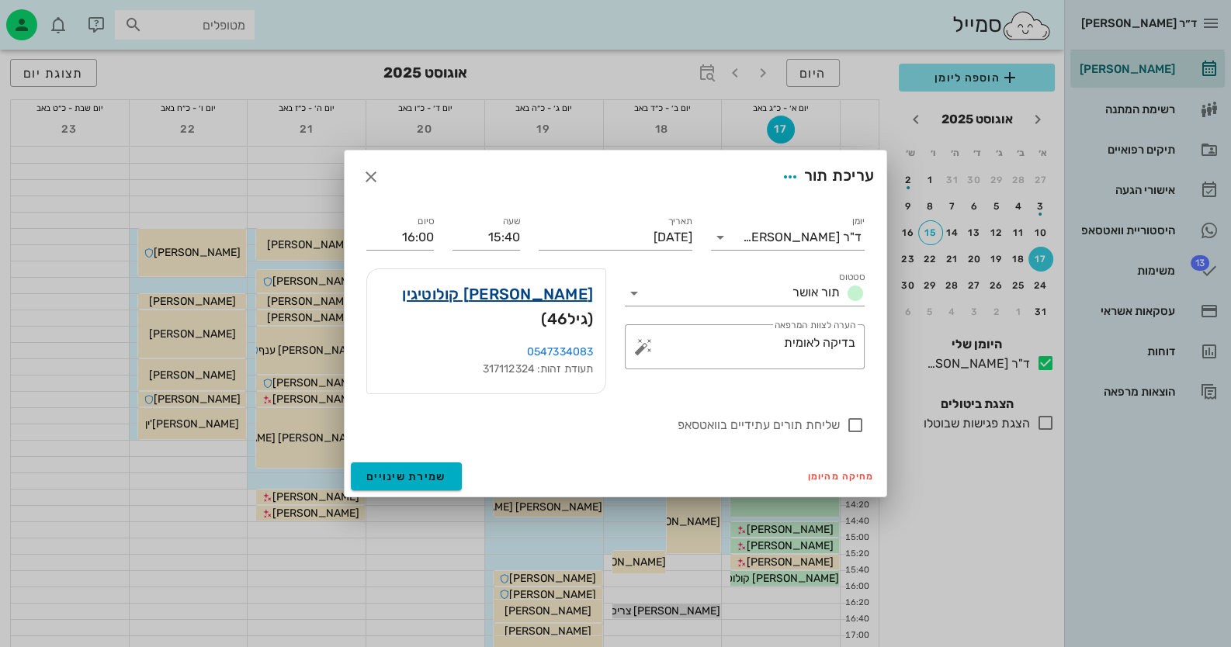
click at [521, 303] on link "אולגה קולוטיגין" at bounding box center [497, 294] width 191 height 25
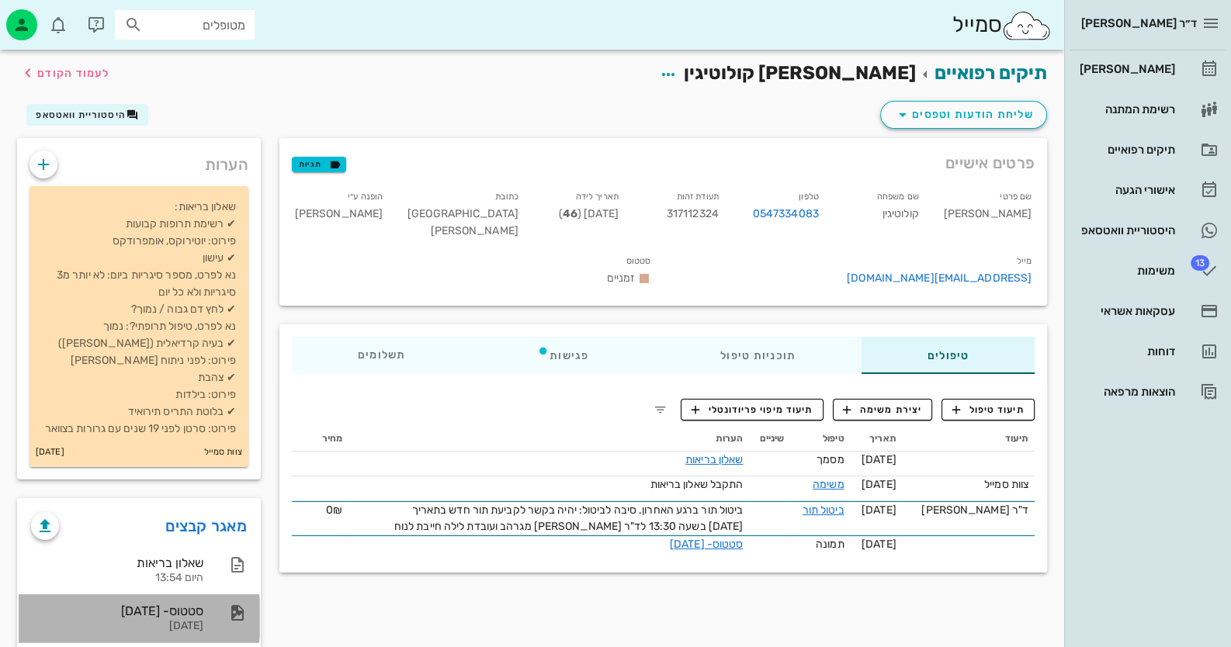
click at [89, 612] on div "סטטוס- 09-07-2025" at bounding box center [117, 611] width 172 height 15
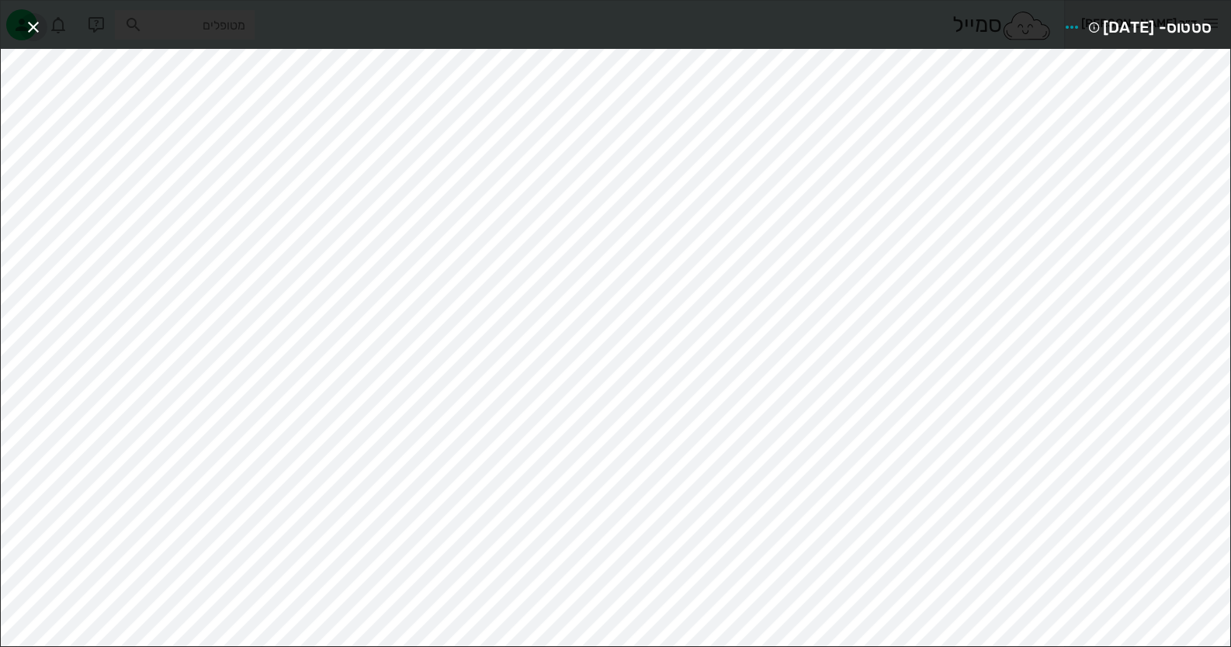
click at [46, 29] on span "button" at bounding box center [33, 27] width 28 height 19
